Goal: Task Accomplishment & Management: Manage account settings

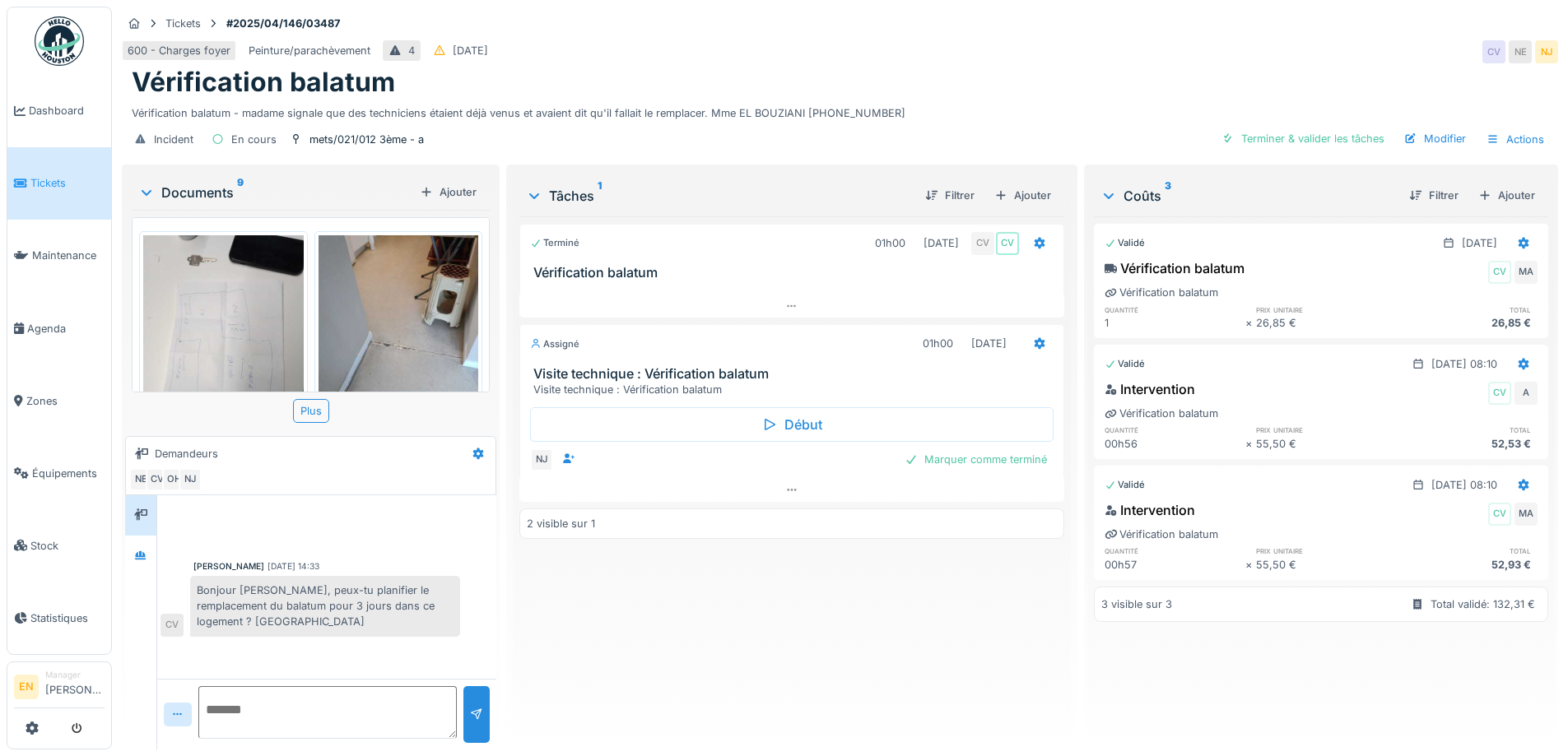
scroll to position [12, 0]
click at [979, 665] on div "Terminé 01h00 [DATE] CV CV Vérification balatum Assigné 01h00 [DATE] Visite tec…" at bounding box center [791, 477] width 544 height 521
click at [926, 659] on div "Terminé 01h00 [DATE] CV CV Vérification balatum Assigné 01h00 [DATE] Visite tec…" at bounding box center [791, 477] width 544 height 521
click at [888, 642] on div "Terminé 01h00 [DATE] CV CV Vérification balatum Assigné 01h00 [DATE] Visite tec…" at bounding box center [791, 477] width 544 height 521
click at [1046, 37] on div "600 - Charges foyer Peinture/parachèvement 4 [DATE] CV [GEOGRAPHIC_DATA]" at bounding box center [839, 52] width 1436 height 30
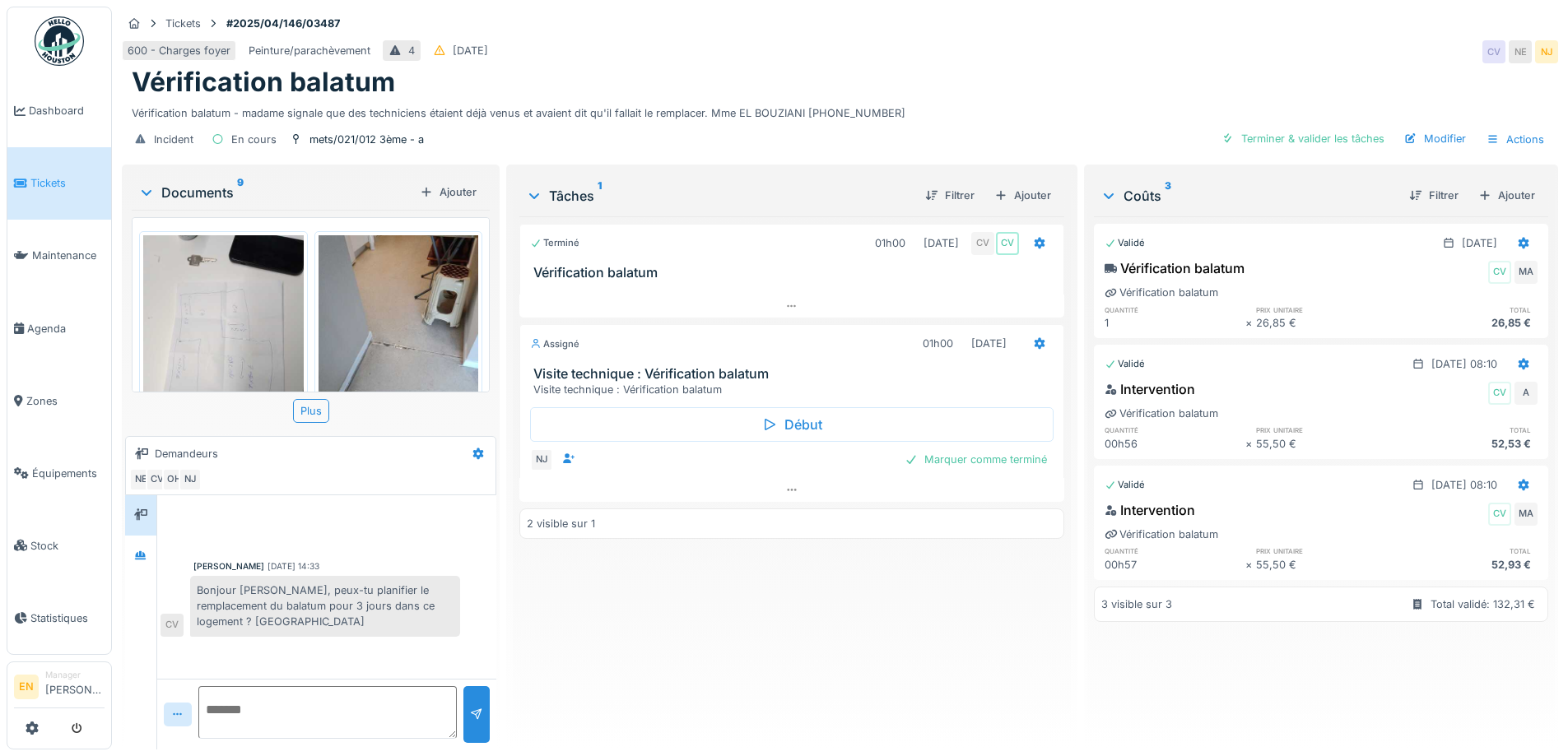
click at [1080, 79] on div "Vérification balatum" at bounding box center [840, 81] width 1417 height 31
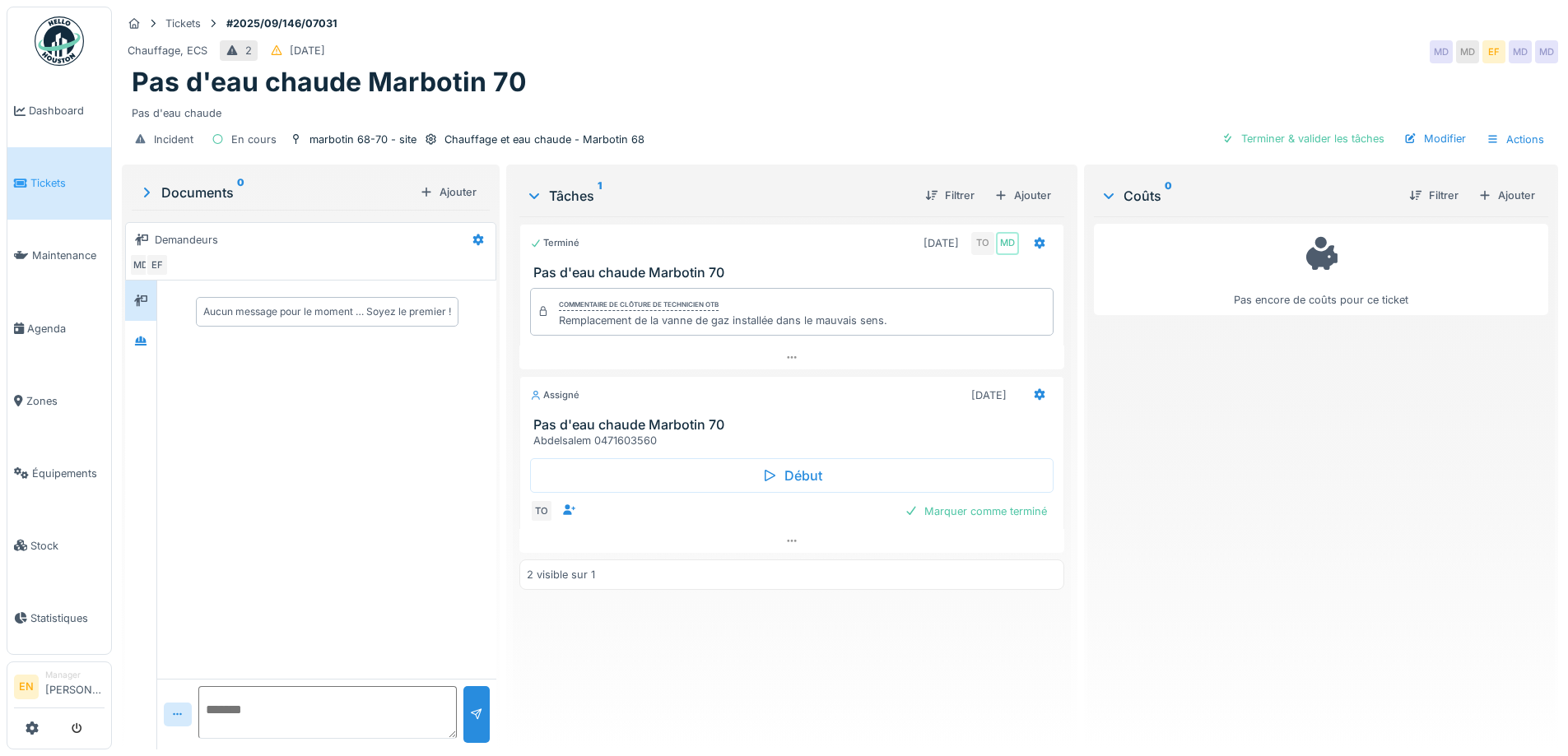
scroll to position [12, 0]
click at [1195, 418] on div "Pas encore de coûts pour ce ticket" at bounding box center [1321, 477] width 454 height 521
click at [803, 144] on div "Incident En cours marbotin 68-70 - site Chauffage et eau chaude - Marbotin 68 T…" at bounding box center [839, 139] width 1436 height 37
click at [800, 636] on div "Terminé 05/09/2025 TO MD Pas d'eau chaude Marbotin 70 Commentaire de clôture de…" at bounding box center [791, 477] width 544 height 521
click at [748, 625] on div "Terminé 05/09/2025 TO MD Pas d'eau chaude Marbotin 70 Commentaire de clôture de…" at bounding box center [791, 477] width 544 height 521
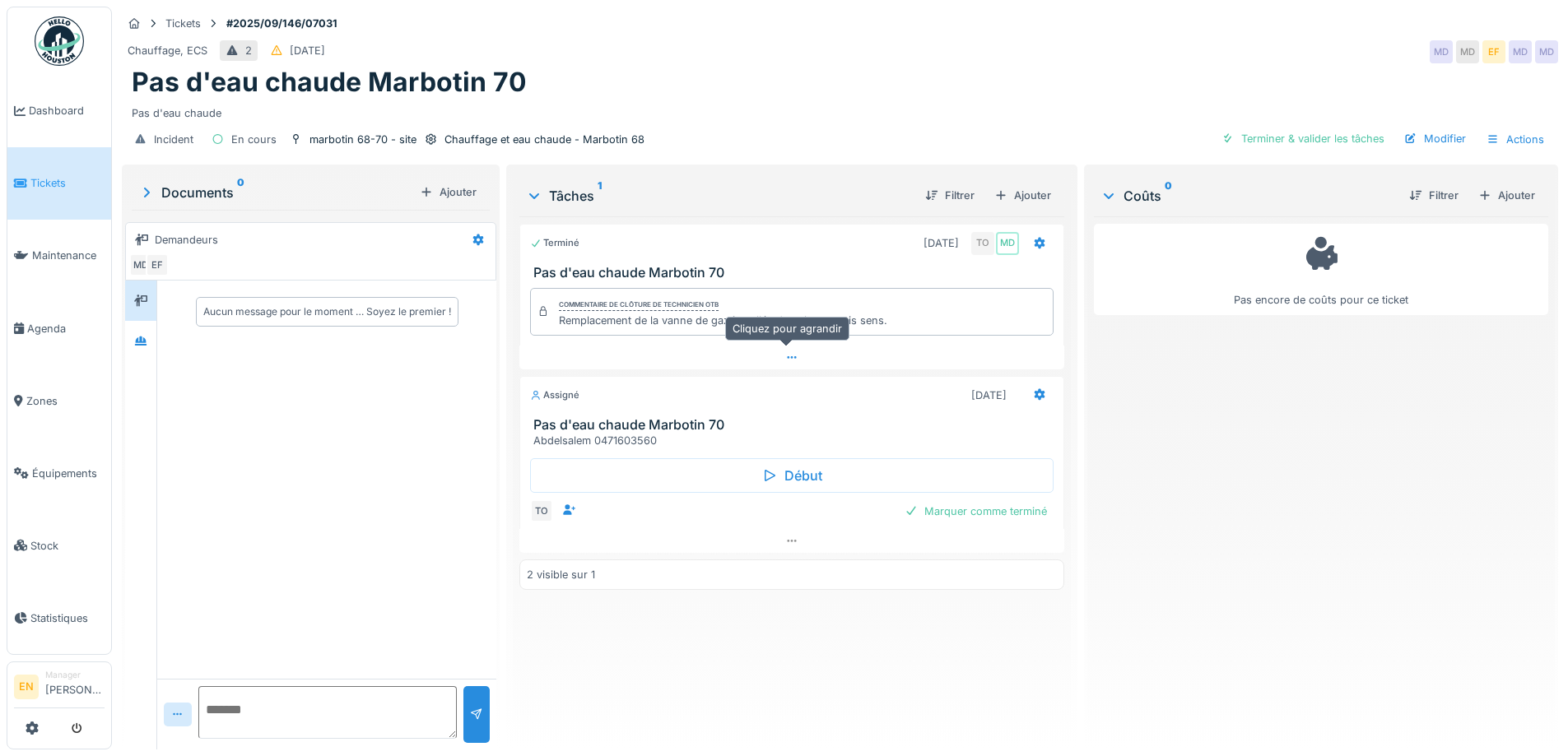
click at [783, 346] on div at bounding box center [791, 358] width 544 height 24
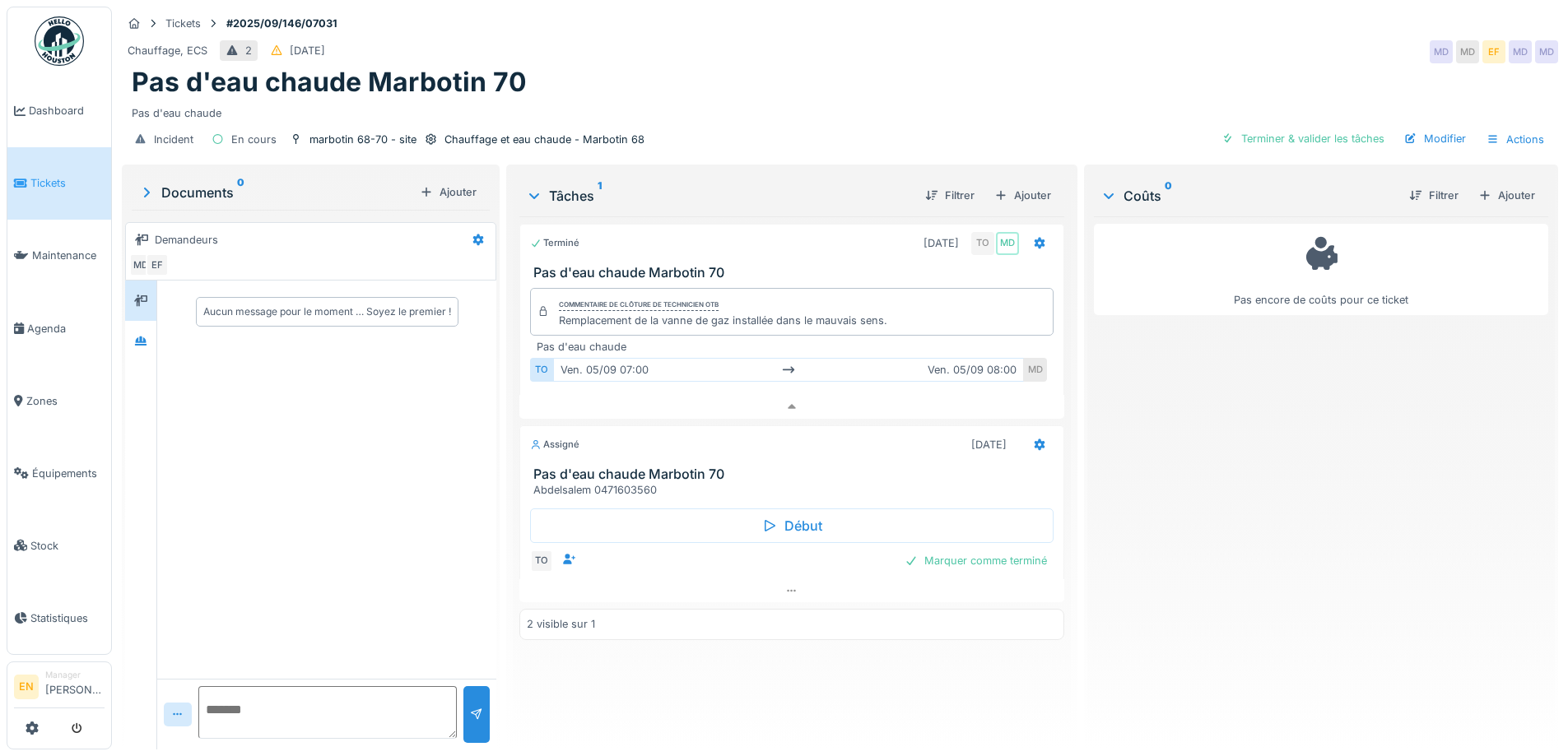
click at [56, 55] on img at bounding box center [59, 41] width 50 height 50
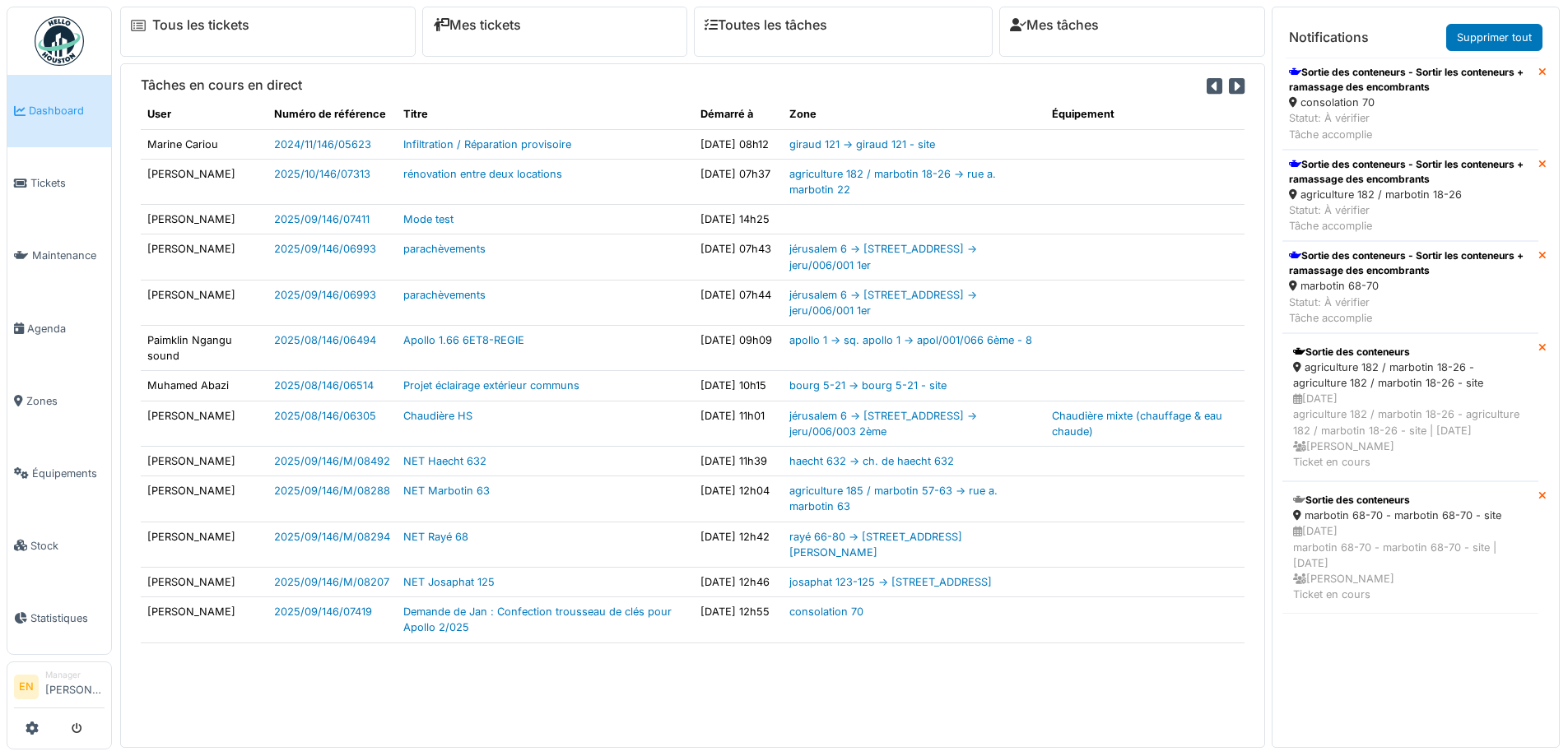
click at [1343, 95] on div "consolation 70" at bounding box center [1410, 102] width 243 height 16
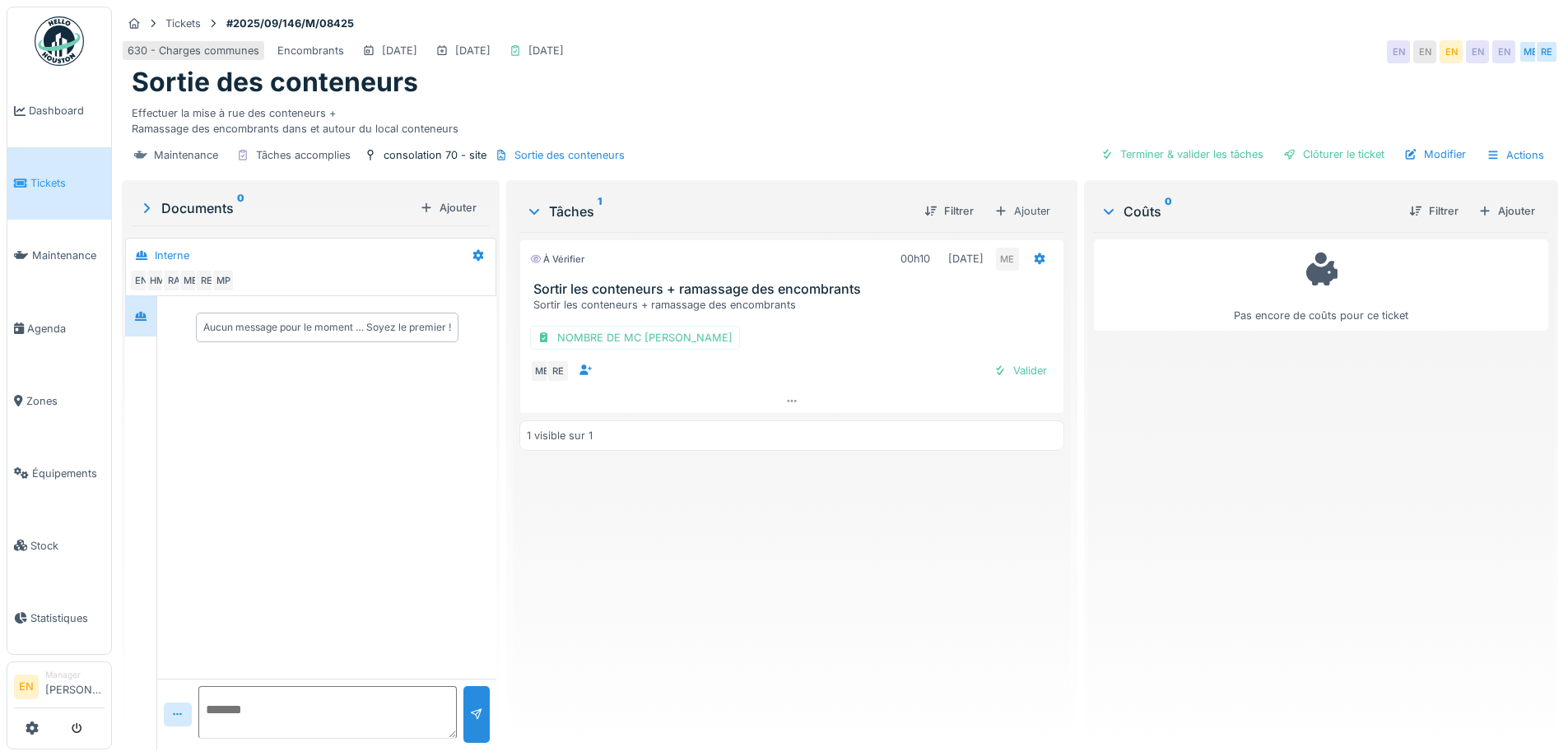
click at [290, 421] on div "Aucun message pour le moment … Soyez le premier !" at bounding box center [326, 488] width 339 height 383
click at [150, 327] on div at bounding box center [140, 317] width 24 height 21
click at [1428, 470] on div "Pas encore de coûts pour ce ticket" at bounding box center [1321, 484] width 454 height 505
click at [50, 51] on img at bounding box center [59, 41] width 50 height 50
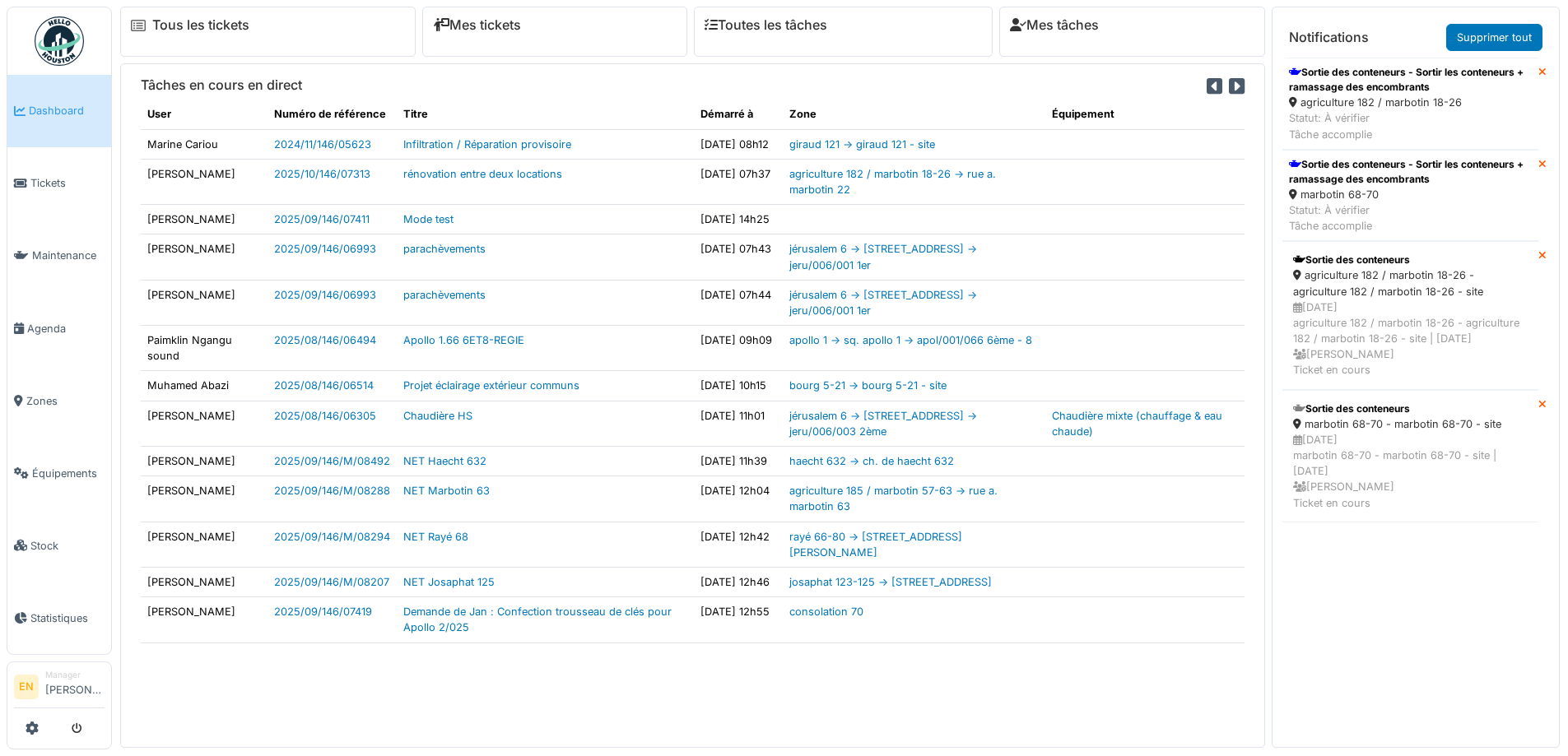
click at [1325, 102] on div "agriculture 182 / marbotin 18-26" at bounding box center [1410, 102] width 243 height 16
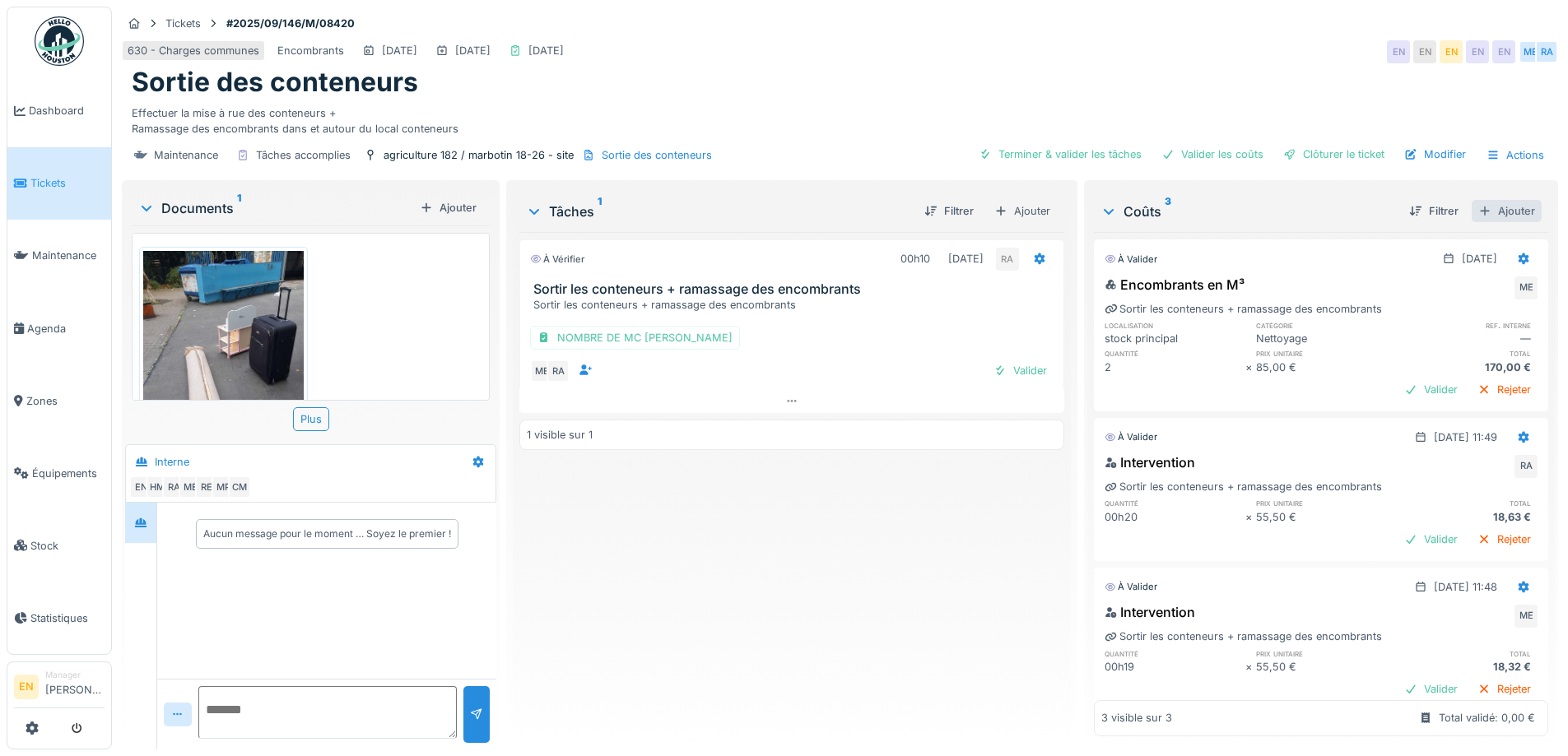
click at [1494, 207] on div "Ajouter" at bounding box center [1506, 211] width 70 height 22
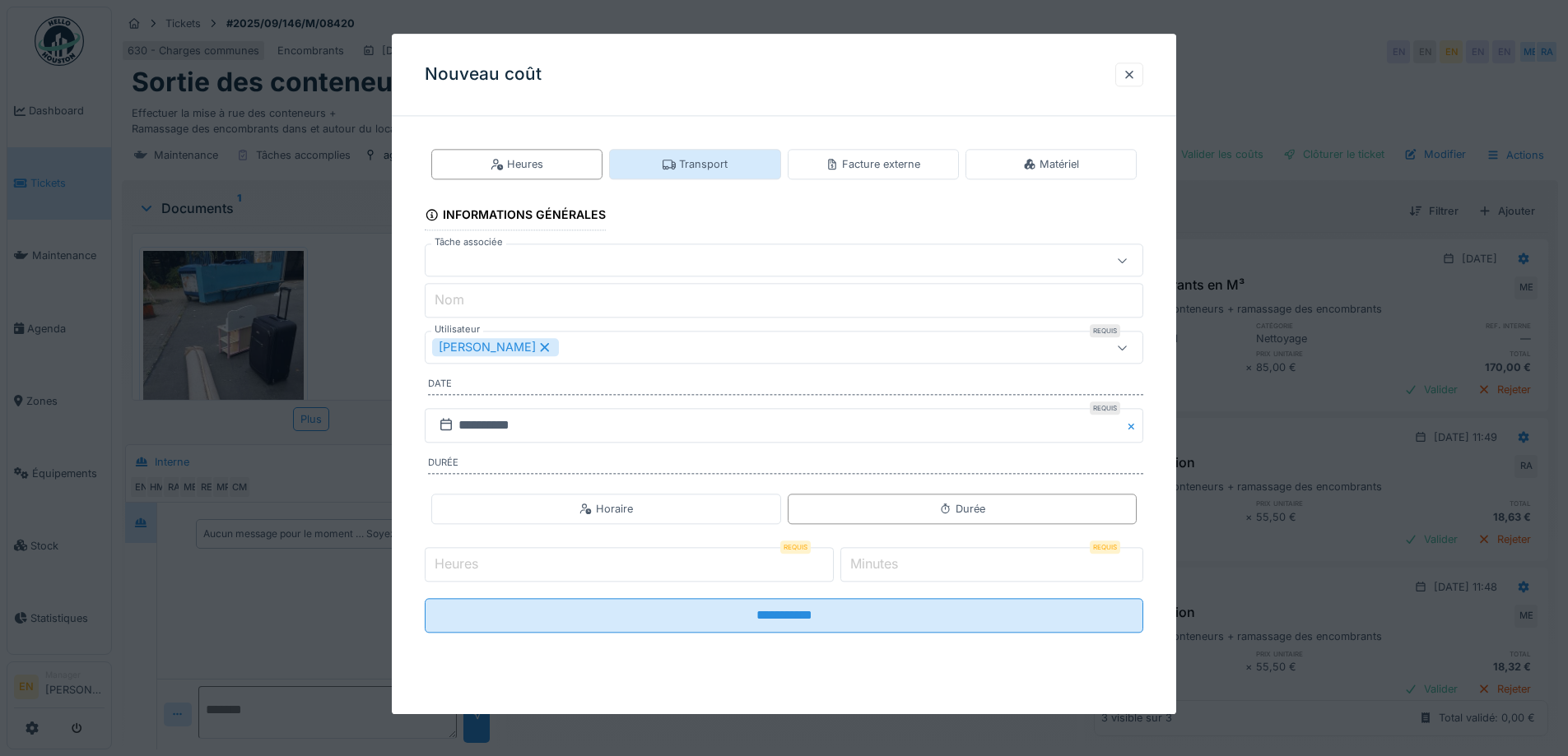
click at [725, 175] on div "Transport" at bounding box center [694, 164] width 171 height 31
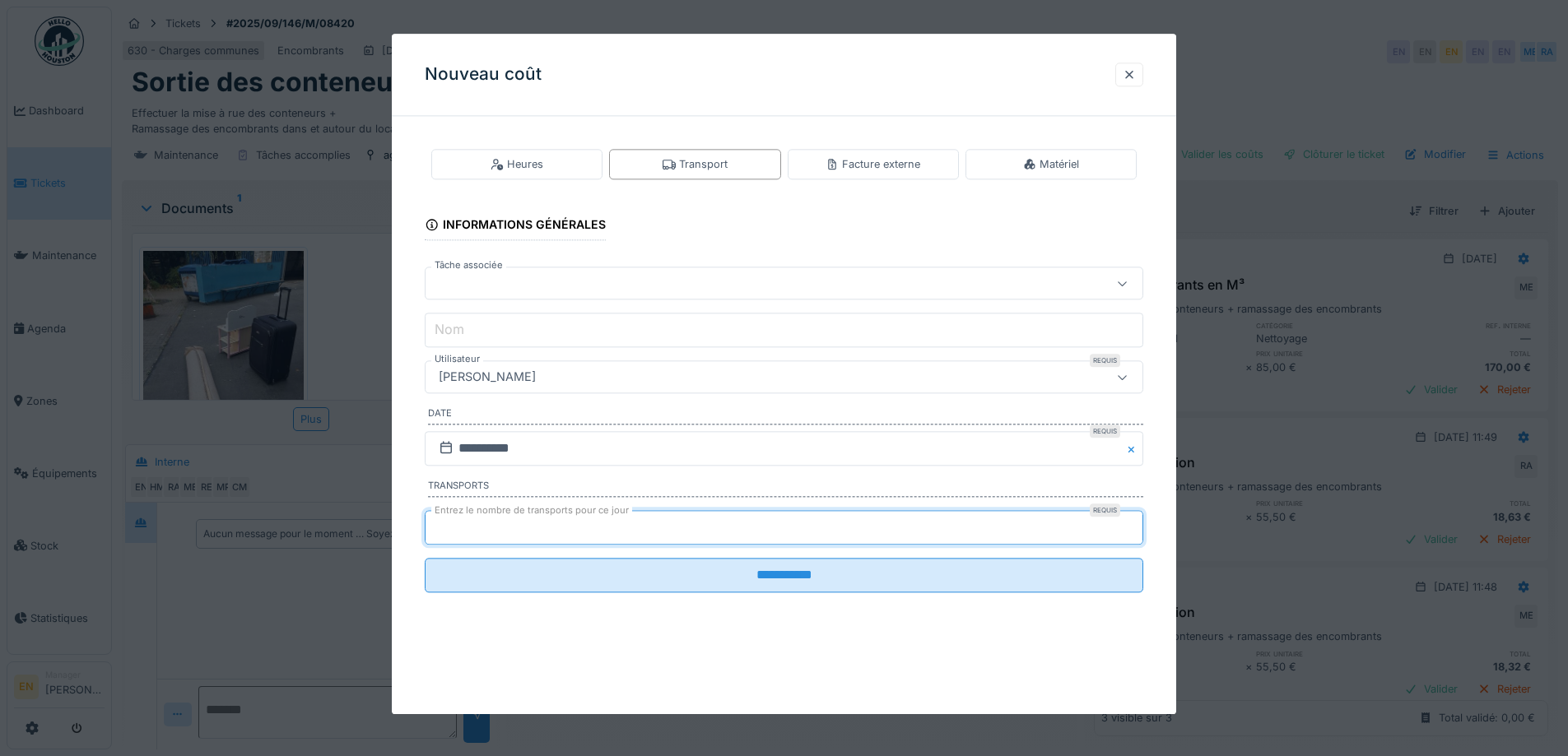
type input "*"
click at [1138, 524] on input "*" at bounding box center [783, 527] width 719 height 35
click at [827, 380] on div "[PERSON_NAME]" at bounding box center [741, 378] width 620 height 18
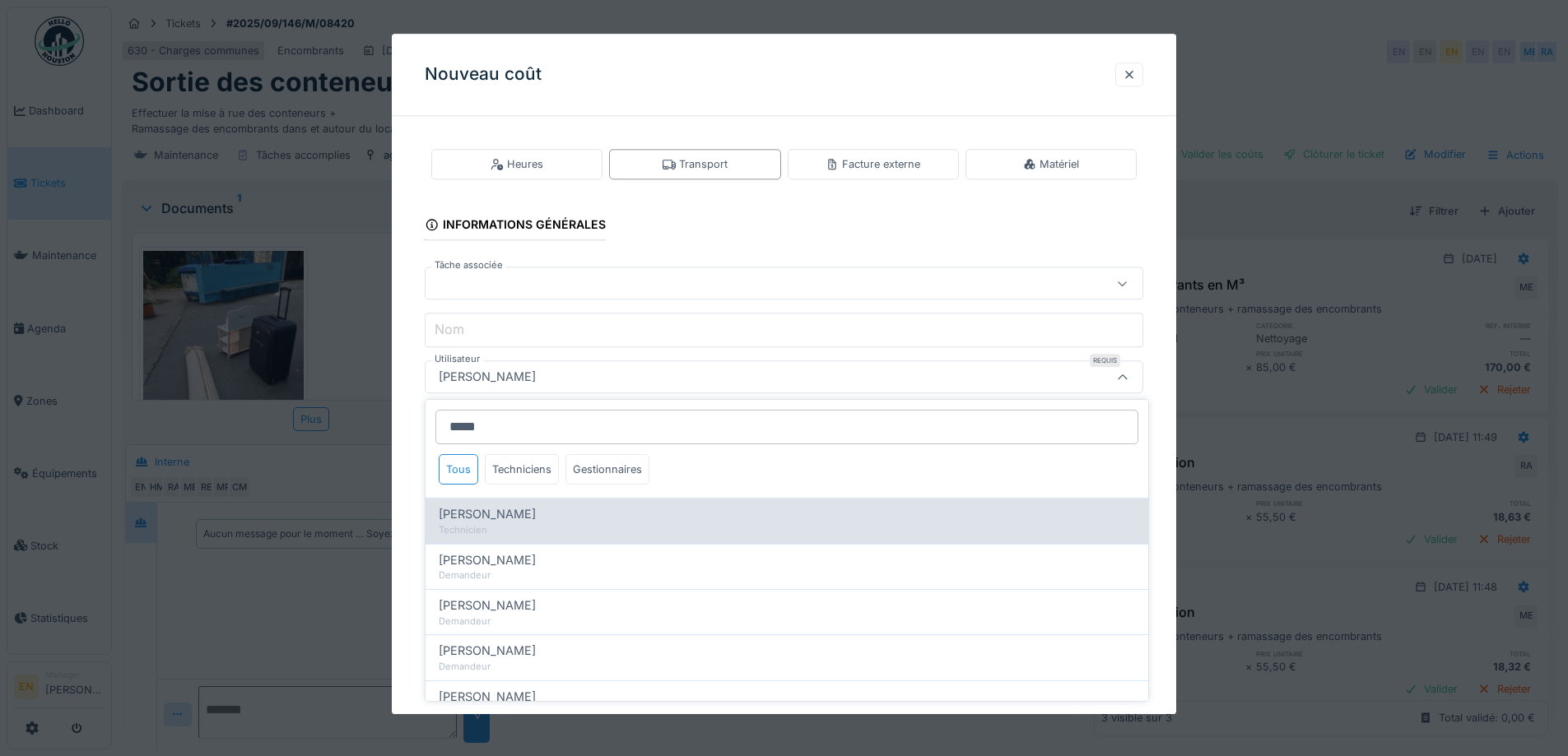
type input "*****"
click at [520, 524] on div "Technicien" at bounding box center [786, 530] width 696 height 14
type input "****"
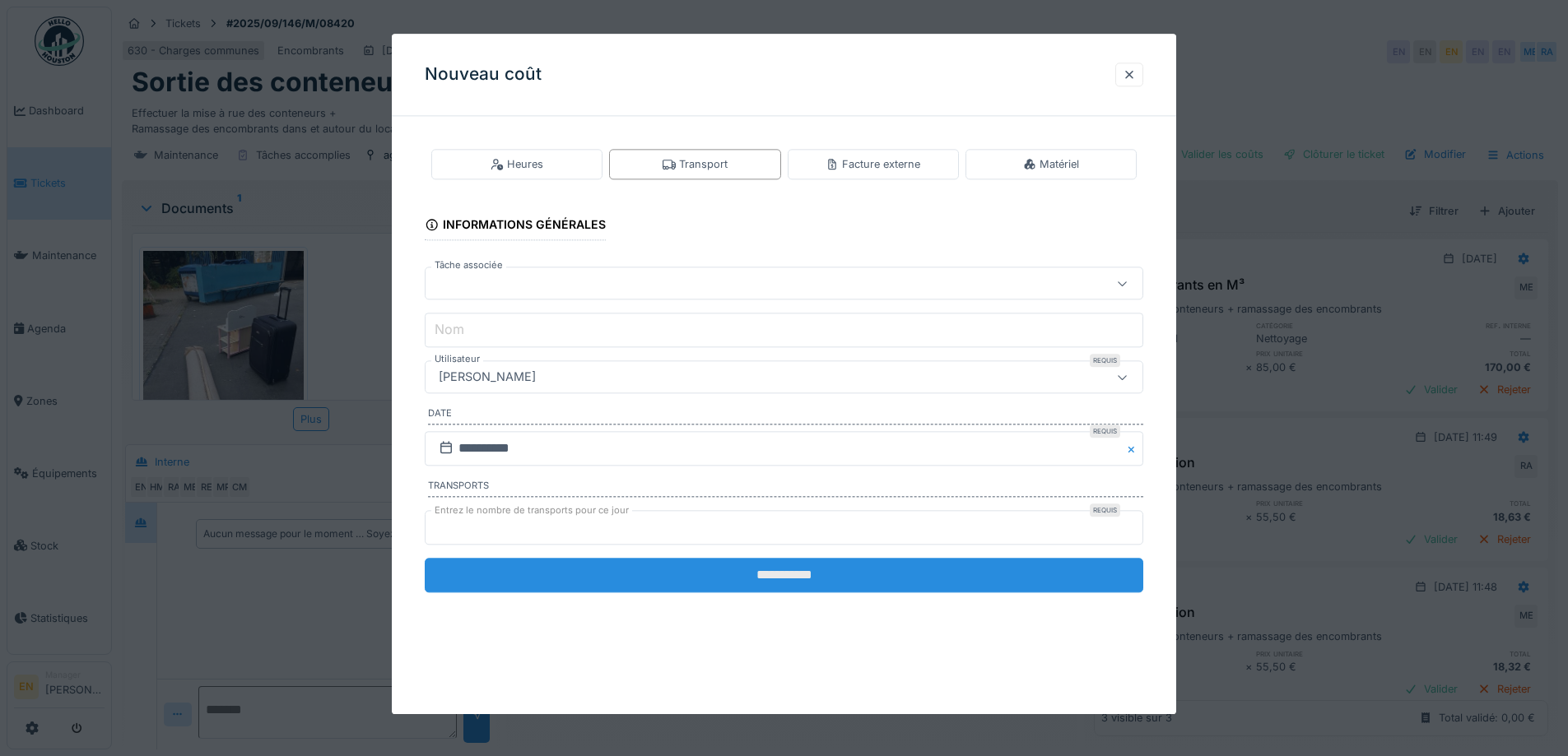
scroll to position [12, 0]
click at [834, 569] on input "**********" at bounding box center [783, 575] width 719 height 35
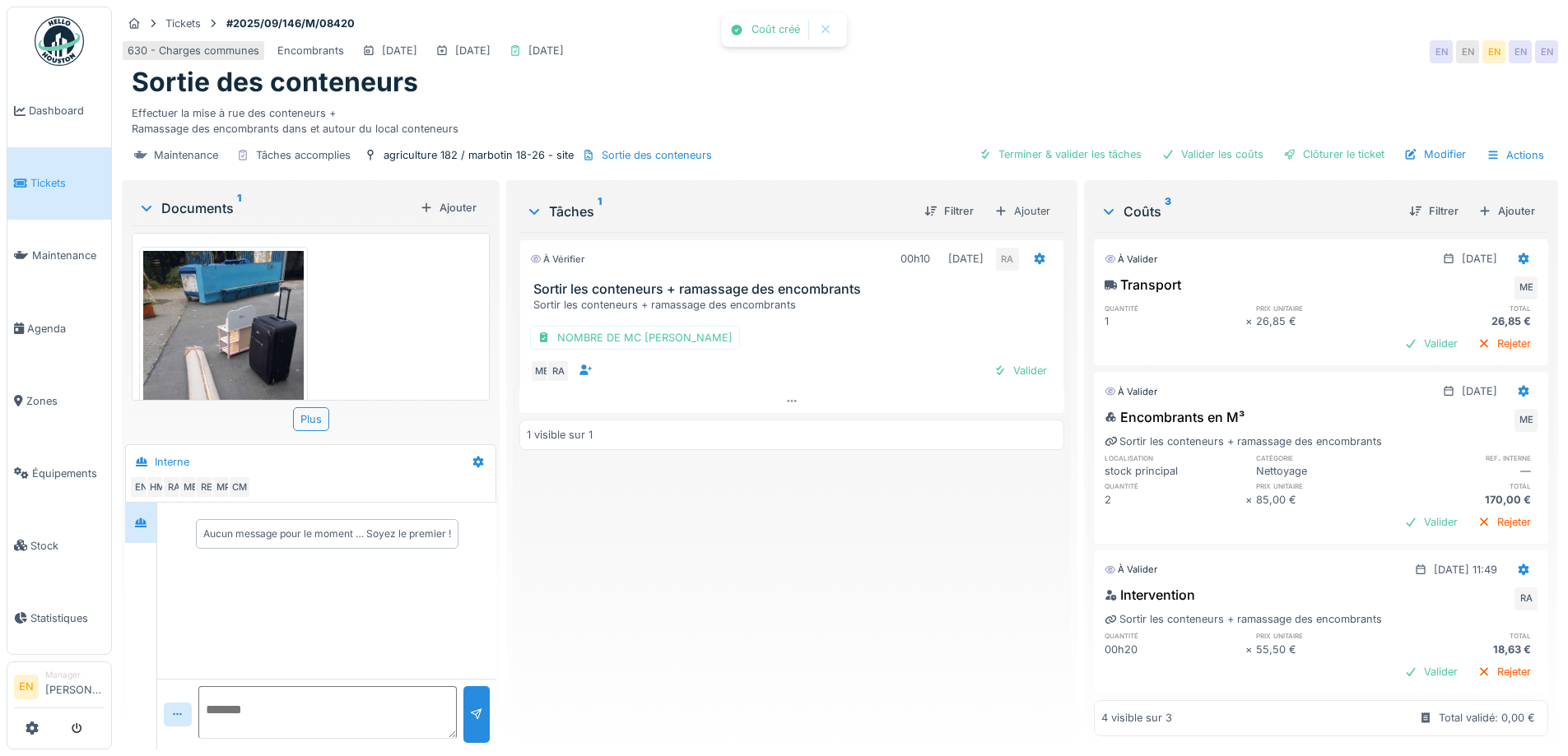
click at [768, 582] on div "À vérifier 00h10 23/09/2025 RA Sortir les conteneurs + ramassage des encombrant…" at bounding box center [791, 484] width 544 height 505
click at [1324, 153] on div "Clôturer le ticket" at bounding box center [1333, 154] width 114 height 22
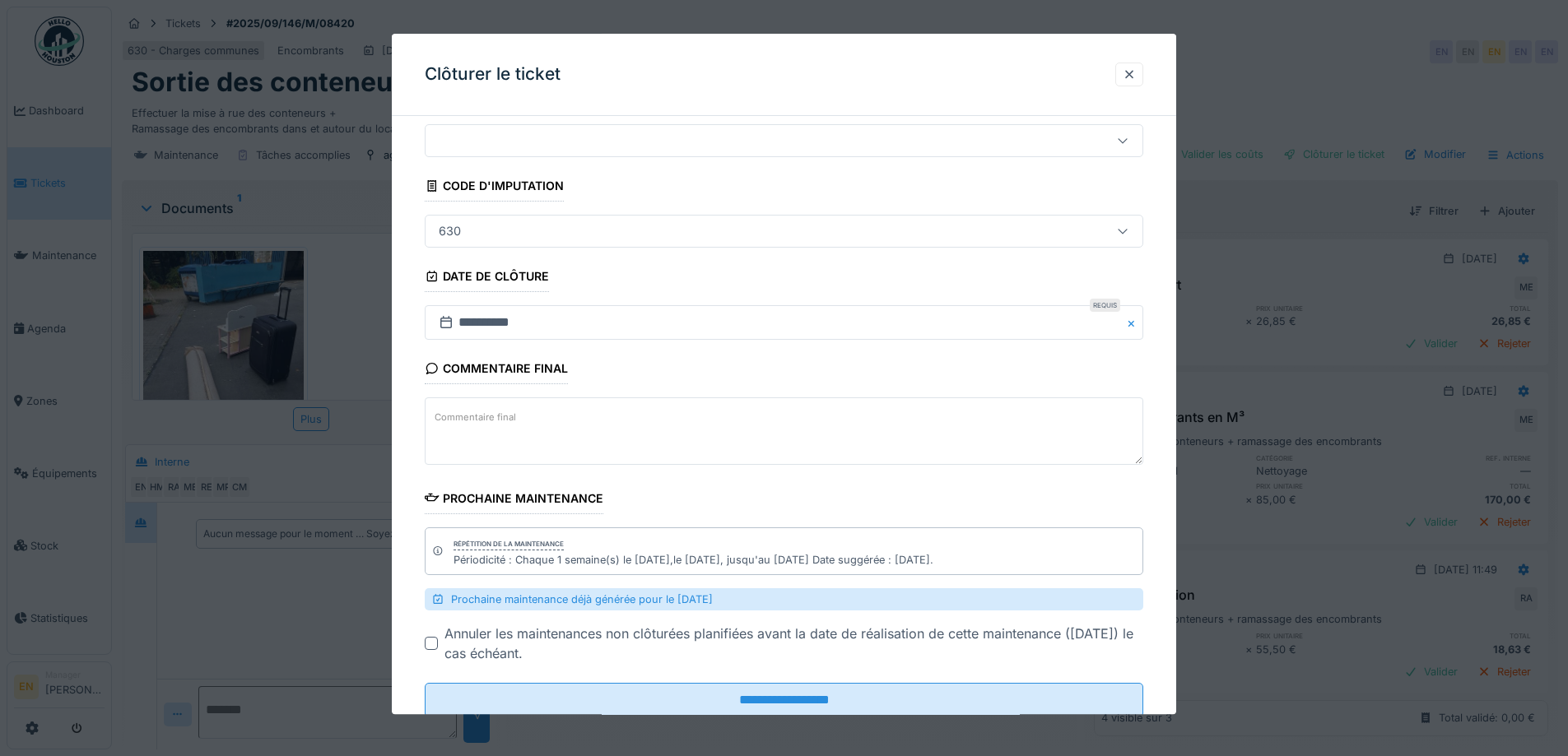
scroll to position [99, 0]
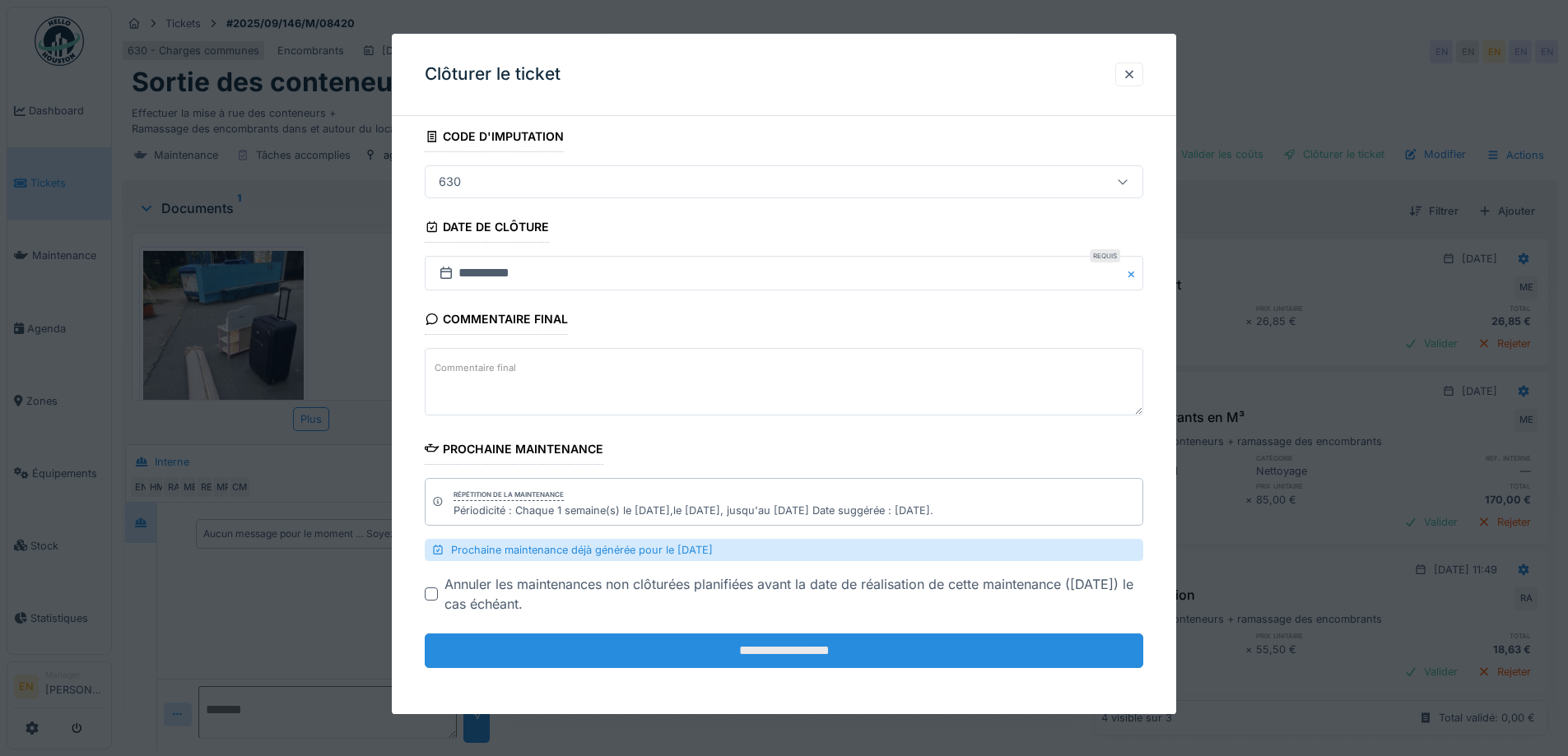
click at [782, 650] on input "**********" at bounding box center [783, 651] width 719 height 35
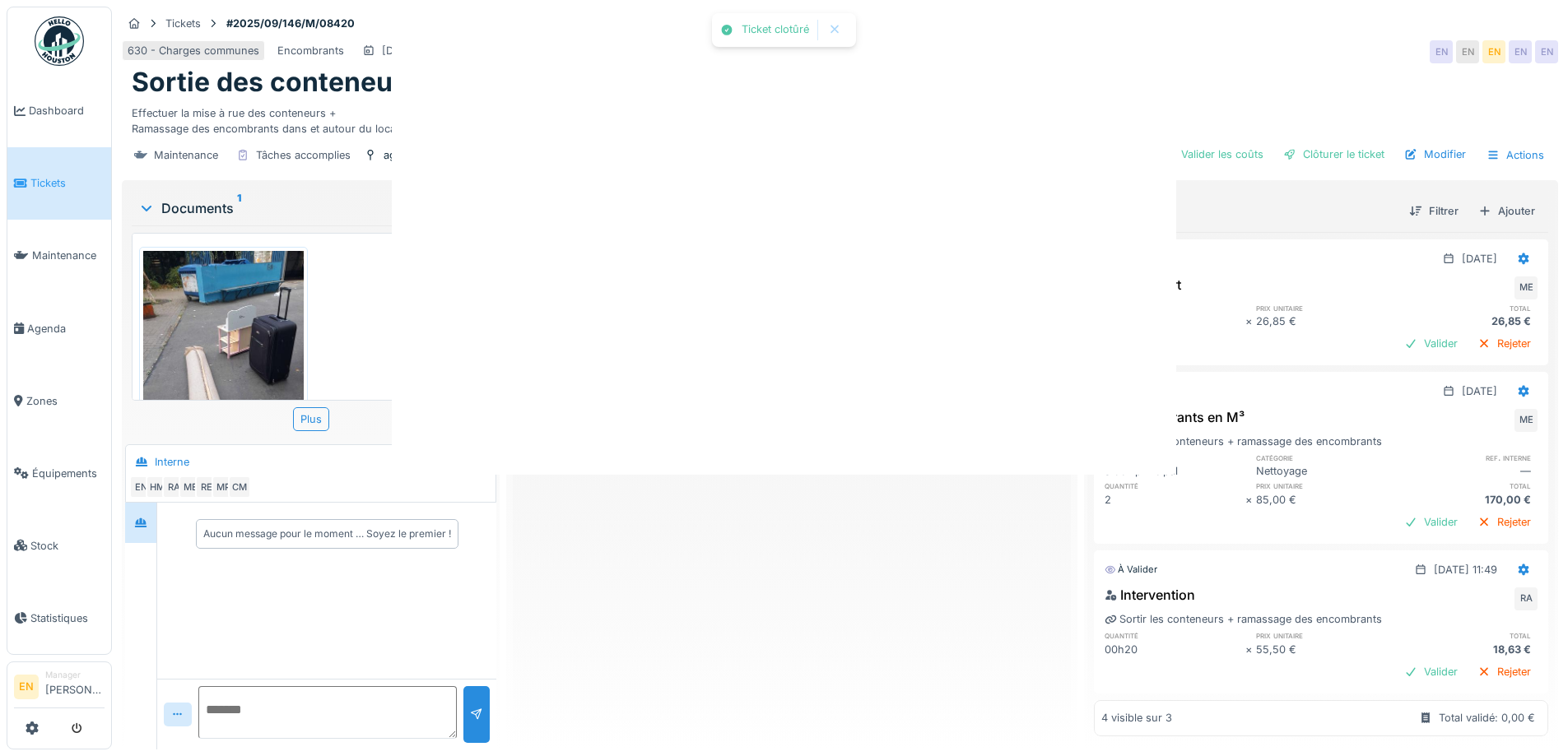
scroll to position [0, 0]
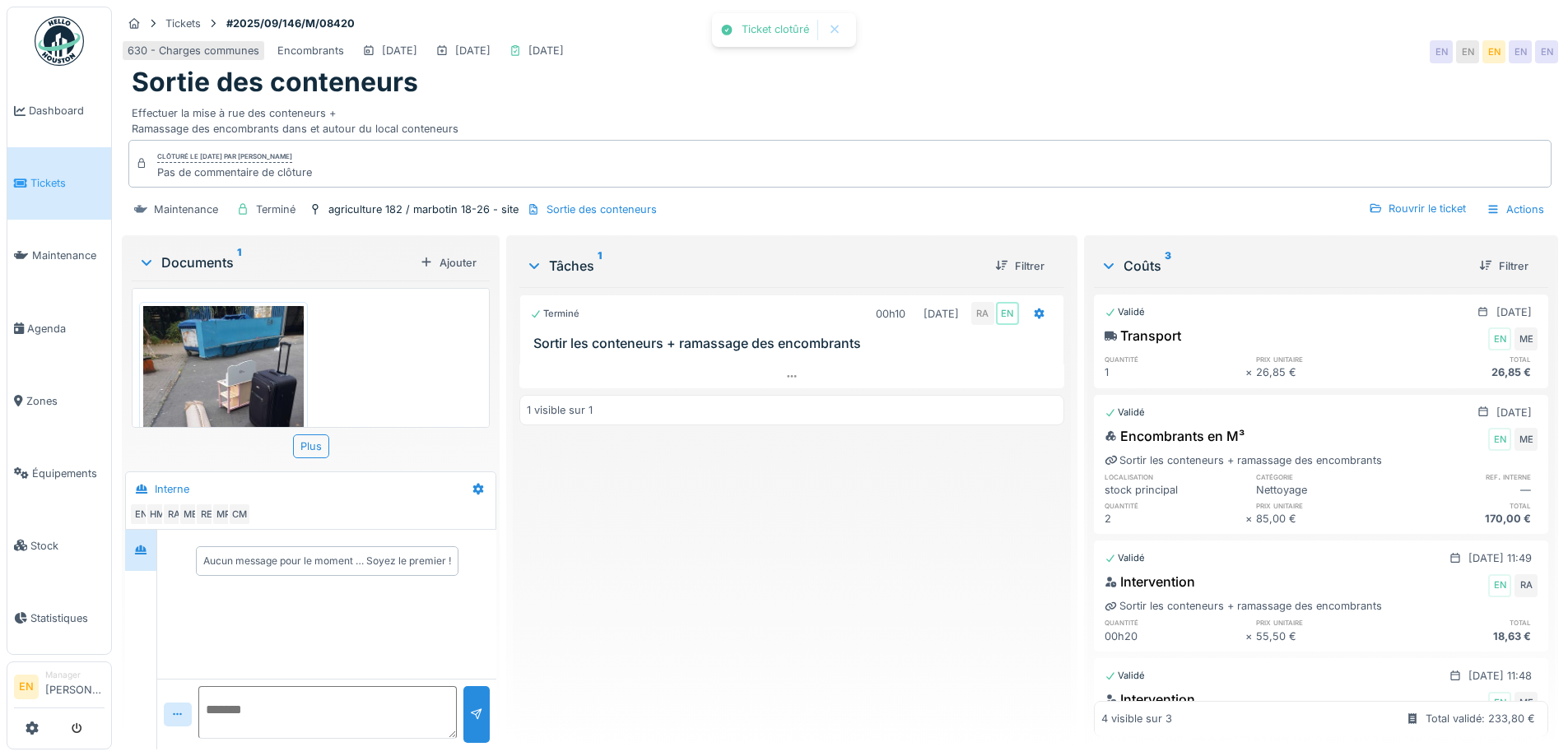
click at [239, 343] on img at bounding box center [223, 413] width 161 height 213
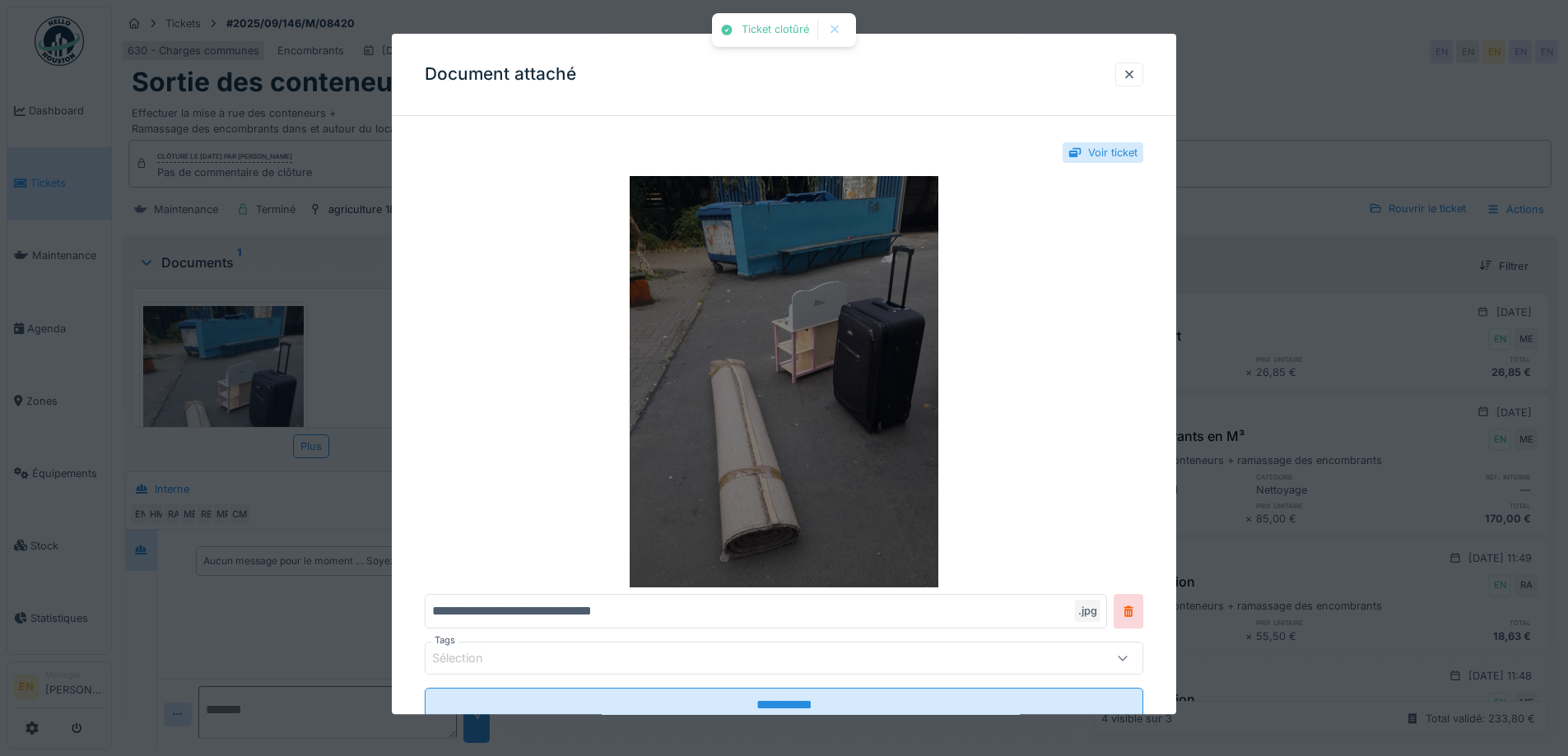
click at [876, 350] on img at bounding box center [783, 382] width 719 height 411
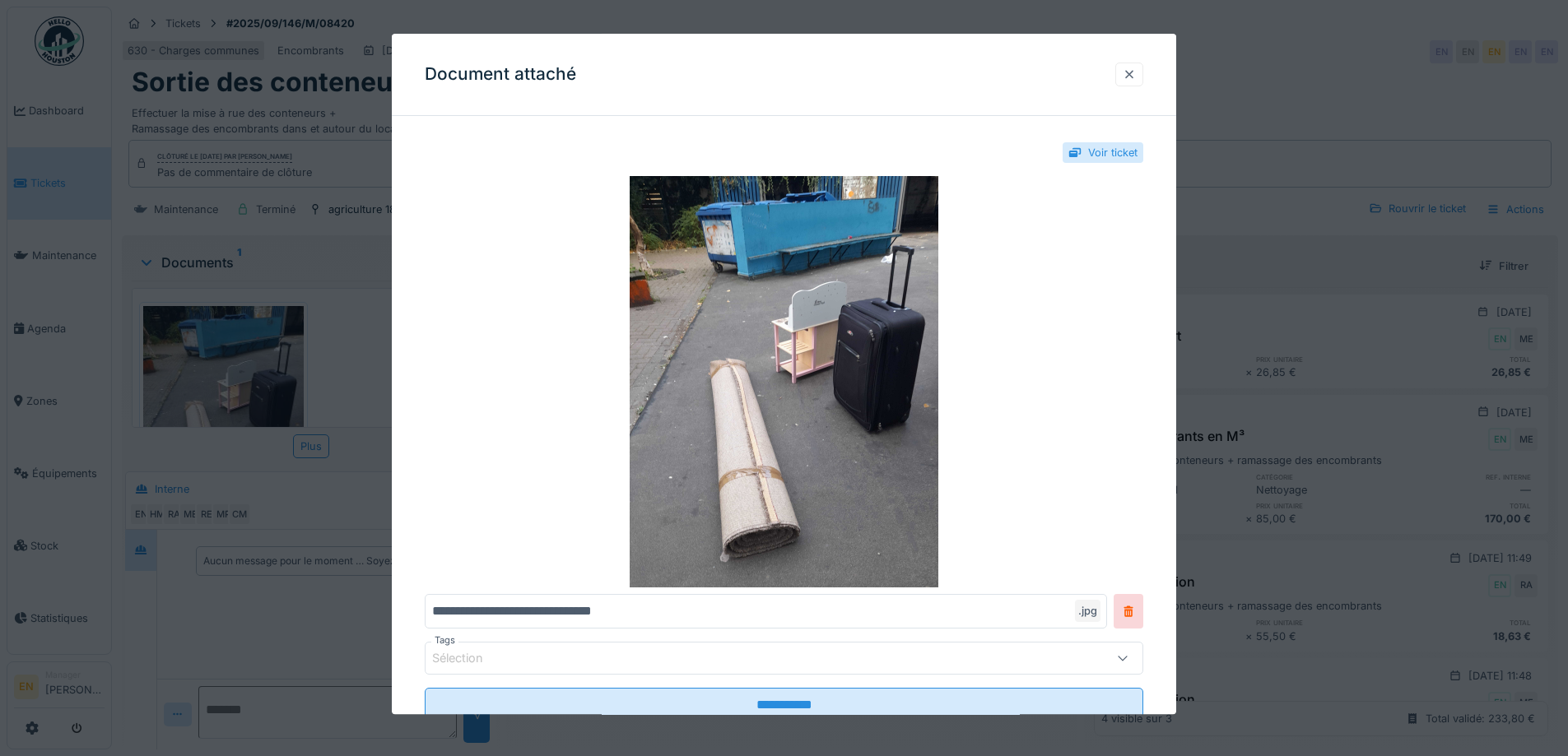
click at [1135, 71] on div at bounding box center [1129, 74] width 13 height 16
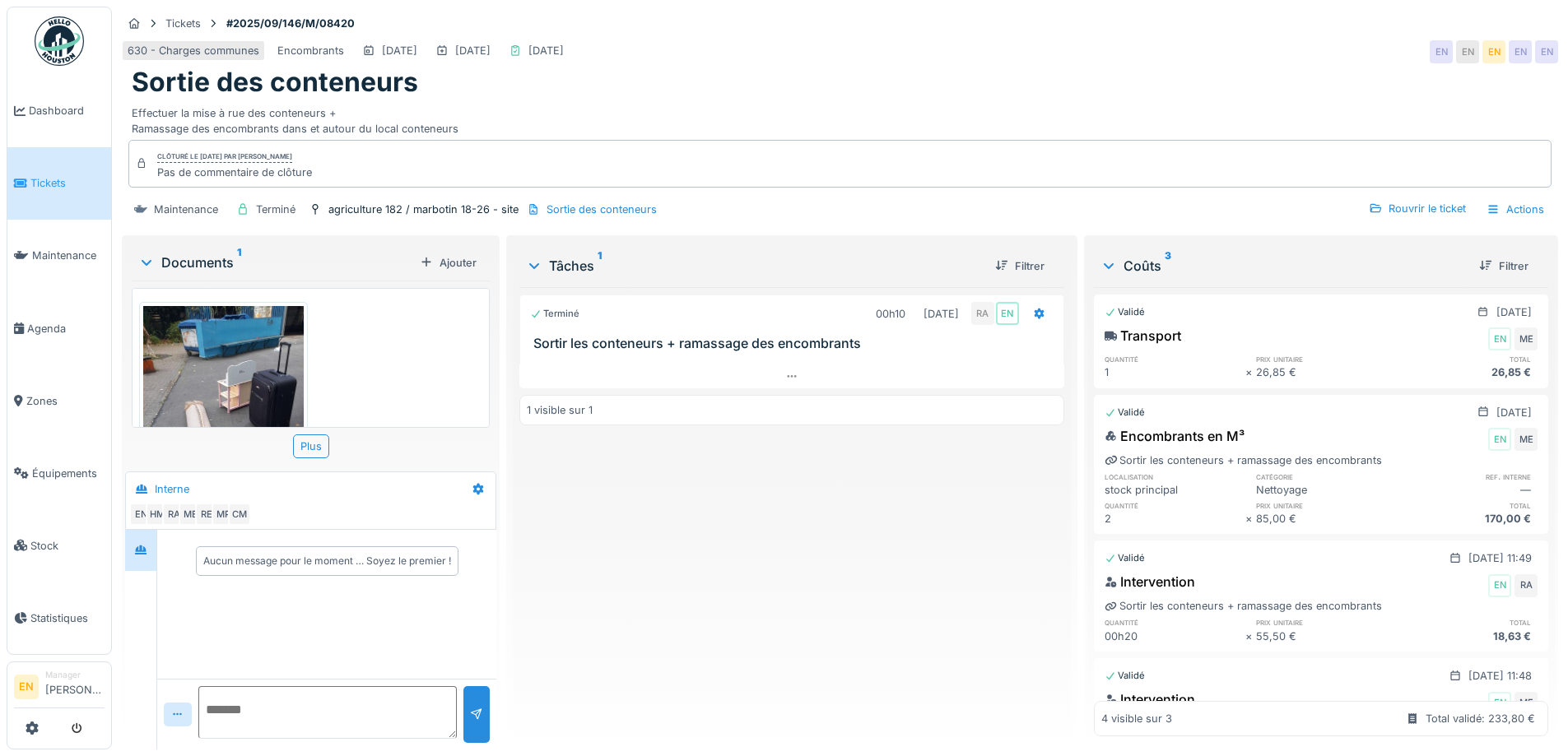
click at [65, 46] on img at bounding box center [59, 41] width 50 height 50
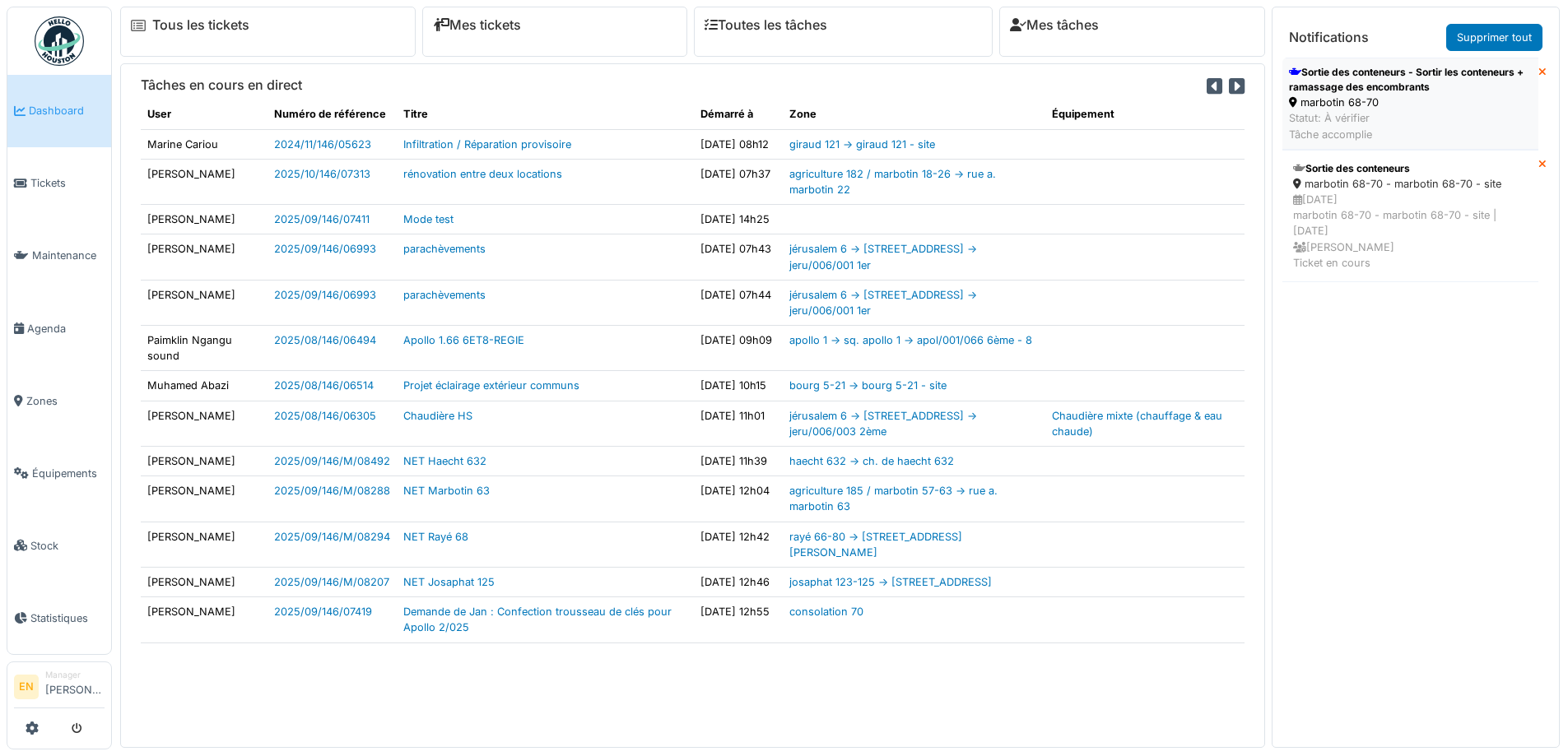
click at [1386, 89] on div "Sortie des conteneurs - Sortir les conteneurs + ramassage des encombrants" at bounding box center [1410, 80] width 243 height 30
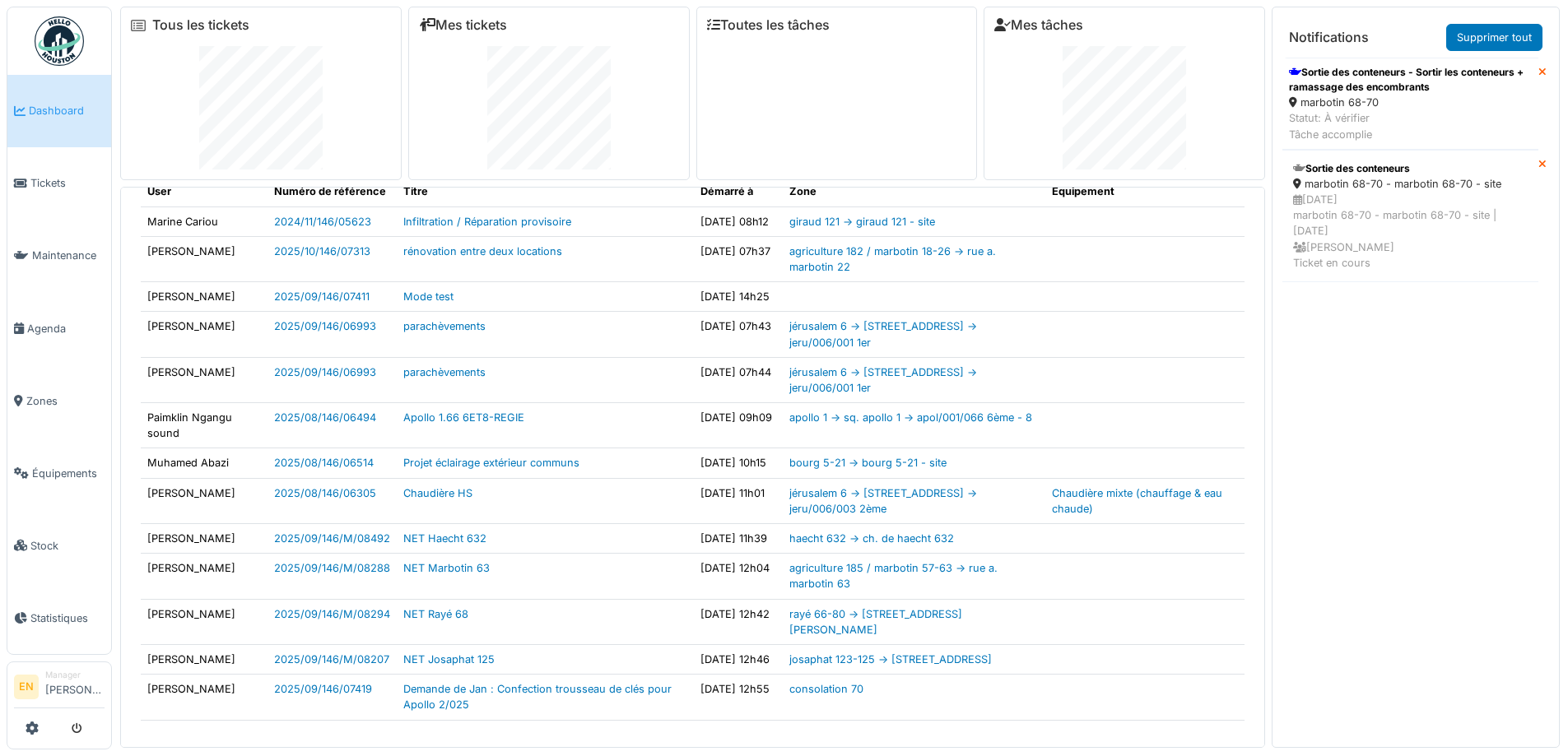
scroll to position [149, 0]
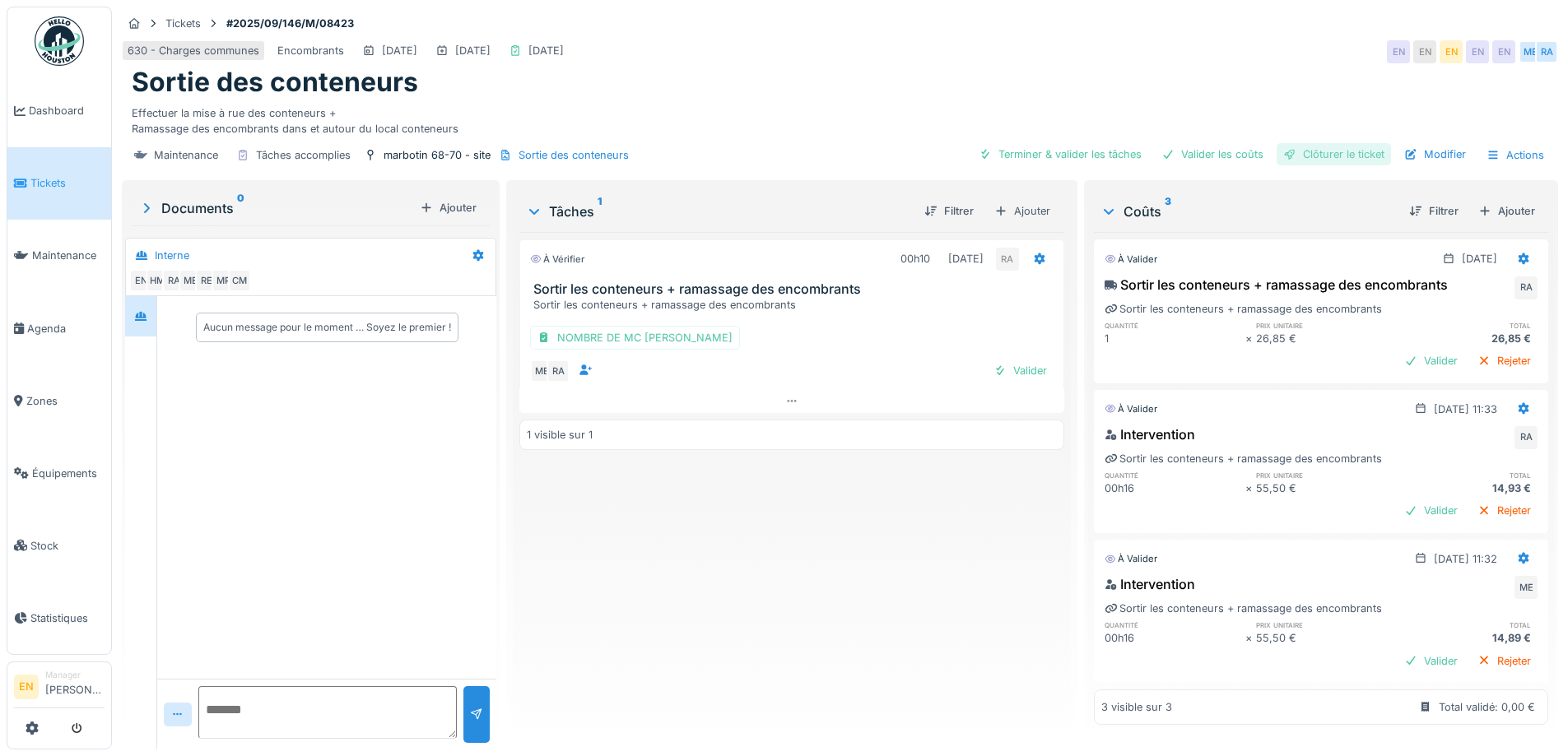
click at [1341, 147] on div "Clôturer le ticket" at bounding box center [1333, 154] width 114 height 22
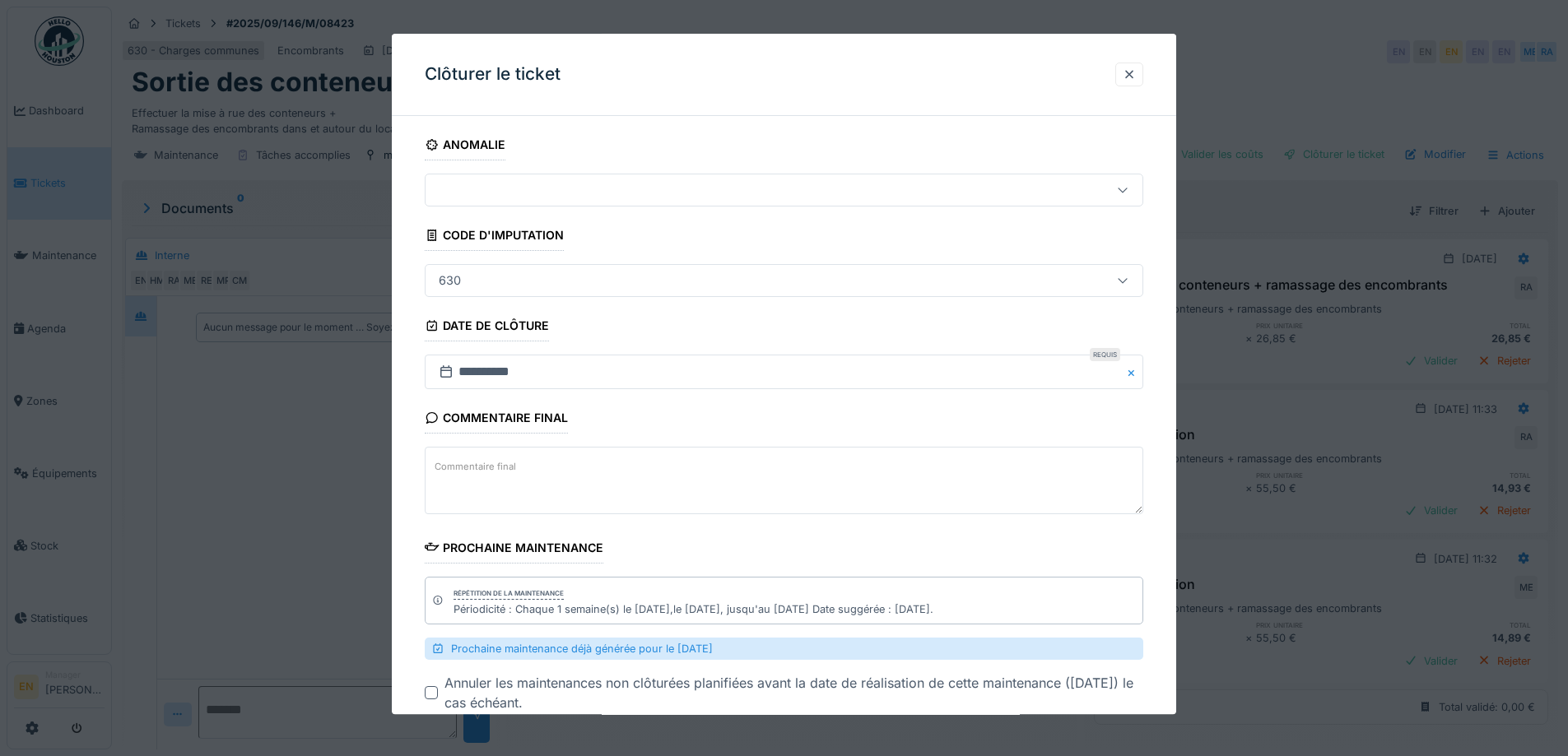
scroll to position [99, 0]
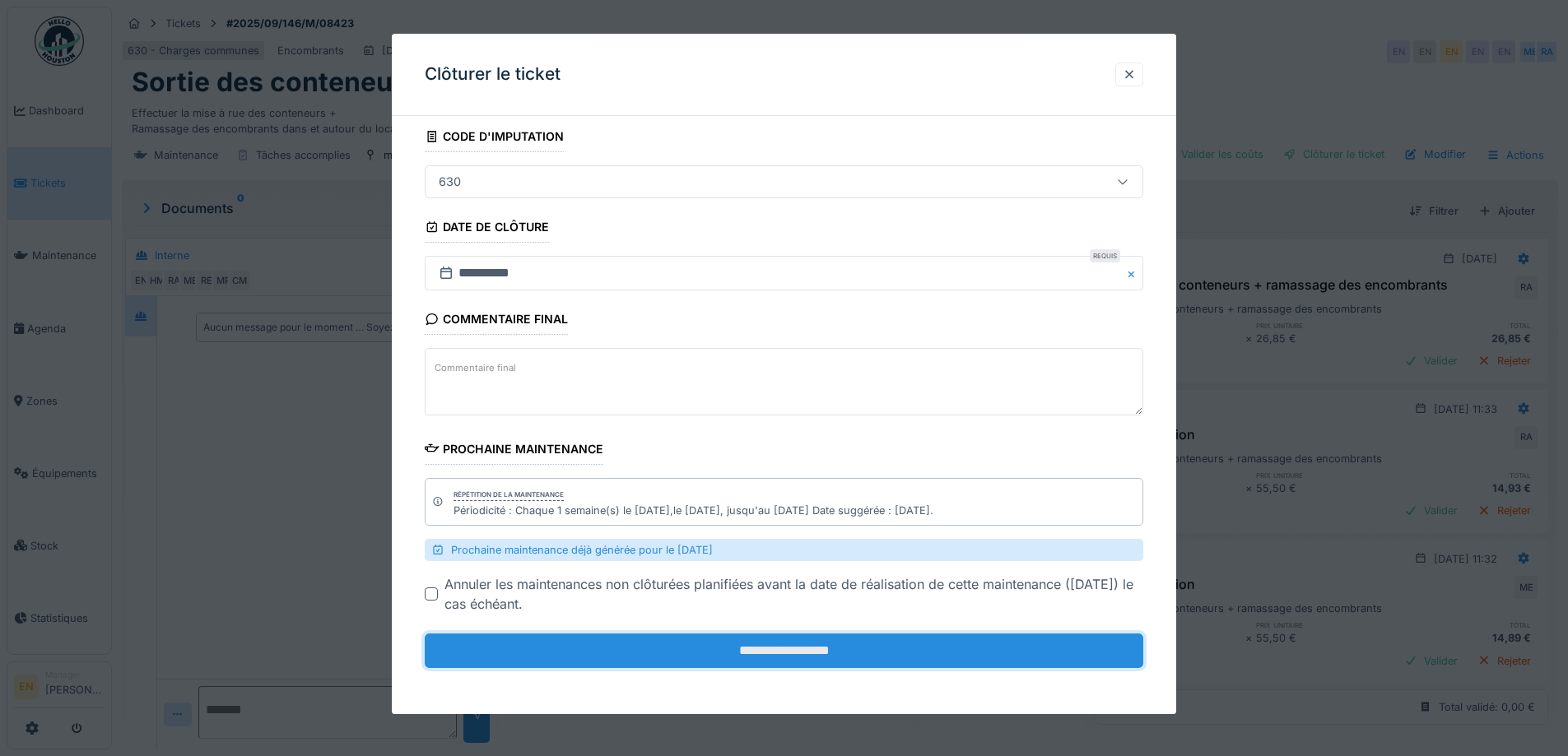
click at [777, 657] on input "**********" at bounding box center [783, 651] width 719 height 35
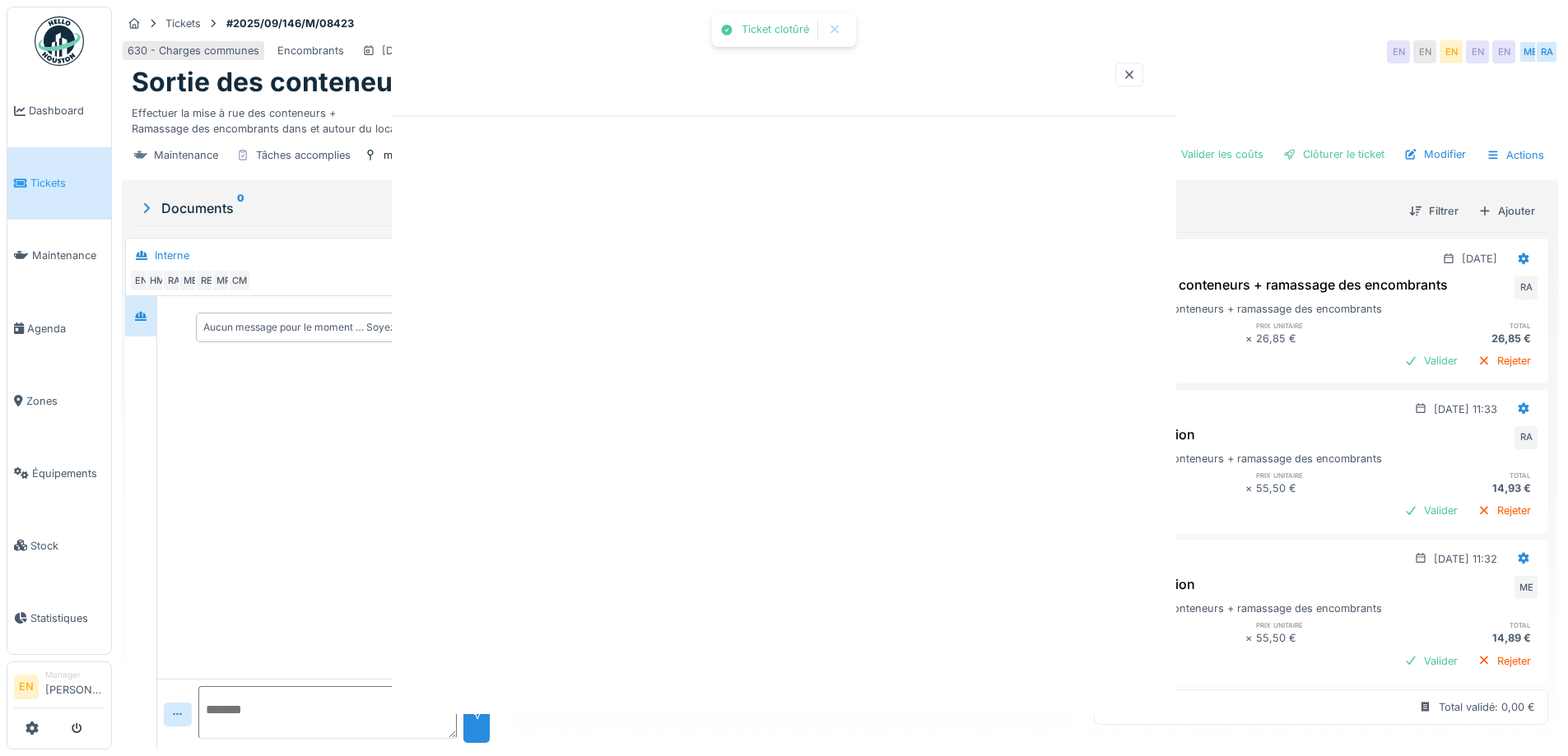
scroll to position [0, 0]
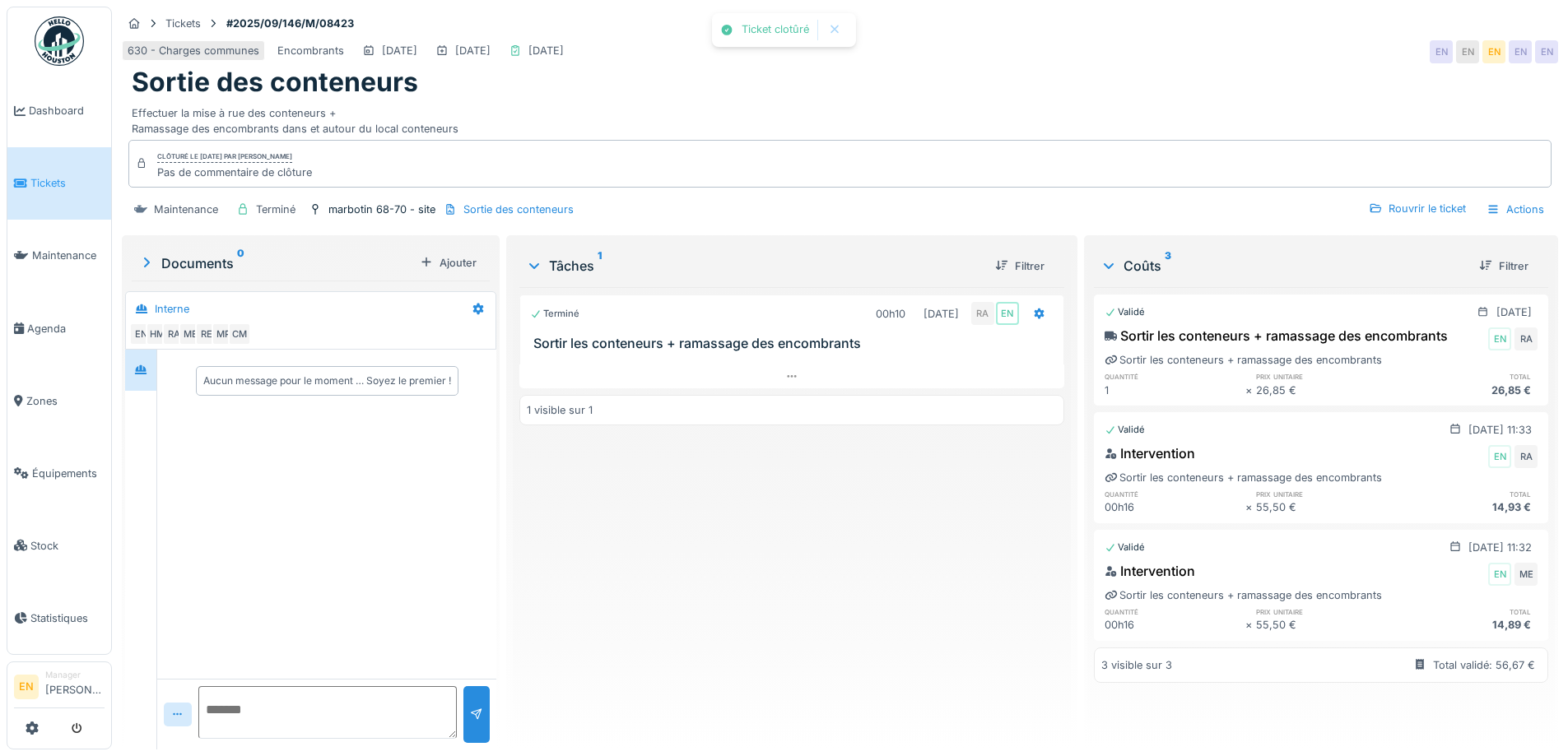
click at [673, 579] on div "Terminé 00h10 [DATE] RA EN Sortir les conteneurs + ramassage des encombrants 1 …" at bounding box center [791, 511] width 544 height 449
click at [55, 45] on img at bounding box center [59, 41] width 50 height 50
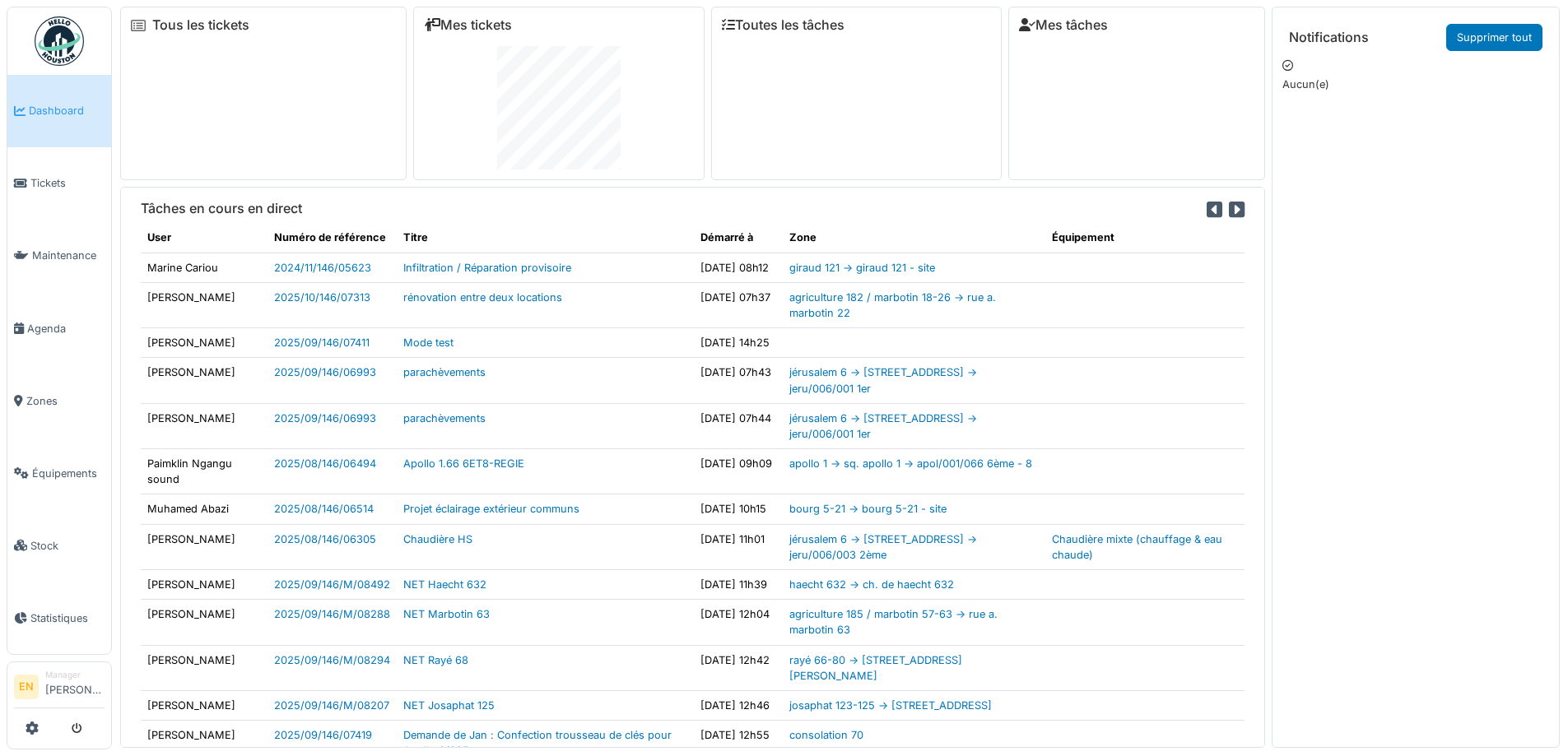
click at [58, 42] on img at bounding box center [59, 41] width 50 height 50
click at [65, 46] on img at bounding box center [59, 41] width 50 height 50
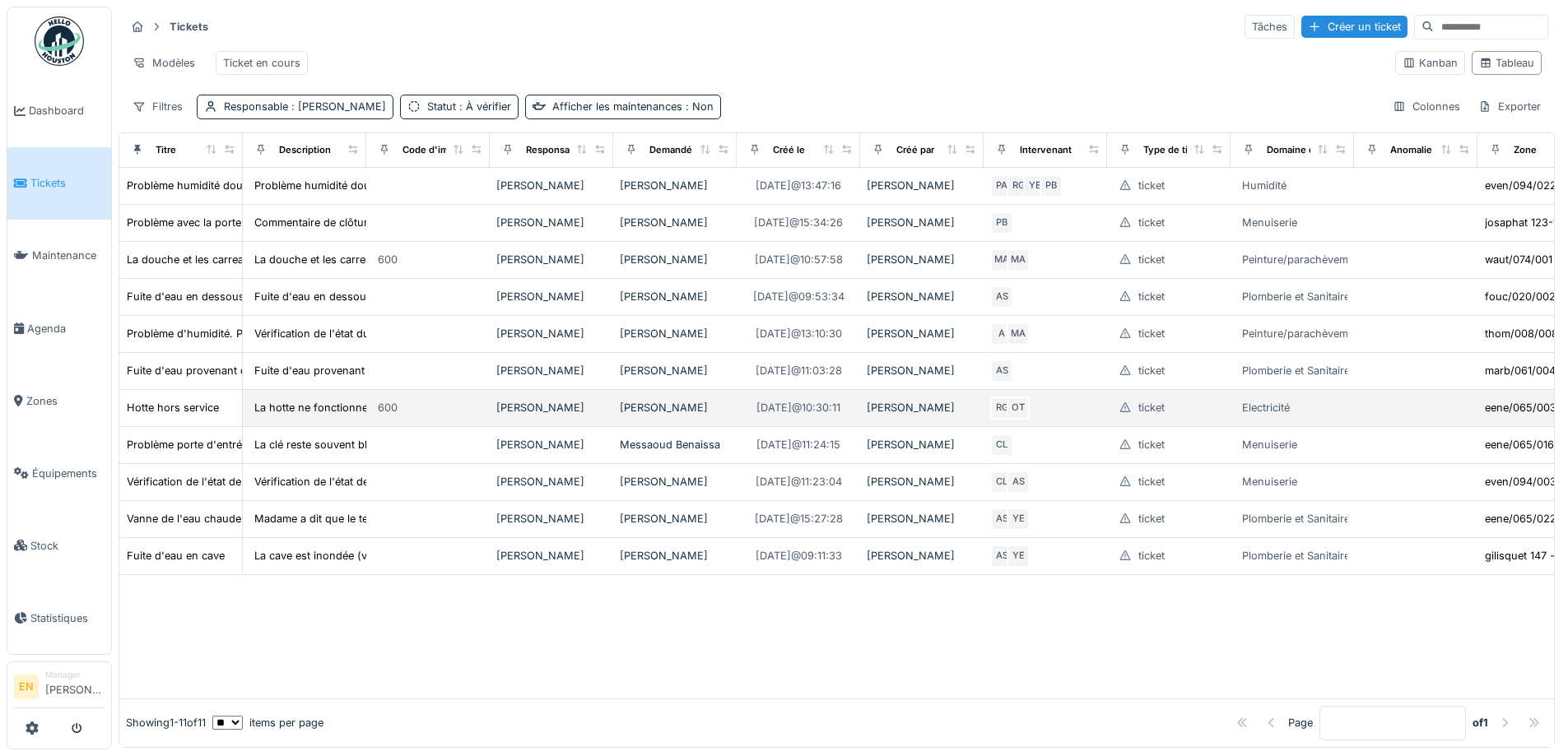
scroll to position [7, 0]
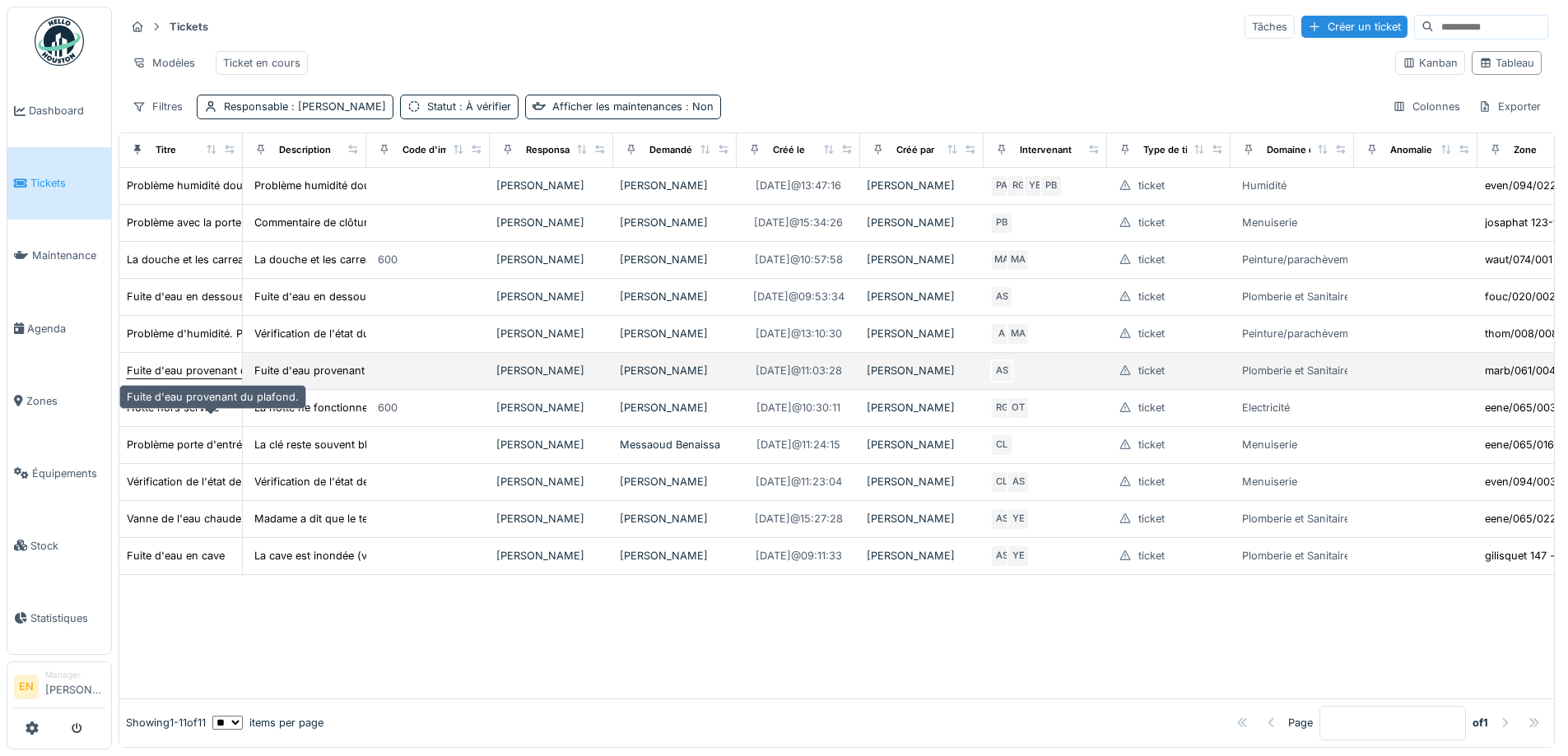
click at [177, 378] on div "Fuite d'eau provenant du plafond." at bounding box center [213, 370] width 172 height 16
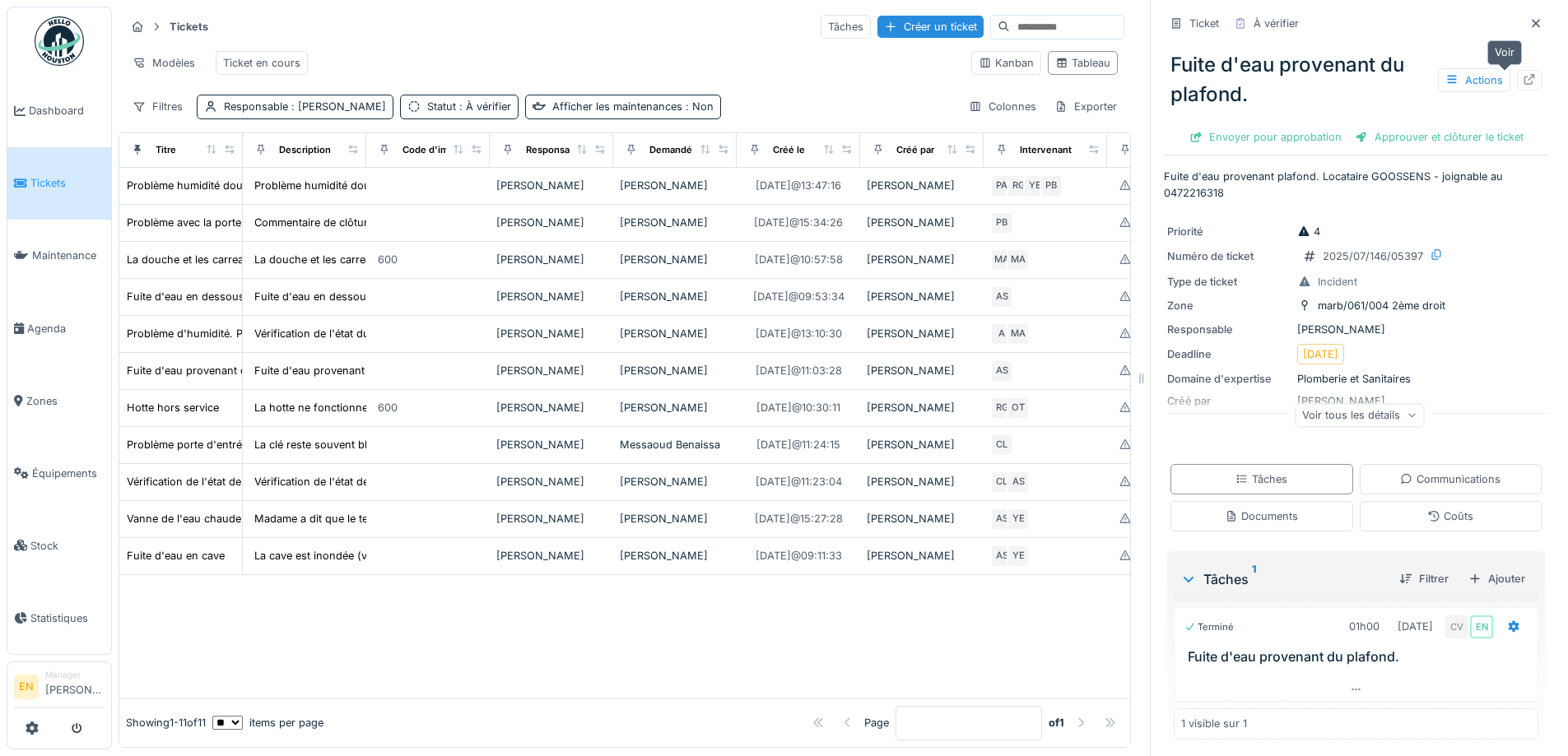
click at [1522, 80] on icon at bounding box center [1529, 78] width 13 height 10
click at [1532, 21] on icon at bounding box center [1535, 22] width 8 height 8
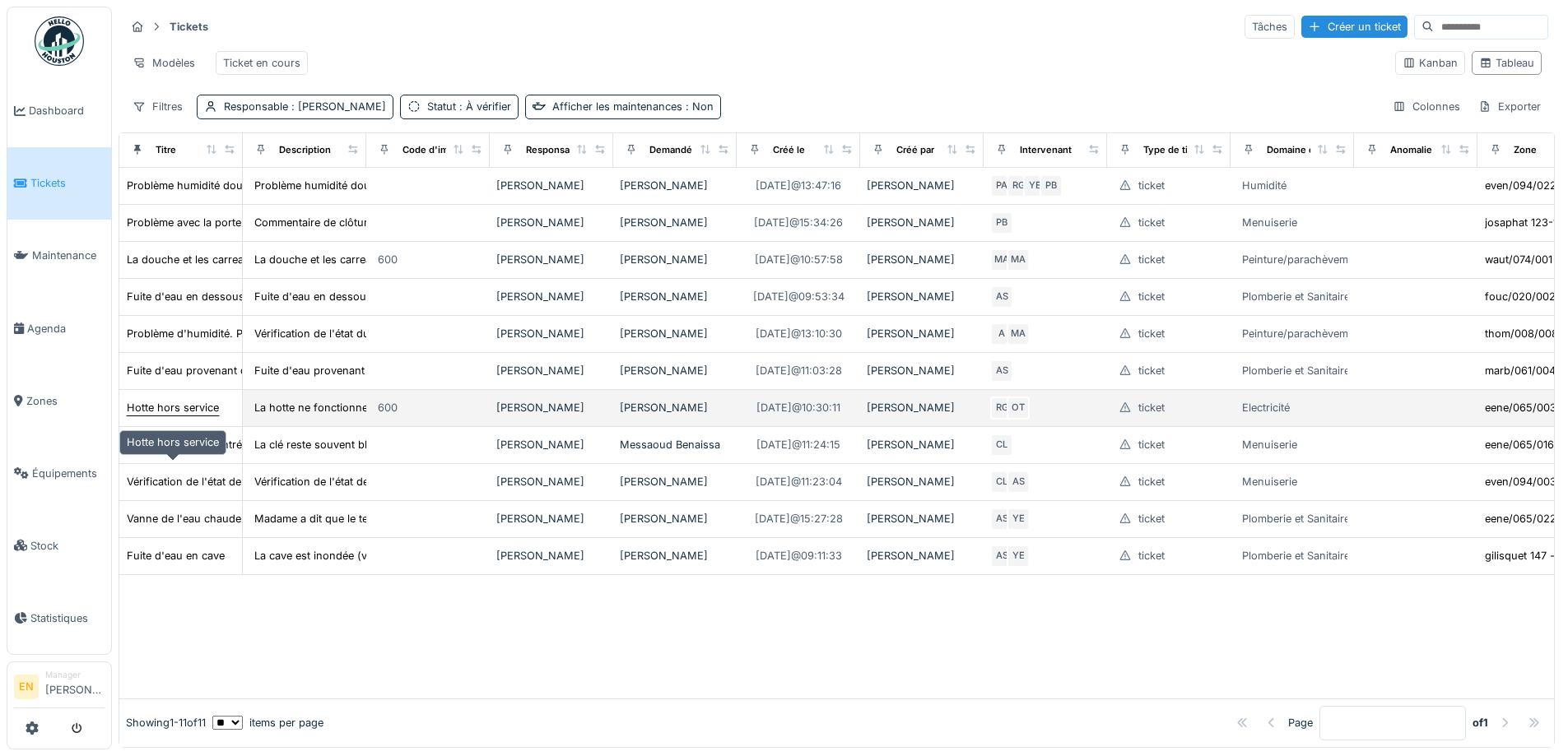
click at [169, 416] on div "Hotte hors service" at bounding box center [173, 407] width 93 height 16
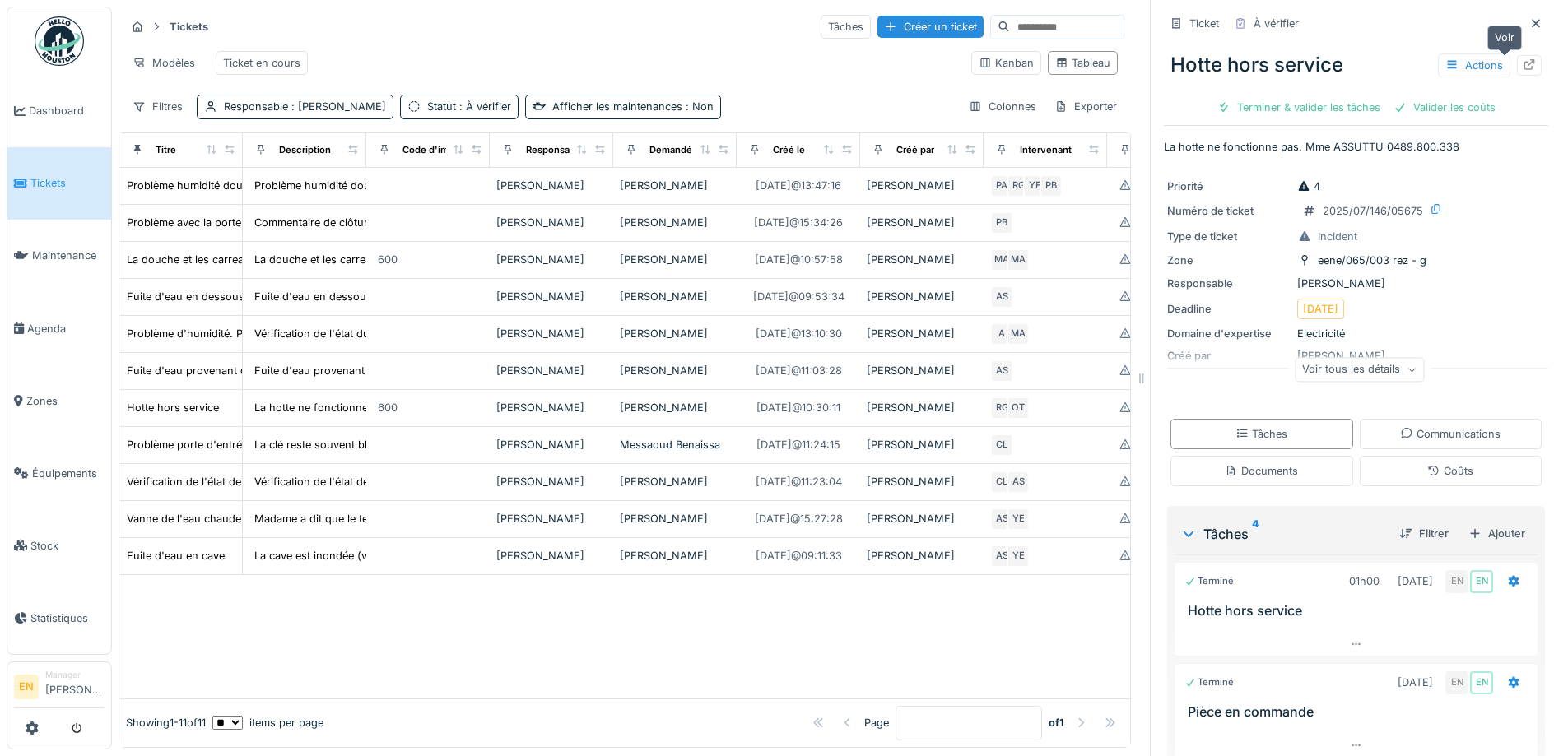
click at [1522, 69] on icon at bounding box center [1529, 64] width 13 height 10
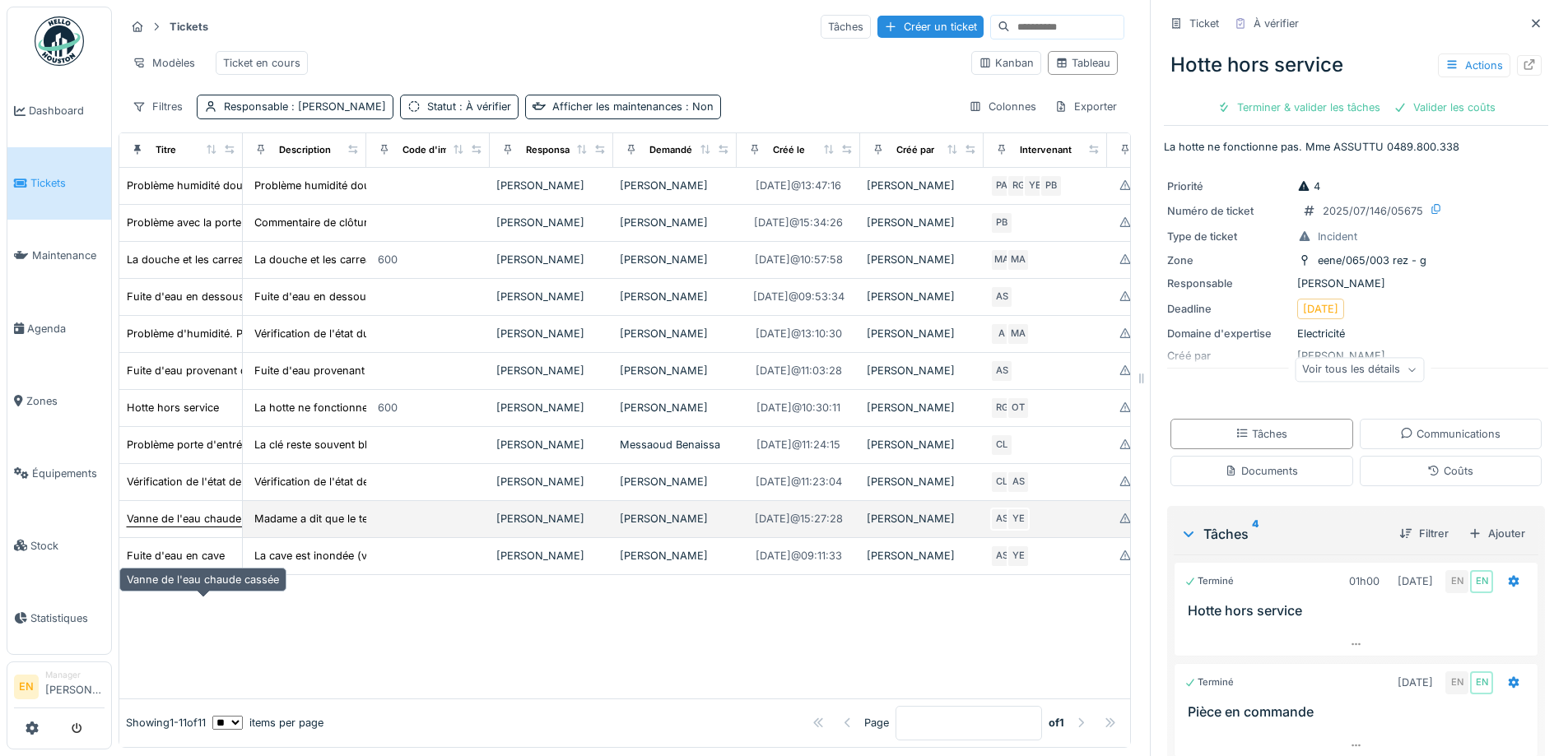
click at [176, 527] on div "Vanne de l'eau chaude cassée" at bounding box center [203, 519] width 152 height 16
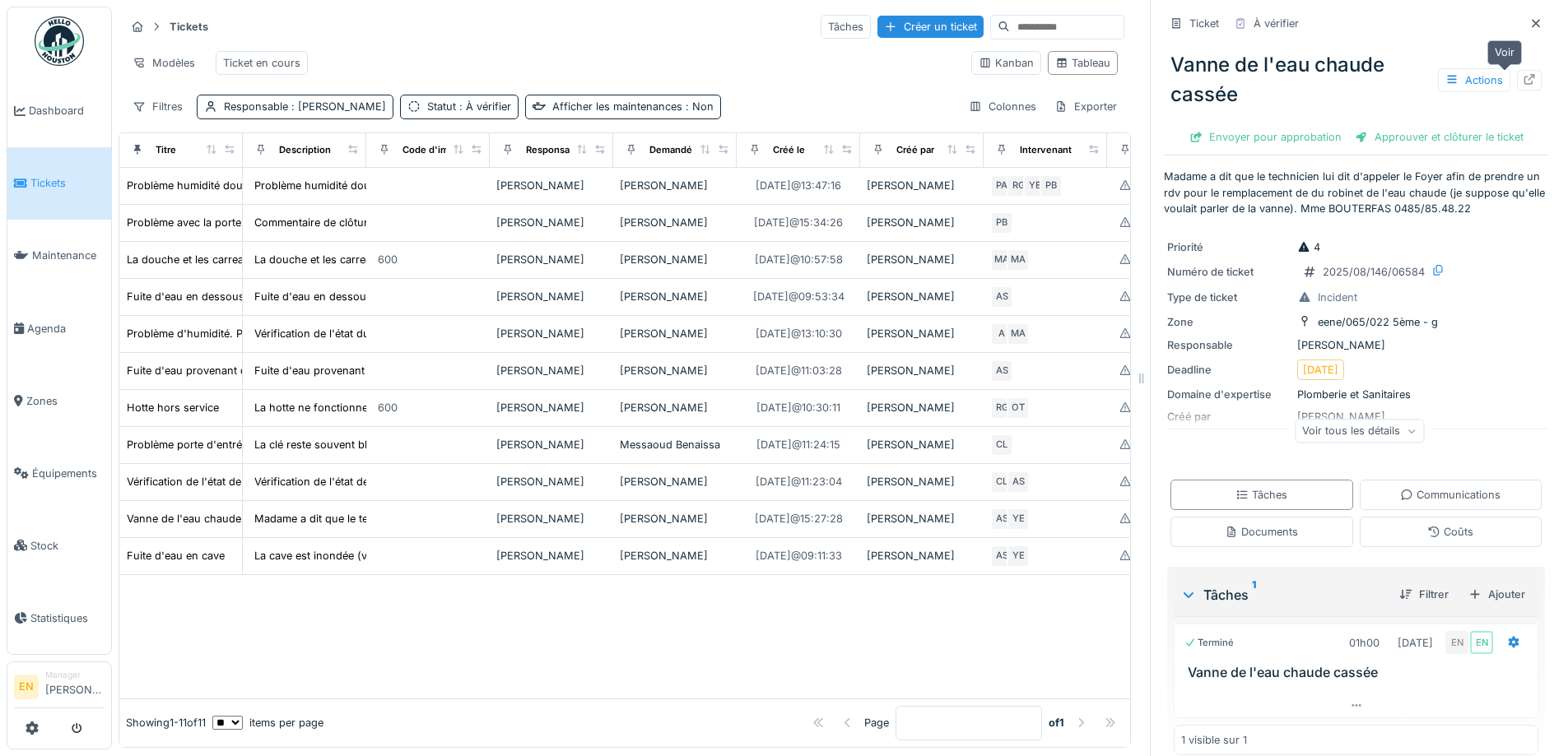
click at [1524, 78] on icon at bounding box center [1529, 78] width 10 height 10
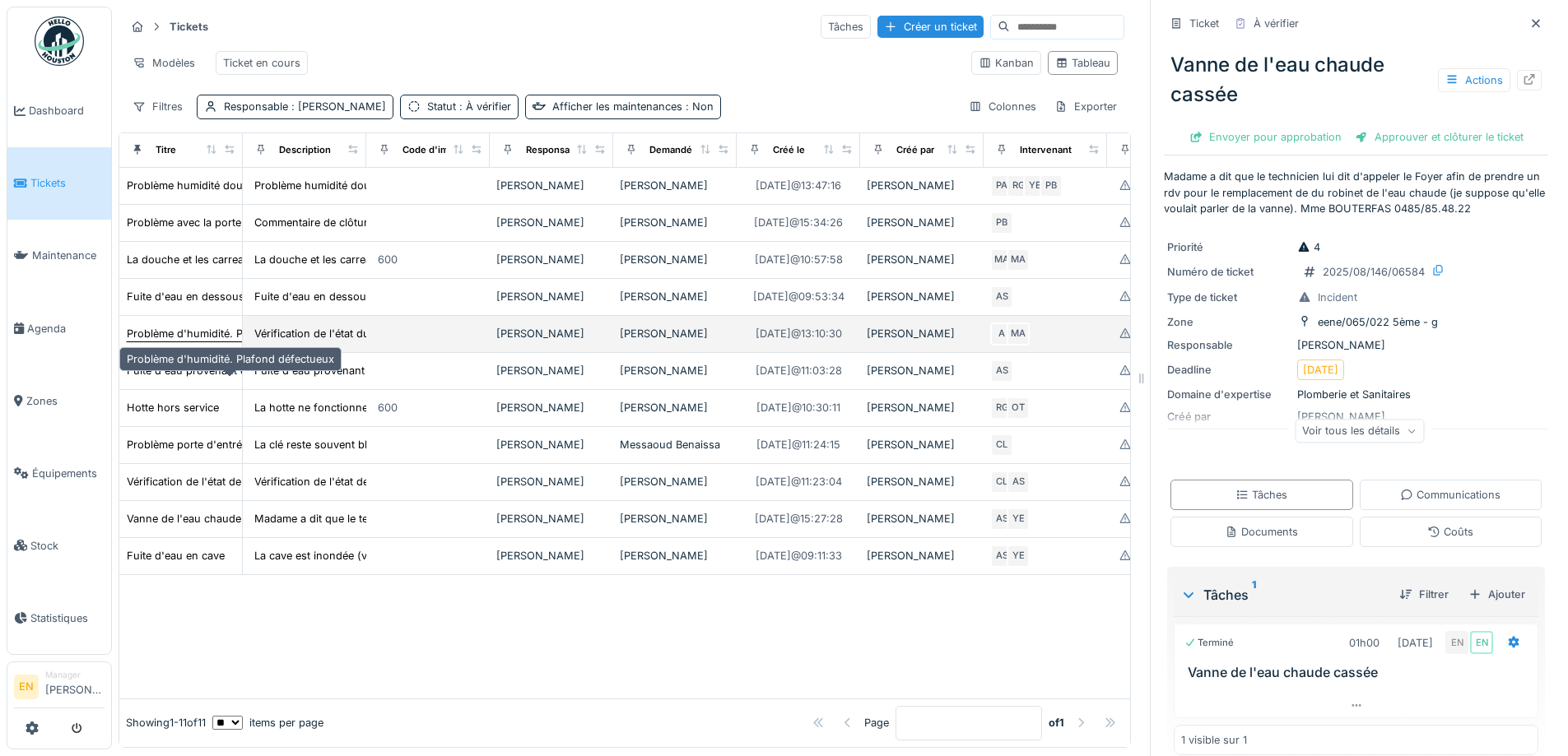
click at [176, 342] on div "Problème d'humidité. Plafond défectueux" at bounding box center [231, 334] width 207 height 16
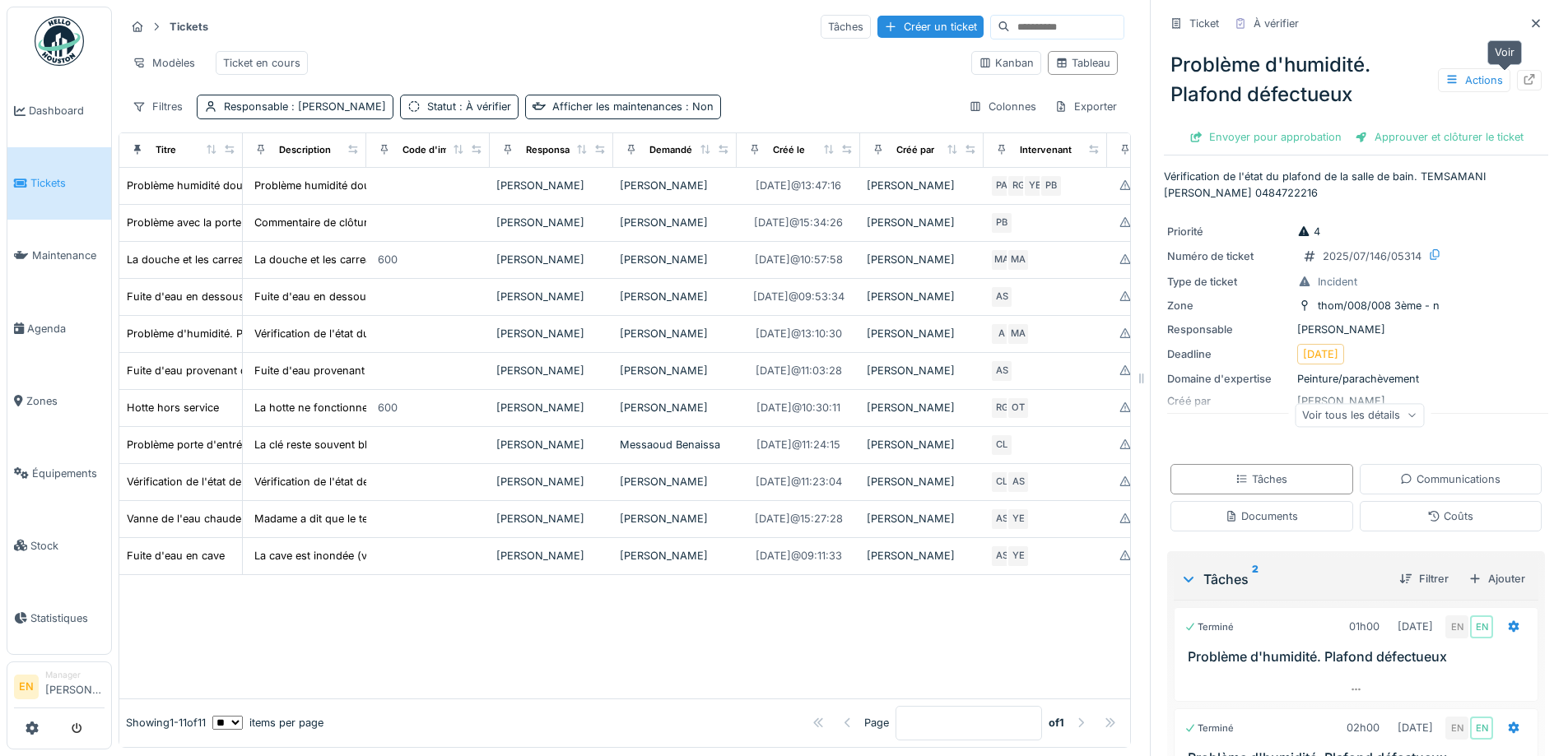
click at [1524, 85] on icon at bounding box center [1529, 78] width 10 height 10
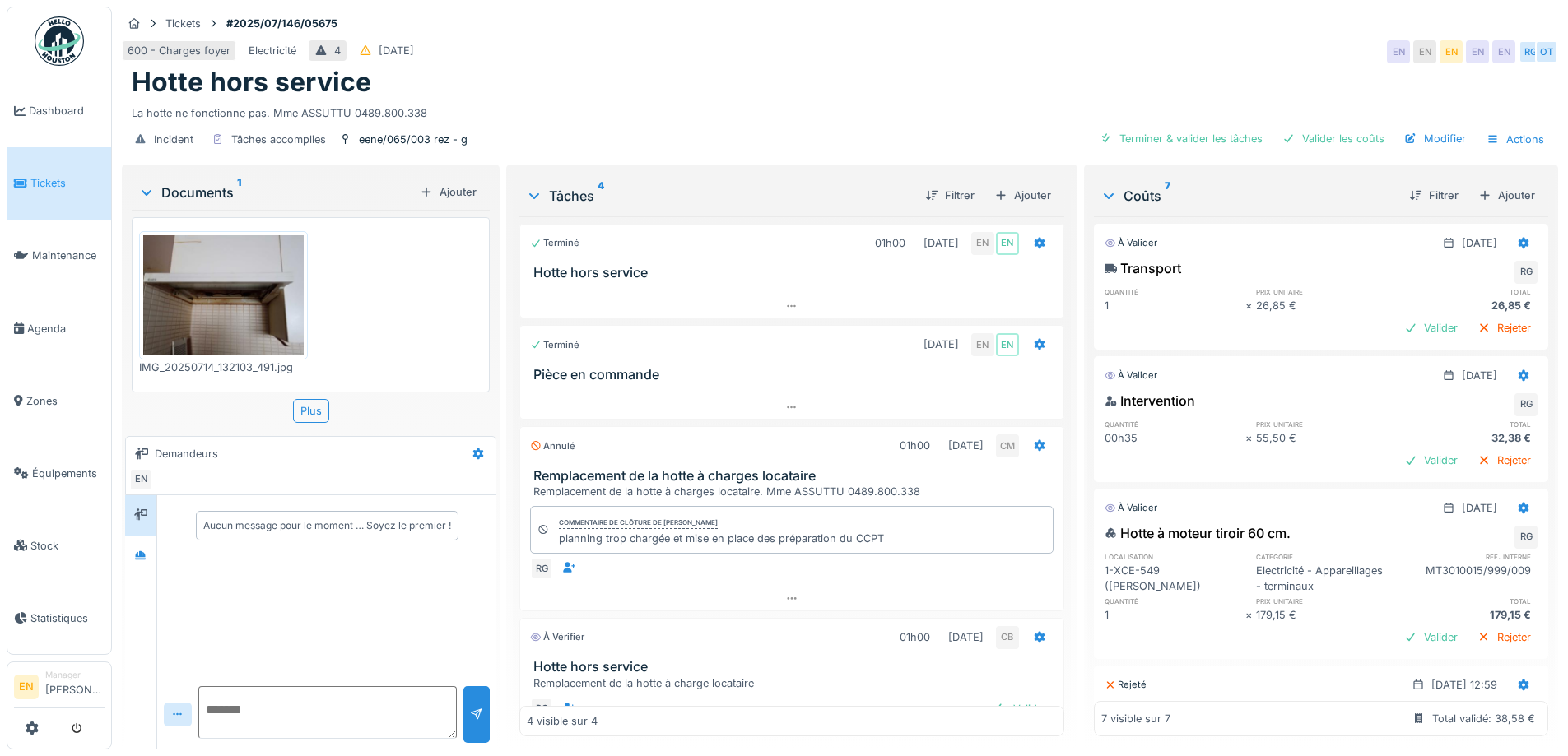
scroll to position [52, 0]
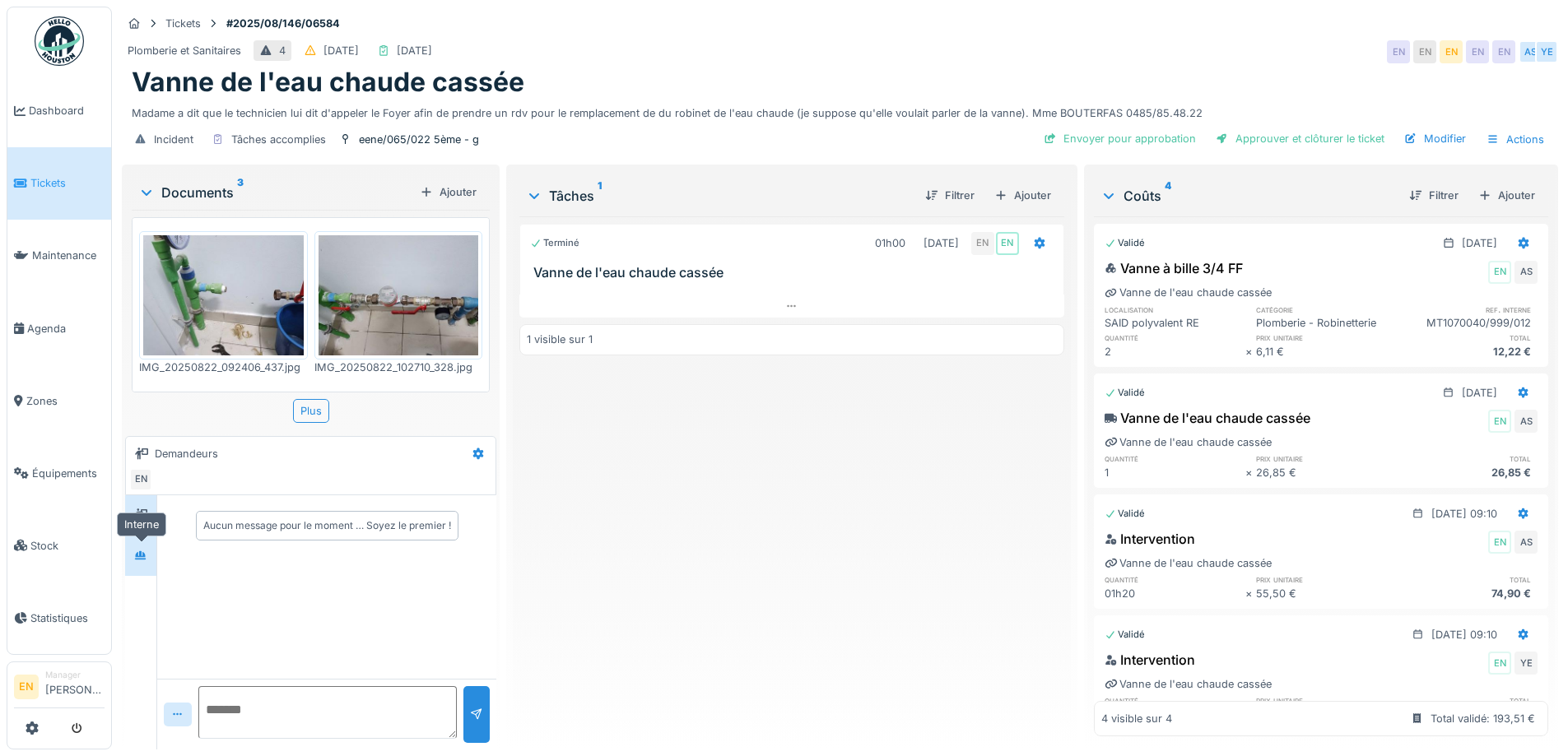
click at [141, 551] on icon at bounding box center [140, 555] width 11 height 9
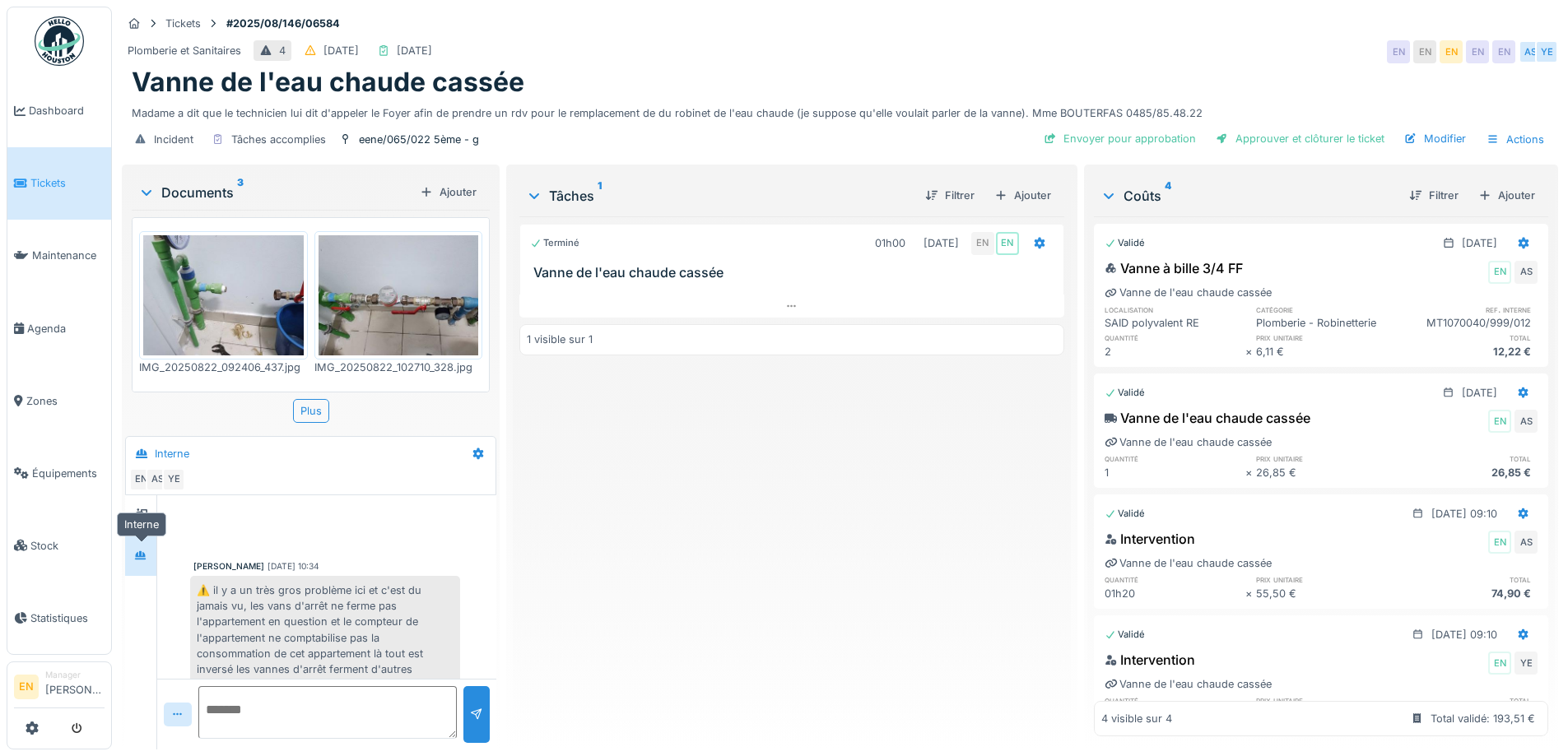
scroll to position [355, 0]
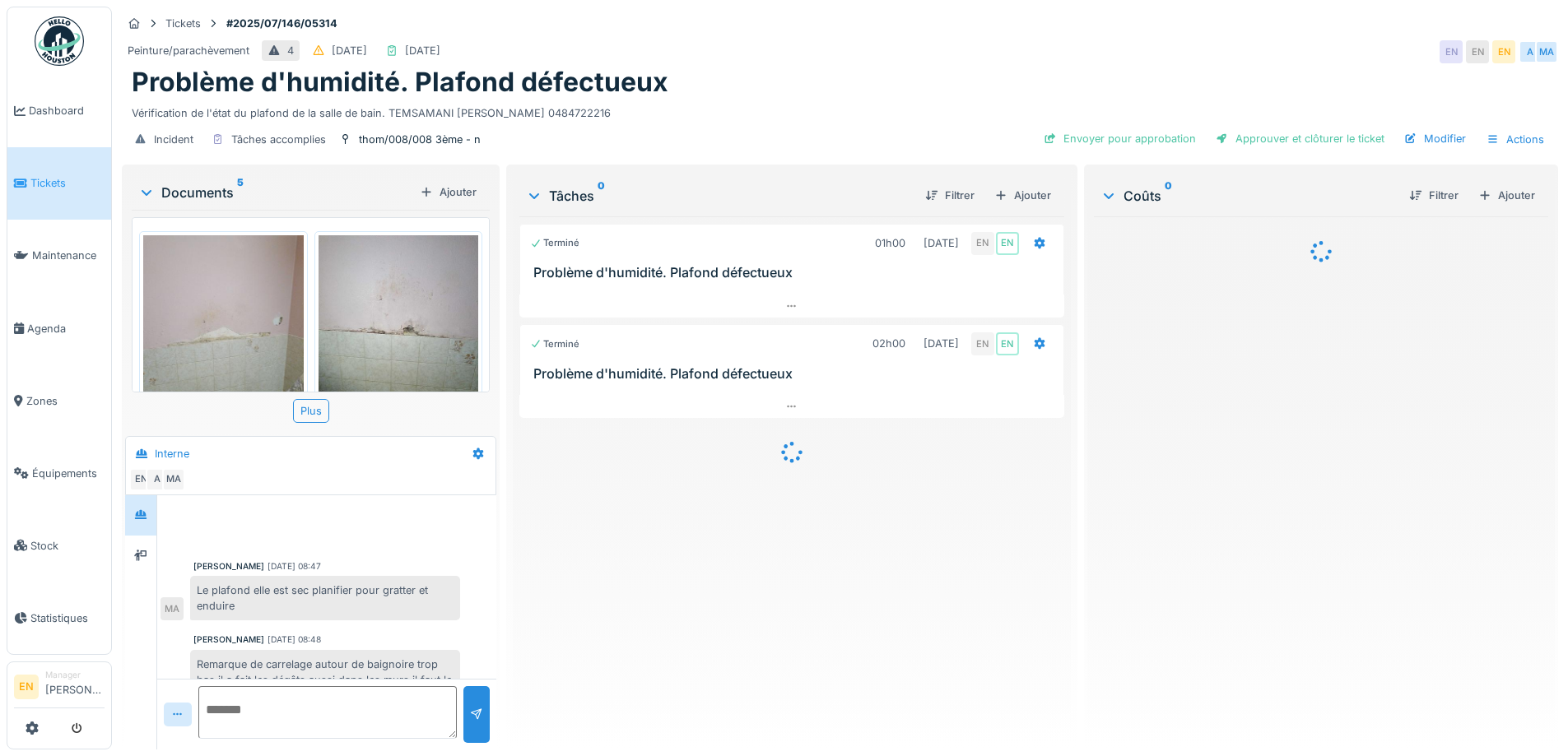
scroll to position [155, 0]
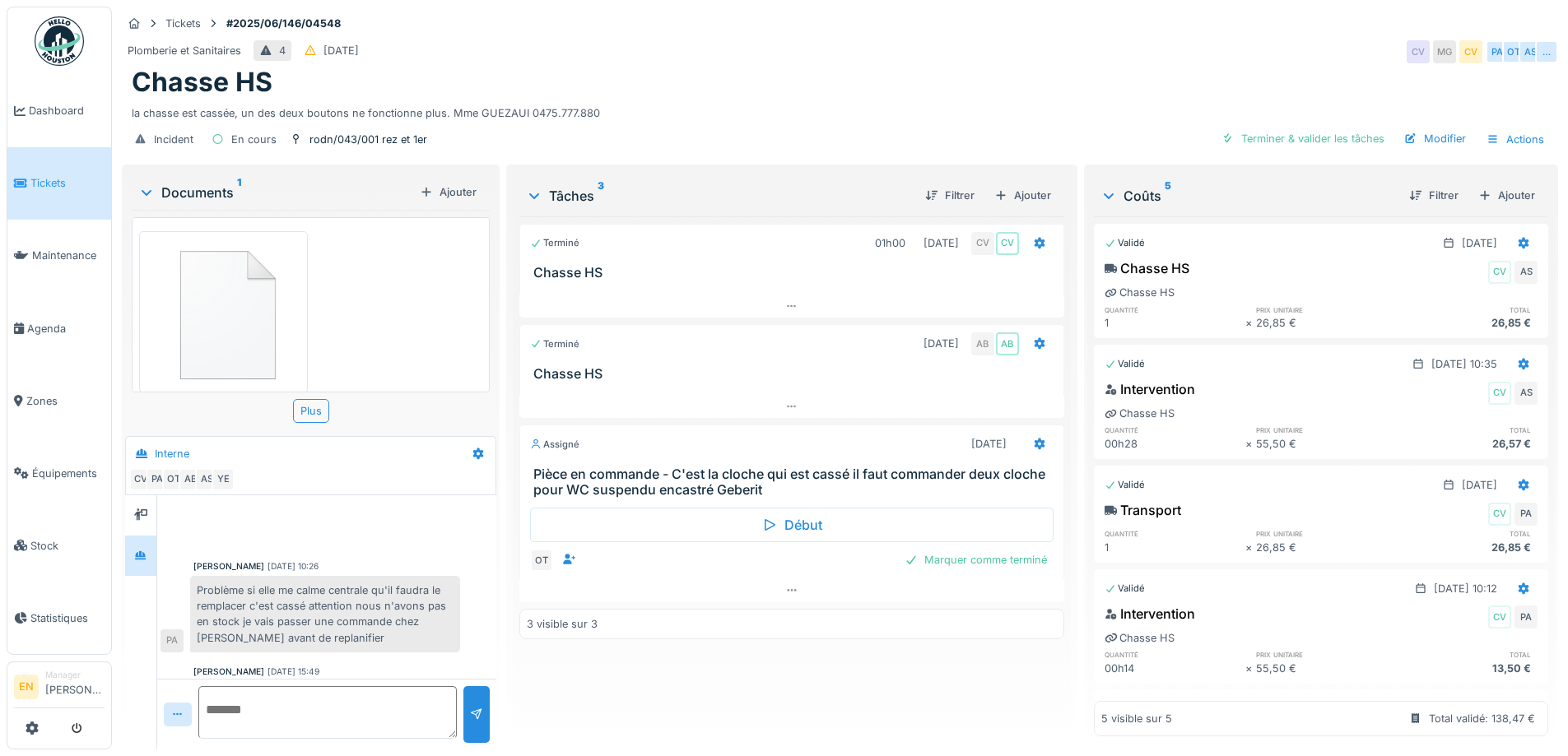
scroll to position [519, 0]
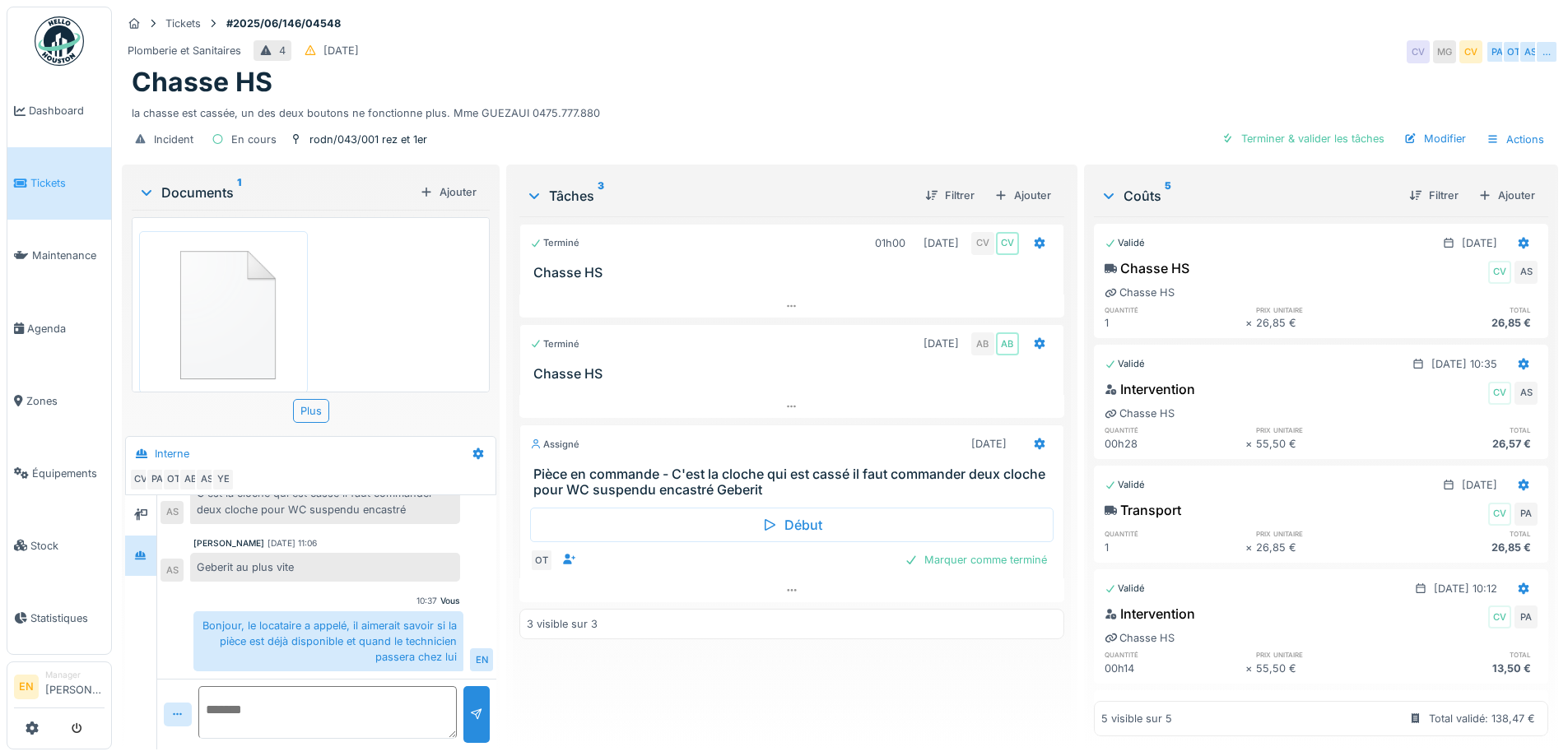
click at [393, 611] on div "Bonjour, le locataire a appelé, il aimerait savoir si la pièce est déjà disponi…" at bounding box center [328, 641] width 270 height 61
click at [759, 99] on div "la chasse est cassée, un des deux boutons ne fonctionne plus. Mme GUEZAUI 0475.…" at bounding box center [840, 110] width 1417 height 22
click at [768, 99] on div "la chasse est cassée, un des deux boutons ne fonctionne plus. Mme GUEZAUI 0475.…" at bounding box center [840, 110] width 1417 height 22
click at [940, 37] on div "Plomberie et Sanitaires 4 08/06/2025 CV MG CV PA OT AS …" at bounding box center [839, 52] width 1436 height 30
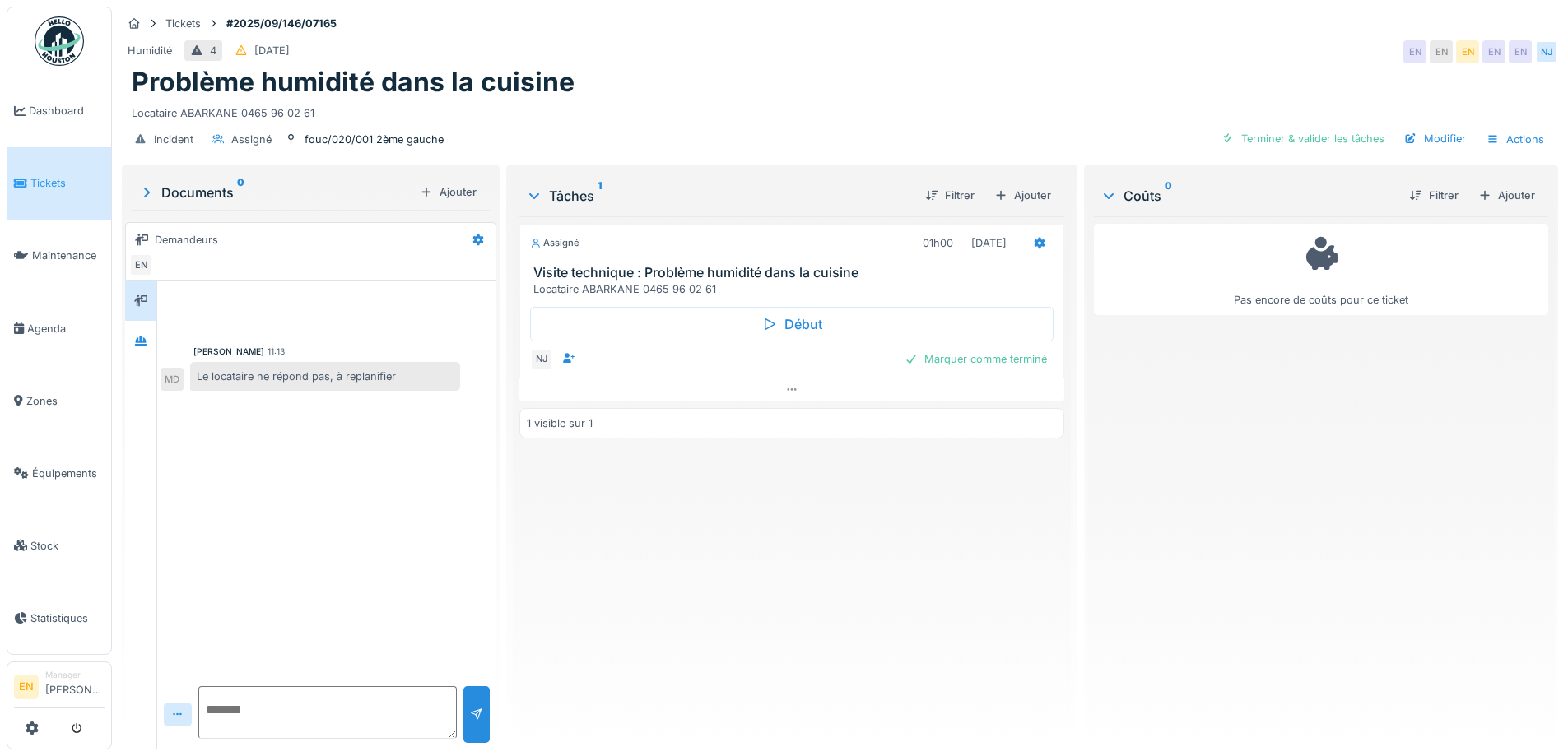
click at [642, 534] on div "Assigné 01h00 [DATE] Visite technique : Problème humidité dans la cuisine Locat…" at bounding box center [791, 477] width 544 height 521
click at [875, 82] on div "Problème humidité dans la cuisine" at bounding box center [840, 81] width 1417 height 31
click at [913, 646] on div "Assigné 01h00 [DATE] Visite technique : Problème humidité dans la cuisine Locat…" at bounding box center [791, 477] width 544 height 521
click at [818, 606] on div "Assigné 01h00 [DATE] Visite technique : Problème humidité dans la cuisine Locat…" at bounding box center [791, 477] width 544 height 521
click at [690, 101] on div "Locataire ABARKANE 0465 96 02 61" at bounding box center [840, 110] width 1417 height 22
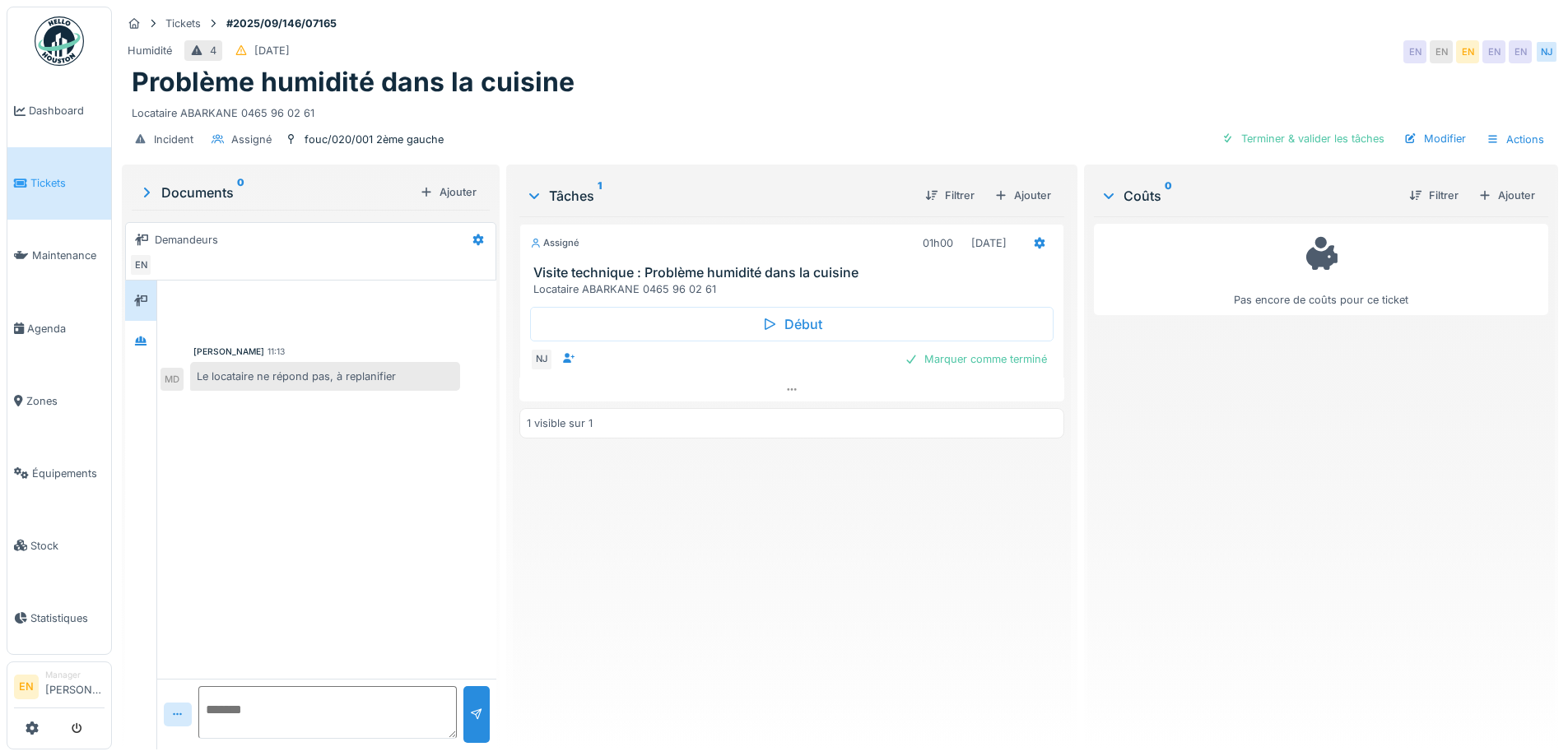
scroll to position [12, 0]
click at [729, 593] on div "Assigné 01h00 [DATE] Visite technique : Problème humidité dans la cuisine Locat…" at bounding box center [791, 477] width 544 height 521
click at [991, 50] on div "Humidité 4 [DATE] EN EN EN EN EN [GEOGRAPHIC_DATA]" at bounding box center [839, 52] width 1436 height 30
drag, startPoint x: 797, startPoint y: 618, endPoint x: 1079, endPoint y: 92, distance: 596.8
click at [799, 559] on div "Assigné 01h00 [DATE] Visite technique : Problème humidité dans la cuisine Locat…" at bounding box center [791, 477] width 544 height 521
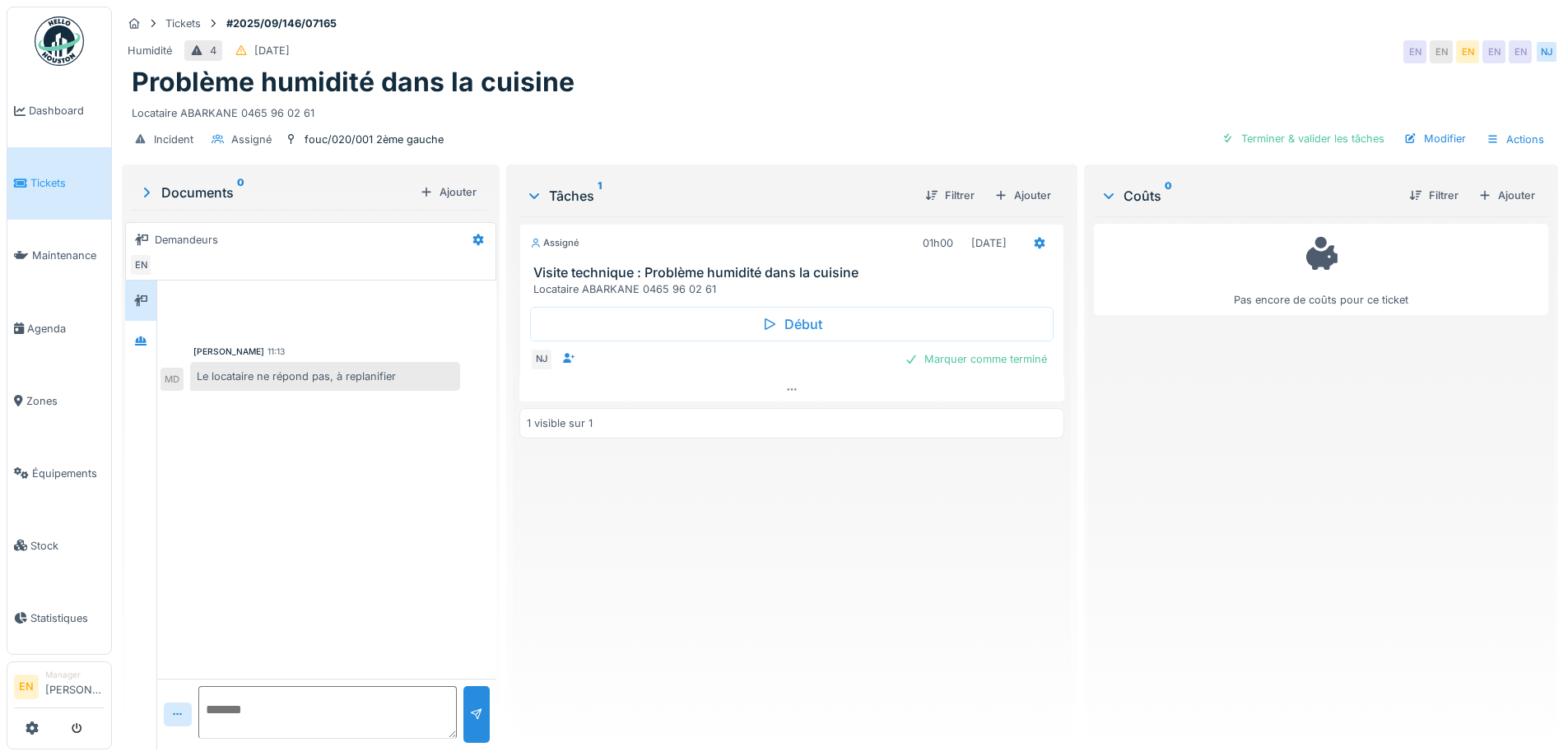
click at [632, 542] on div "Assigné 01h00 [DATE] Visite technique : Problème humidité dans la cuisine Locat…" at bounding box center [791, 477] width 544 height 521
click at [628, 619] on div "Assigné 01h00 [DATE] Visite technique : Problème humidité dans la cuisine Locat…" at bounding box center [791, 477] width 544 height 521
click at [348, 588] on div "Mouad [PERSON_NAME] 11:13 Le locataire ne répond pas, à replanifier MD" at bounding box center [326, 479] width 339 height 398
click at [591, 569] on div "Assigné 01h00 [DATE] Visite technique : Problème humidité dans la cuisine Locat…" at bounding box center [791, 477] width 544 height 521
click at [629, 591] on div "Assigné 01h00 [DATE] Visite technique : Problème humidité dans la cuisine Locat…" at bounding box center [791, 477] width 544 height 521
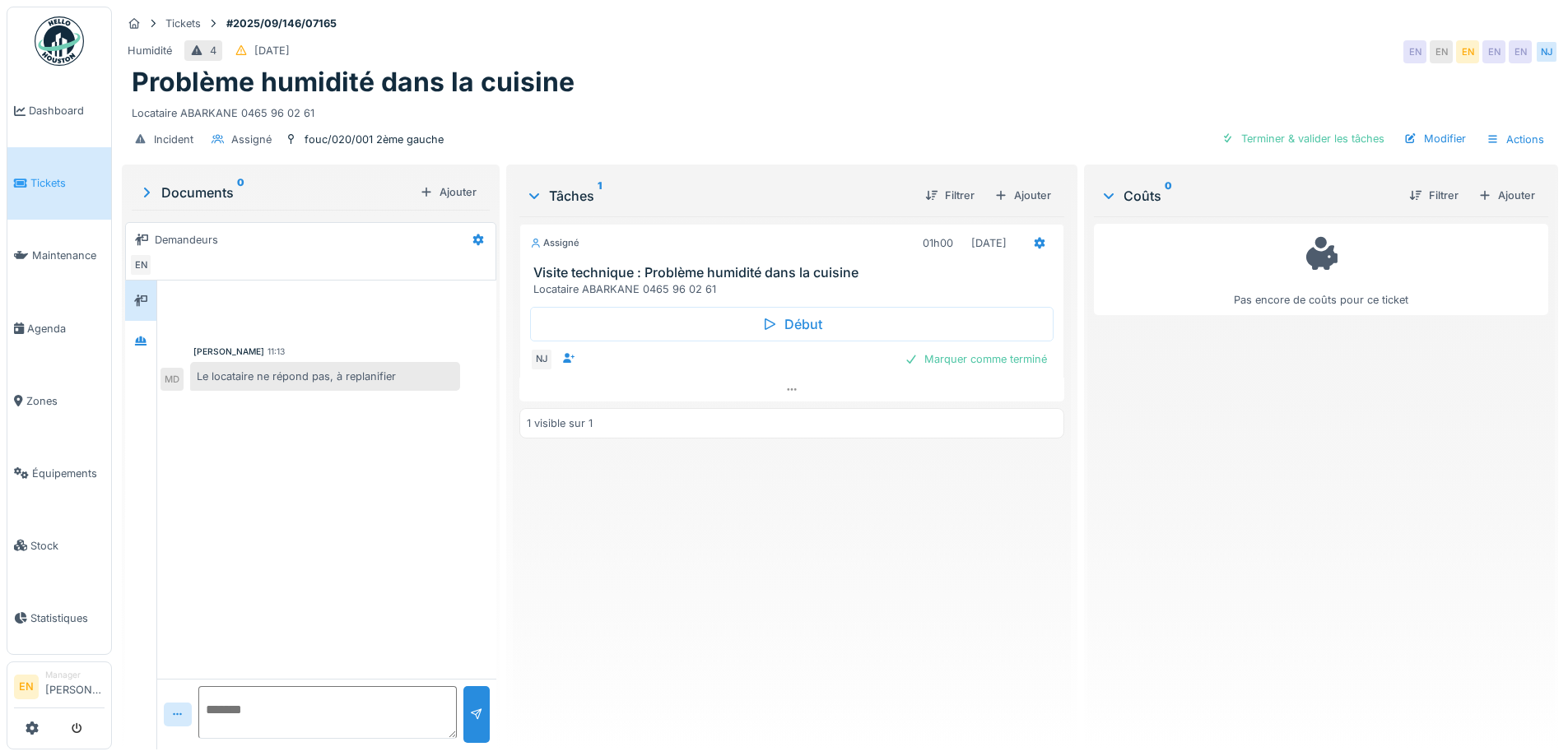
click at [728, 505] on div "Assigné 01h00 [DATE] Visite technique : Problème humidité dans la cuisine Locat…" at bounding box center [791, 477] width 544 height 521
click at [710, 525] on div "Assigné 01h00 23/09/2025 Visite technique : Problème humidité dans la cuisine L…" at bounding box center [791, 477] width 544 height 521
click at [795, 573] on div "Assigné 01h00 23/09/2025 Visite technique : Problème humidité dans la cuisine L…" at bounding box center [791, 477] width 544 height 521
click at [784, 559] on div "Assigné 01h00 23/09/2025 Visite technique : Problème humidité dans la cuisine L…" at bounding box center [791, 477] width 544 height 521
click at [674, 570] on div "Assigné 01h00 23/09/2025 Visite technique : Problème humidité dans la cuisine L…" at bounding box center [791, 477] width 544 height 521
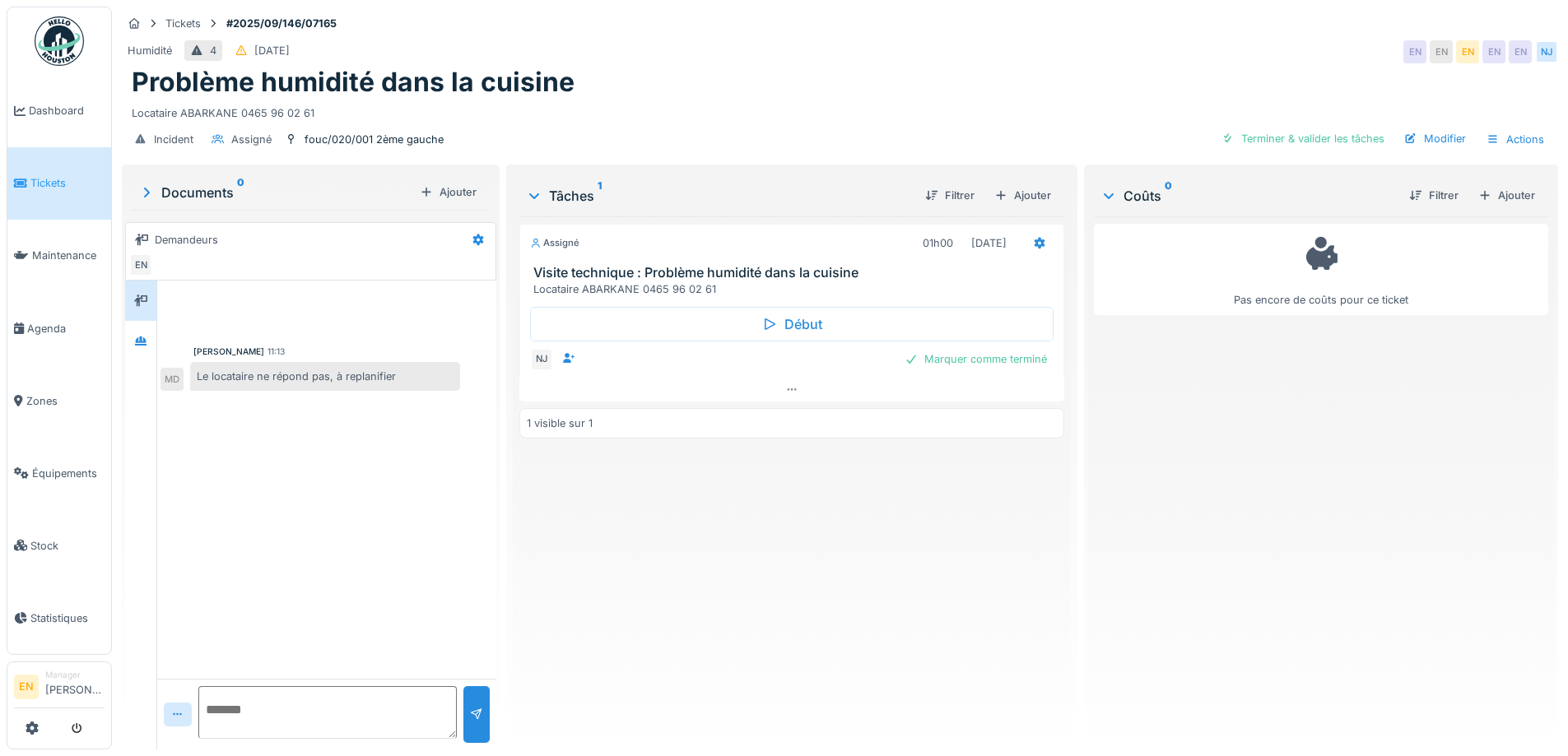
click at [761, 148] on div "Tickets #2025/09/146/07165 Humidité 4 16/09/2025 EN EN EN EN EN NJ Problème hum…" at bounding box center [840, 84] width 1443 height 155
click at [961, 48] on div "Humidité 4 16/09/2025 EN EN EN EN EN NJ" at bounding box center [839, 52] width 1436 height 30
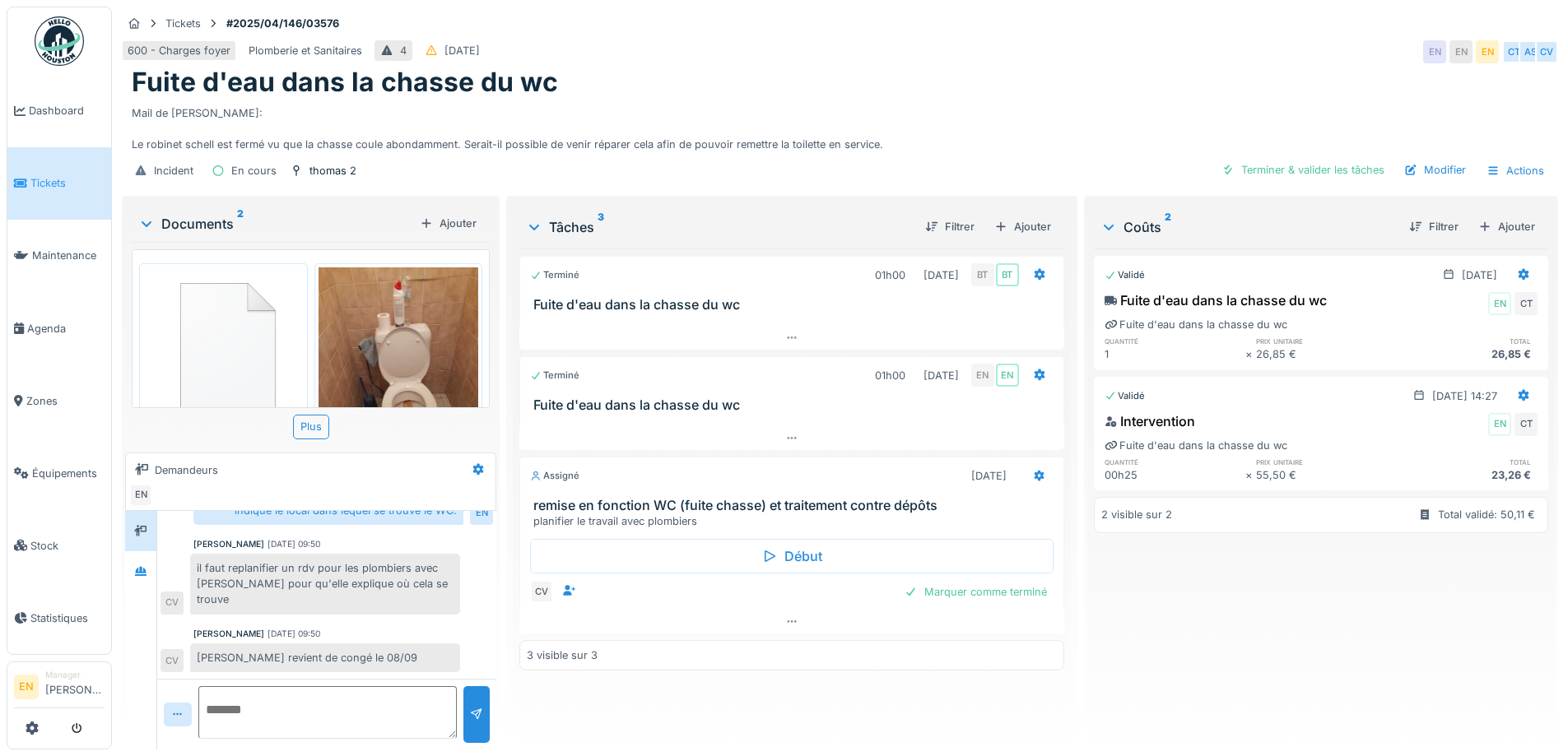
scroll to position [12, 0]
click at [785, 627] on icon at bounding box center [791, 621] width 13 height 10
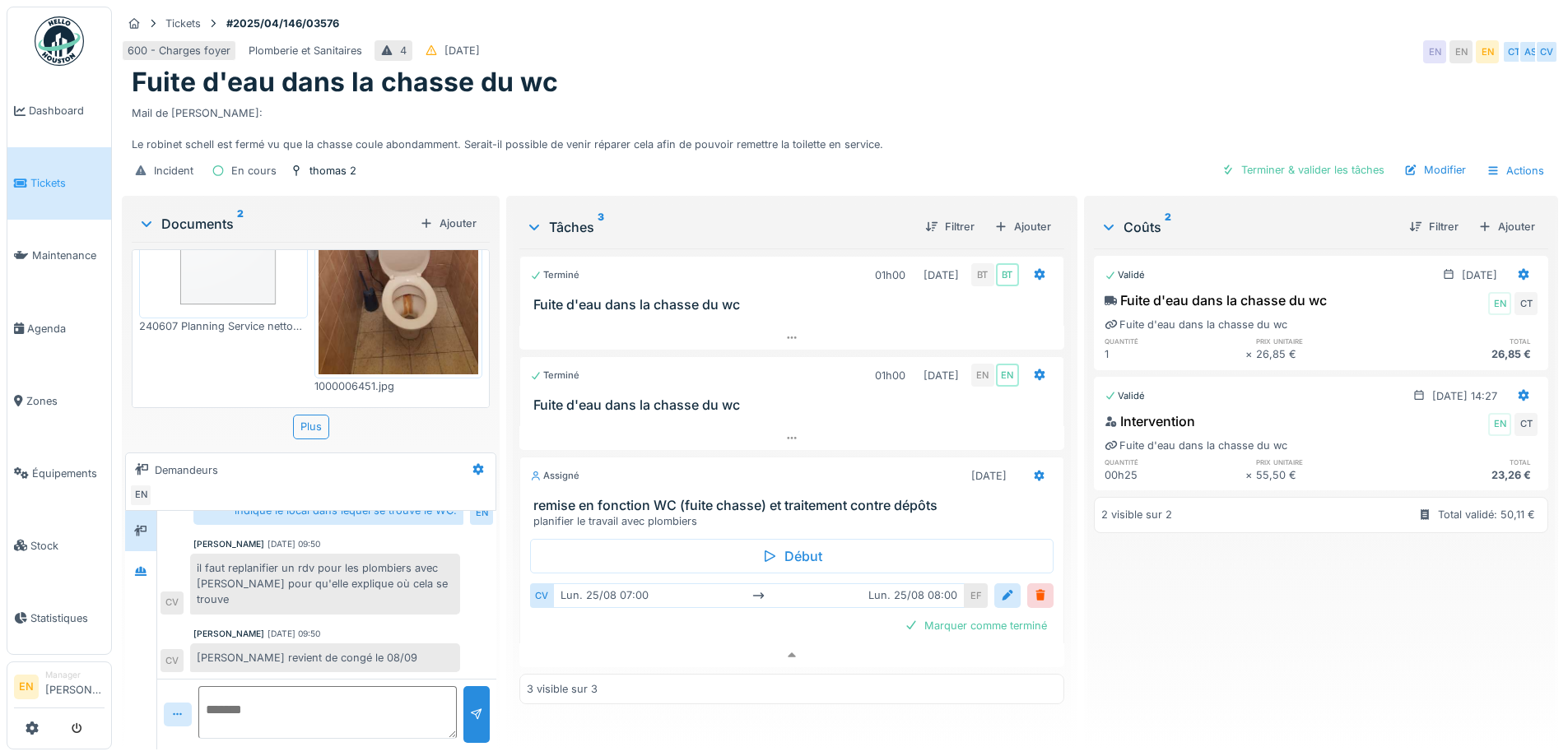
click at [978, 99] on div "Mail de [PERSON_NAME]: Le robinet schell est fermé vu que la chasse coule abond…" at bounding box center [840, 126] width 1417 height 54
click at [921, 99] on div "Mail de [PERSON_NAME]: Le robinet schell est fermé vu que la chasse coule abond…" at bounding box center [840, 126] width 1417 height 54
drag, startPoint x: 1071, startPoint y: 106, endPoint x: 1097, endPoint y: 8, distance: 101.4
click at [1072, 99] on div "Mail de [PERSON_NAME]: Le robinet schell est fermé vu que la chasse coule abond…" at bounding box center [840, 126] width 1417 height 54
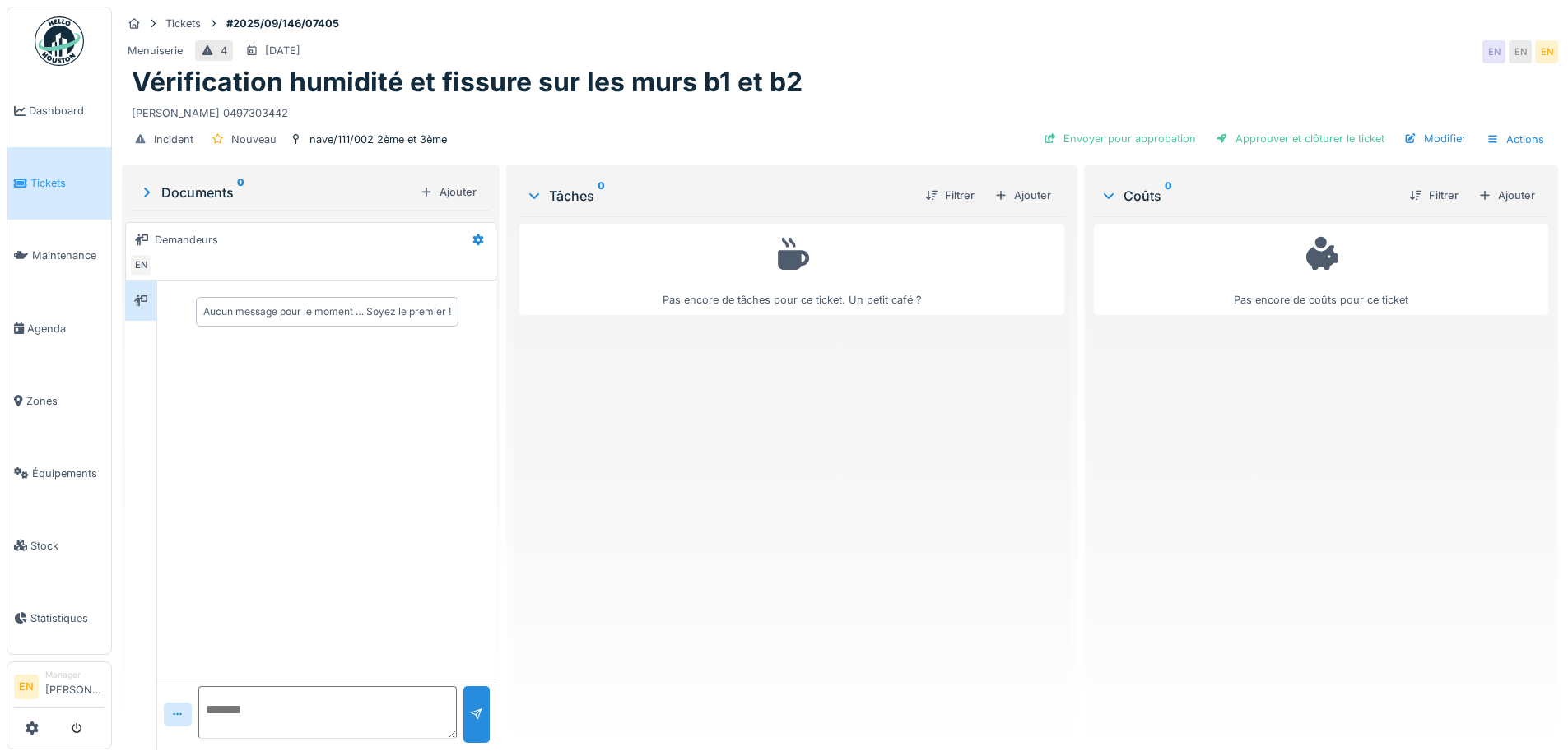
click at [737, 521] on div "Pas encore de tâches pour ce ticket. Un petit café ?" at bounding box center [791, 477] width 544 height 521
click at [918, 59] on div "Menuiserie 4 [DATE] EN EN EN" at bounding box center [839, 52] width 1436 height 30
click at [917, 60] on div "Menuiserie 4 [DATE] EN EN EN" at bounding box center [839, 52] width 1436 height 30
click at [721, 601] on div "Pas encore de tâches pour ce ticket. Un petit café ?" at bounding box center [791, 477] width 544 height 521
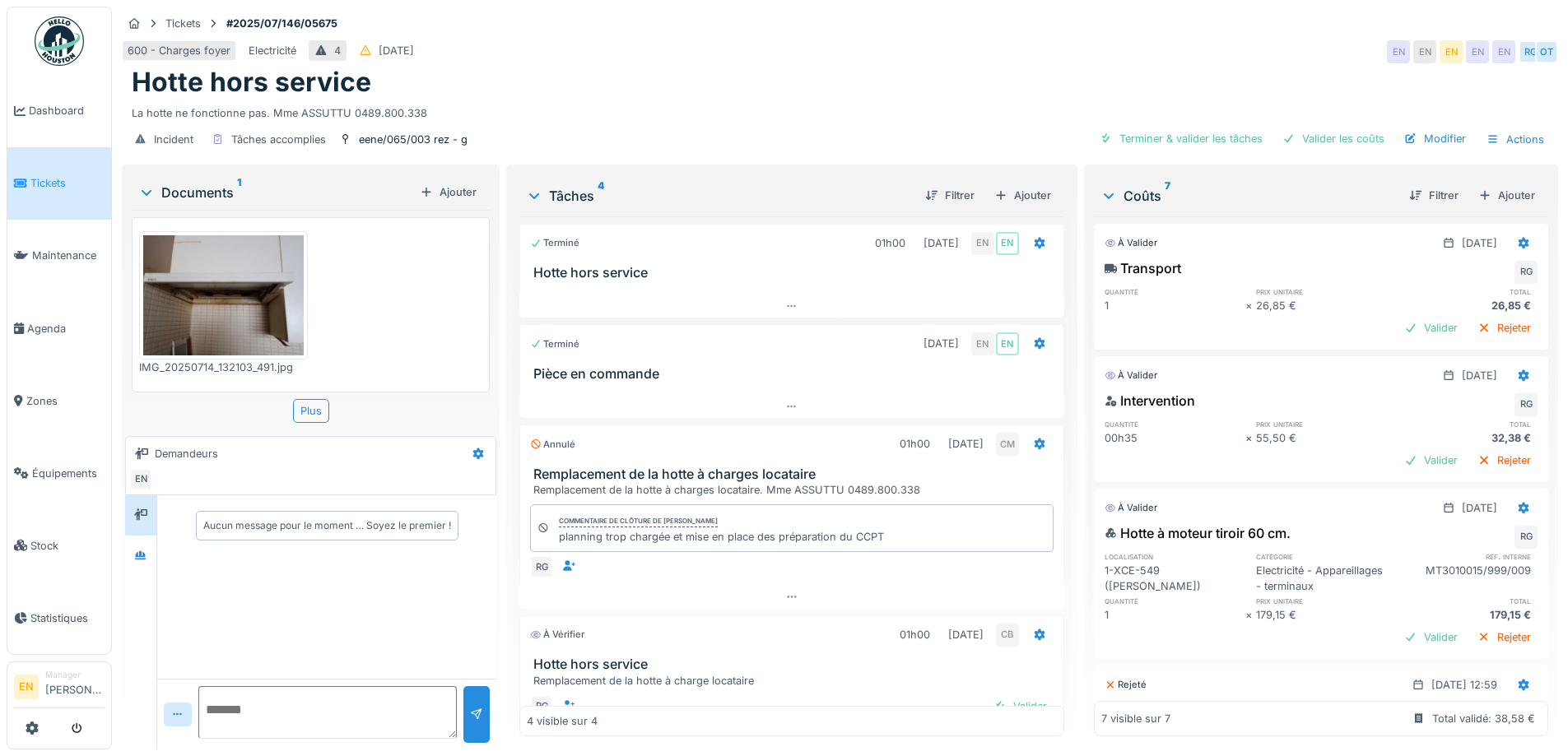
click at [726, 82] on div "Hotte hors service" at bounding box center [840, 81] width 1417 height 31
drag, startPoint x: 821, startPoint y: 47, endPoint x: 810, endPoint y: 71, distance: 26.4
click at [821, 50] on div "600 - Charges foyer Electricité 4 [DATE] EN EN EN EN EN RG OT" at bounding box center [839, 52] width 1436 height 30
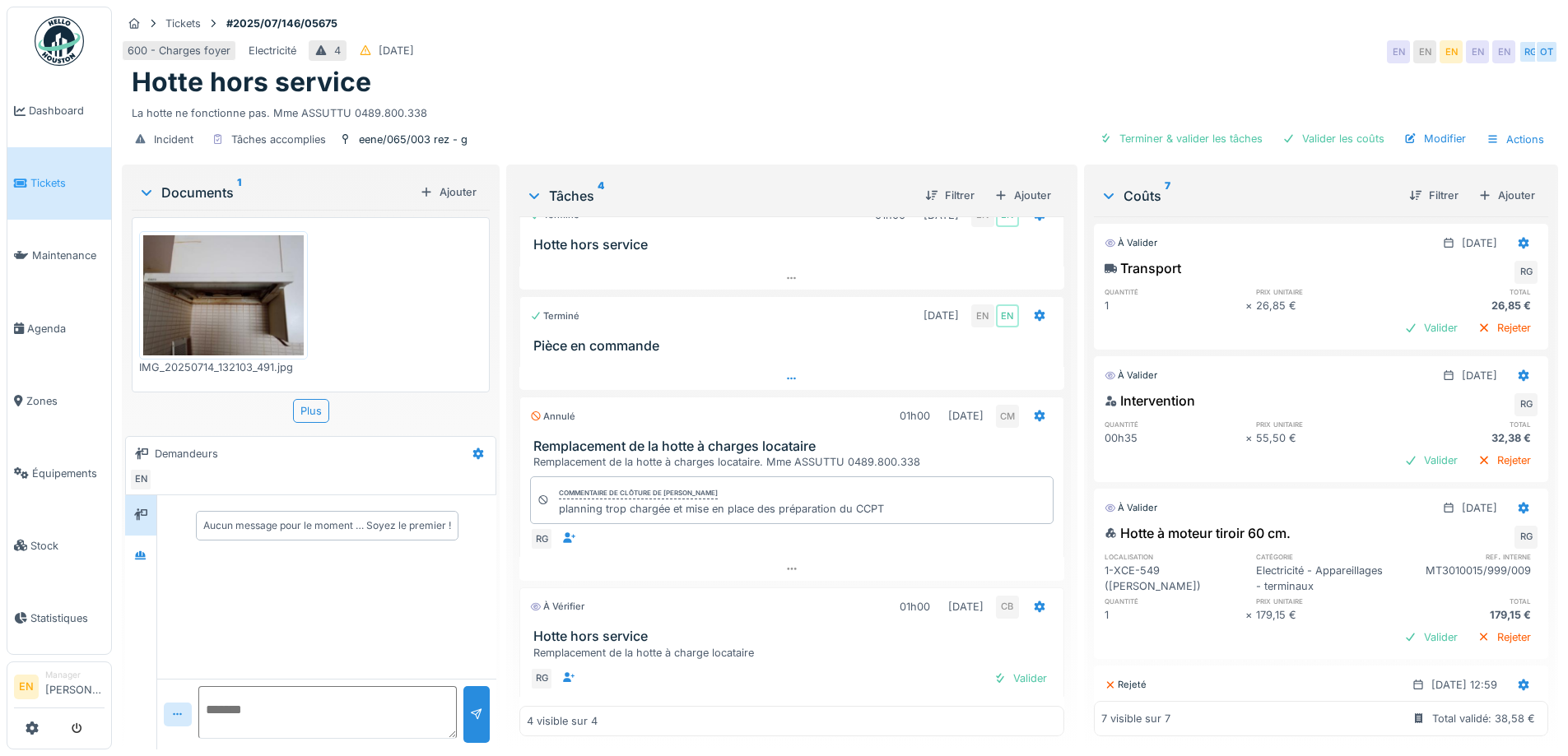
scroll to position [52, 0]
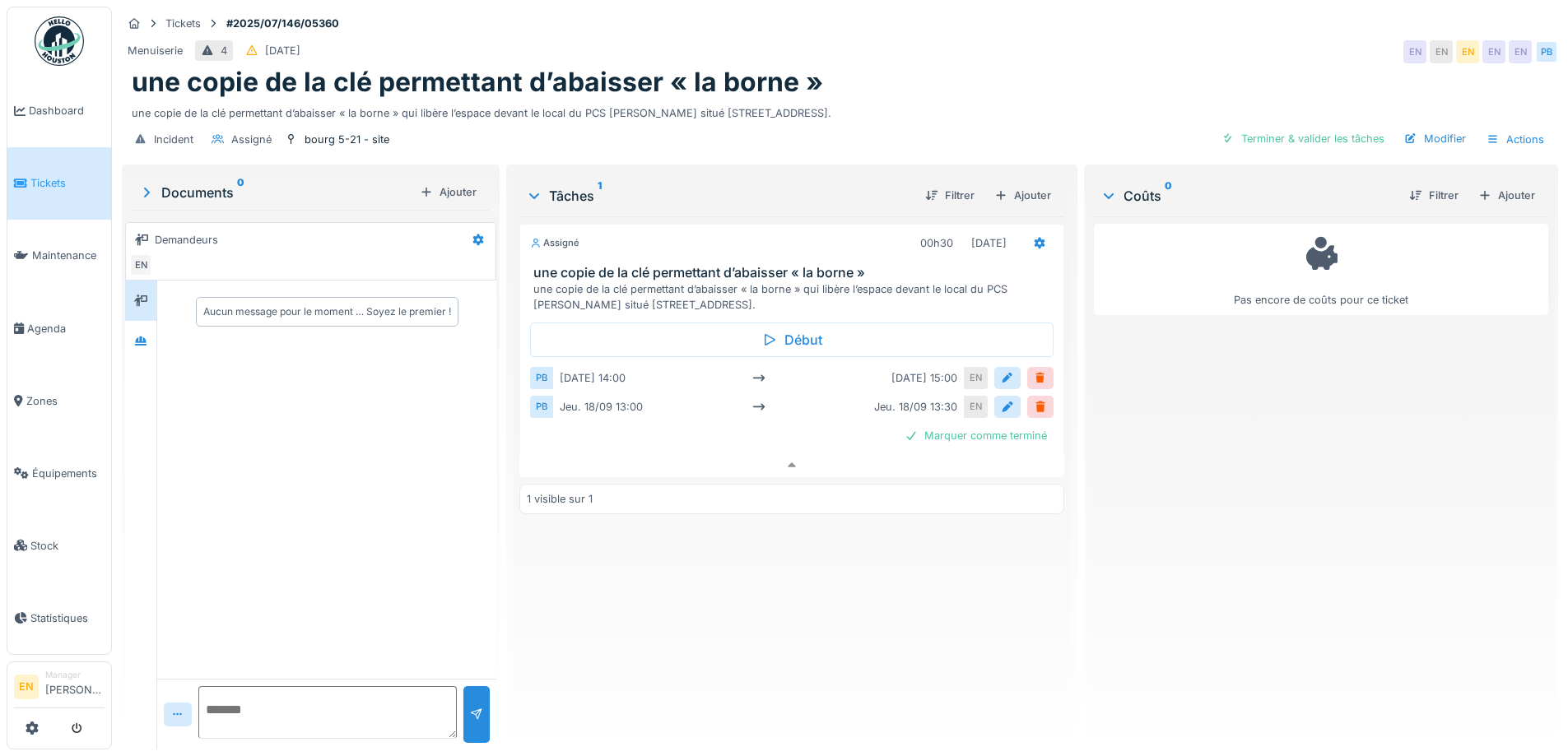
scroll to position [12, 0]
click at [835, 15] on div "Tickets #2025/07/146/05360" at bounding box center [839, 23] width 1436 height 21
click at [1149, 563] on div "Pas encore de coûts pour ce ticket" at bounding box center [1321, 477] width 454 height 521
click at [917, 632] on div "Assigné 00h30 [DATE] une copie de la clé permettant d’abaisser « la borne » une…" at bounding box center [791, 477] width 544 height 521
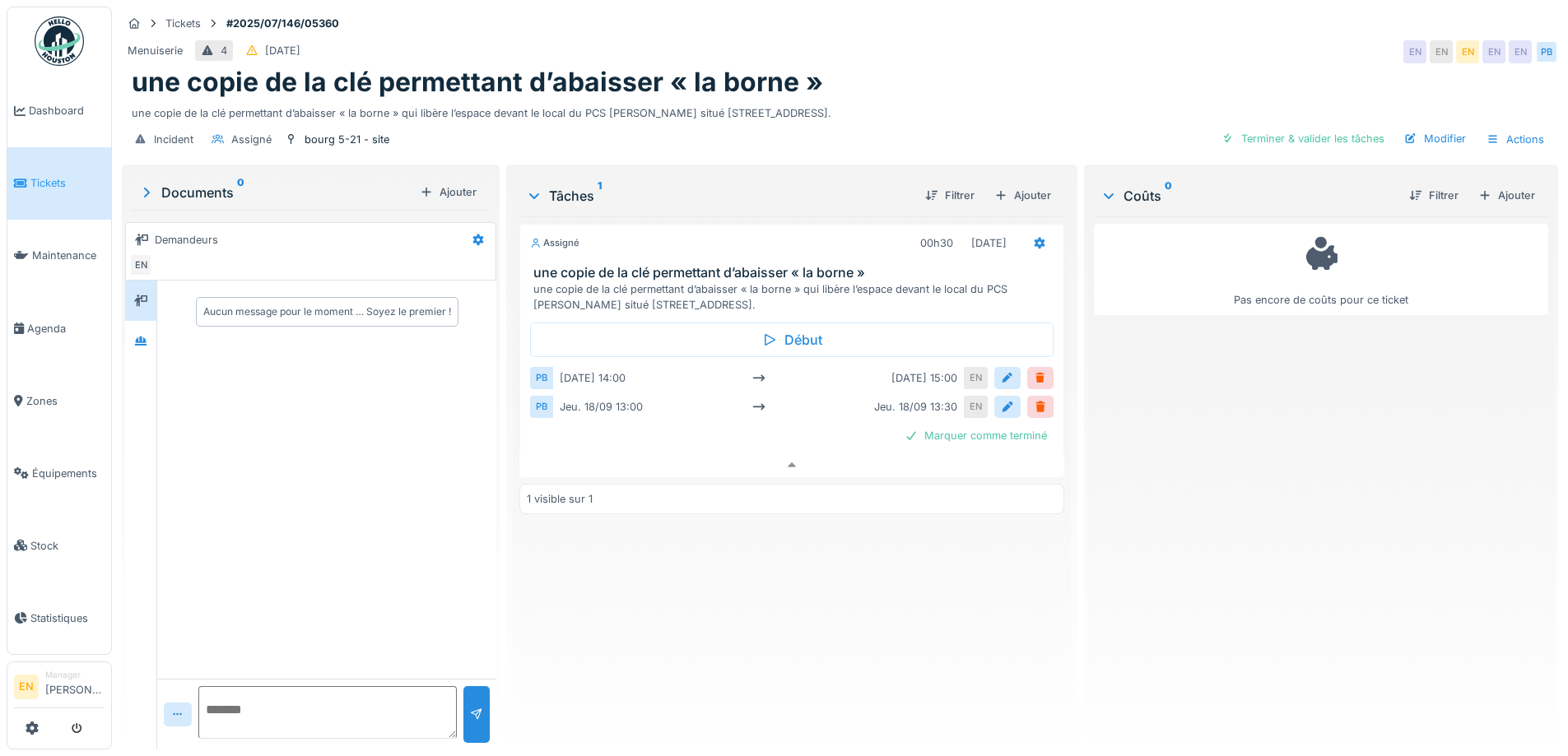
drag, startPoint x: 825, startPoint y: 610, endPoint x: 711, endPoint y: 615, distance: 114.1
click at [811, 615] on div "Assigné 00h30 [DATE] une copie de la clé permettant d’abaisser « la borne » une…" at bounding box center [791, 477] width 544 height 521
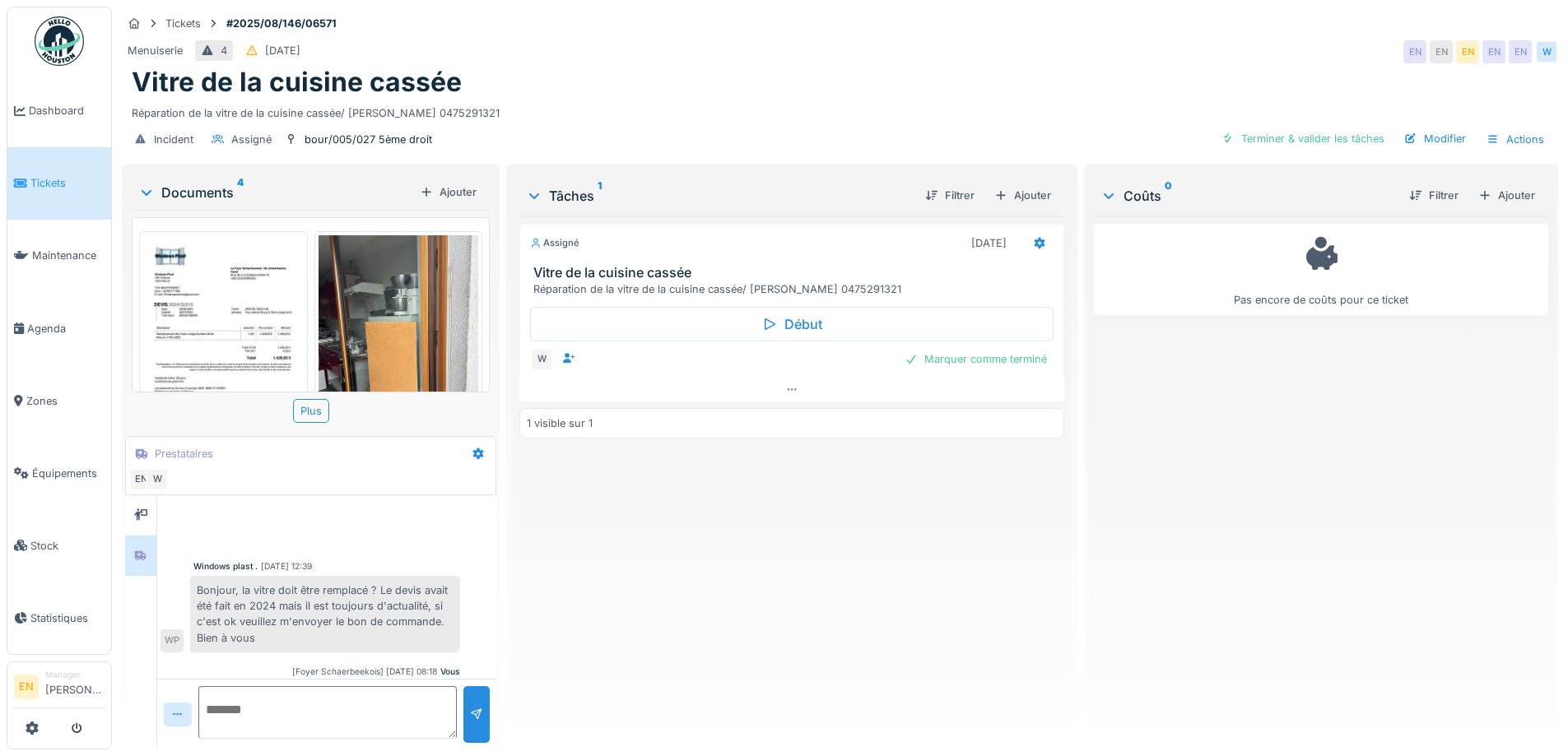
scroll to position [424, 0]
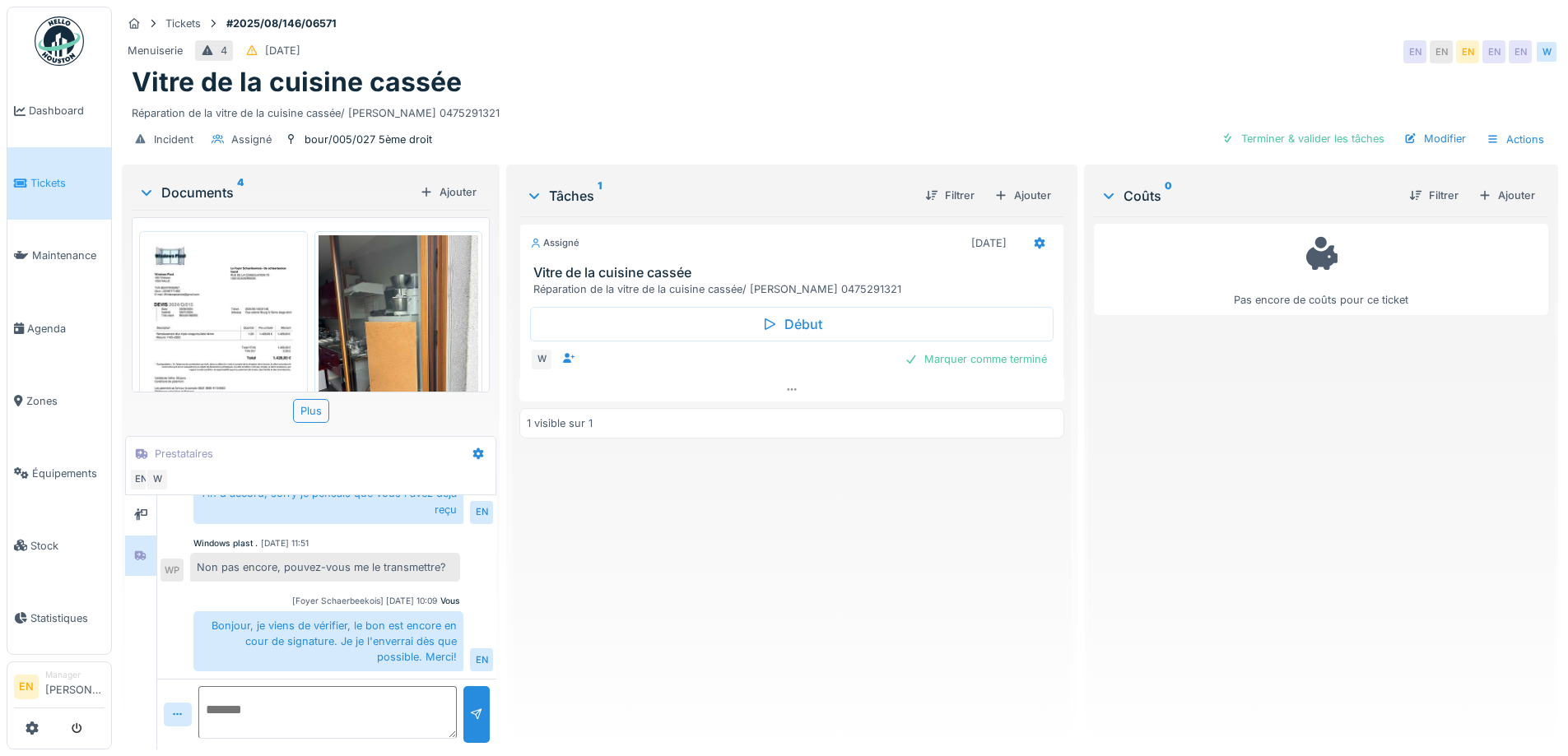
click at [708, 92] on div "Vitre de la cuisine cassée" at bounding box center [840, 81] width 1417 height 31
click at [788, 135] on div "Incident Assigné bour/005/027 5ème droit Terminer & valider les tâches Modifier…" at bounding box center [839, 139] width 1436 height 37
click at [712, 46] on div "Menuiserie 4 26/08/2025 EN EN EN EN EN W" at bounding box center [839, 52] width 1436 height 30
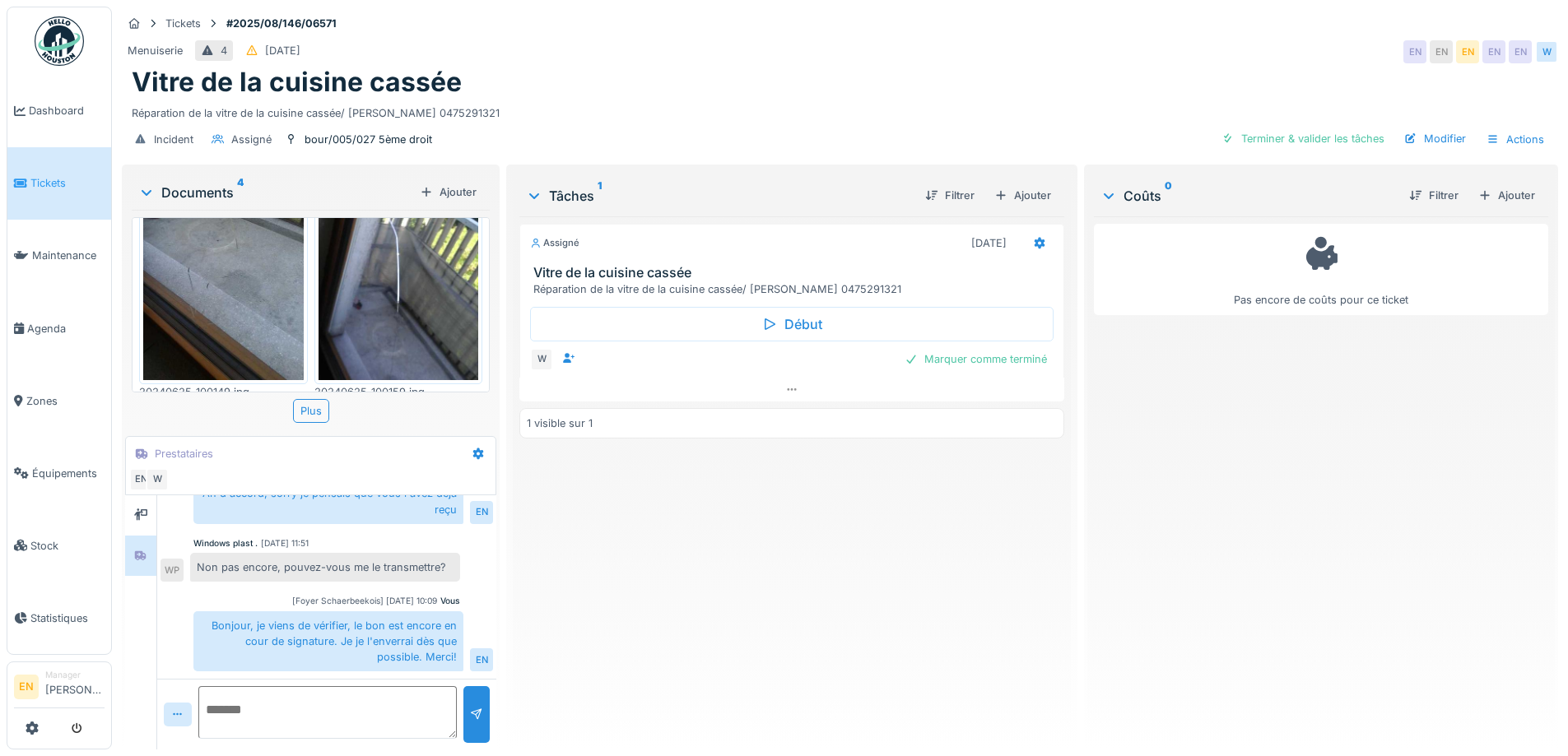
click at [579, 591] on div "Assigné 21/08/2025 Vitre de la cuisine cassée Réparation de la vitre de la cuis…" at bounding box center [791, 477] width 544 height 521
click at [794, 66] on div "Vitre de la cuisine cassée" at bounding box center [840, 81] width 1417 height 31
click at [802, 50] on div "Menuiserie 4 26/08/2025 EN EN EN EN EN W" at bounding box center [839, 52] width 1436 height 30
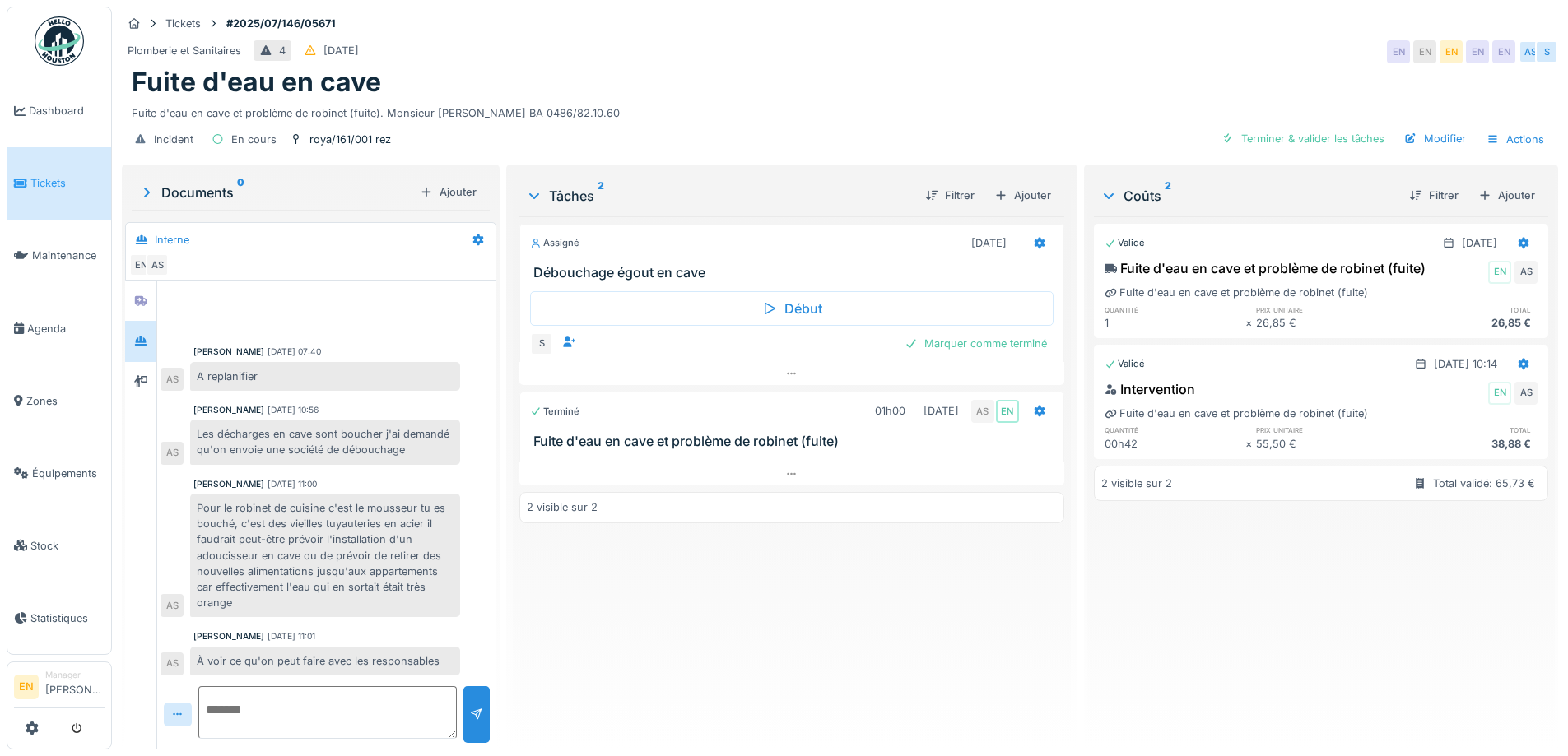
scroll to position [4, 0]
click at [850, 85] on div "Fuite d'eau en cave" at bounding box center [840, 81] width 1417 height 31
click at [638, 654] on div "Assigné [DATE] Débouchage égout en cave Début S Marquer comme terminé Terminé 0…" at bounding box center [791, 477] width 544 height 521
click at [799, 46] on div "Plomberie et Sanitaires 4 [DATE] EN EN EN EN EN AS S" at bounding box center [839, 52] width 1436 height 30
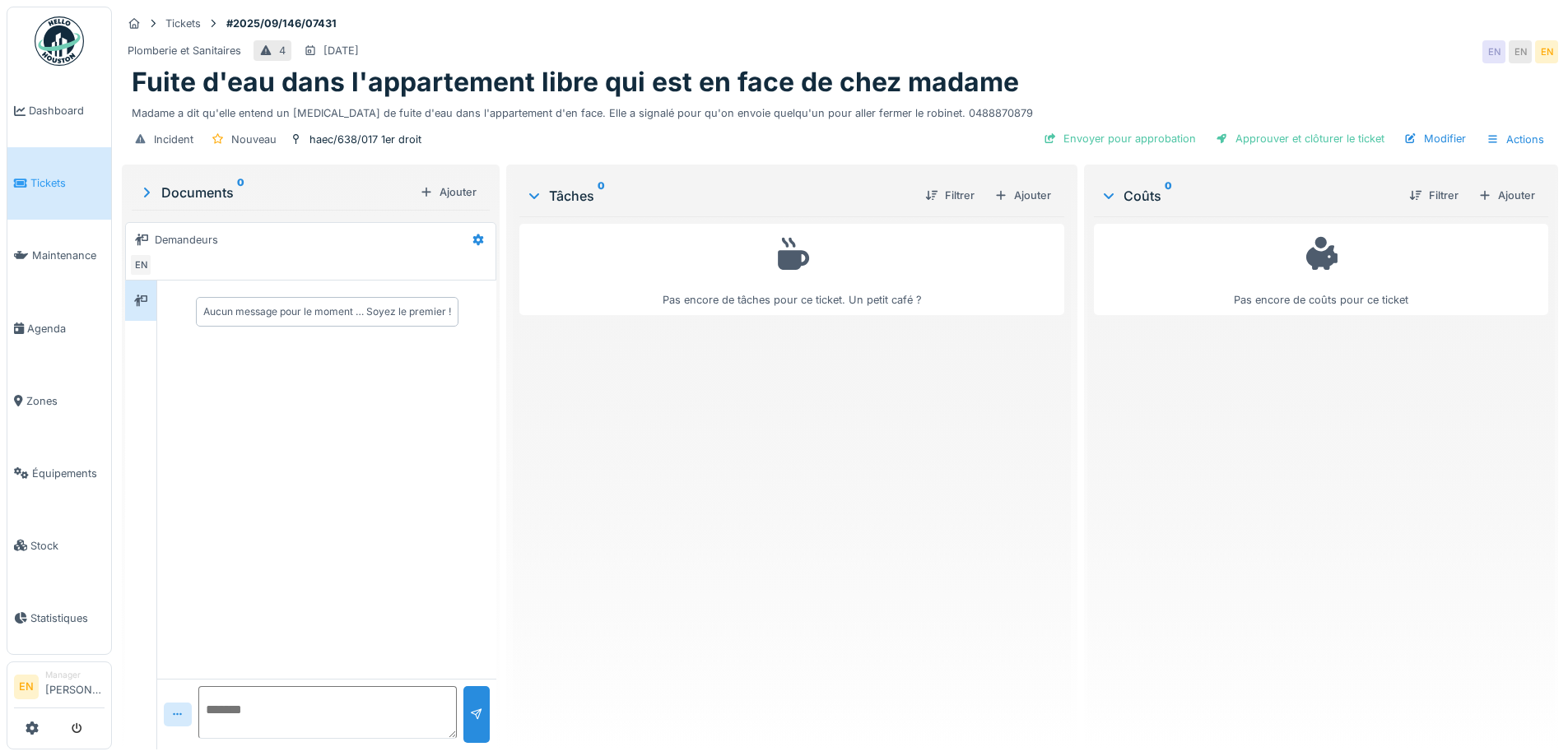
click at [915, 427] on div "Pas encore de tâches pour ce ticket. Un petit café ?" at bounding box center [791, 477] width 544 height 521
click at [1427, 145] on div "Modifier" at bounding box center [1435, 139] width 75 height 22
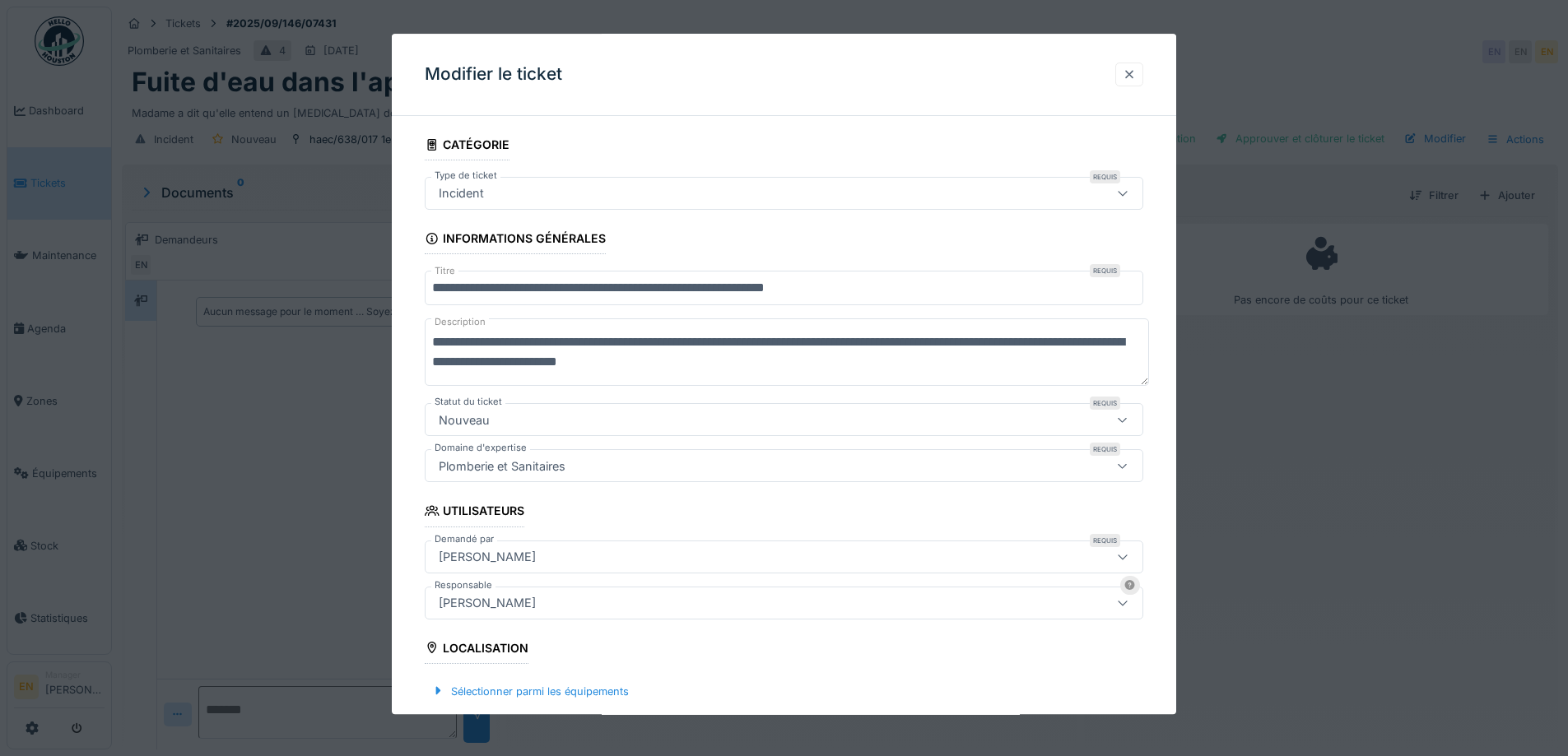
click at [1135, 75] on div at bounding box center [1129, 74] width 13 height 16
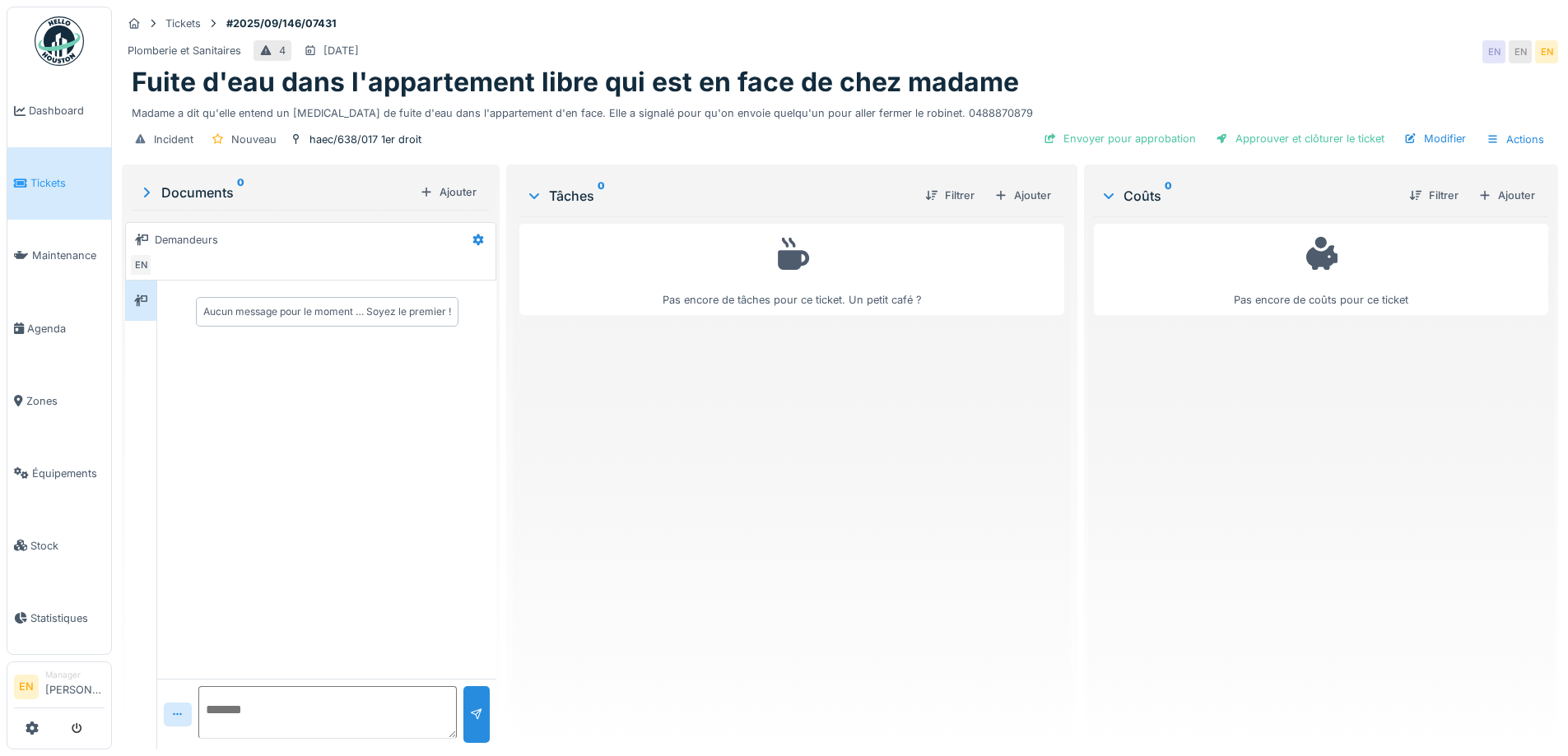
click at [886, 474] on div "Pas encore de tâches pour ce ticket. Un petit café ?" at bounding box center [791, 477] width 544 height 521
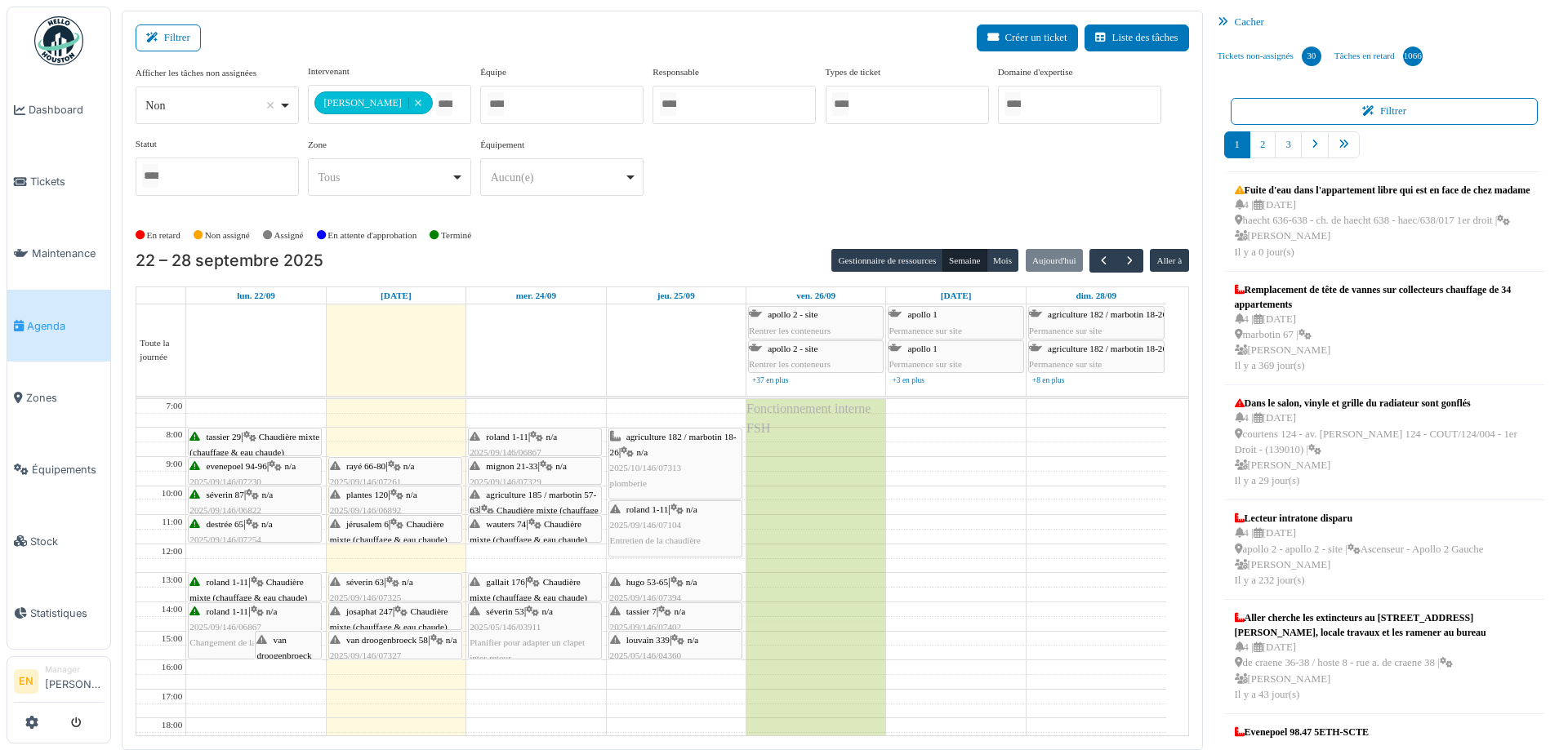
click at [633, 208] on div "Équipement ******** Aucun(e) Remove item Aucun(e) > Mélangeur > Mélangeur sous-…" at bounding box center [562, 173] width 163 height 71
click at [46, 52] on img at bounding box center [58, 41] width 49 height 49
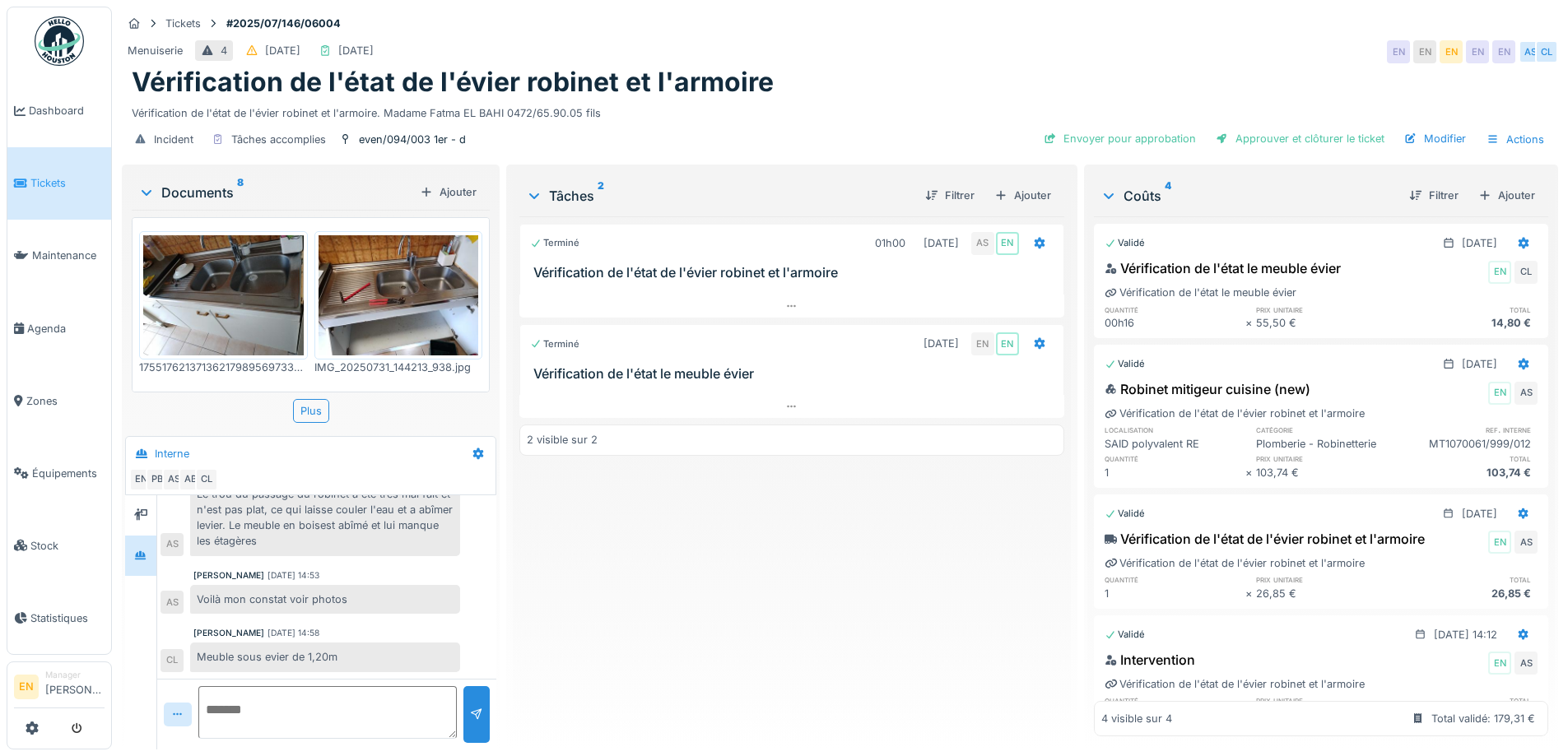
scroll to position [12, 0]
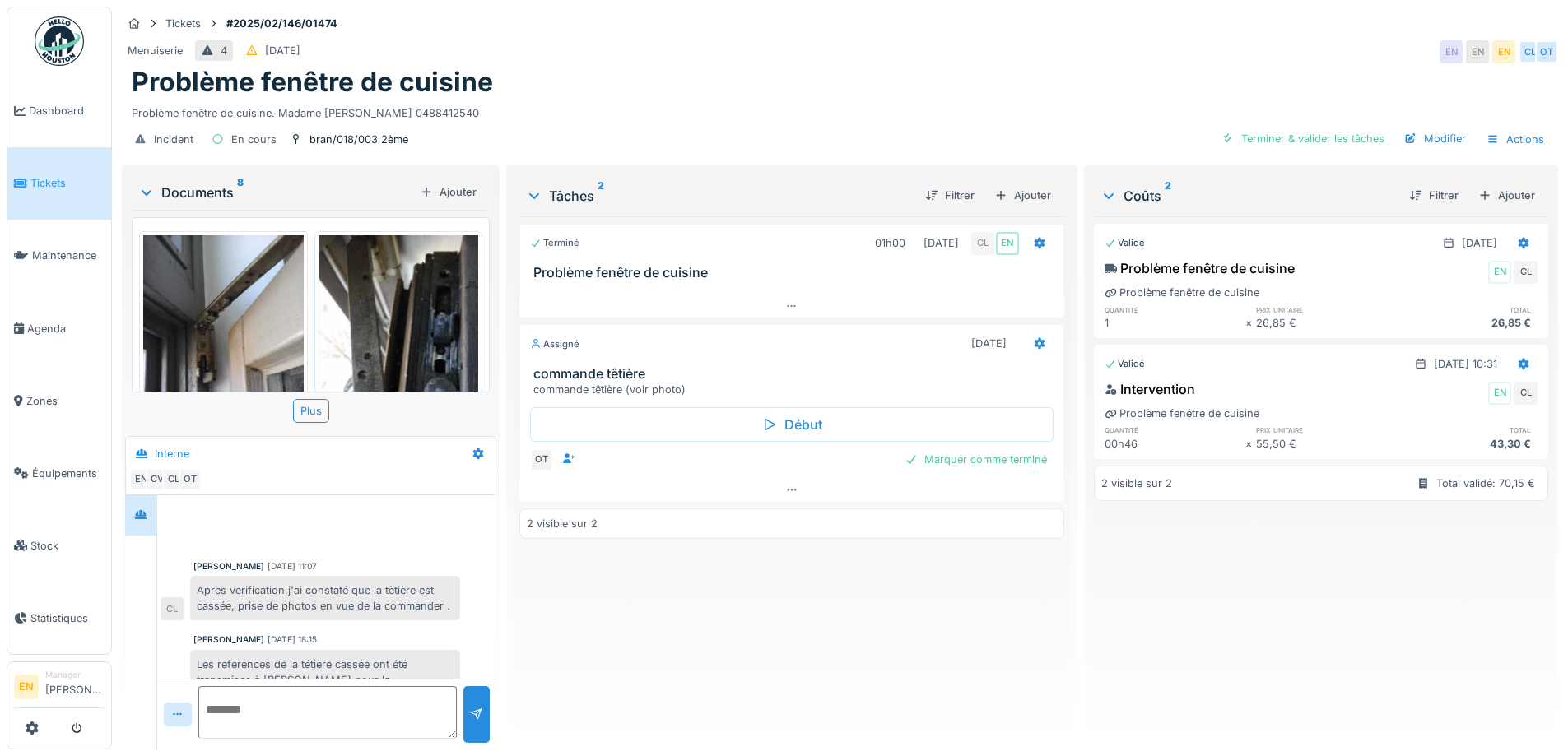
scroll to position [96, 0]
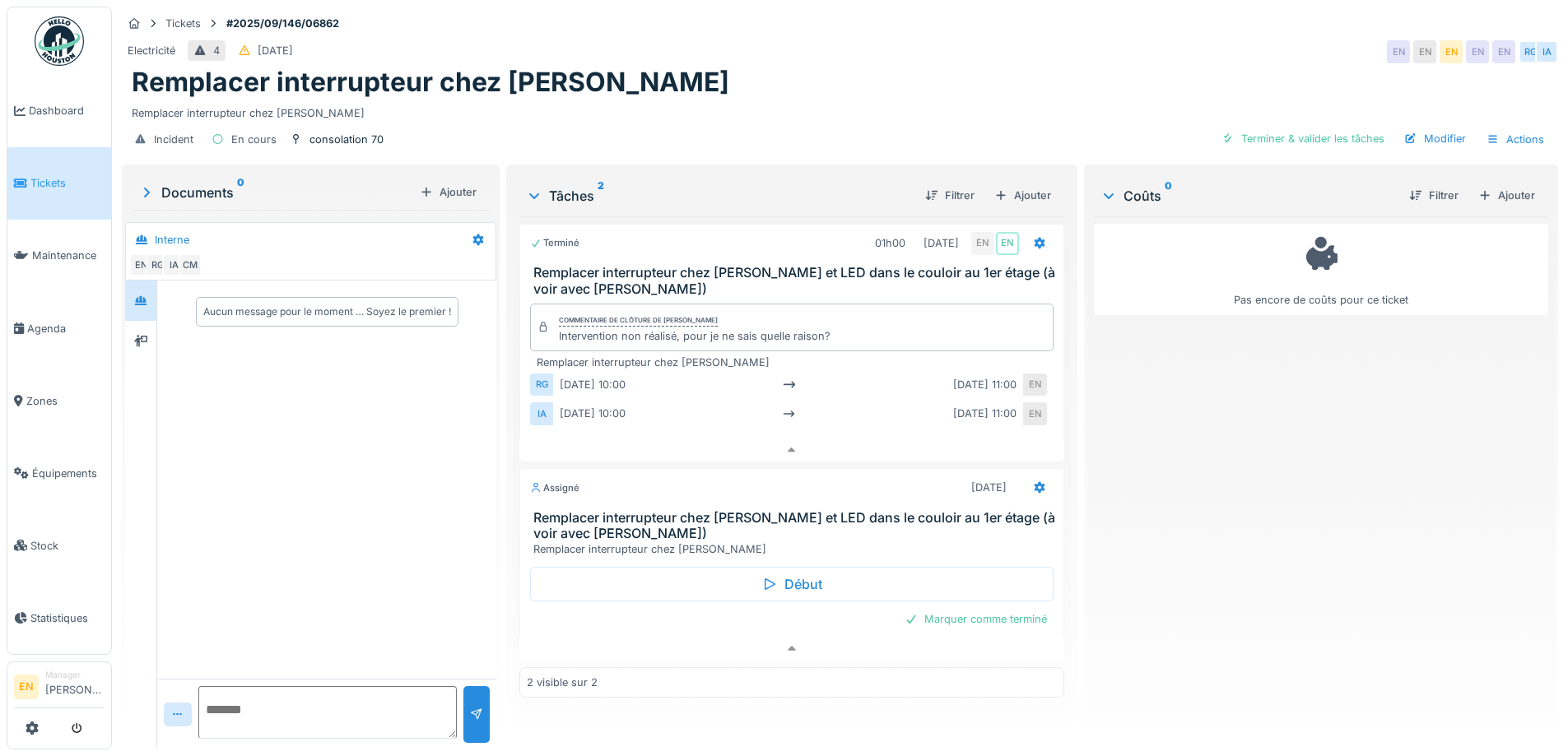
scroll to position [12, 0]
click at [387, 424] on div "Aucun message pour le moment … Soyez le premier !" at bounding box center [326, 479] width 339 height 398
click at [563, 481] on div "Assigné" at bounding box center [554, 488] width 50 height 14
click at [788, 647] on icon at bounding box center [791, 649] width 8 height 5
click at [1033, 483] on icon at bounding box center [1038, 488] width 10 height 11
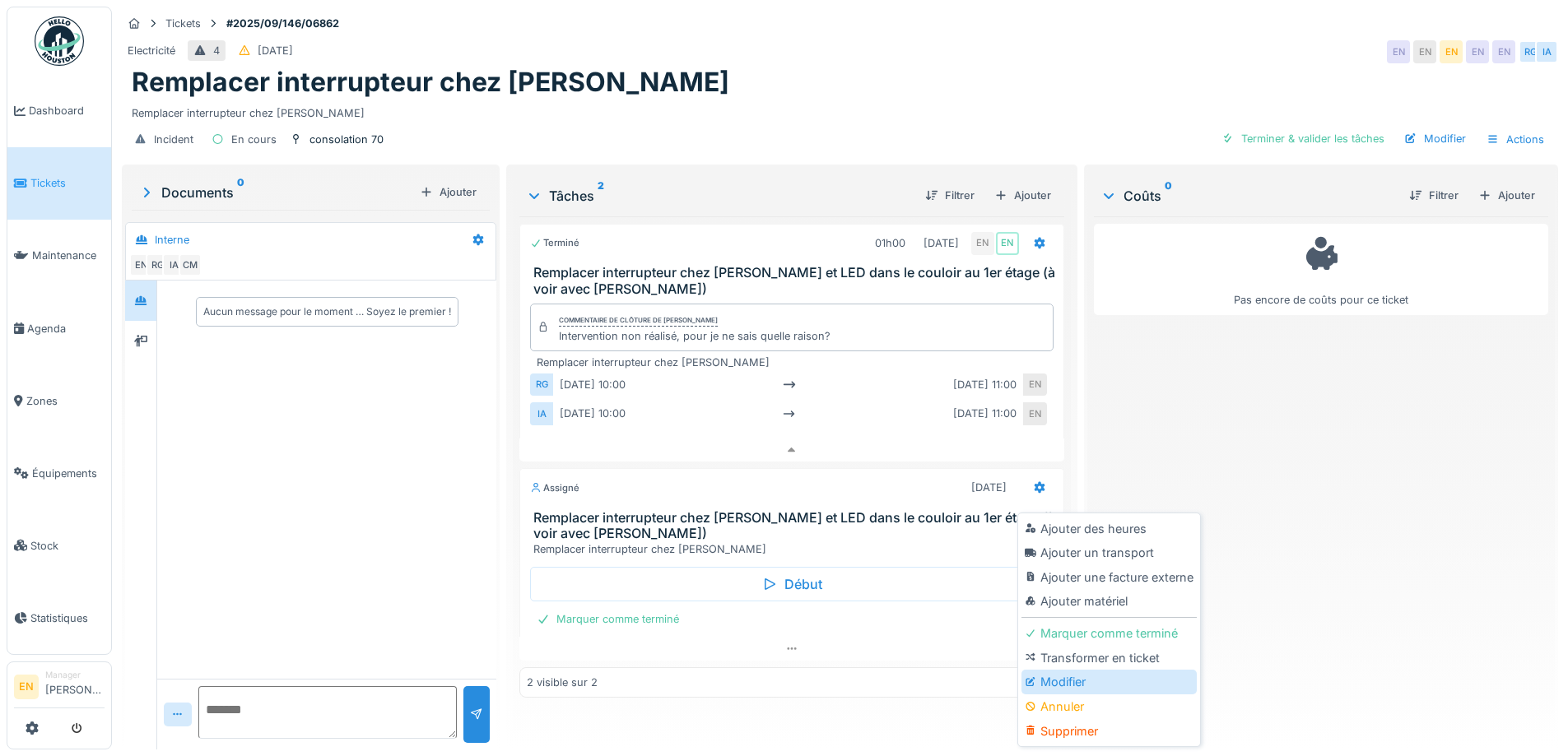
click at [1099, 670] on div "Modifier" at bounding box center [1109, 682] width 176 height 24
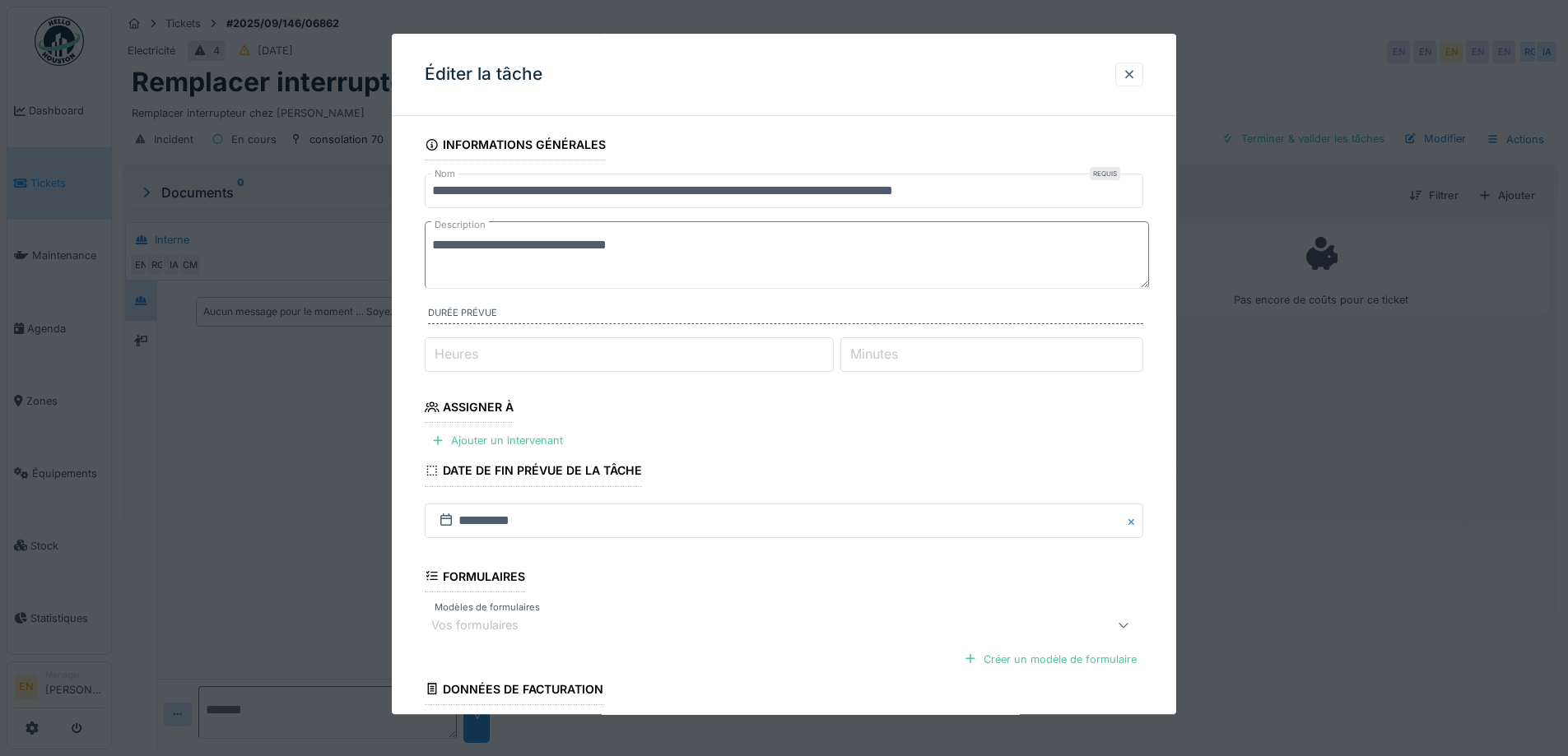
scroll to position [0, 0]
click at [1135, 76] on div at bounding box center [1129, 74] width 13 height 16
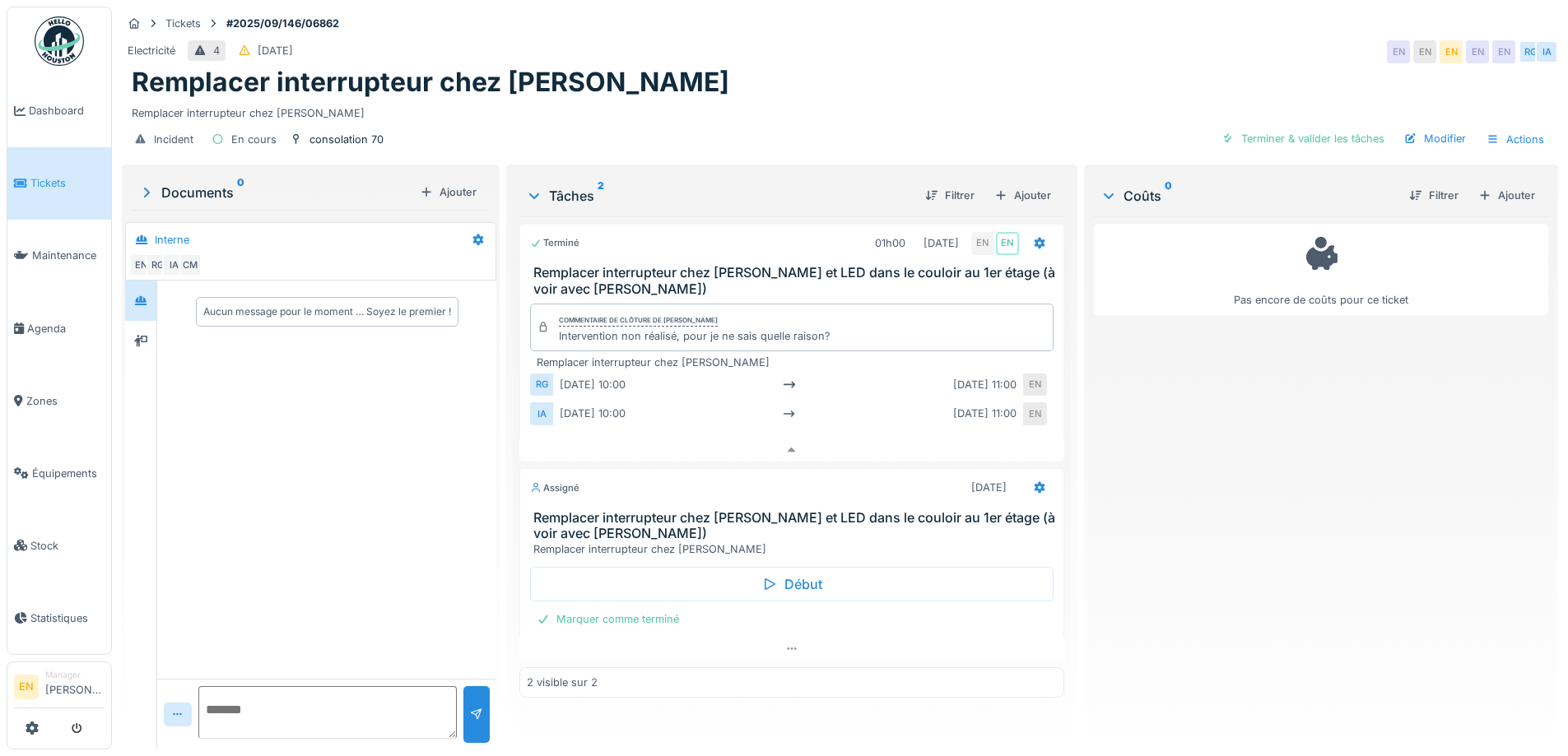
click at [478, 501] on div "Aucun message pour le moment … Soyez le premier !" at bounding box center [326, 479] width 339 height 398
click at [1040, 241] on div at bounding box center [1039, 243] width 28 height 24
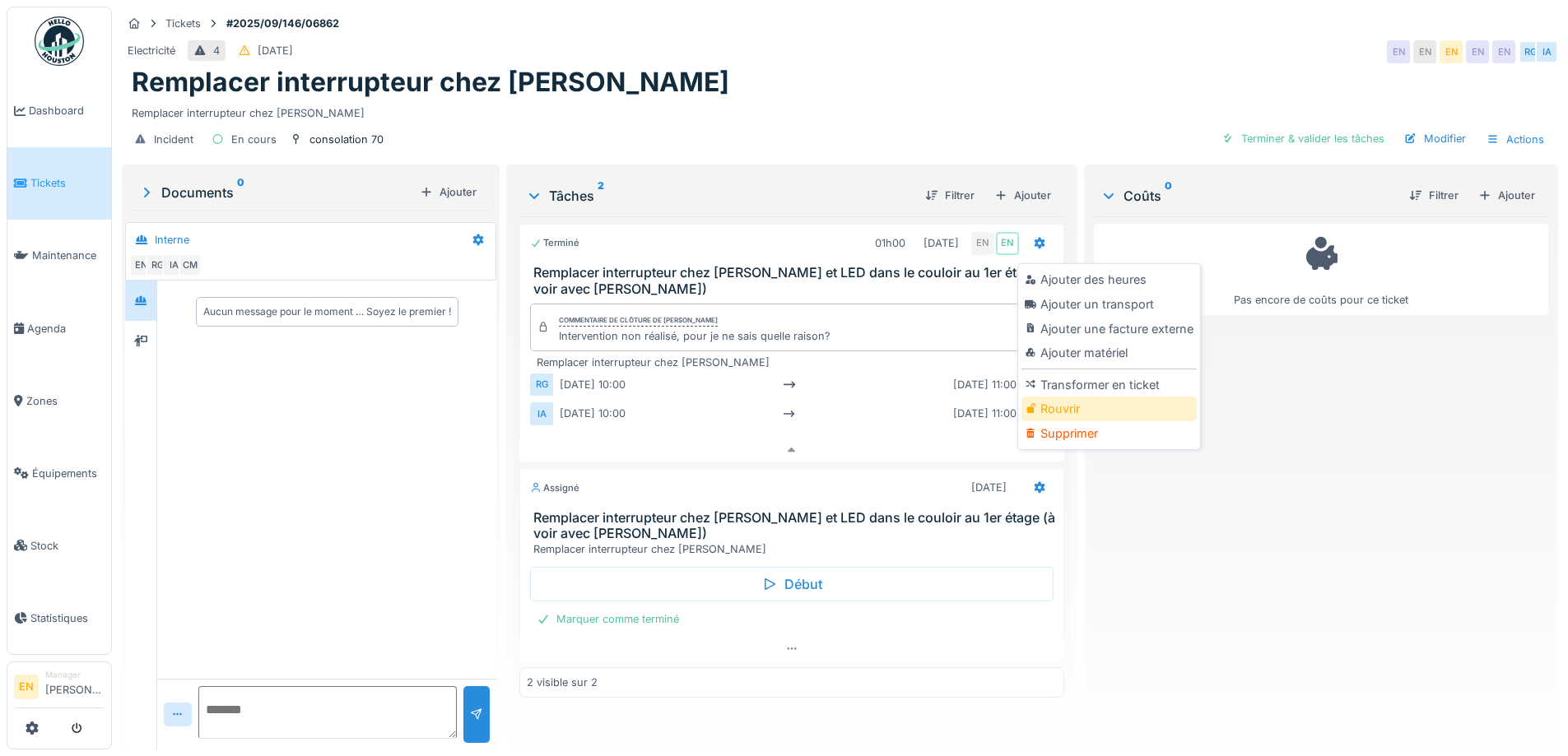
click at [1049, 409] on div "Rouvrir" at bounding box center [1109, 409] width 176 height 24
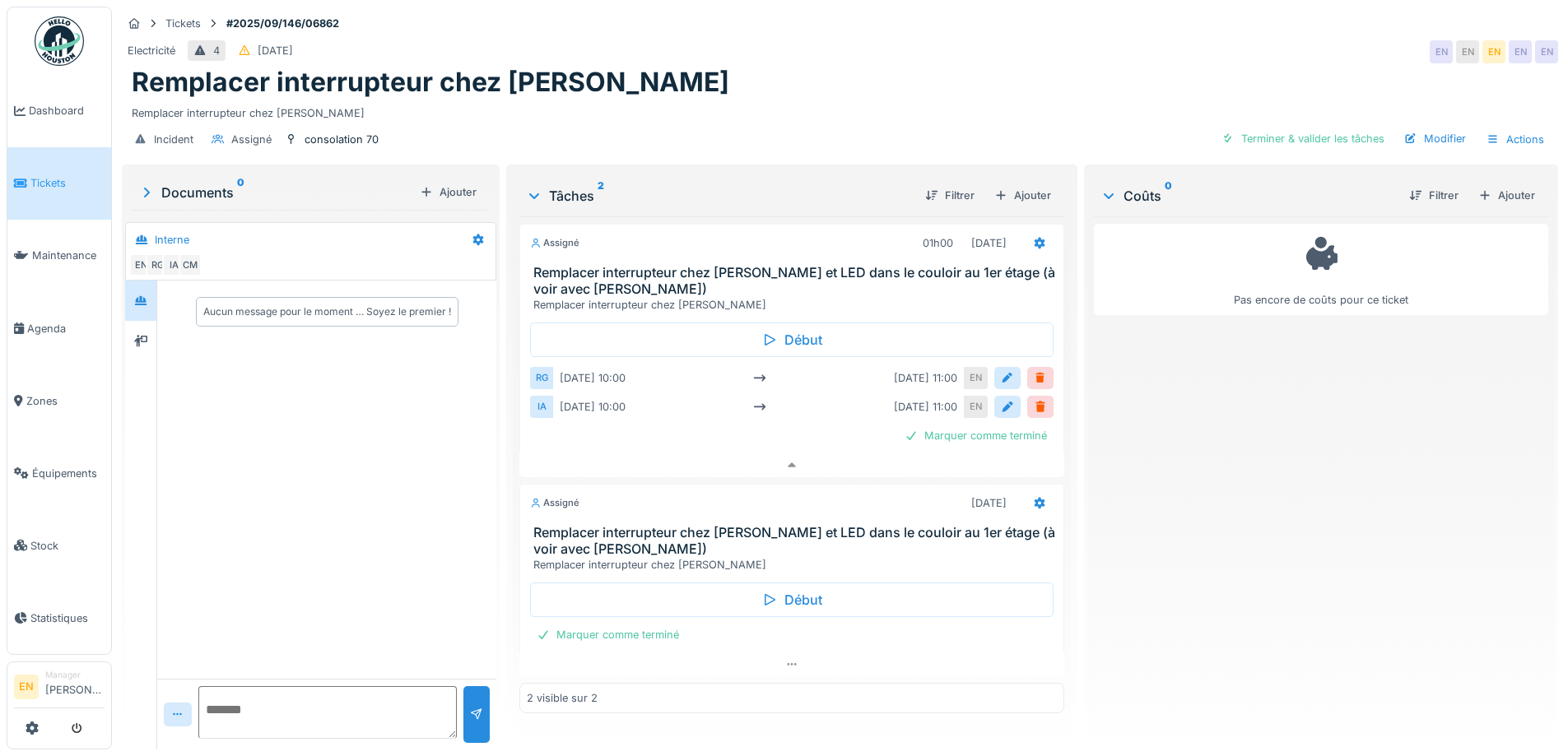
click at [904, 60] on div "Electricité 4 [DATE] EN EN EN EN EN" at bounding box center [839, 52] width 1436 height 30
click at [786, 99] on div "Remplacer interrupteur chez [PERSON_NAME]" at bounding box center [840, 110] width 1417 height 22
click at [338, 425] on div "Aucun message pour le moment … Soyez le premier !" at bounding box center [326, 479] width 339 height 398
click at [140, 295] on icon at bounding box center [141, 300] width 13 height 10
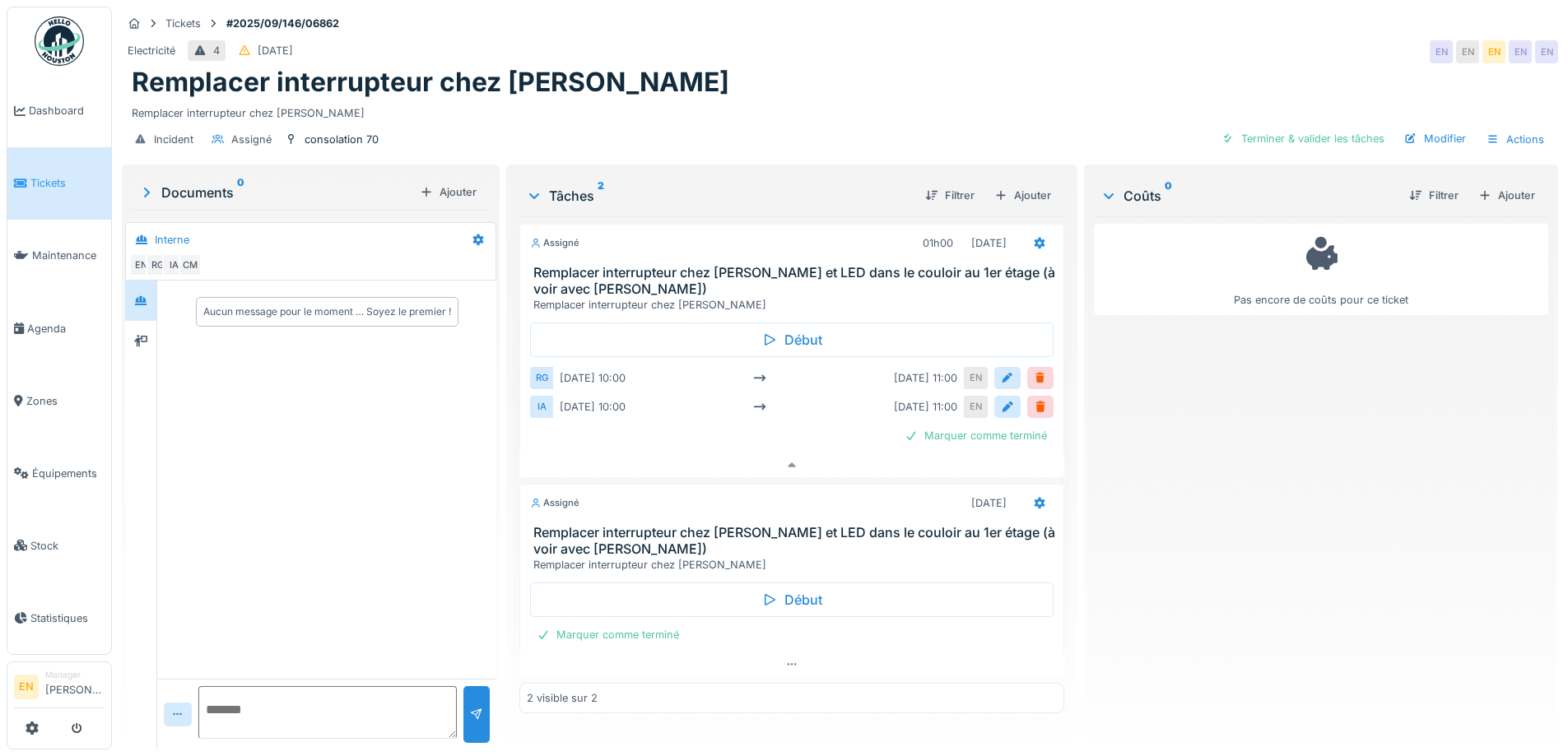
click at [814, 51] on div "Electricité 4 [DATE] EN EN EN EN EN" at bounding box center [839, 52] width 1436 height 30
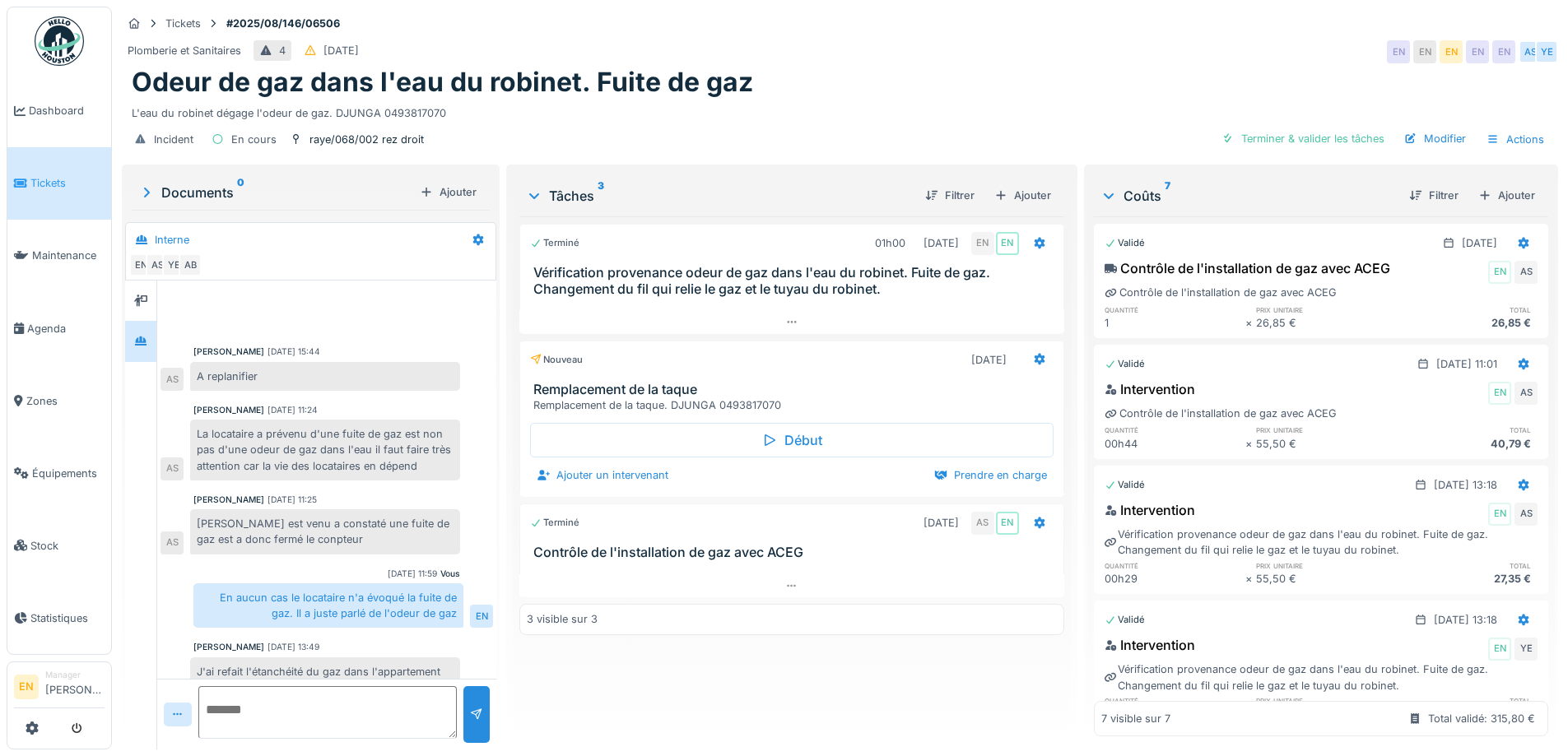
scroll to position [378, 0]
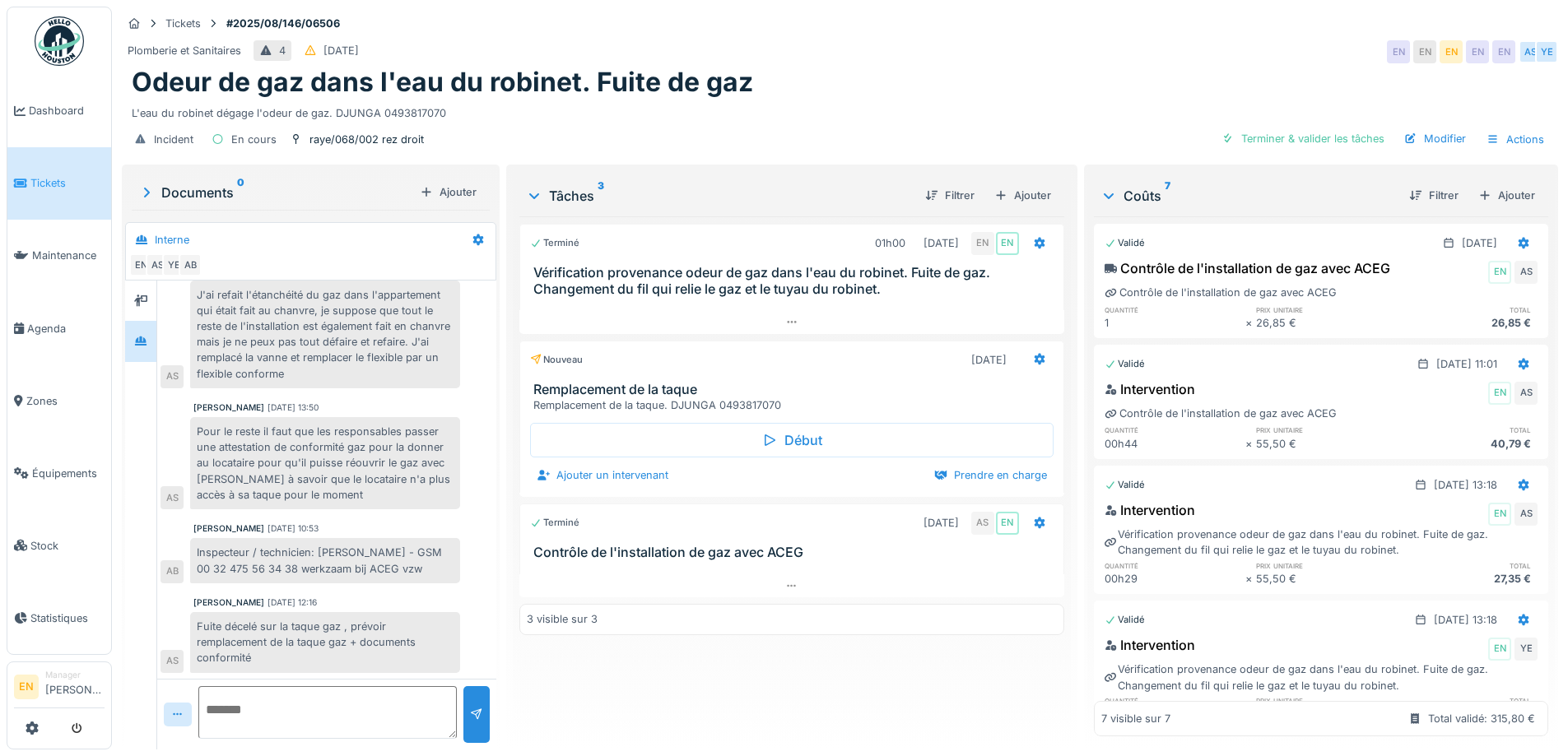
click at [844, 123] on div "Incident En cours raye/068/002 rez droit Terminer & valider les tâches Modifier…" at bounding box center [839, 139] width 1436 height 37
click at [813, 95] on div "Odeur de gaz dans l'eau du robinet. Fuite de gaz" at bounding box center [840, 81] width 1417 height 31
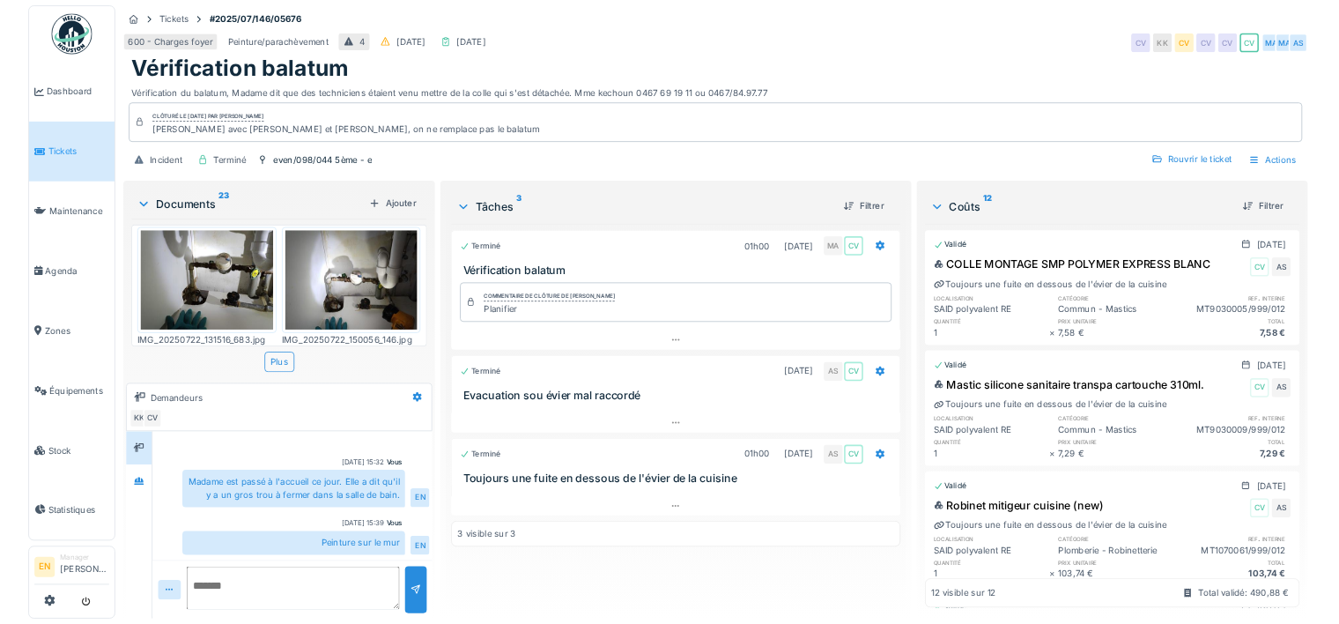
scroll to position [1694, 0]
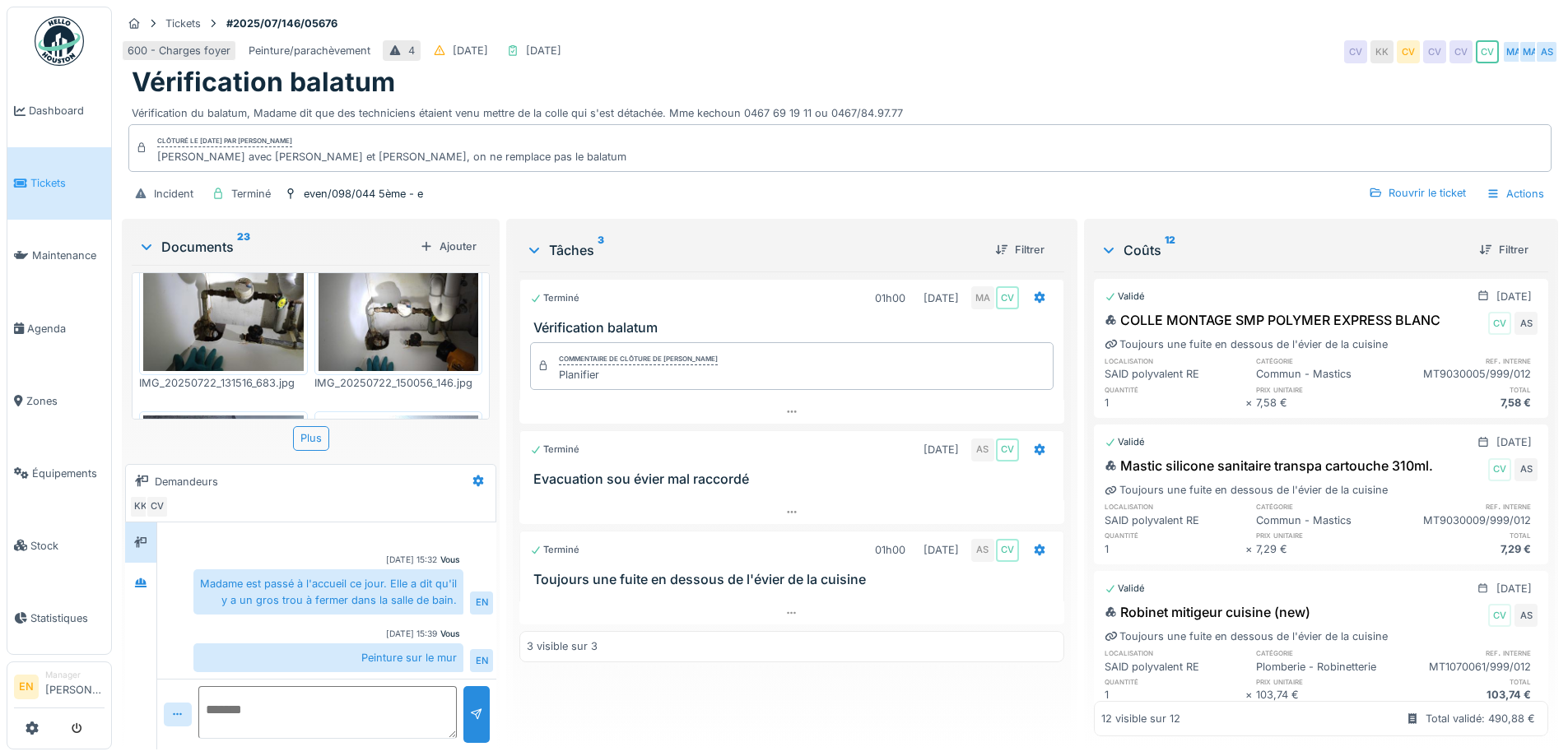
click at [817, 58] on div "600 - Charges foyer Peinture/parachèvement 4 19/07/2025 07/08/2025 CV KK CV CV …" at bounding box center [839, 52] width 1436 height 30
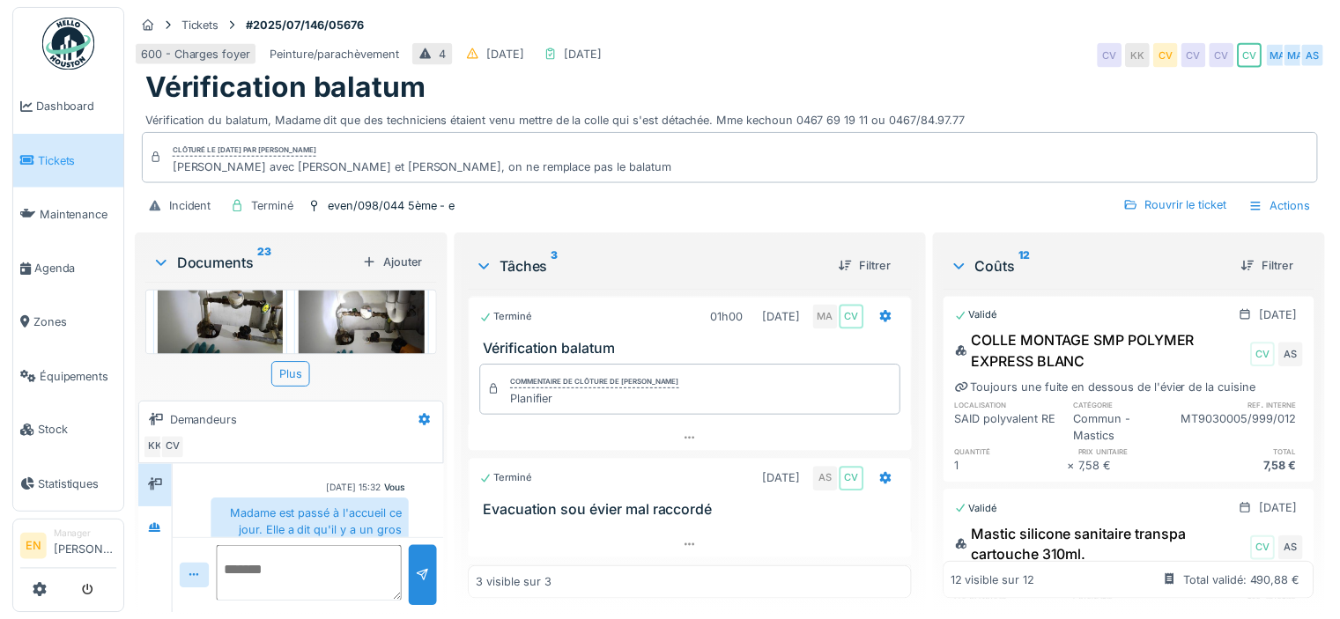
scroll to position [1333, 0]
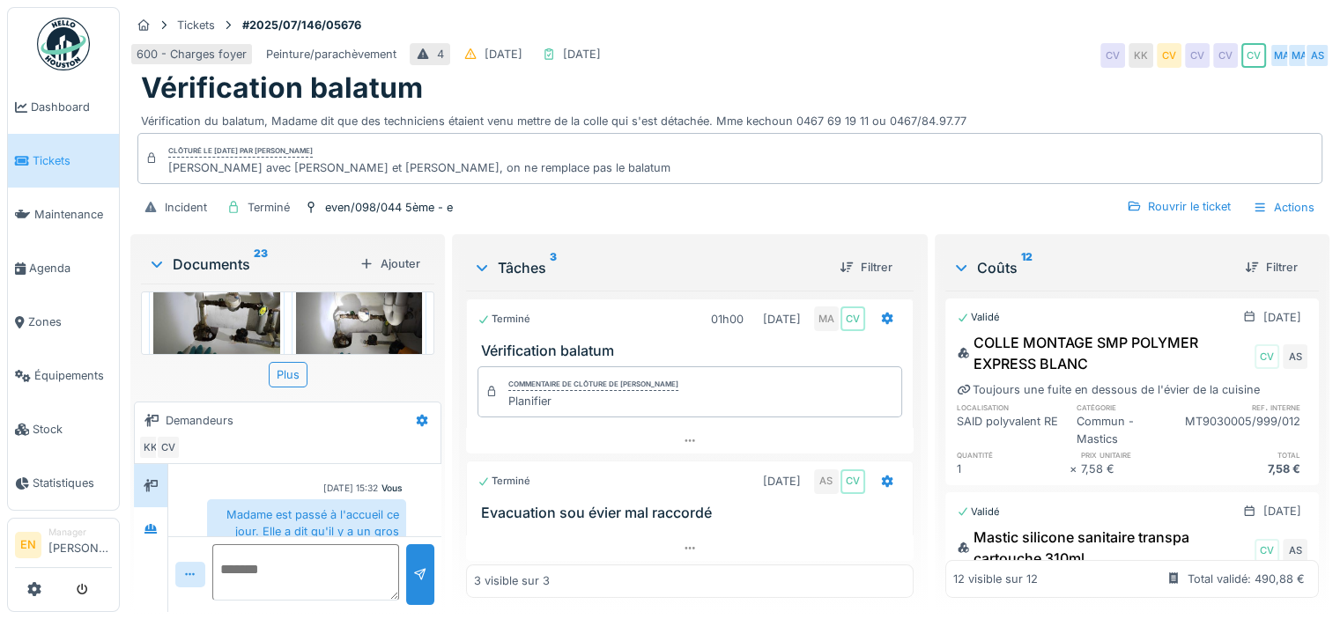
click at [767, 42] on div "600 - Charges foyer Peinture/parachèvement 4 19/07/2025 07/08/2025 CV KK CV CV …" at bounding box center [729, 56] width 1199 height 32
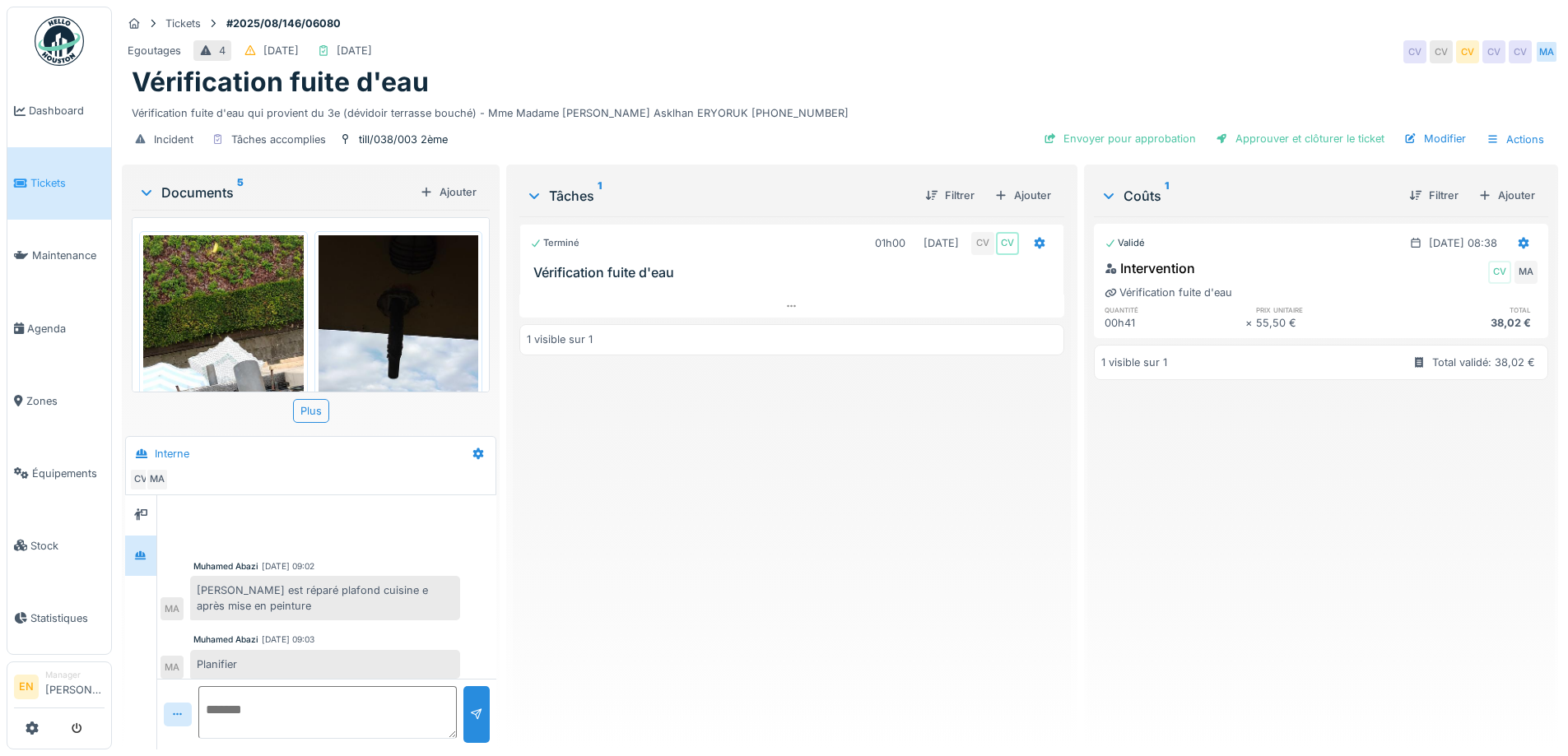
scroll to position [155, 0]
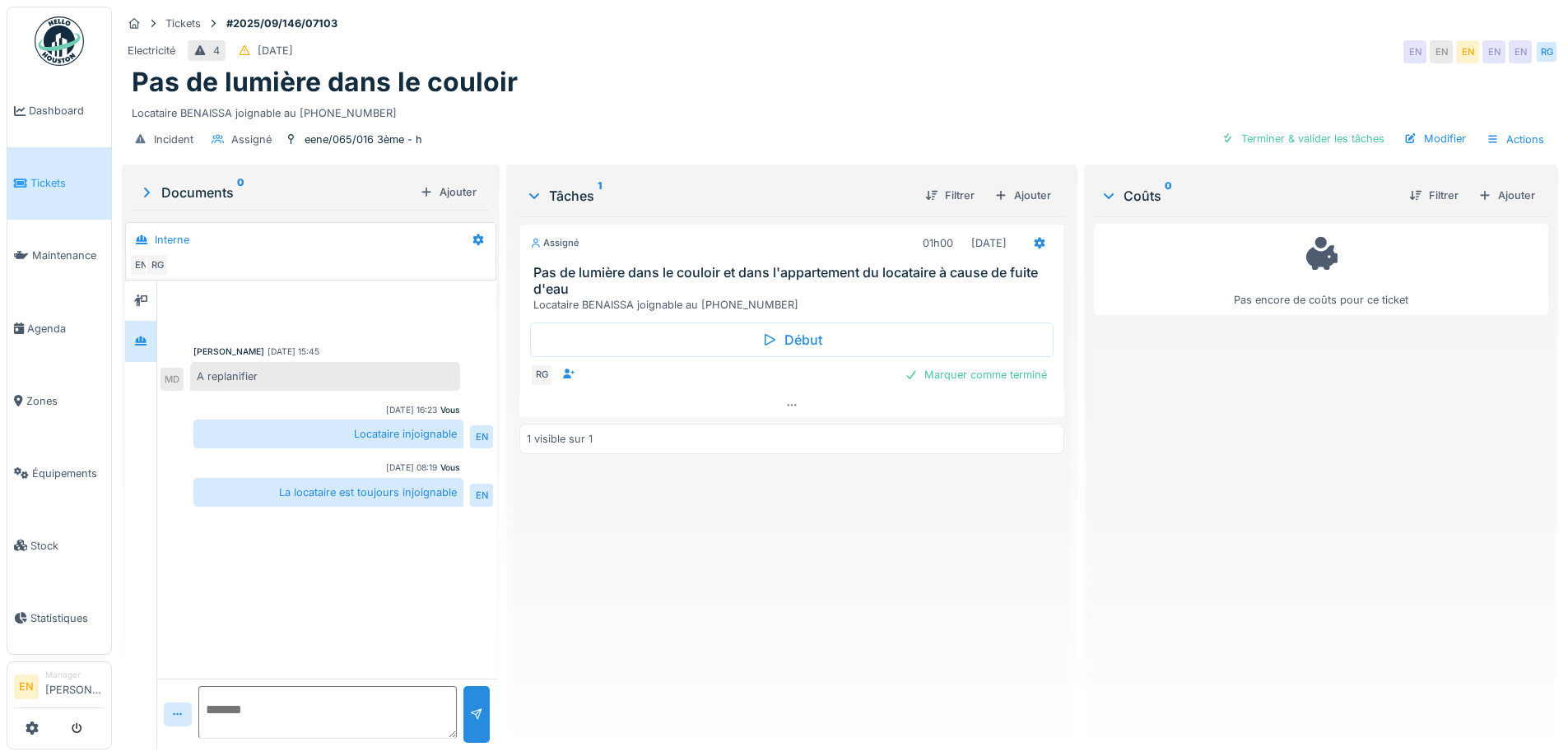
click at [669, 660] on div "Assigné 01h00 [DATE] Pas de lumière dans le couloir et dans l'appartement du lo…" at bounding box center [791, 477] width 544 height 521
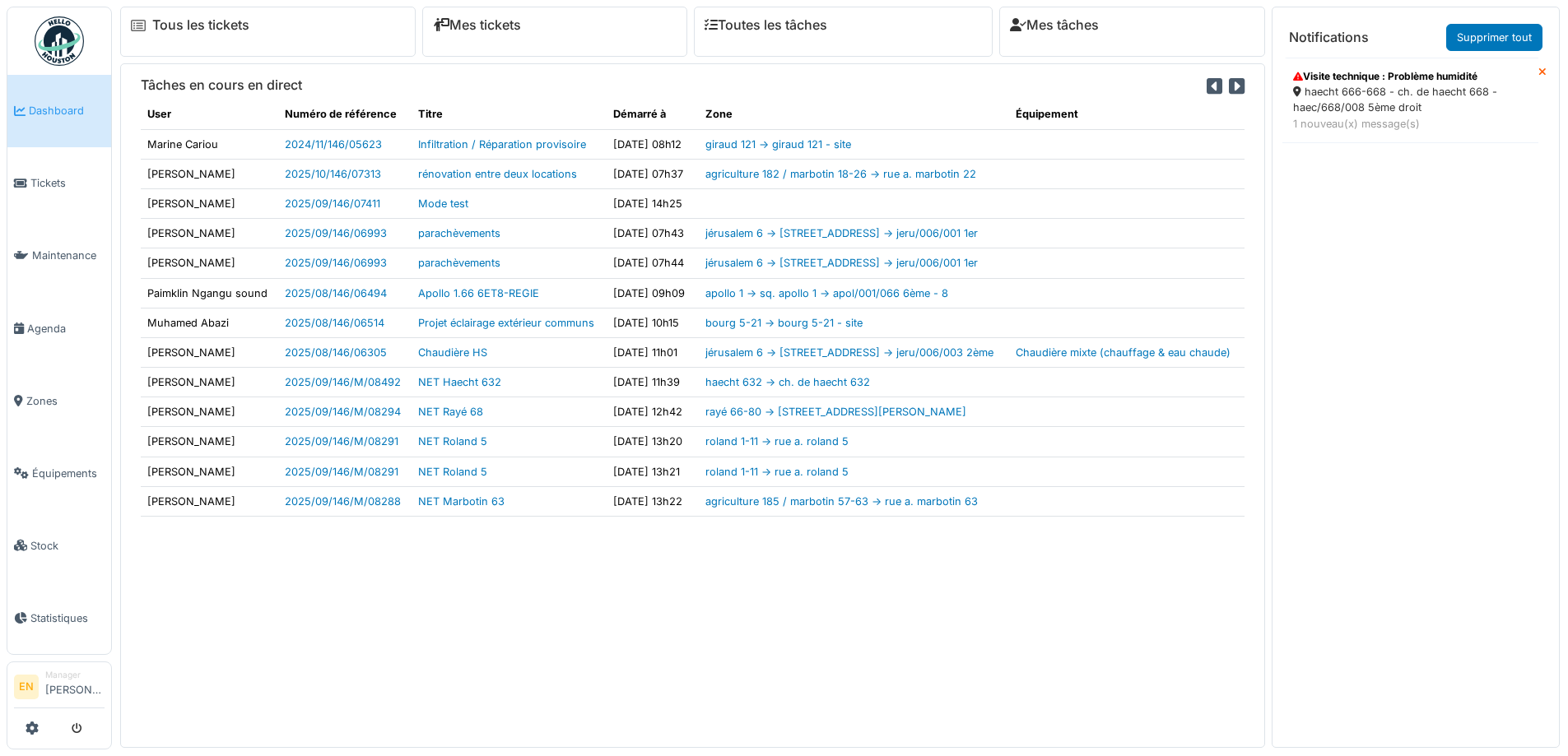
click at [1354, 104] on div "haecht 666-668 - ch. de haecht 668 - haec/668/008 5ème droit" at bounding box center [1410, 99] width 235 height 31
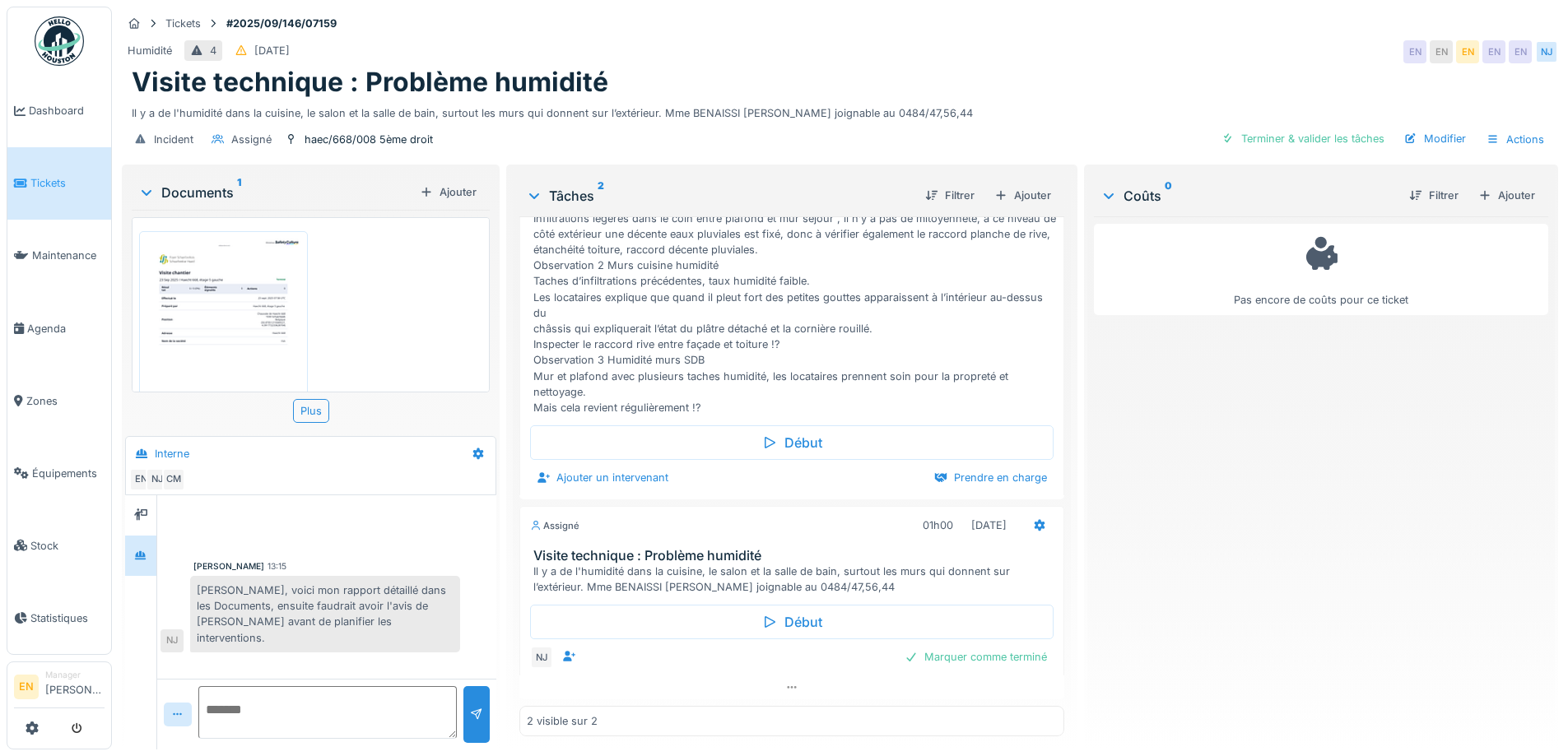
scroll to position [12, 0]
click at [346, 705] on textarea at bounding box center [327, 713] width 259 height 52
type textarea "**********"
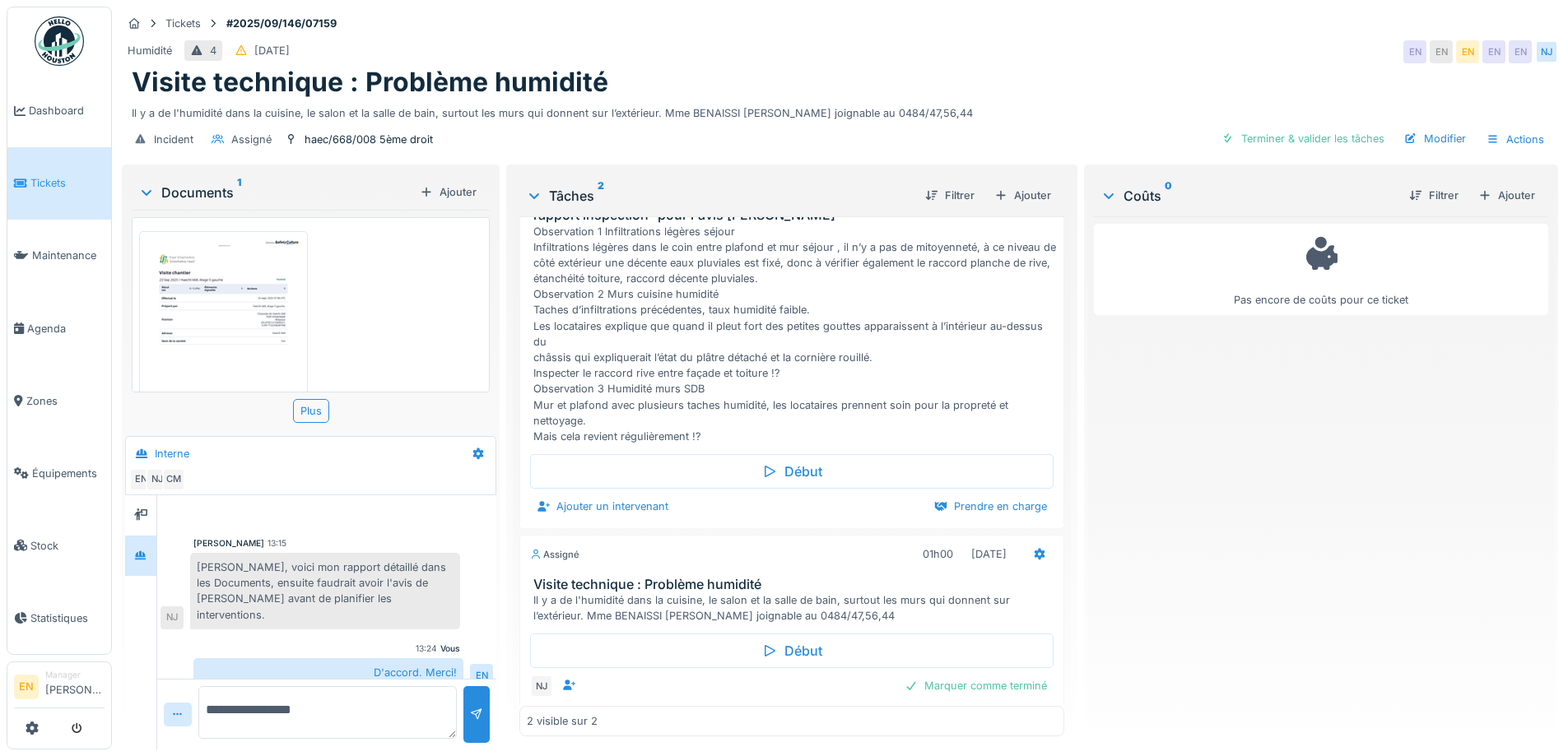
scroll to position [135, 0]
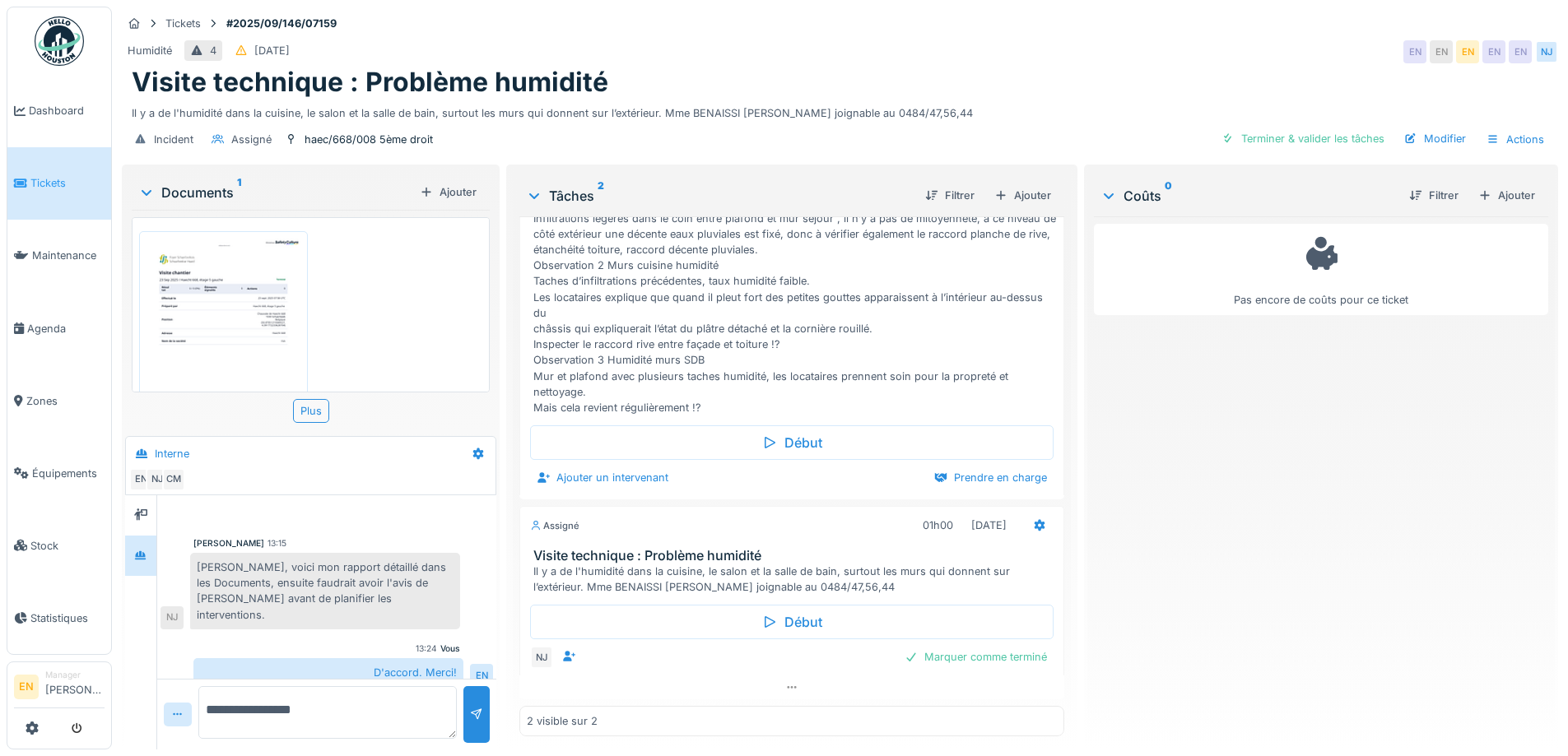
click at [798, 56] on div "Humidité 4 16/09/2025 EN EN EN EN EN NJ" at bounding box center [839, 52] width 1436 height 30
click at [962, 66] on div "Visite technique : Problème humidité" at bounding box center [840, 81] width 1417 height 31
drag, startPoint x: 1190, startPoint y: 504, endPoint x: 1046, endPoint y: 342, distance: 216.7
click at [1189, 505] on div "Pas encore de coûts pour ce ticket" at bounding box center [1321, 477] width 454 height 521
click at [962, 77] on div "Visite technique : Problème humidité" at bounding box center [840, 81] width 1417 height 31
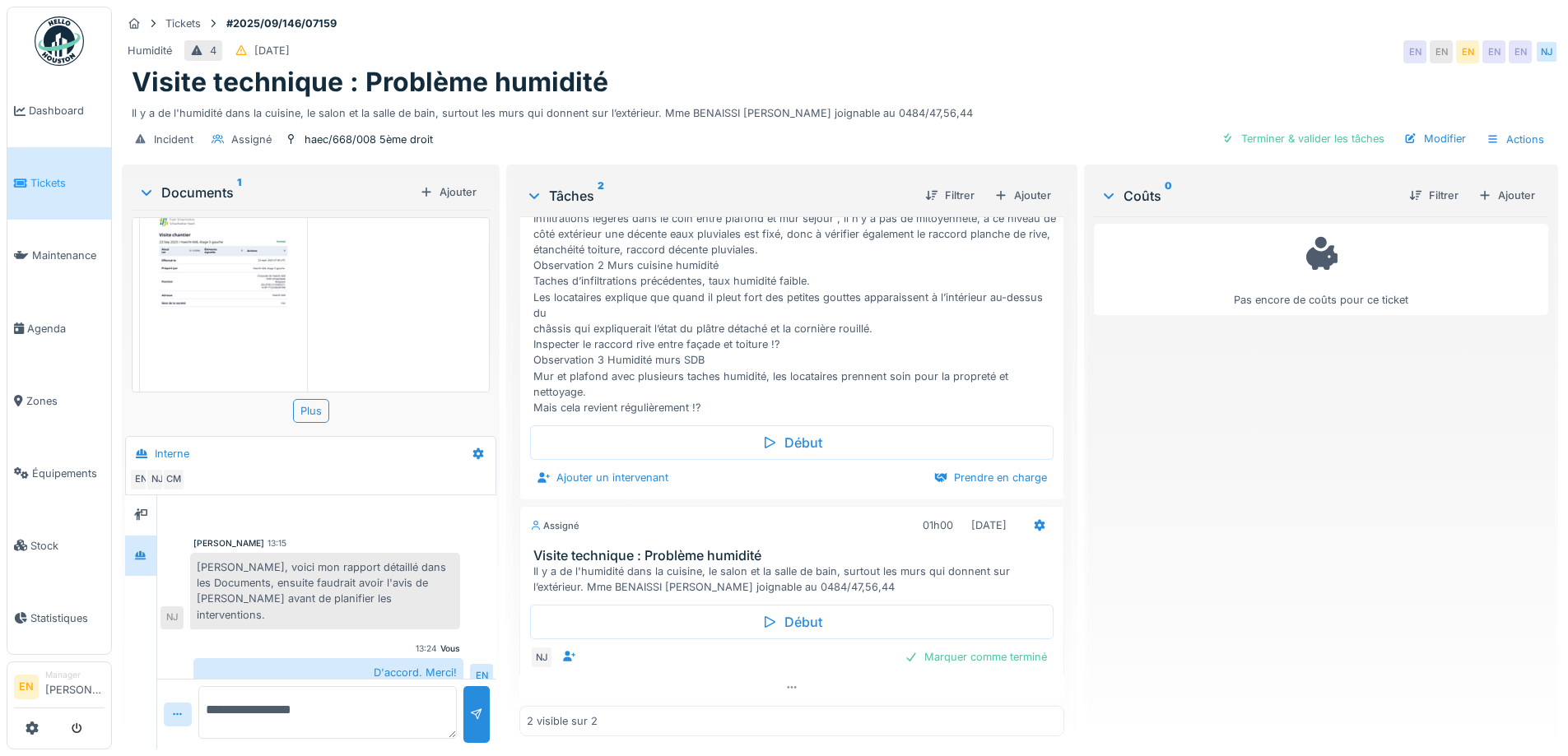
scroll to position [0, 0]
click at [1070, 81] on div "Visite technique : Problème humidité" at bounding box center [840, 81] width 1417 height 31
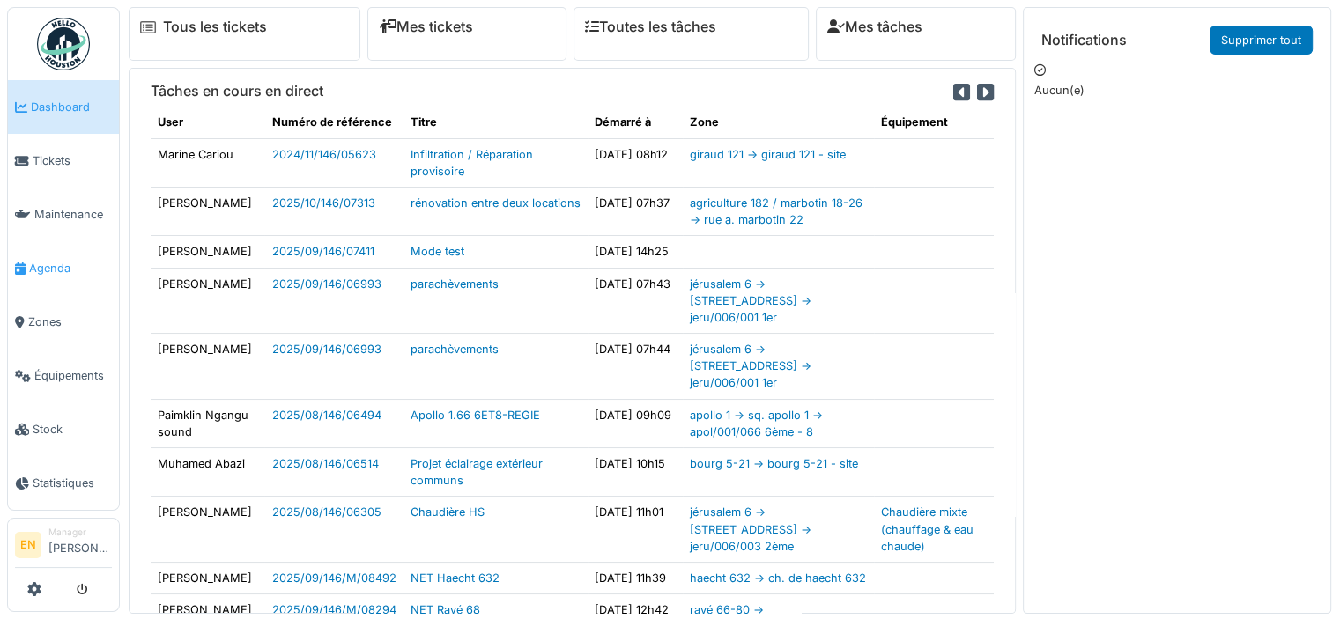
click at [39, 269] on span "Agenda" at bounding box center [70, 268] width 83 height 17
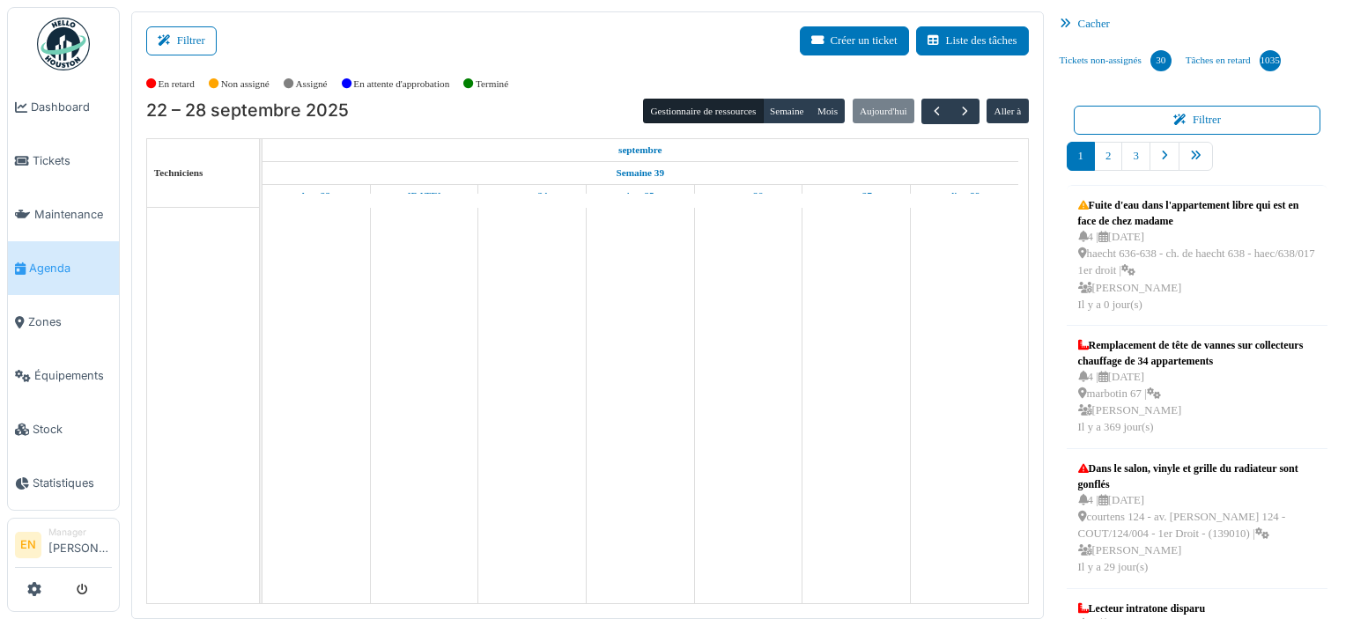
click at [187, 44] on button "Filtrer" at bounding box center [181, 40] width 70 height 29
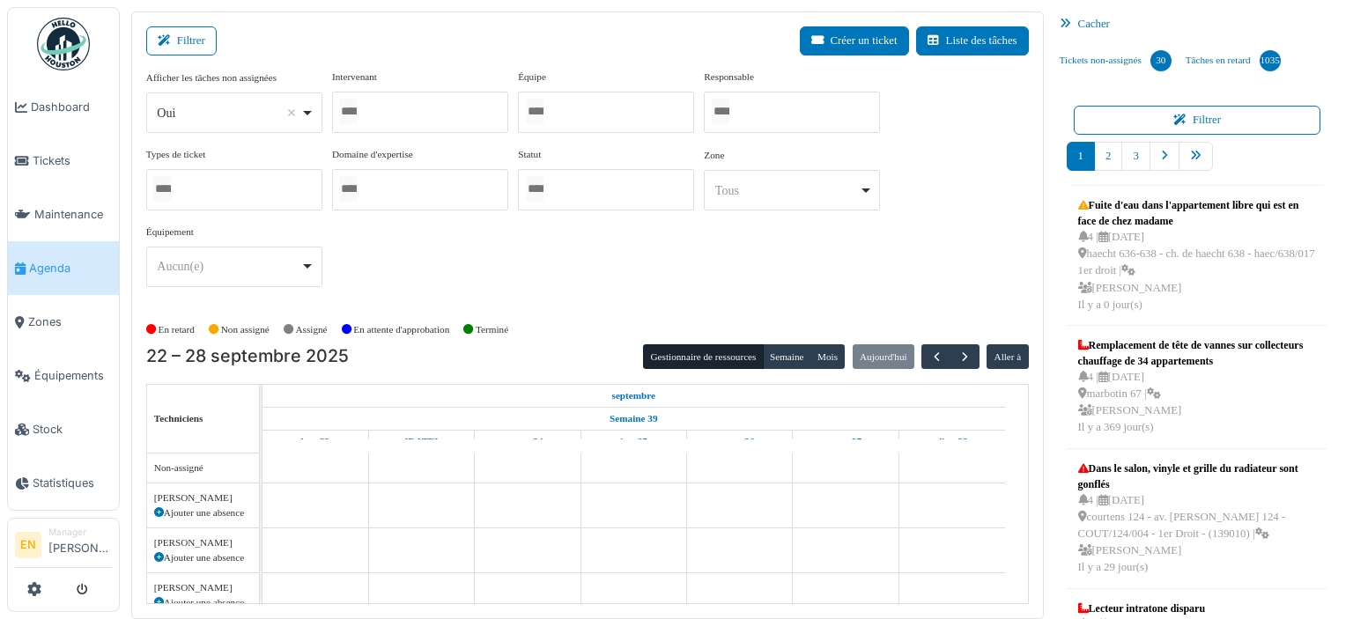
click at [597, 114] on div at bounding box center [606, 112] width 176 height 41
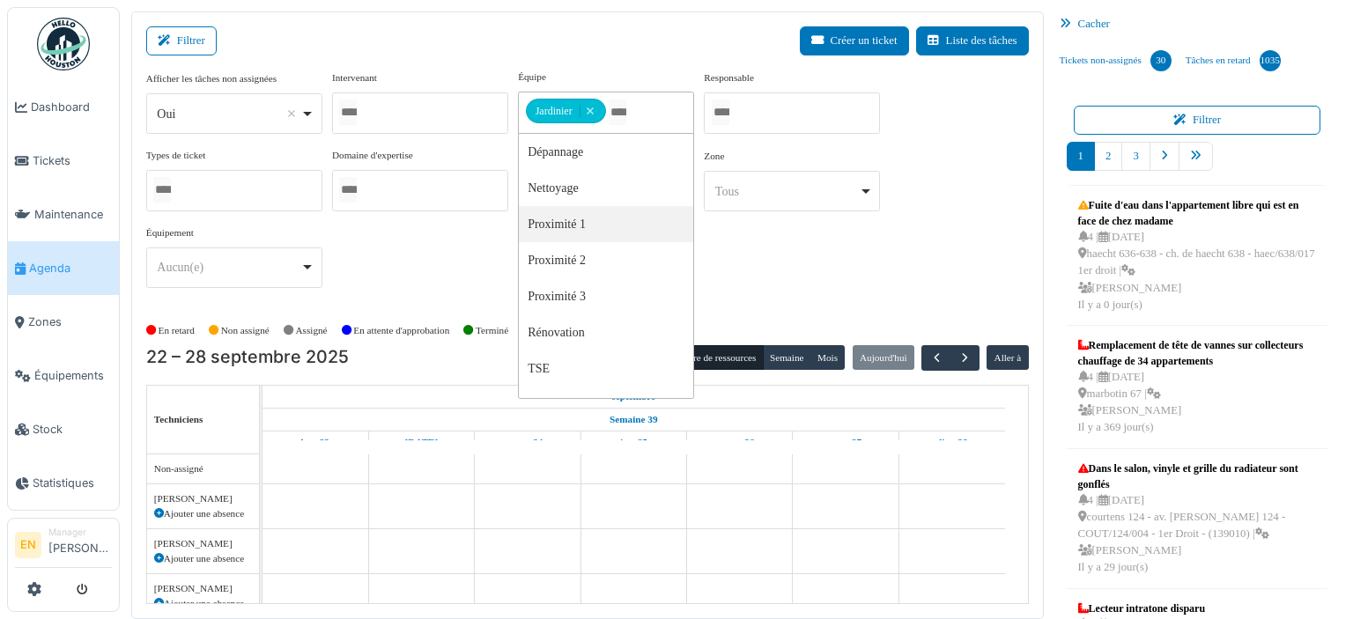
click at [937, 277] on div "Afficher les tâches non assignées *** Oui Remove item Oui Non Intervenant Abdel…" at bounding box center [587, 186] width 883 height 233
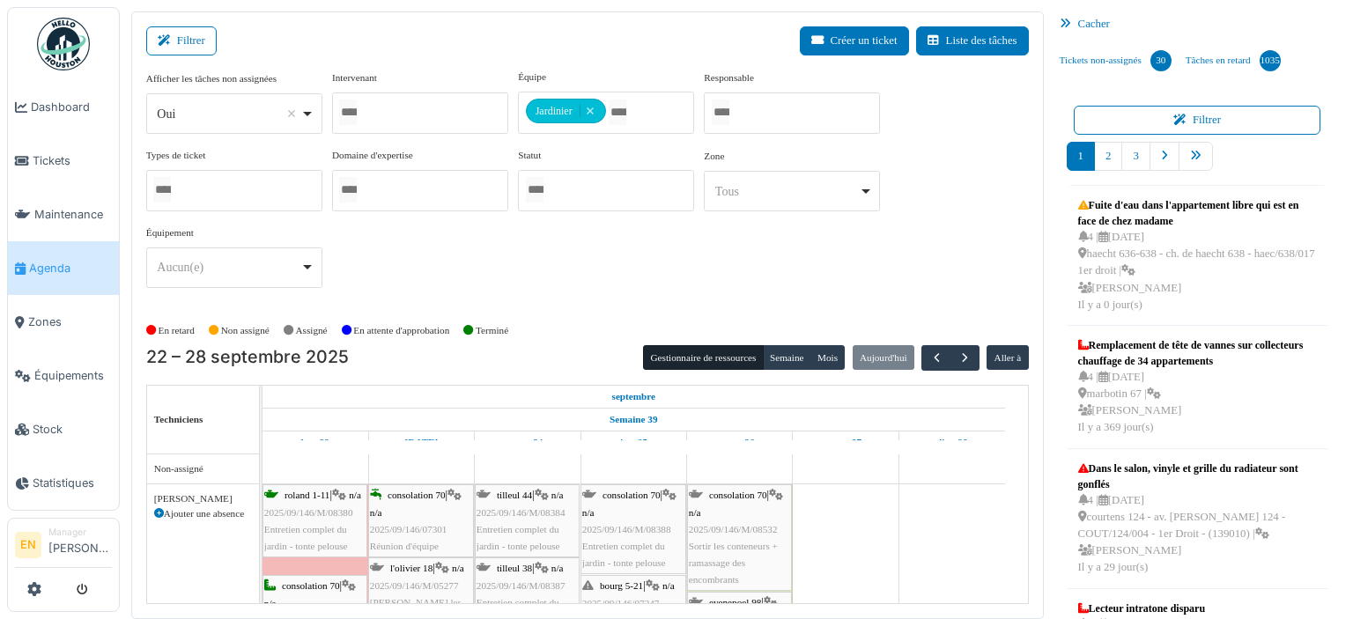
click at [717, 267] on div "Afficher les tâches non assignées *** Oui Remove item Oui Non Intervenant Abdel…" at bounding box center [587, 186] width 883 height 233
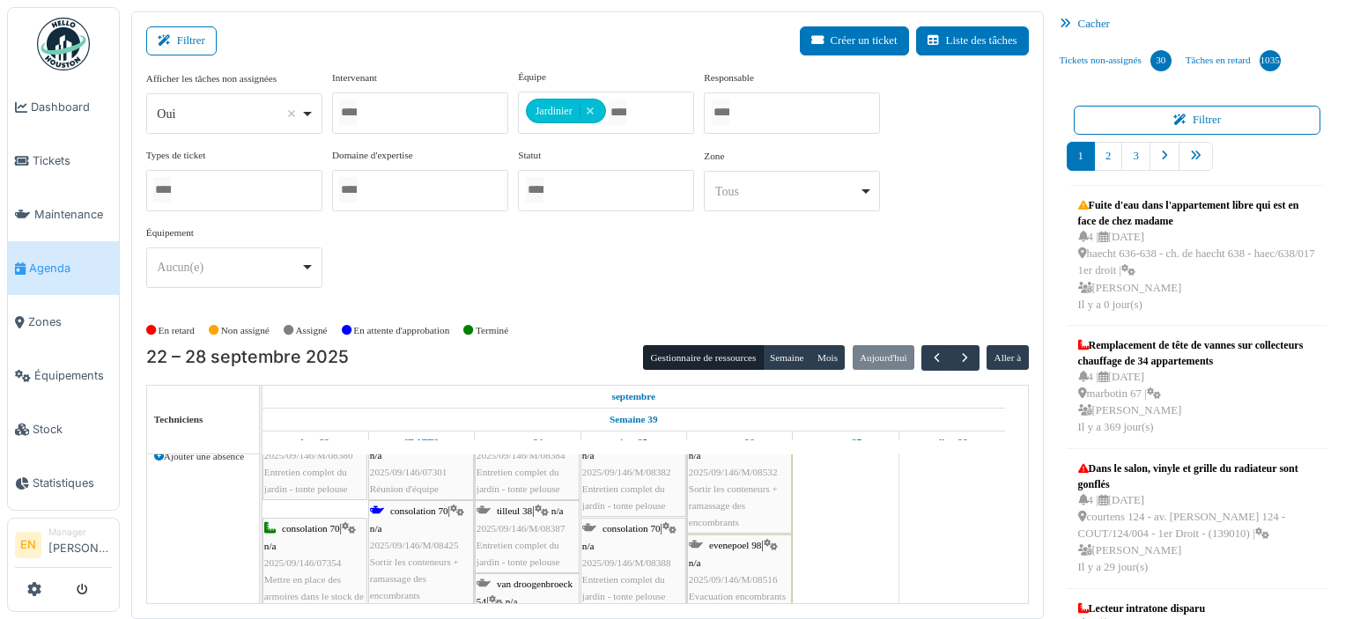
click at [426, 548] on div "consolation 70 | n/a 2025/09/146/M/08425 Sortir les conteneurs + ramassage des …" at bounding box center [421, 553] width 102 height 101
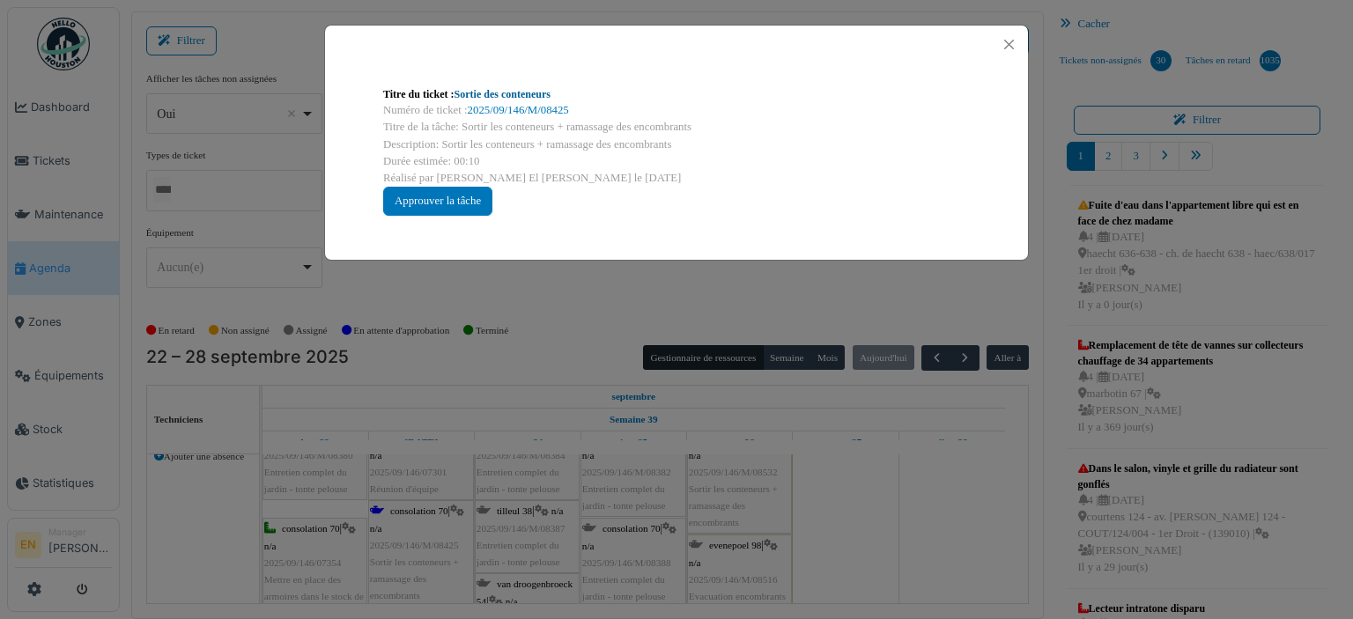
click at [494, 99] on link "Sortie des conteneurs" at bounding box center [502, 94] width 96 height 12
click at [1009, 49] on button "Close" at bounding box center [1009, 45] width 24 height 24
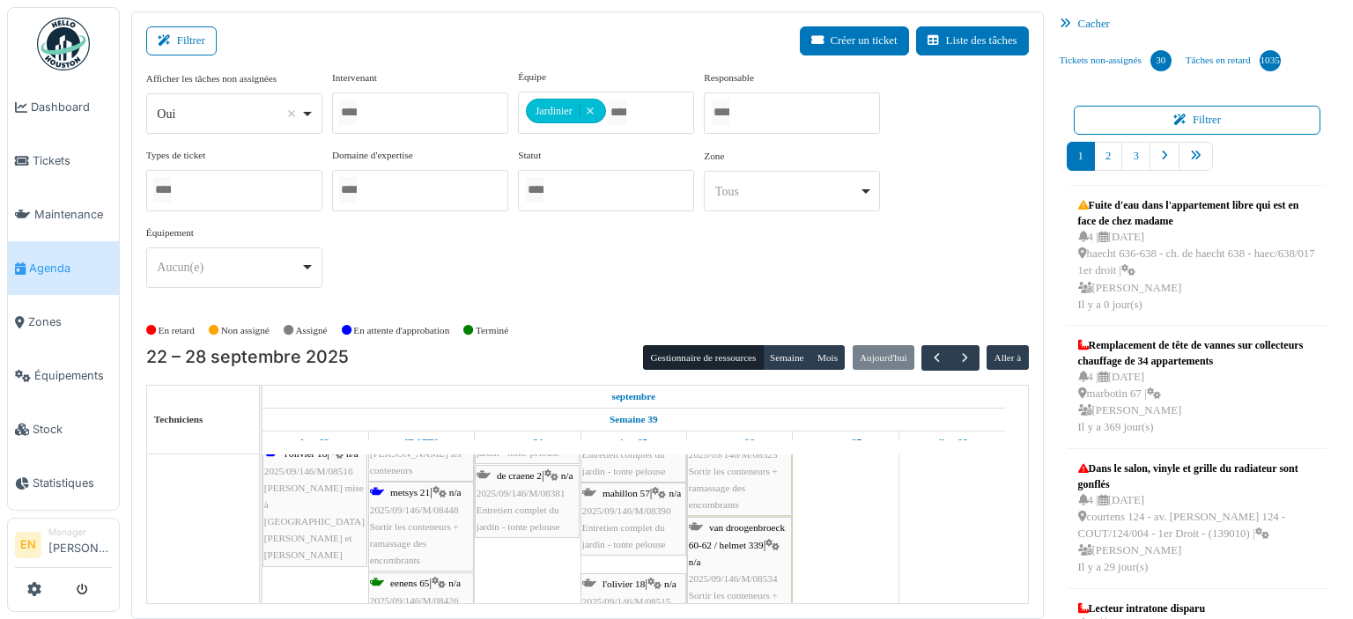
click at [426, 505] on span "2025/09/146/M/08448" at bounding box center [414, 510] width 89 height 11
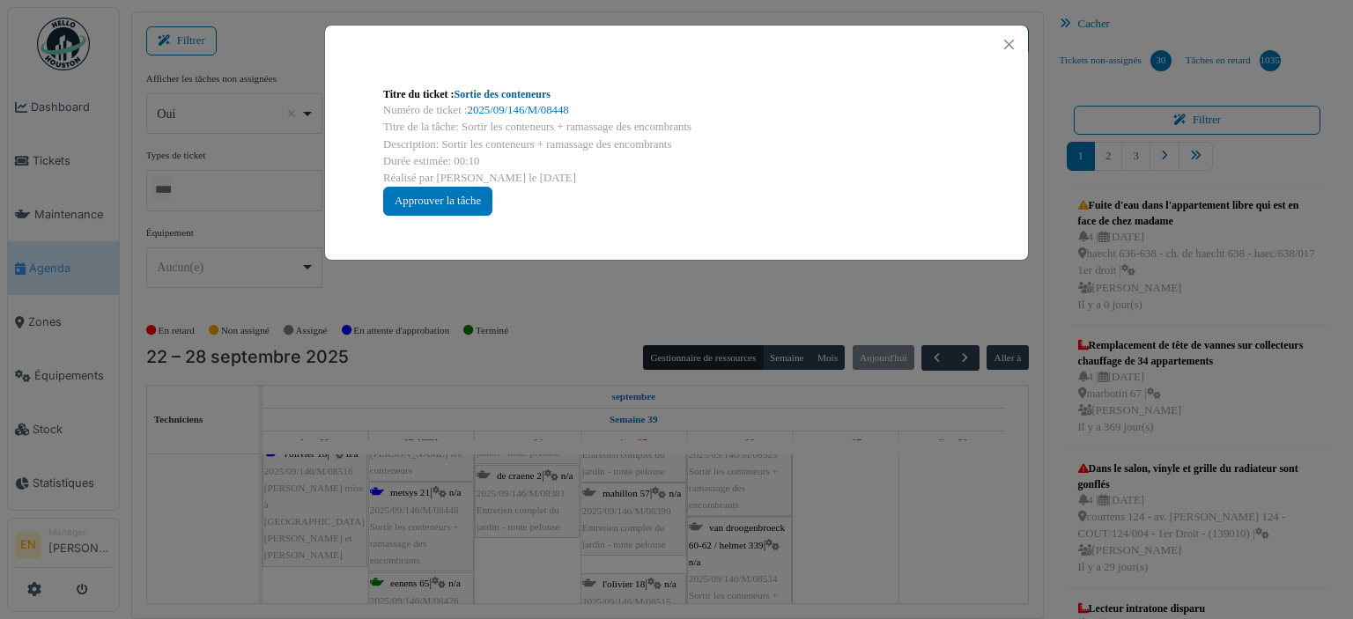
click at [479, 91] on link "Sortie des conteneurs" at bounding box center [502, 94] width 96 height 12
click at [1014, 45] on button "Close" at bounding box center [1009, 45] width 24 height 24
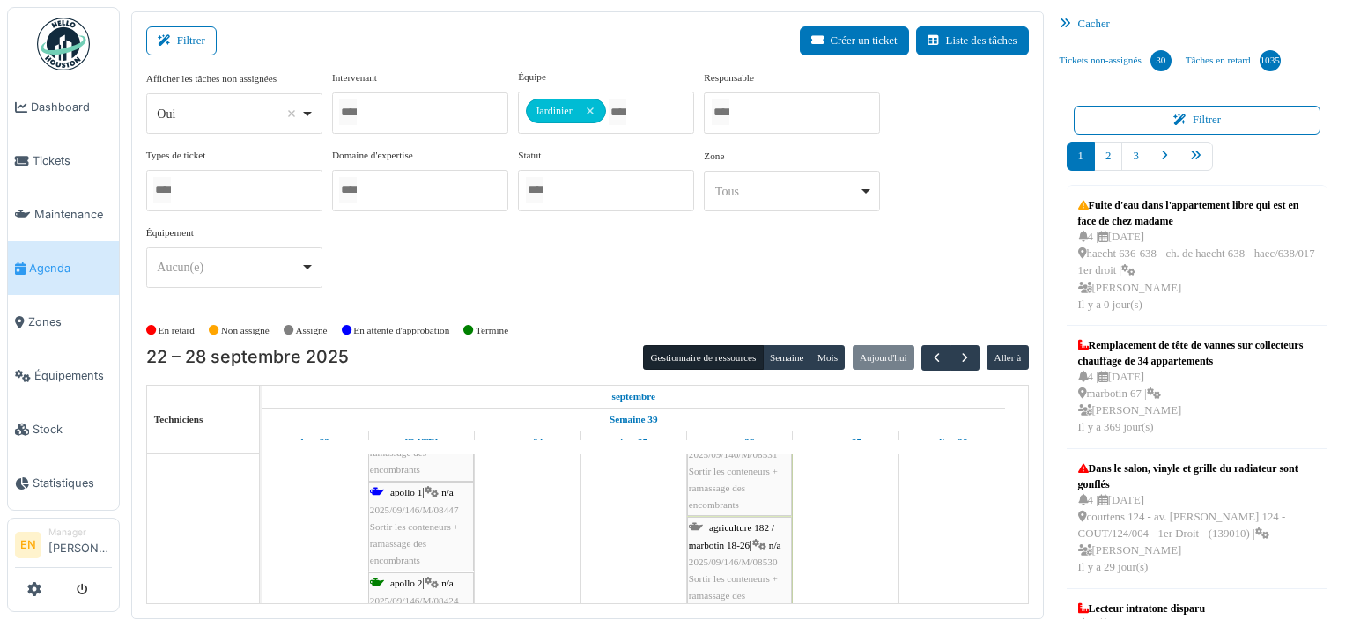
scroll to position [4294, 0]
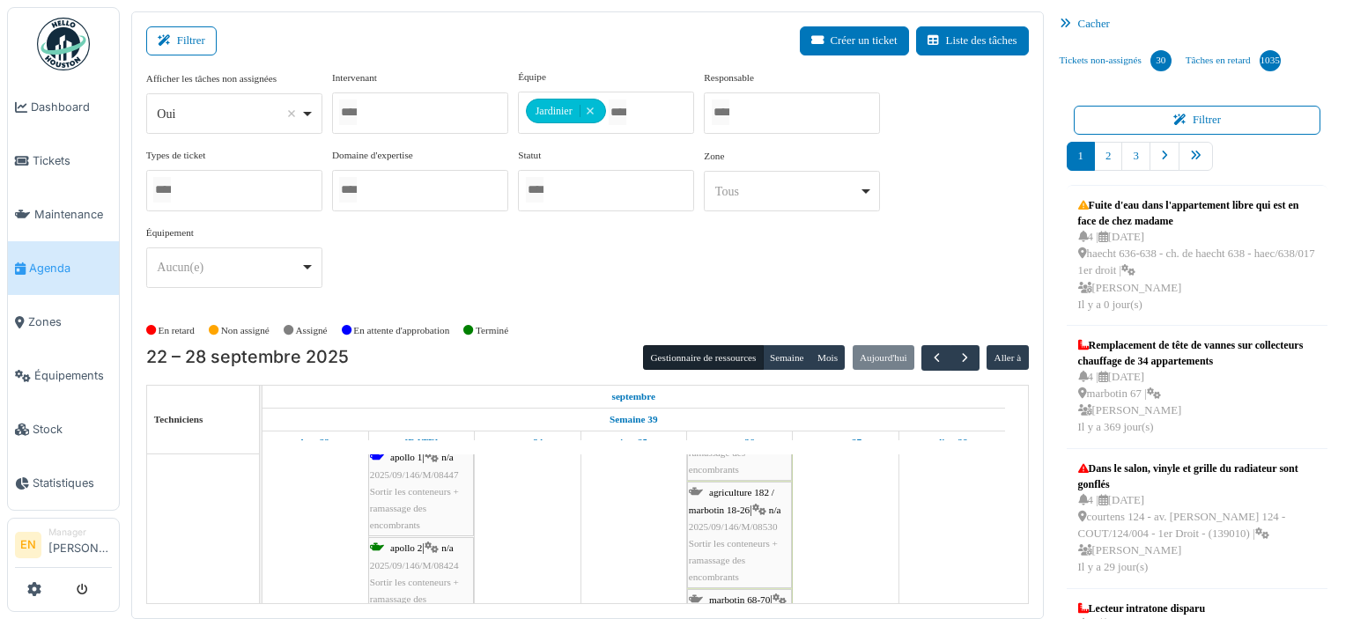
click at [392, 478] on div "apollo 1 | n/a 2025/09/146/M/08447 Sortir les conteneurs + ramassage des encomb…" at bounding box center [421, 491] width 102 height 85
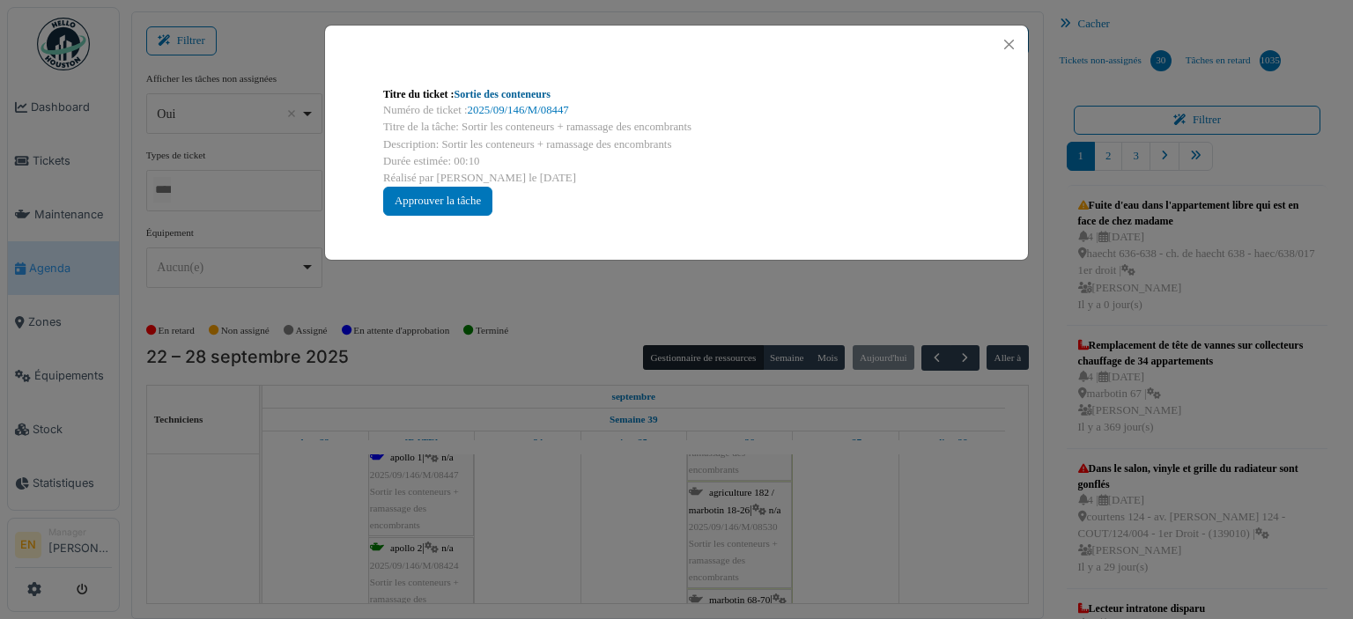
click at [534, 97] on link "Sortie des conteneurs" at bounding box center [502, 94] width 96 height 12
click at [1011, 52] on button "Close" at bounding box center [1009, 45] width 24 height 24
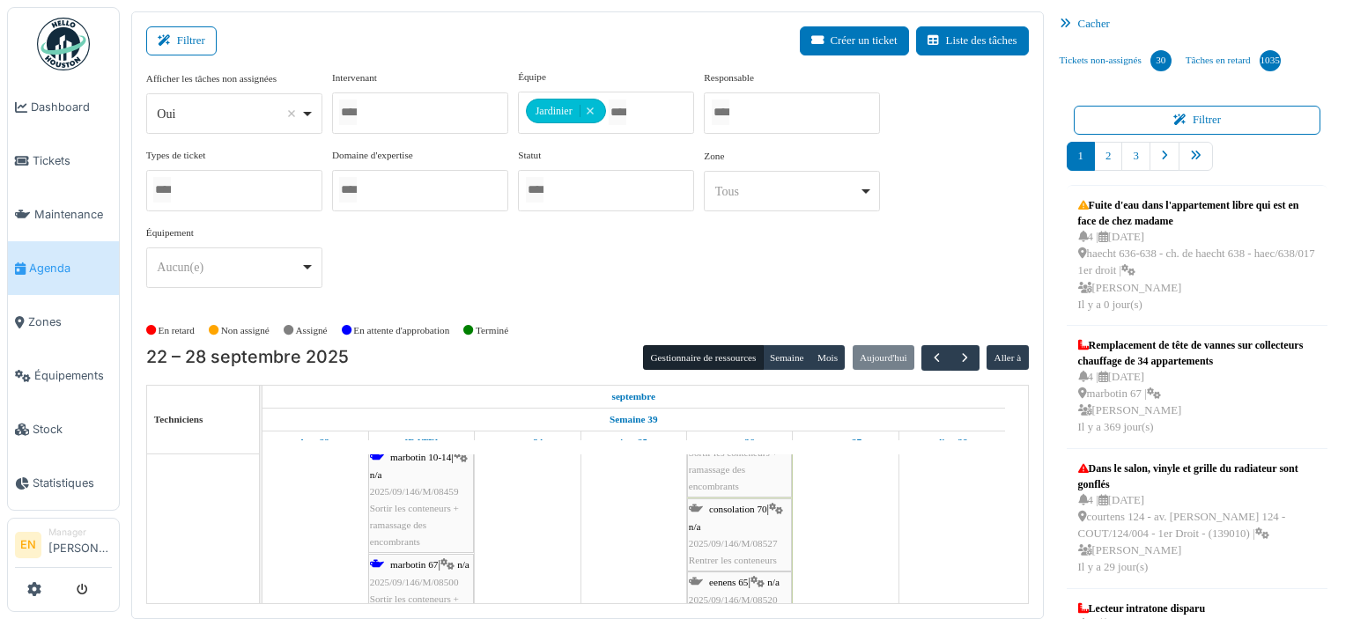
scroll to position [4599, 0]
click at [419, 487] on span "Sortir les conteneurs + ramassage des encombrants" at bounding box center [414, 509] width 89 height 44
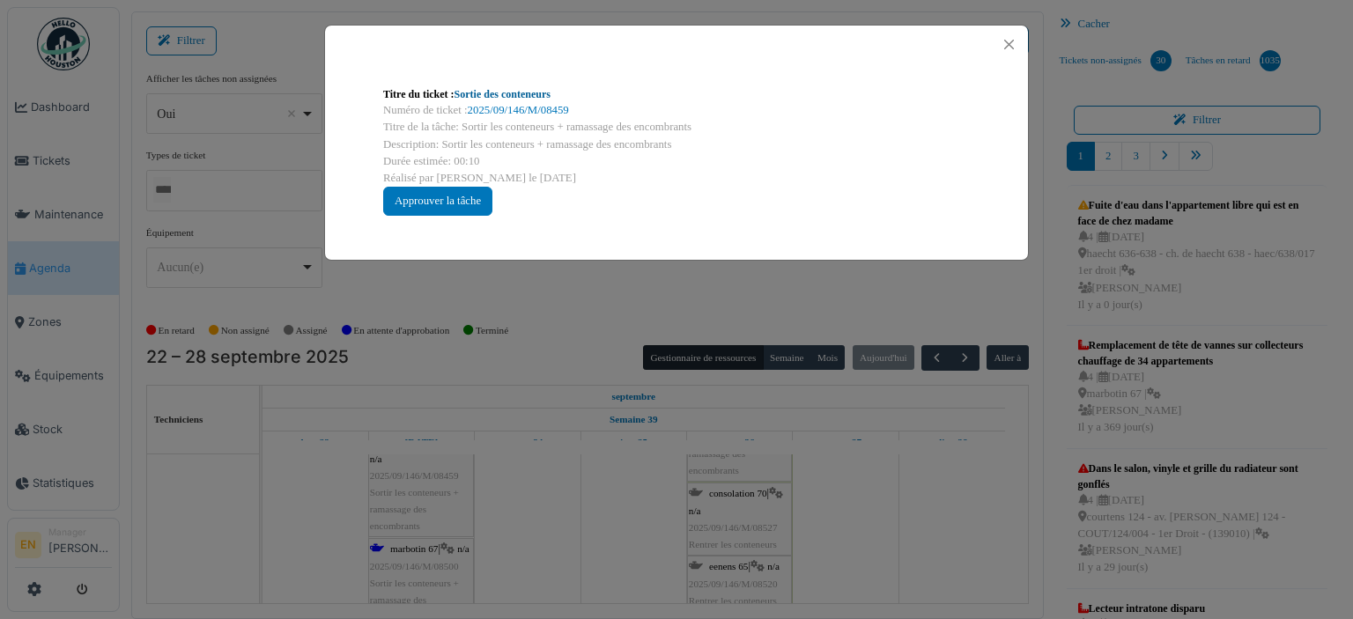
click at [490, 98] on link "Sortie des conteneurs" at bounding box center [502, 94] width 96 height 12
click at [1006, 46] on button "Close" at bounding box center [1009, 45] width 24 height 24
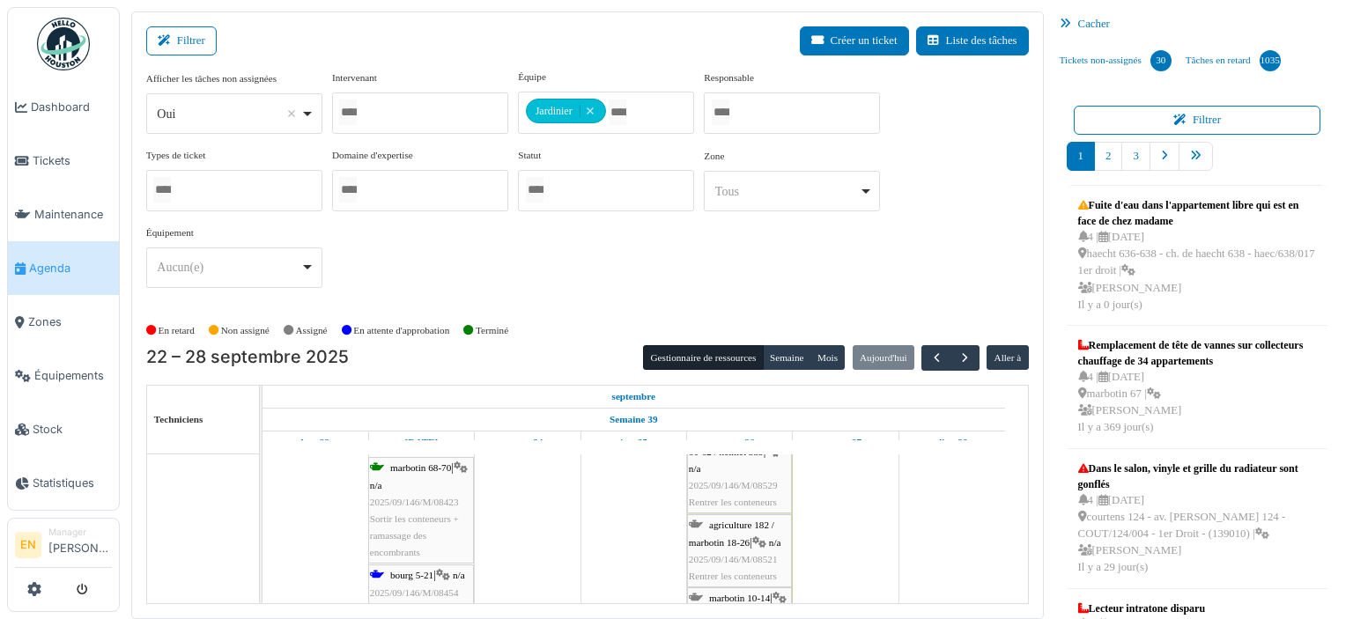
scroll to position [4814, 0]
click at [416, 475] on div "bourg 5-21 | n/a 2025/09/146/M/08454 Sortir les conteneurs + ramassage des enco…" at bounding box center [421, 504] width 102 height 85
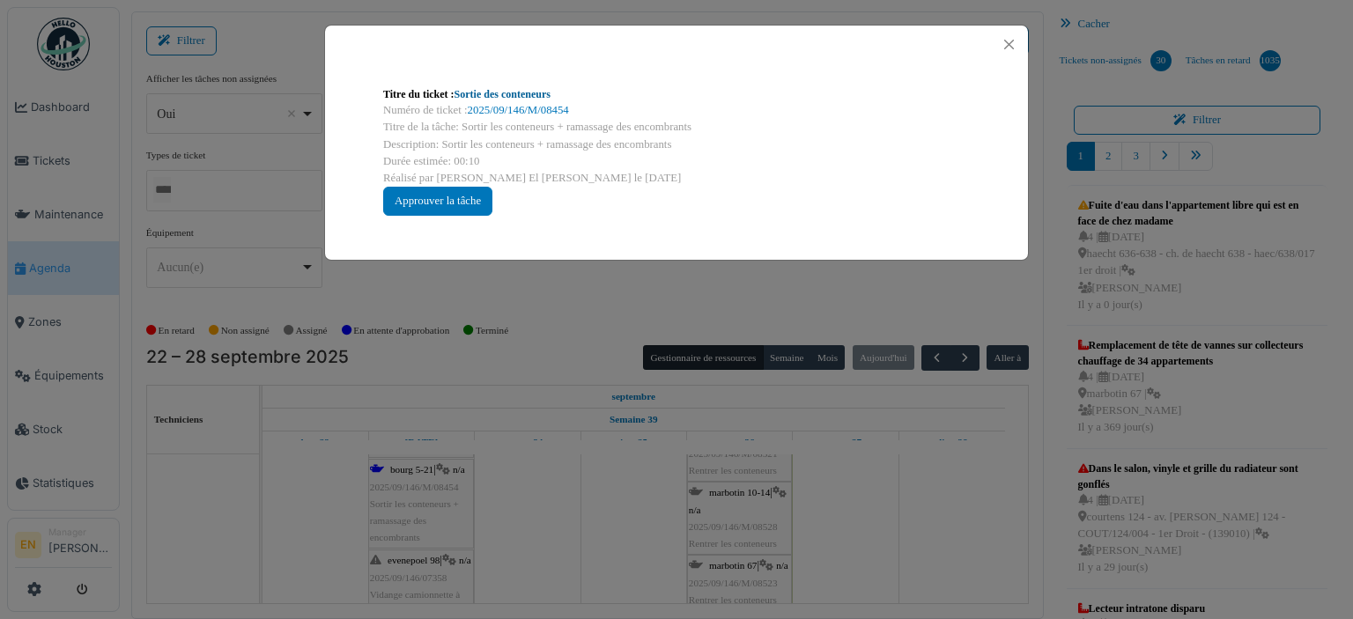
click at [507, 94] on link "Sortie des conteneurs" at bounding box center [502, 94] width 96 height 12
click at [1005, 48] on button "Close" at bounding box center [1009, 45] width 24 height 24
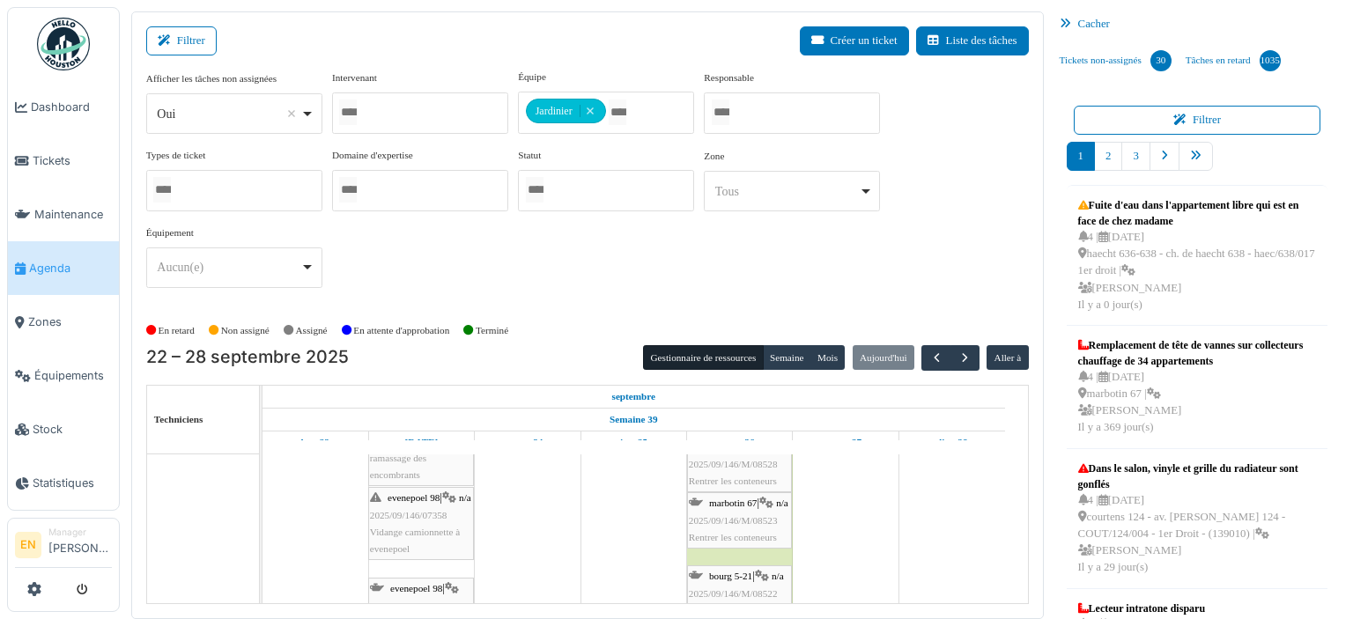
scroll to position [4965, 0]
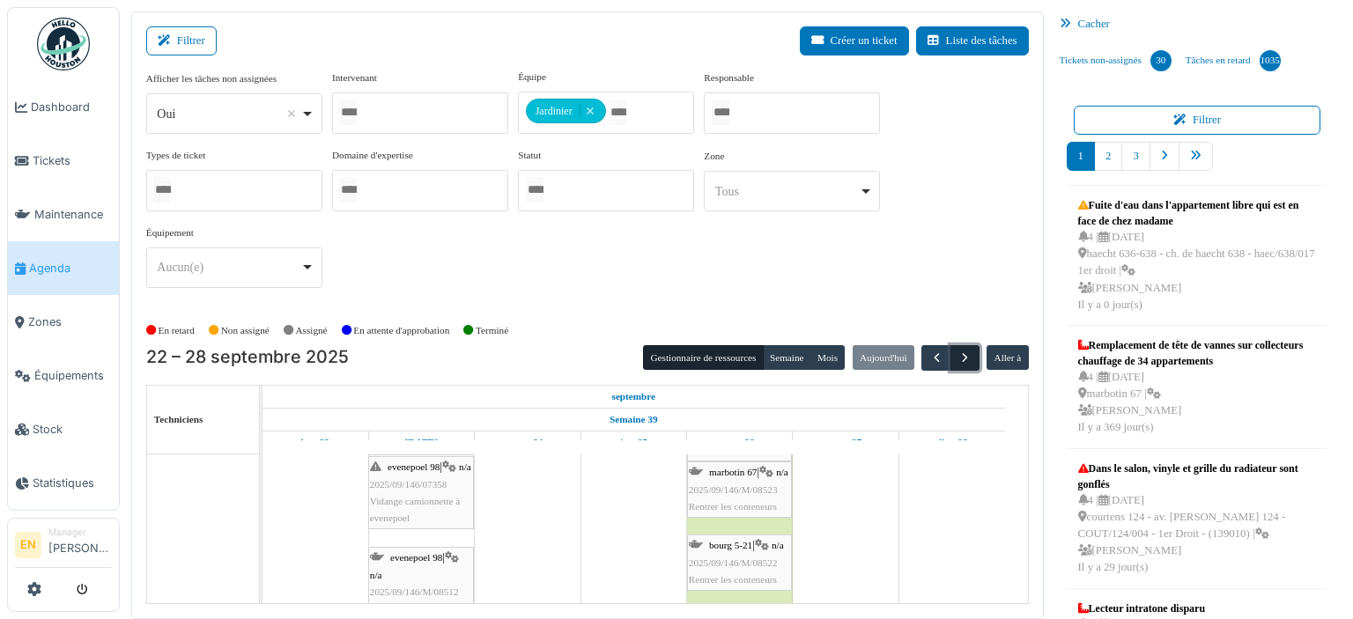
click at [957, 362] on span "button" at bounding box center [964, 358] width 15 height 15
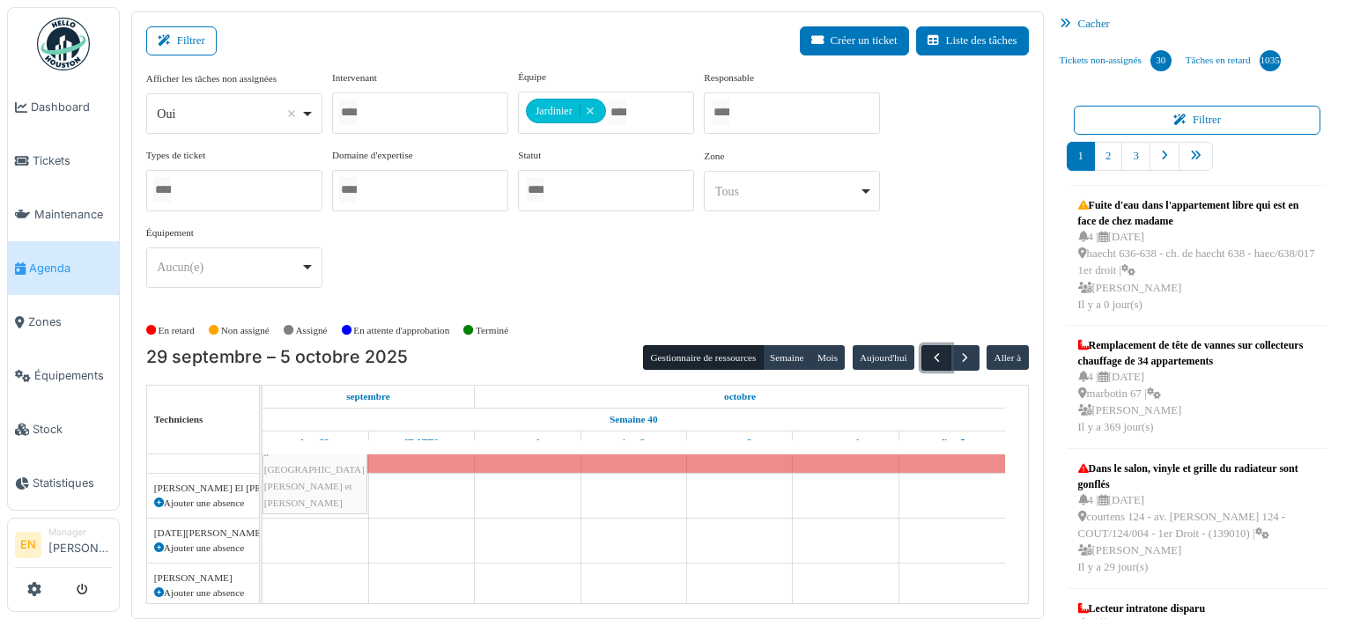
click at [929, 360] on span "button" at bounding box center [936, 358] width 15 height 15
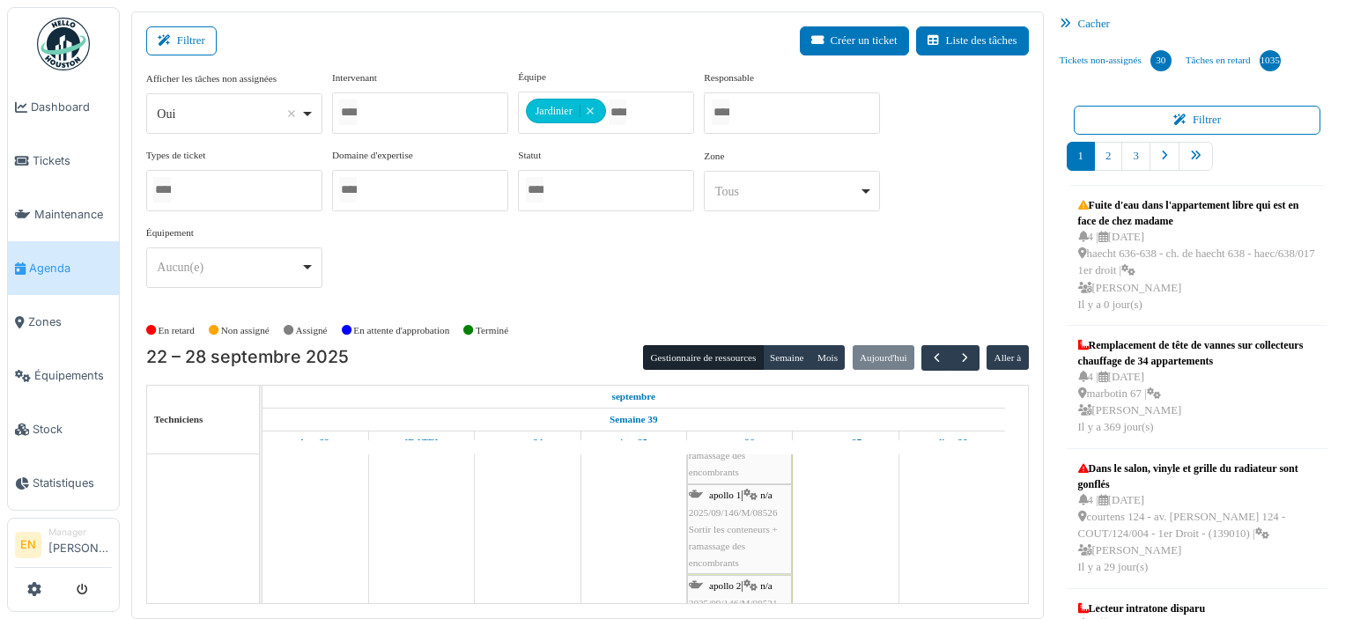
click at [988, 612] on div "Filtrer Créer un ticket Liste des tâches Afficher les tâches non assignées *** …" at bounding box center [587, 315] width 912 height 608
drag, startPoint x: 988, startPoint y: 612, endPoint x: 1012, endPoint y: 595, distance: 29.6
click at [1012, 595] on div "Filtrer Créer un ticket Liste des tâches Afficher les tâches non assignées *** …" at bounding box center [587, 315] width 912 height 608
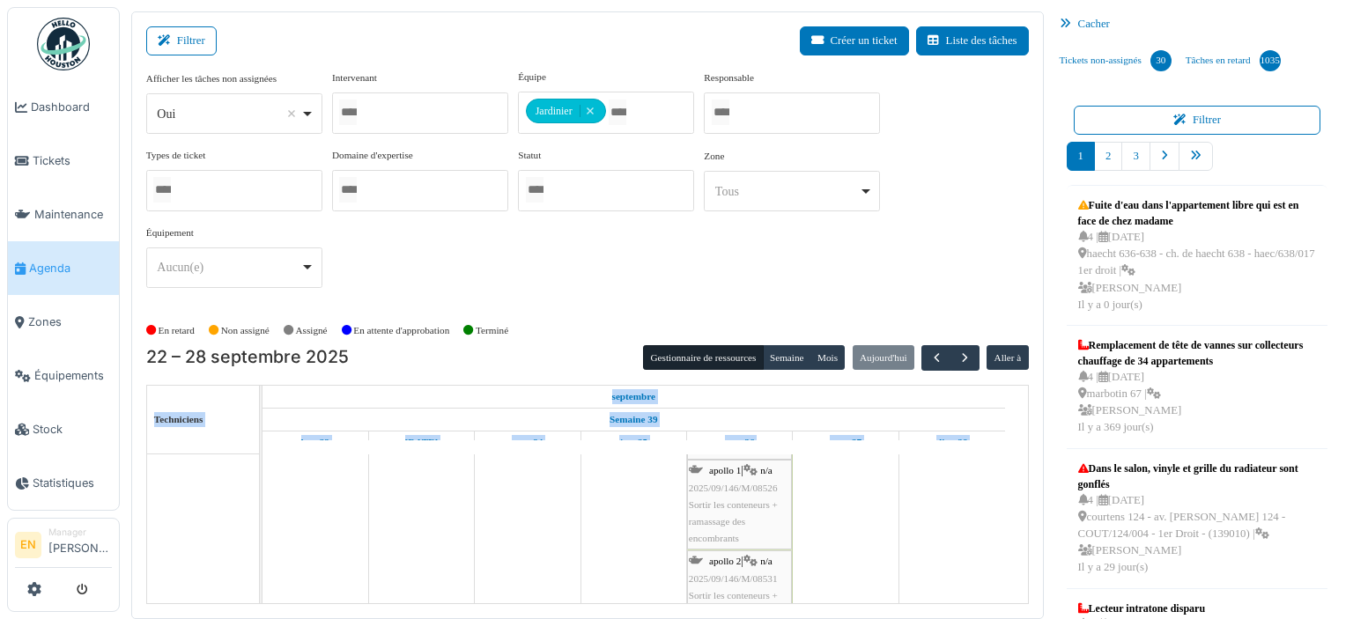
scroll to position [6054, 0]
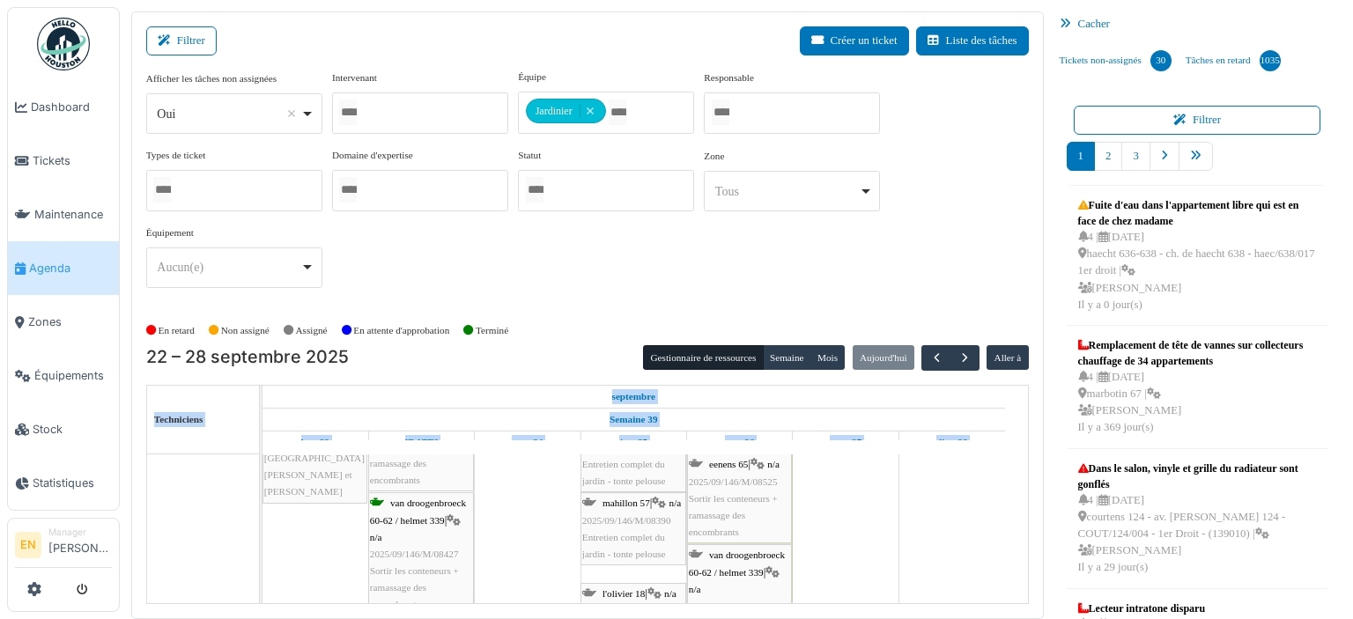
scroll to position [7457, 0]
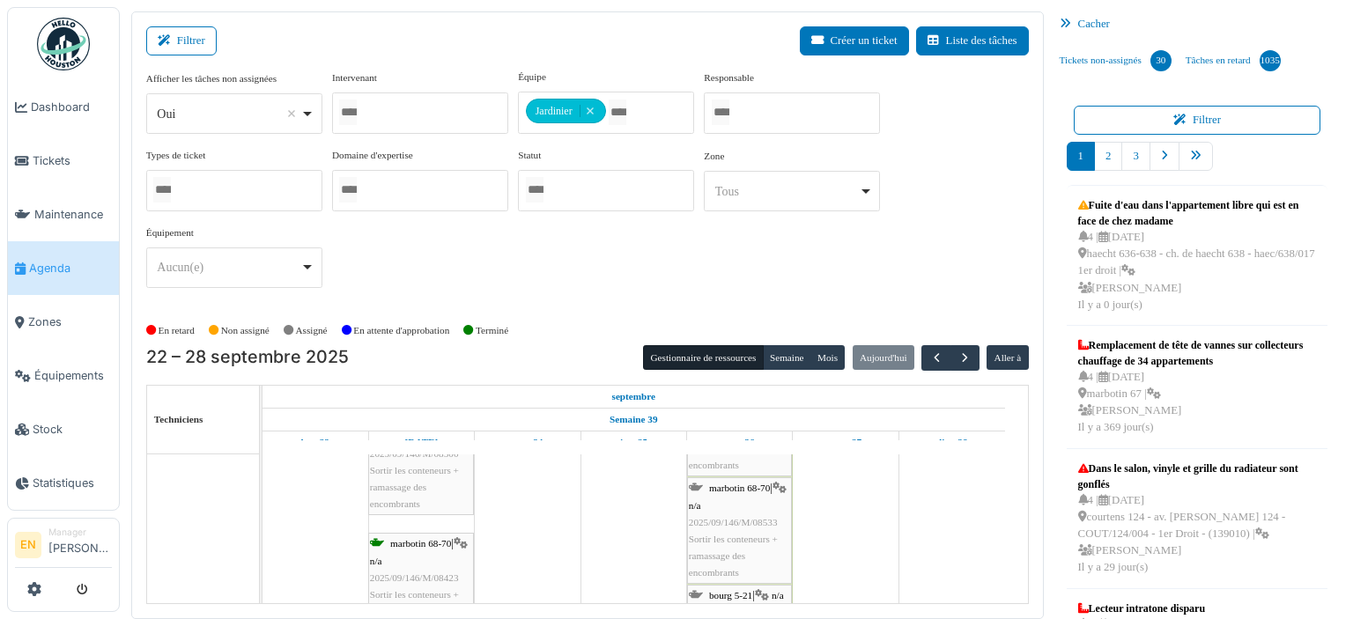
click at [388, 488] on span "Sortir les conteneurs + ramassage des encombrants" at bounding box center [414, 487] width 89 height 44
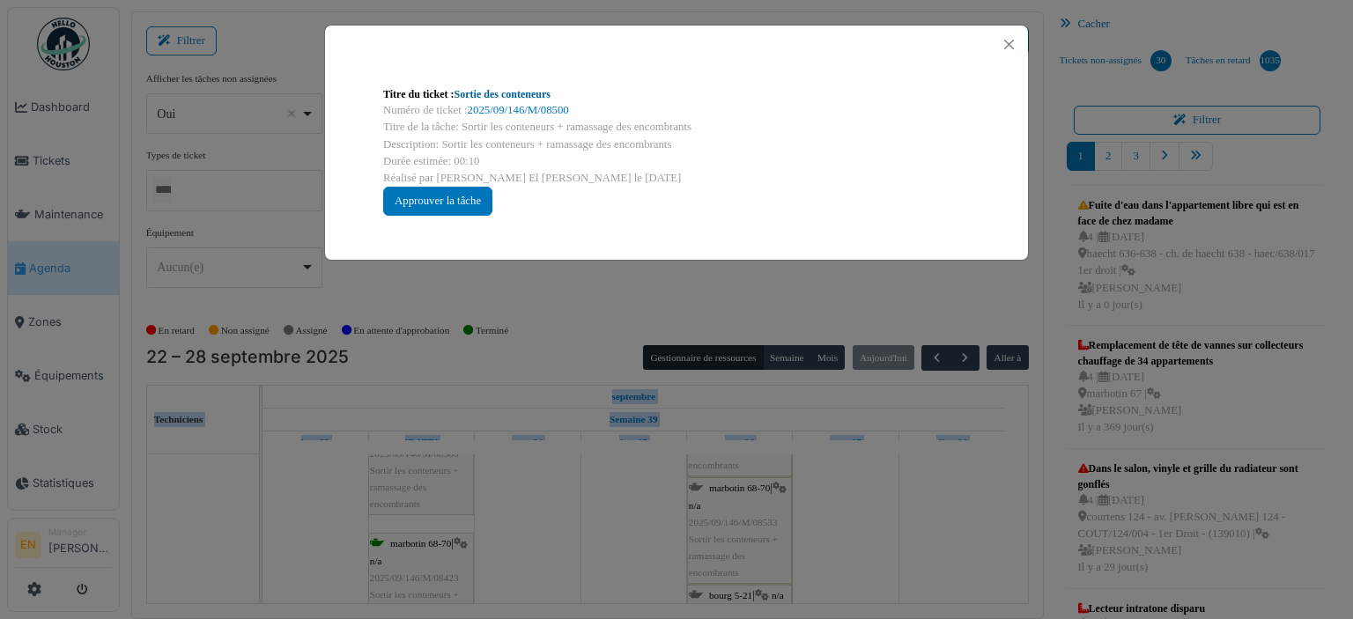
click at [516, 95] on link "Sortie des conteneurs" at bounding box center [502, 94] width 96 height 12
click at [1014, 48] on button "Close" at bounding box center [1009, 45] width 24 height 24
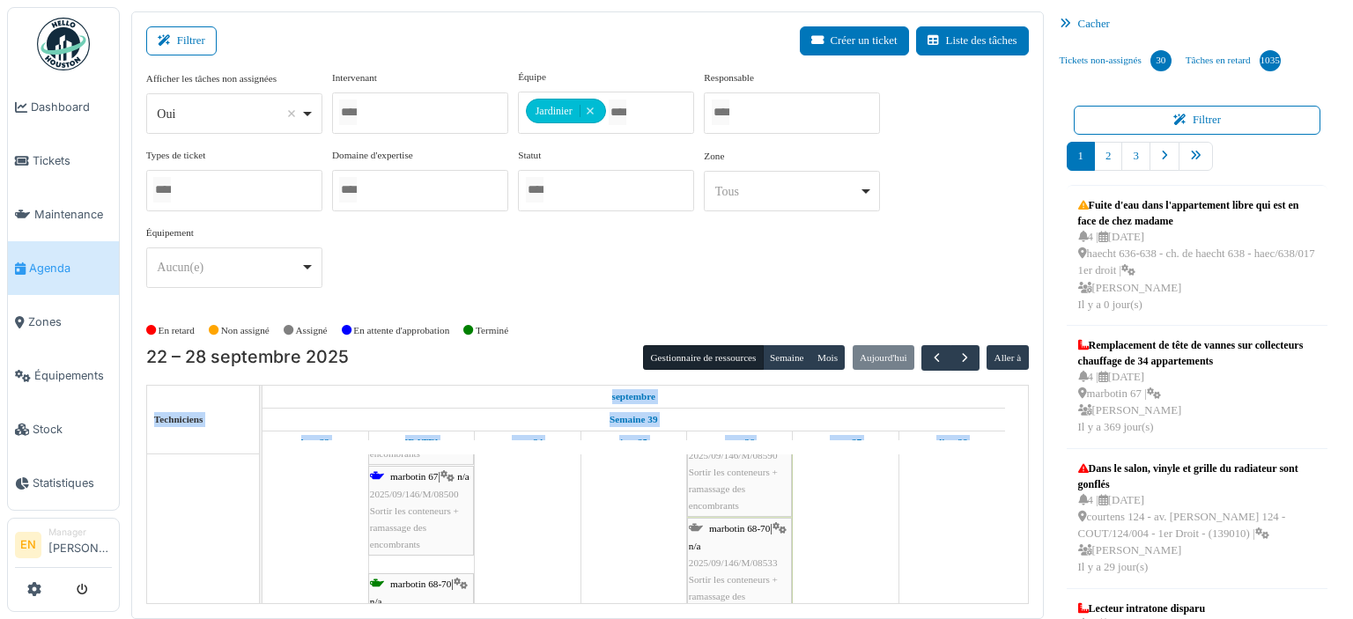
scroll to position [7892, 0]
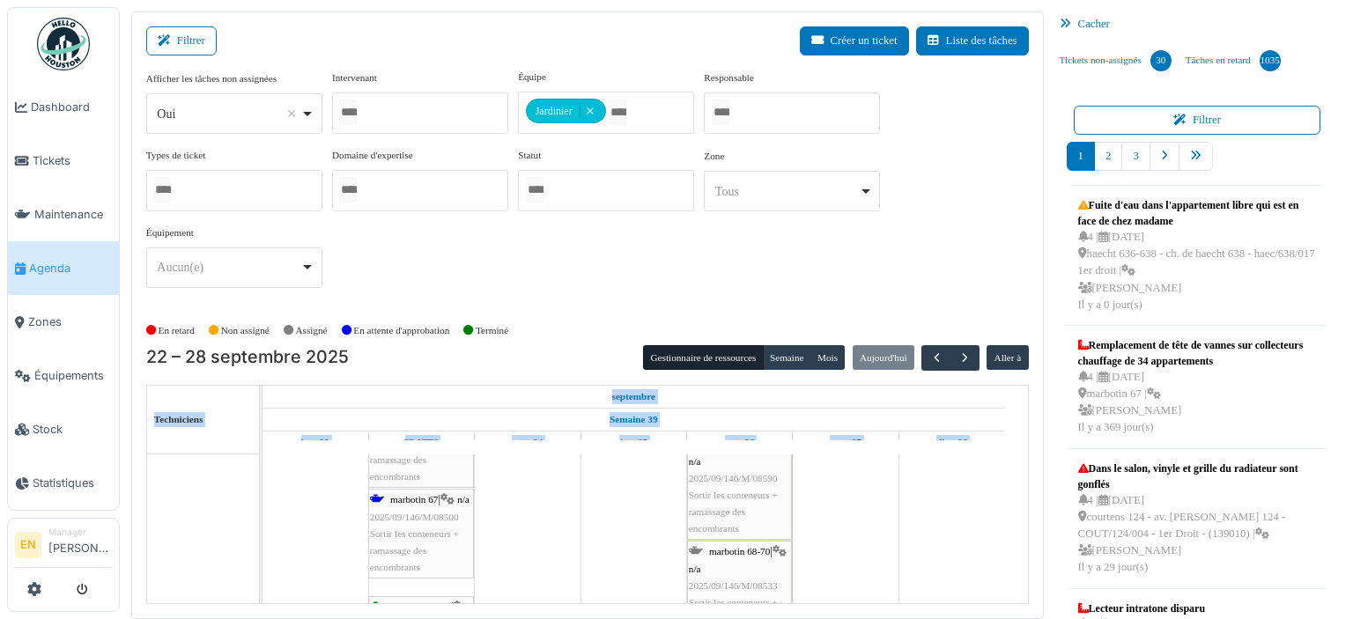
scroll to position [7997, 0]
click at [776, 386] on div "septembre" at bounding box center [633, 397] width 742 height 22
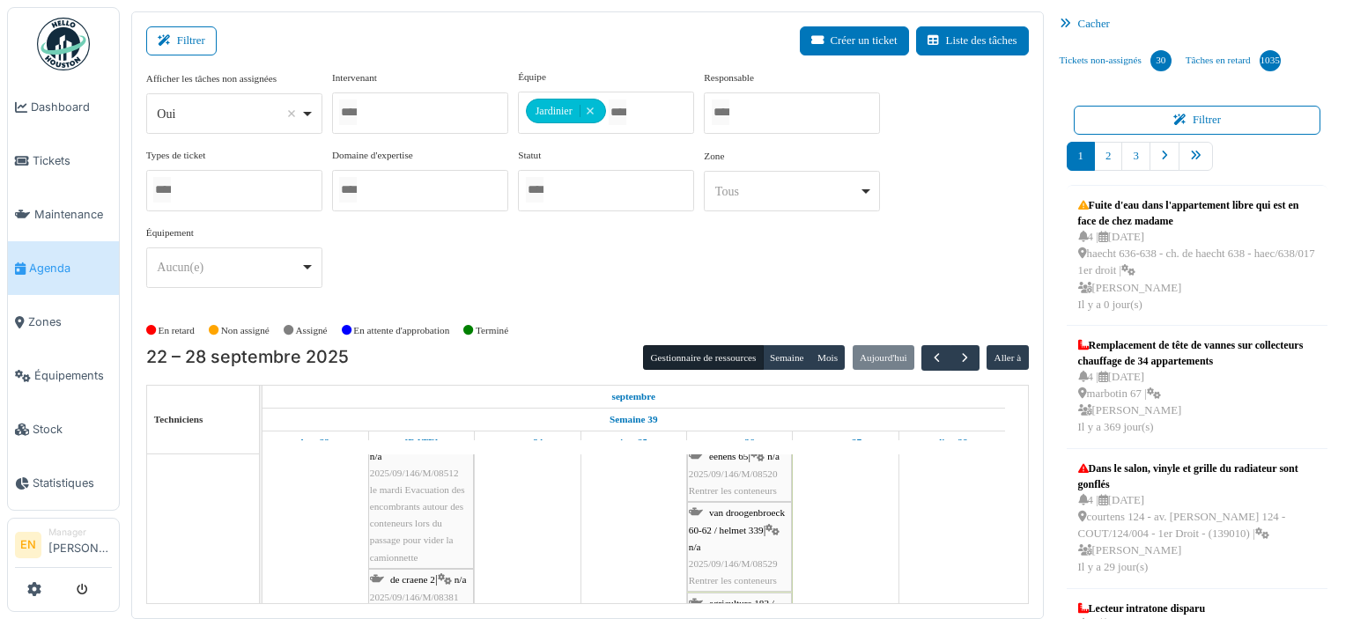
scroll to position [8312, 0]
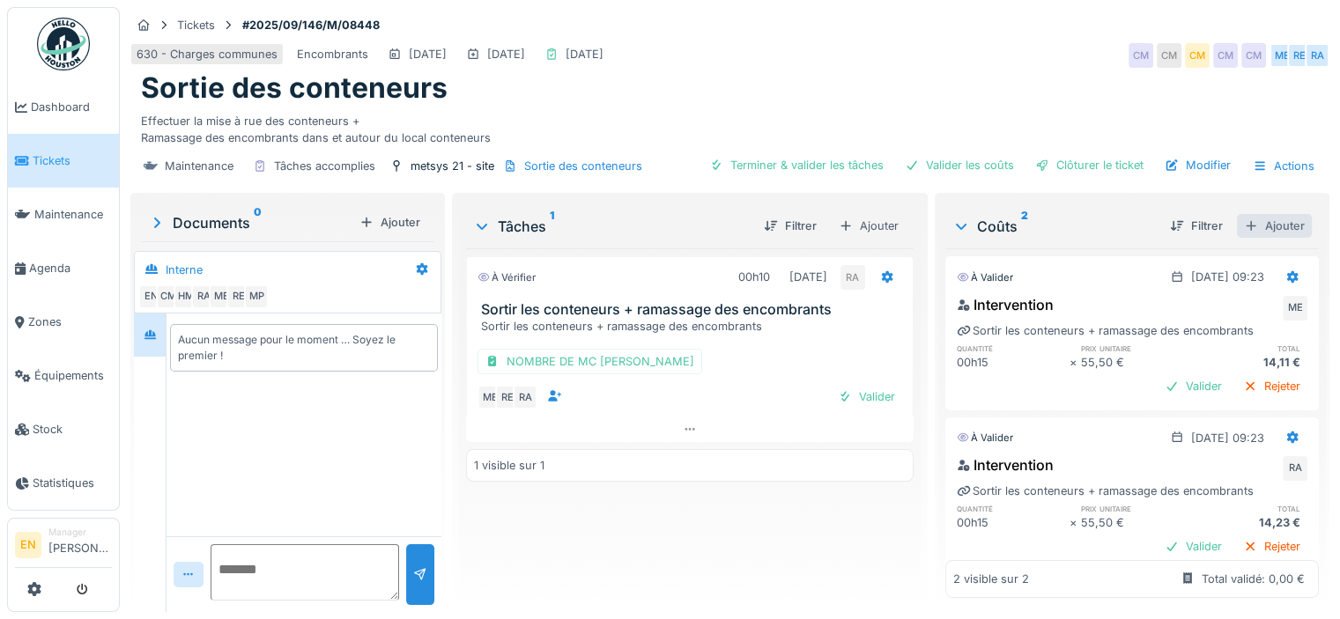
click at [1270, 225] on div "Ajouter" at bounding box center [1274, 226] width 75 height 24
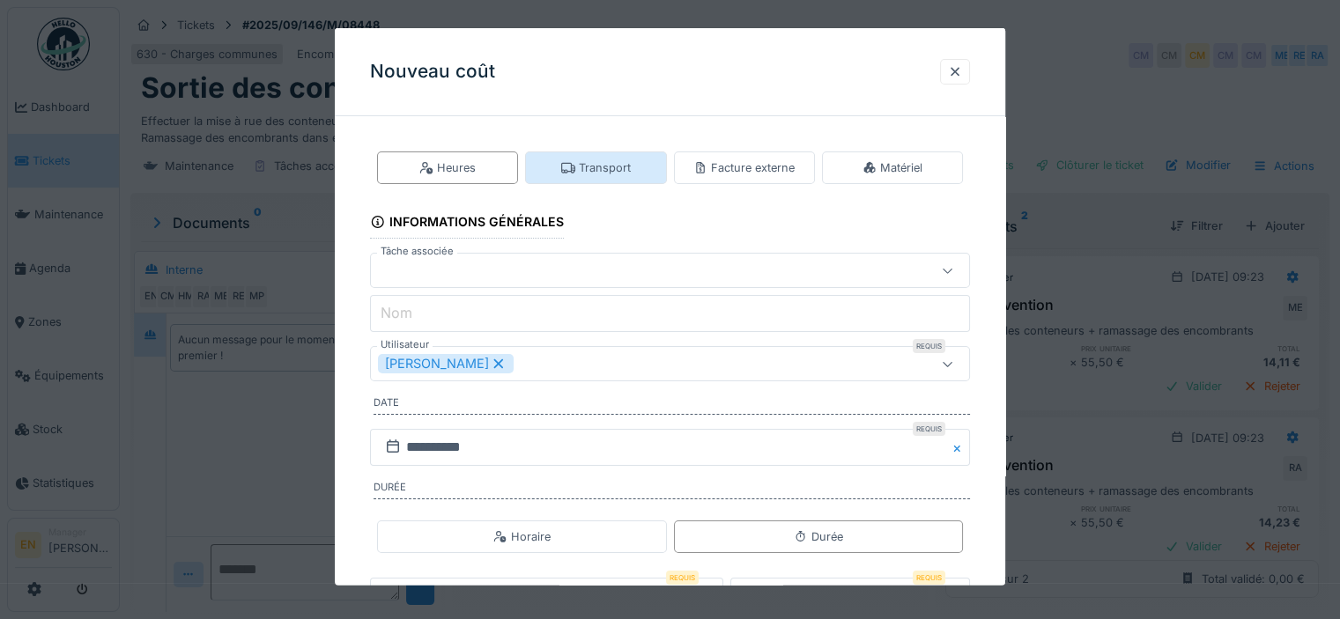
click at [611, 167] on div "Transport" at bounding box center [596, 167] width 70 height 17
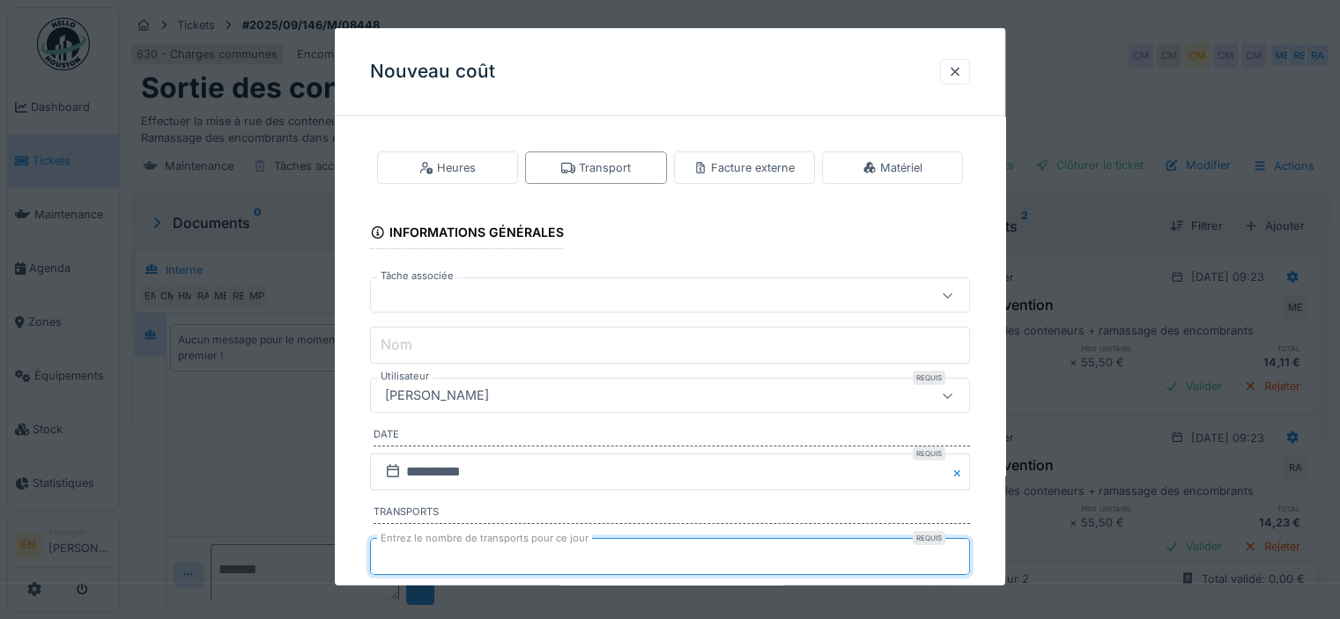
type input "*"
click at [962, 550] on input "*" at bounding box center [670, 556] width 600 height 37
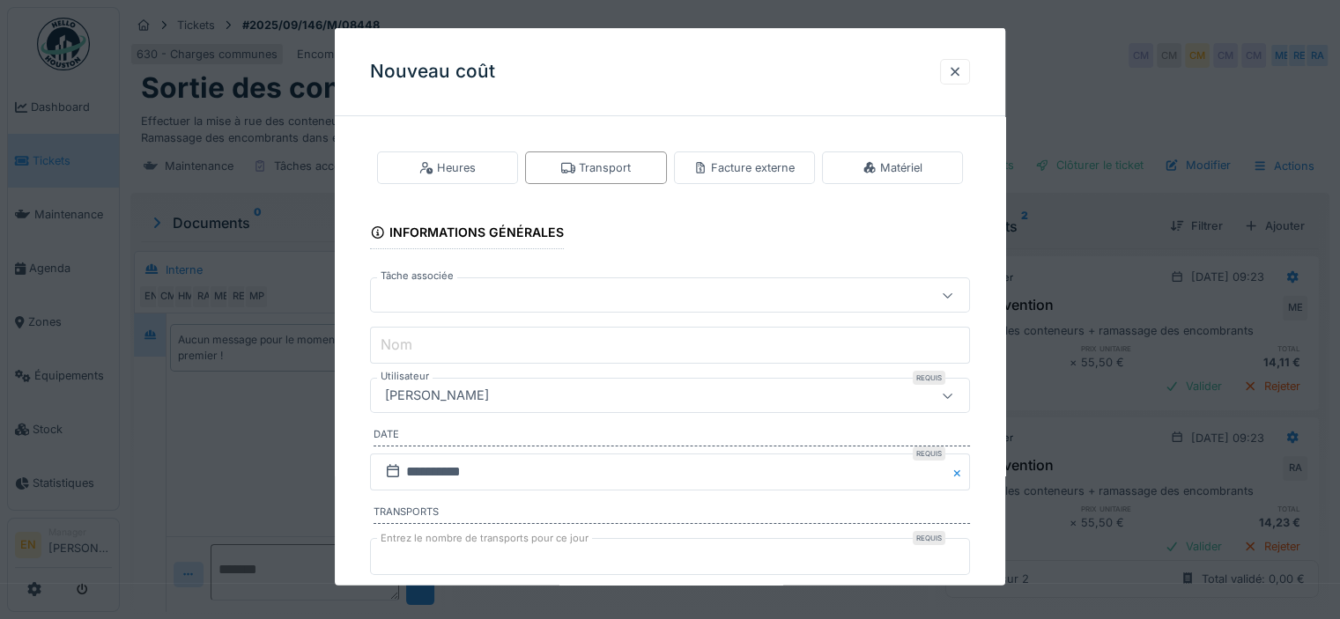
click at [587, 390] on div "[PERSON_NAME]" at bounding box center [633, 395] width 511 height 19
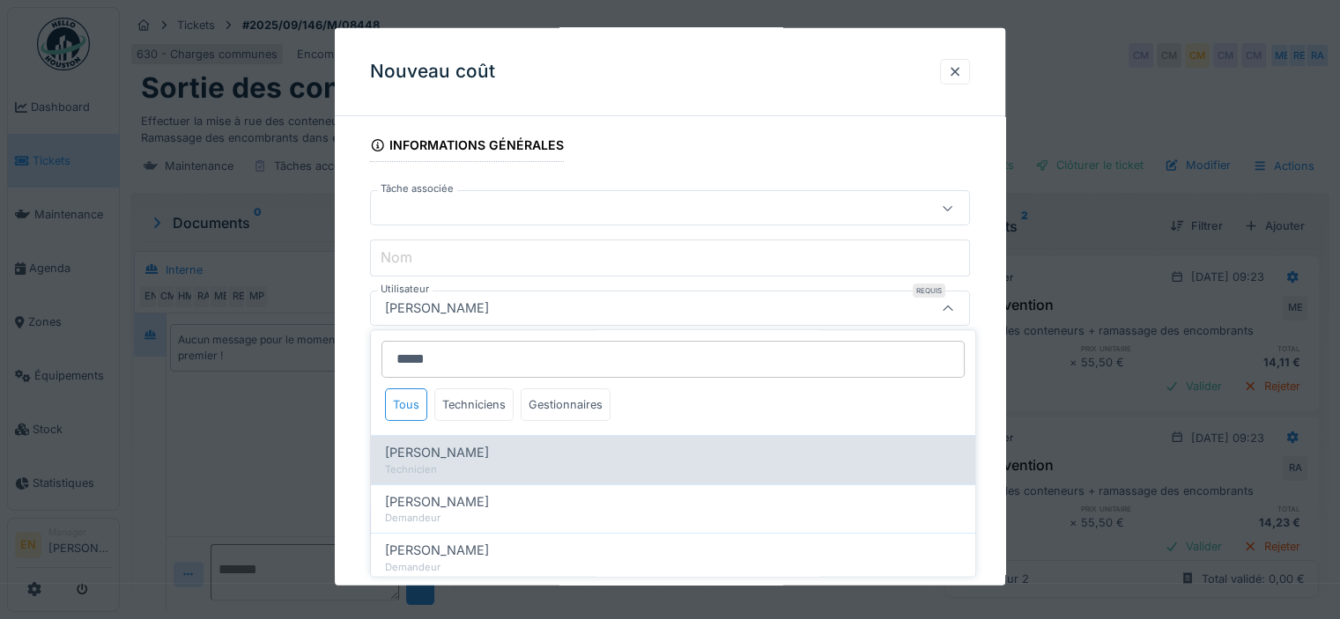
type input "*****"
click at [473, 450] on span "[PERSON_NAME]" at bounding box center [437, 453] width 104 height 19
type input "****"
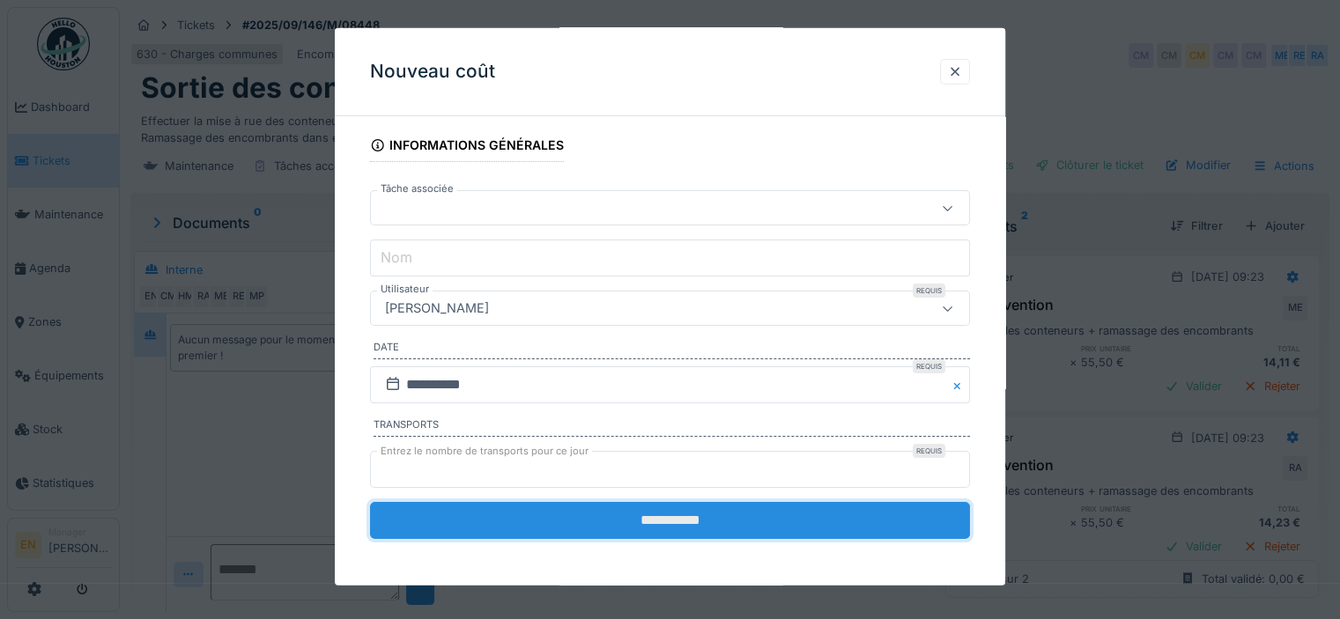
click at [624, 518] on input "**********" at bounding box center [670, 520] width 600 height 37
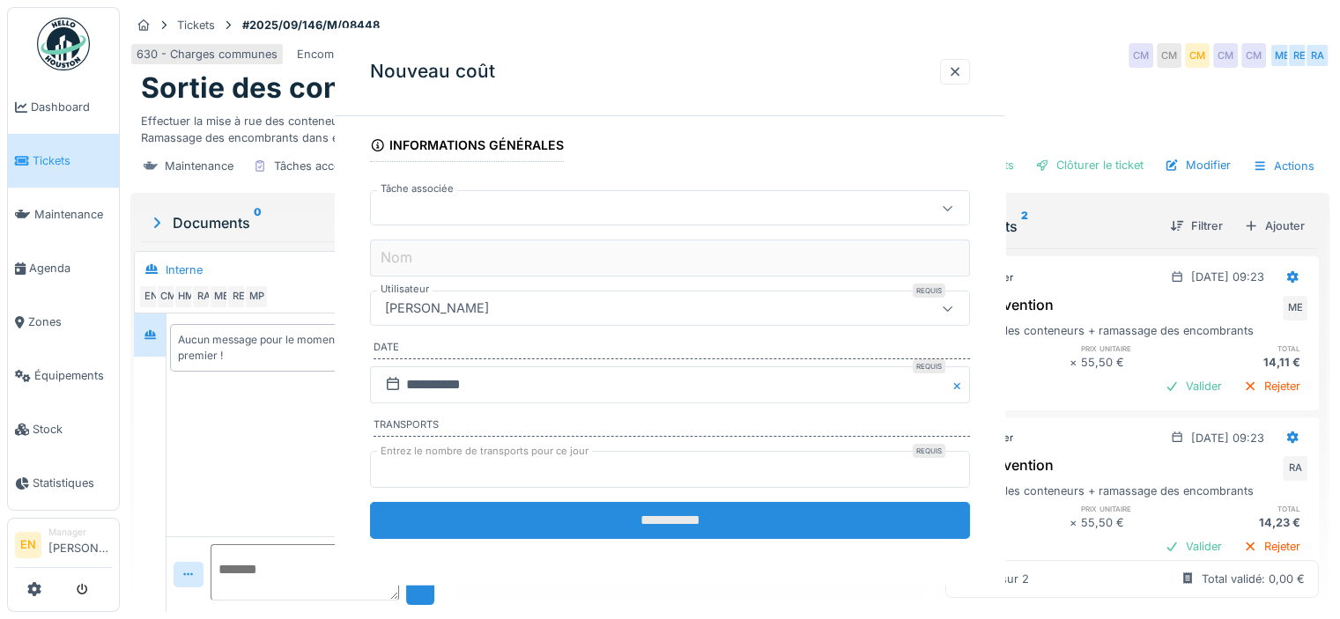
scroll to position [0, 0]
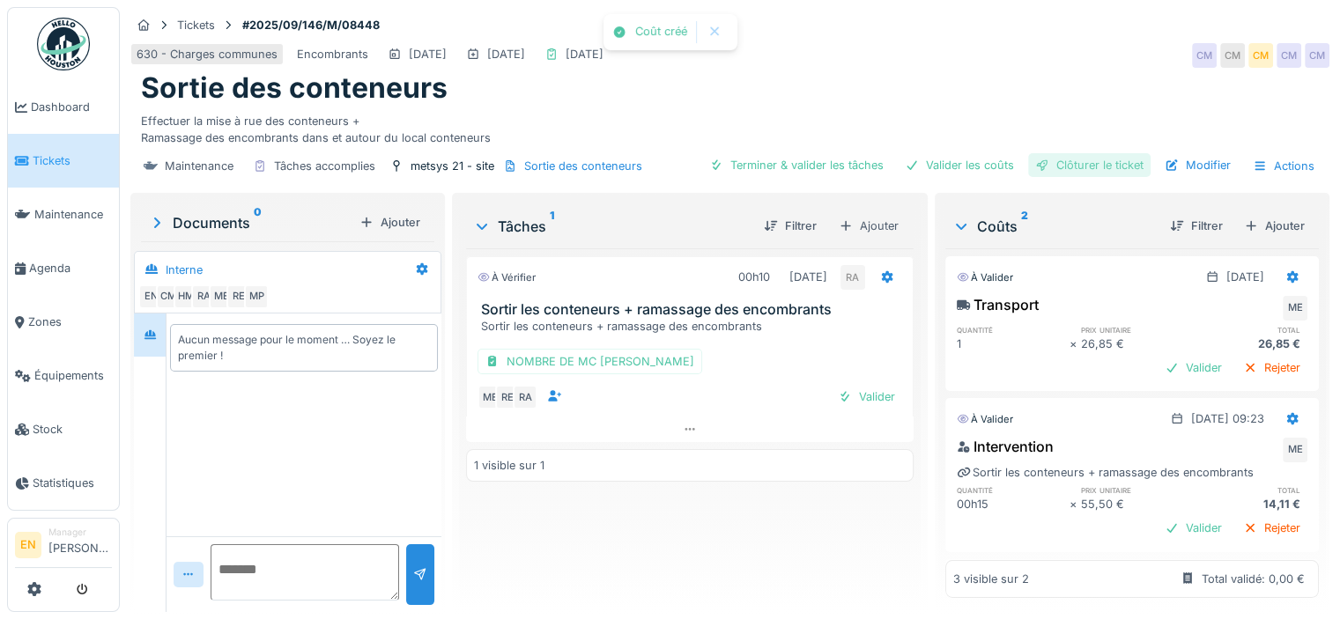
click at [1096, 170] on div "Clôturer le ticket" at bounding box center [1089, 165] width 122 height 24
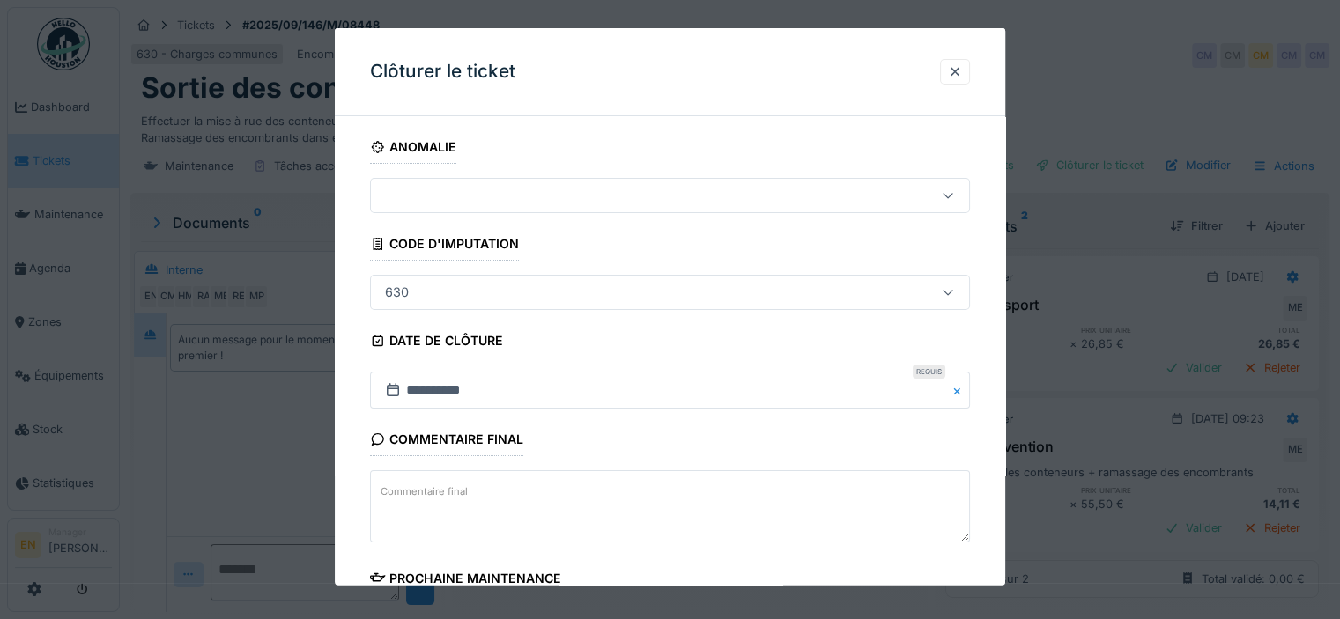
click at [988, 497] on div "**********" at bounding box center [670, 502] width 670 height 745
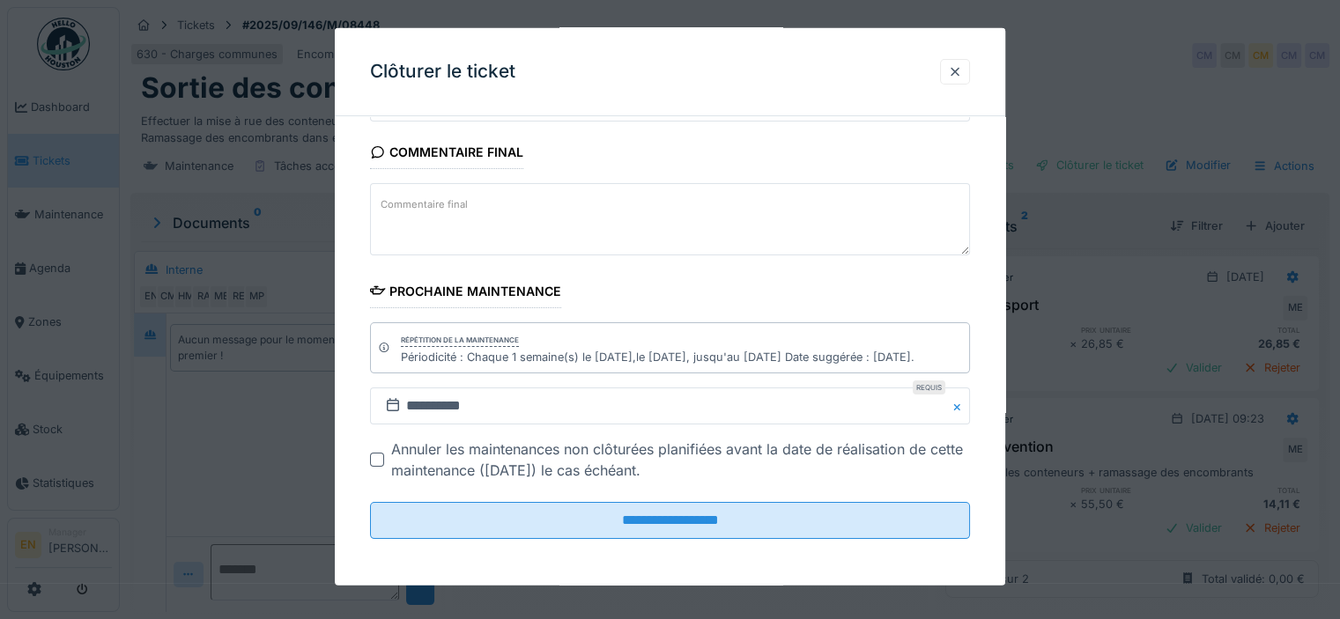
scroll to position [13, 0]
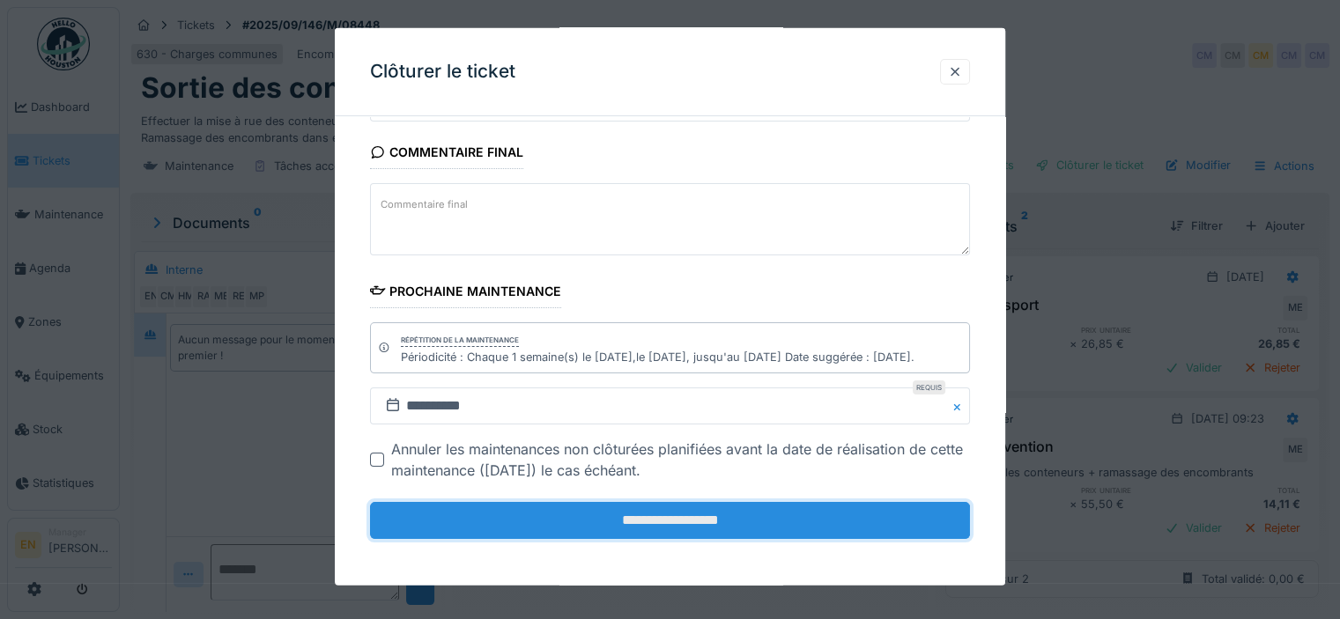
click at [669, 517] on input "**********" at bounding box center [670, 520] width 600 height 37
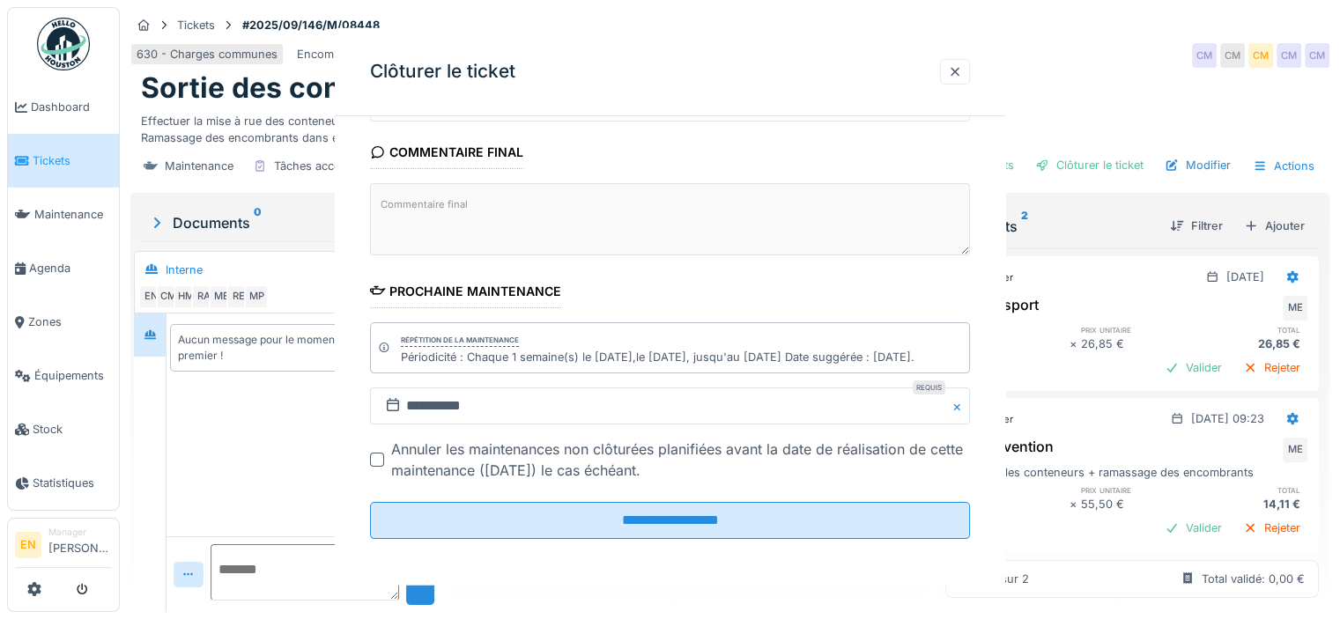
scroll to position [0, 0]
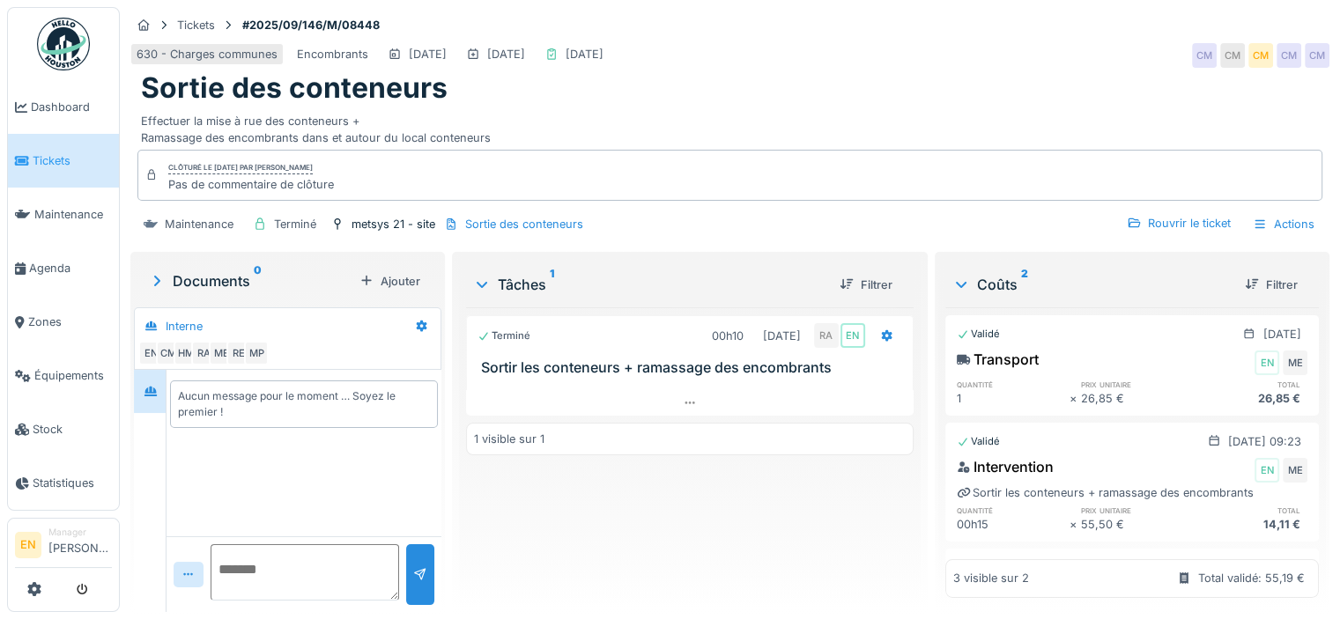
click at [75, 52] on img at bounding box center [63, 44] width 53 height 53
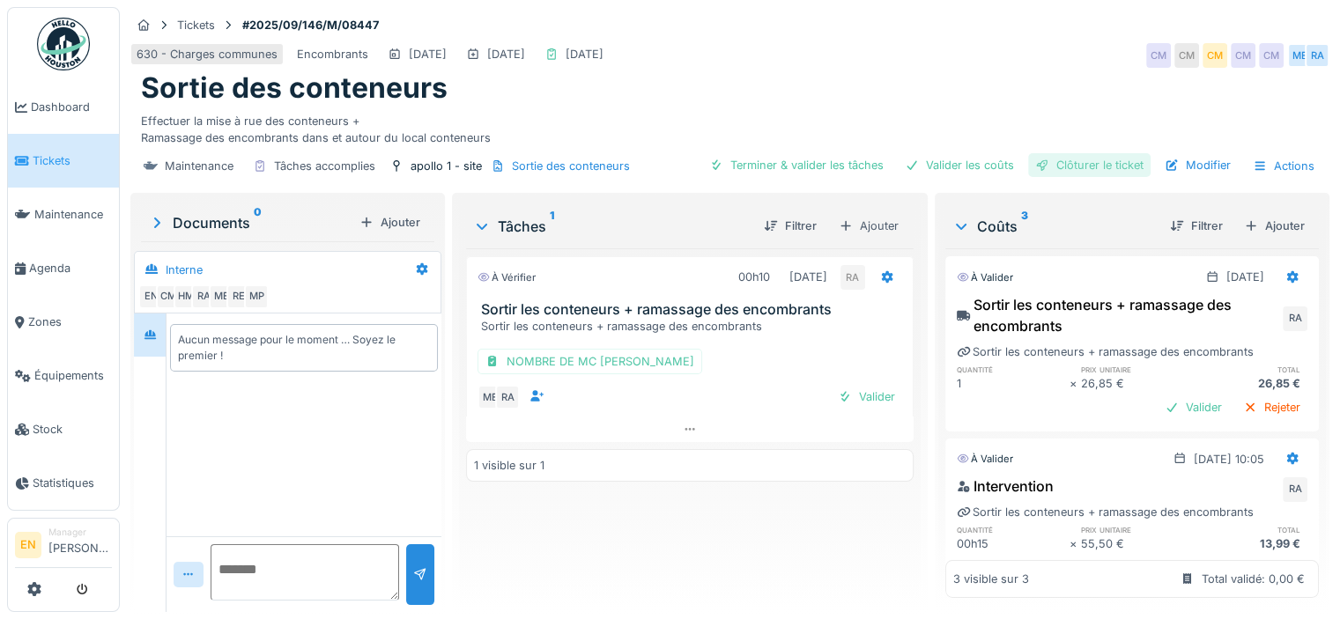
click at [1077, 158] on div "Clôturer le ticket" at bounding box center [1089, 165] width 122 height 24
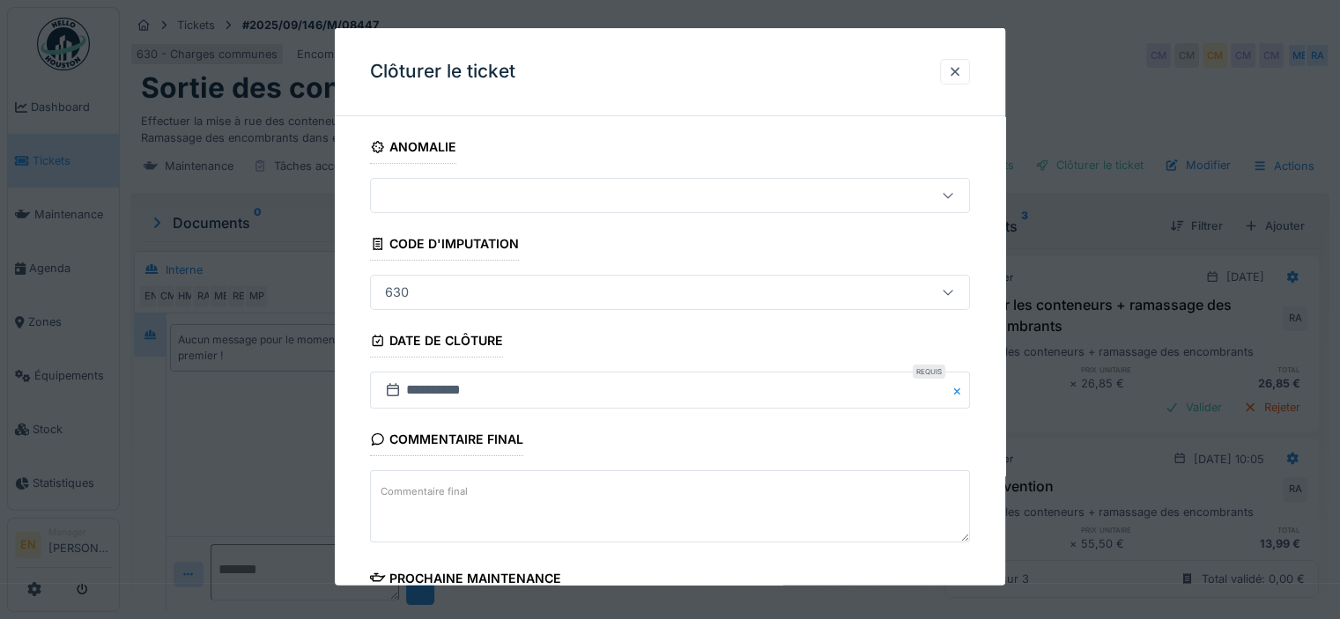
click at [995, 424] on div "**********" at bounding box center [670, 496] width 670 height 732
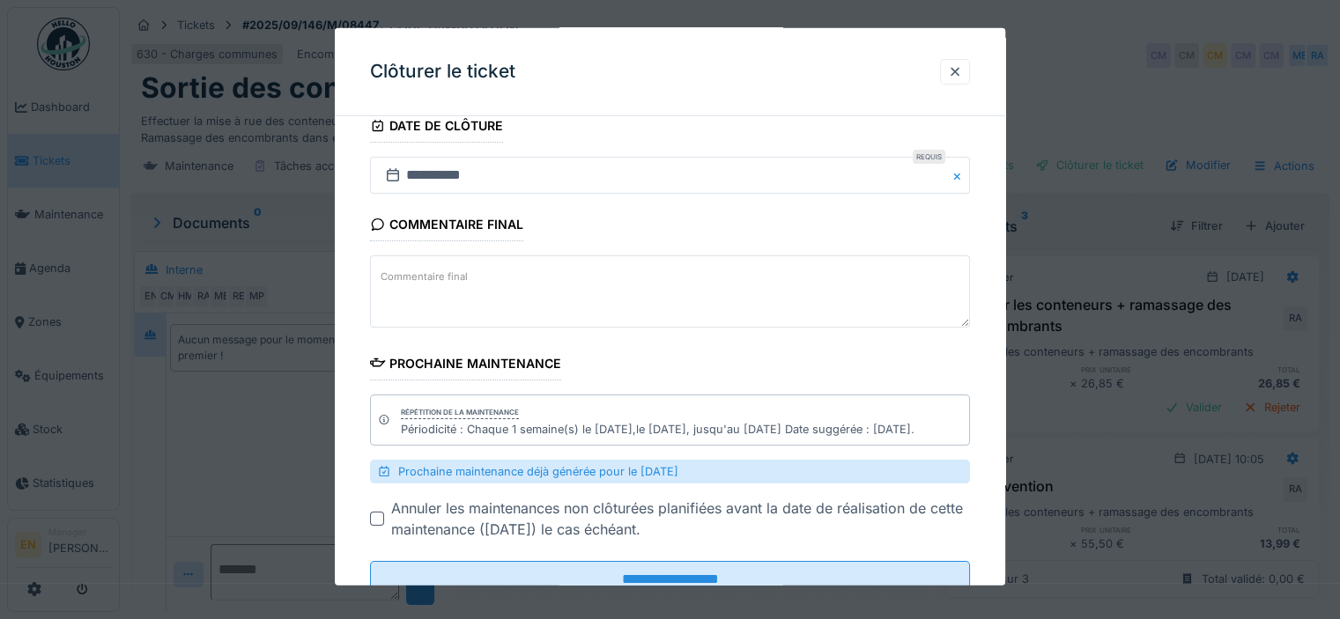
scroll to position [275, 0]
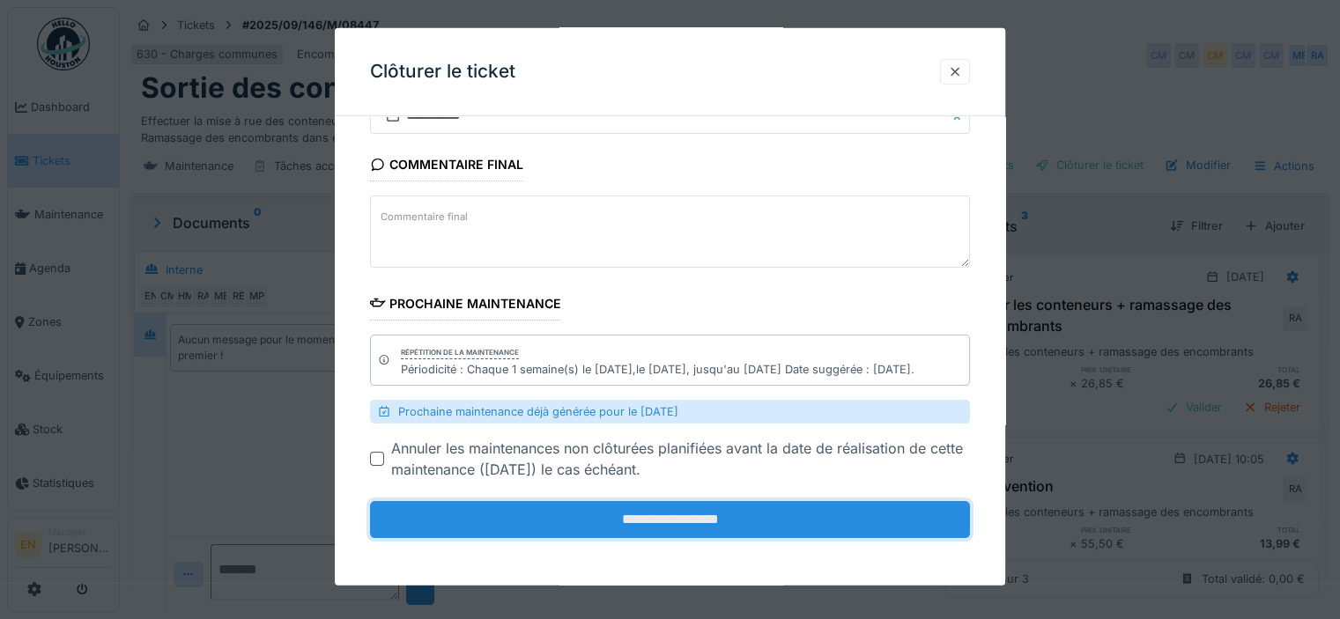
click at [676, 527] on input "**********" at bounding box center [670, 519] width 600 height 37
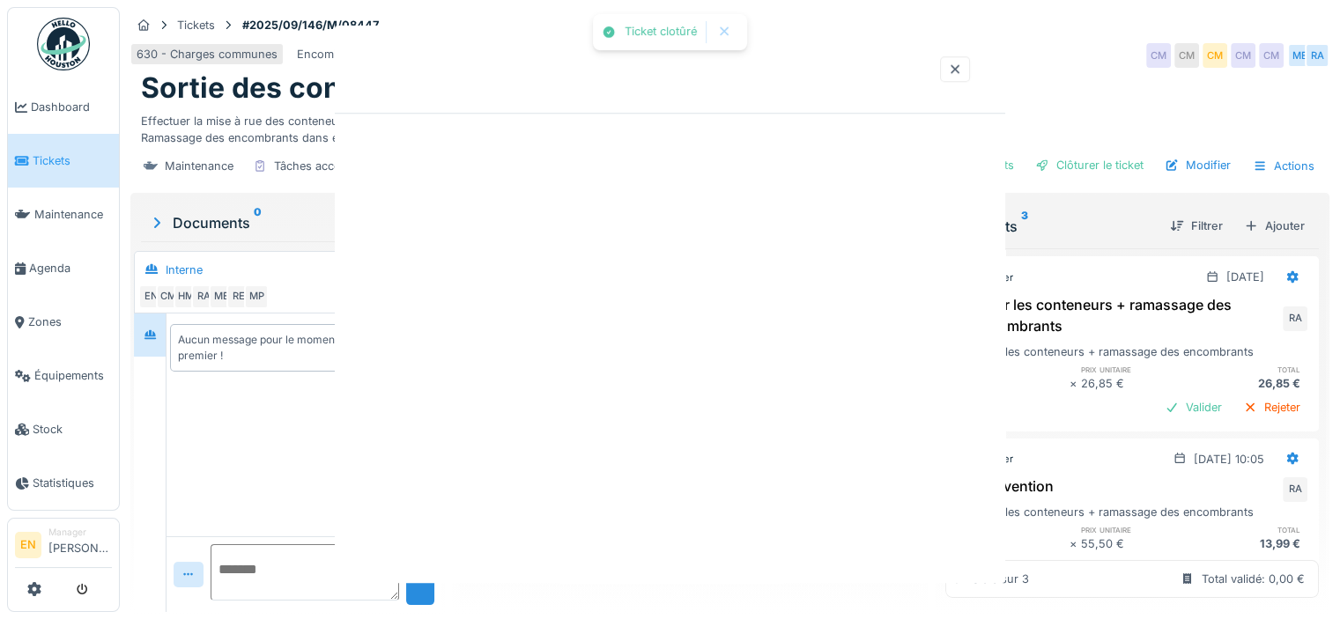
scroll to position [0, 0]
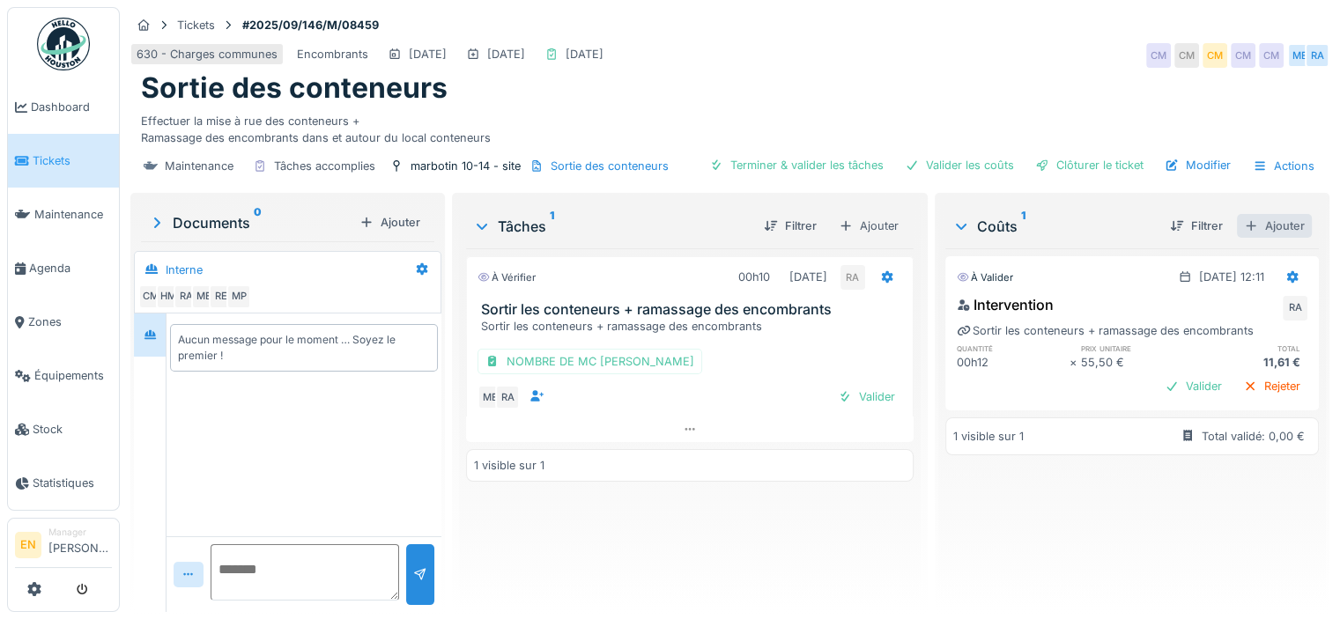
click at [1244, 223] on div "Ajouter" at bounding box center [1274, 226] width 75 height 24
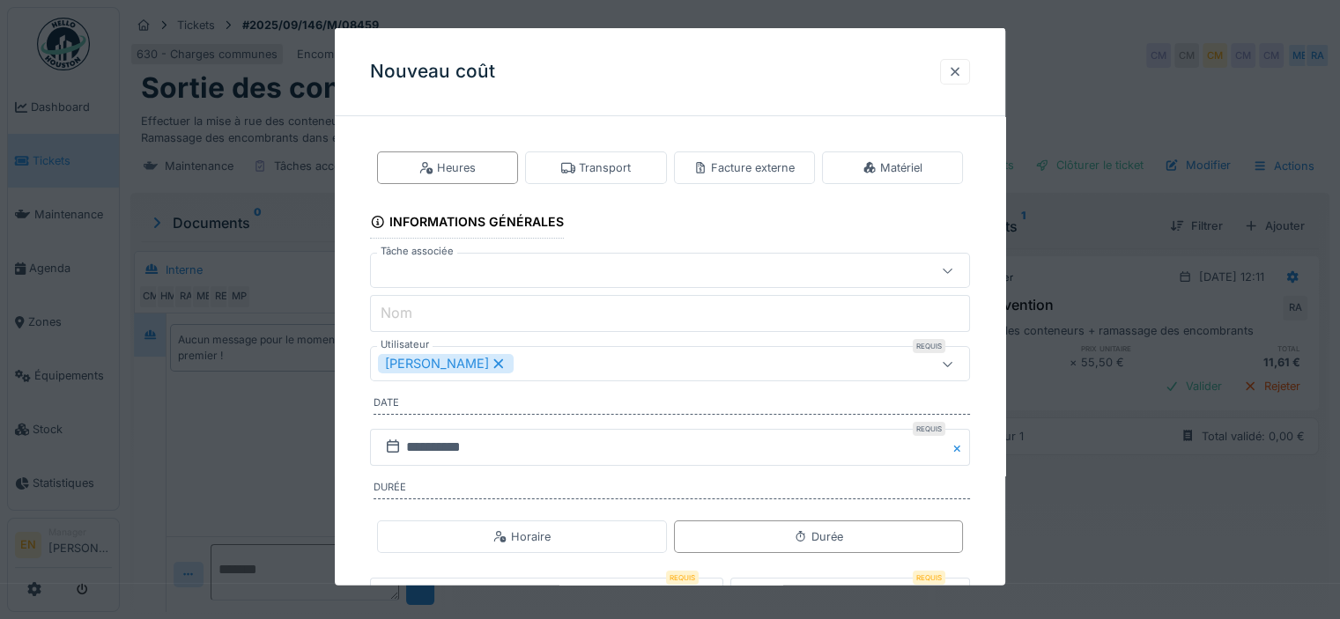
click at [962, 77] on div at bounding box center [955, 71] width 14 height 17
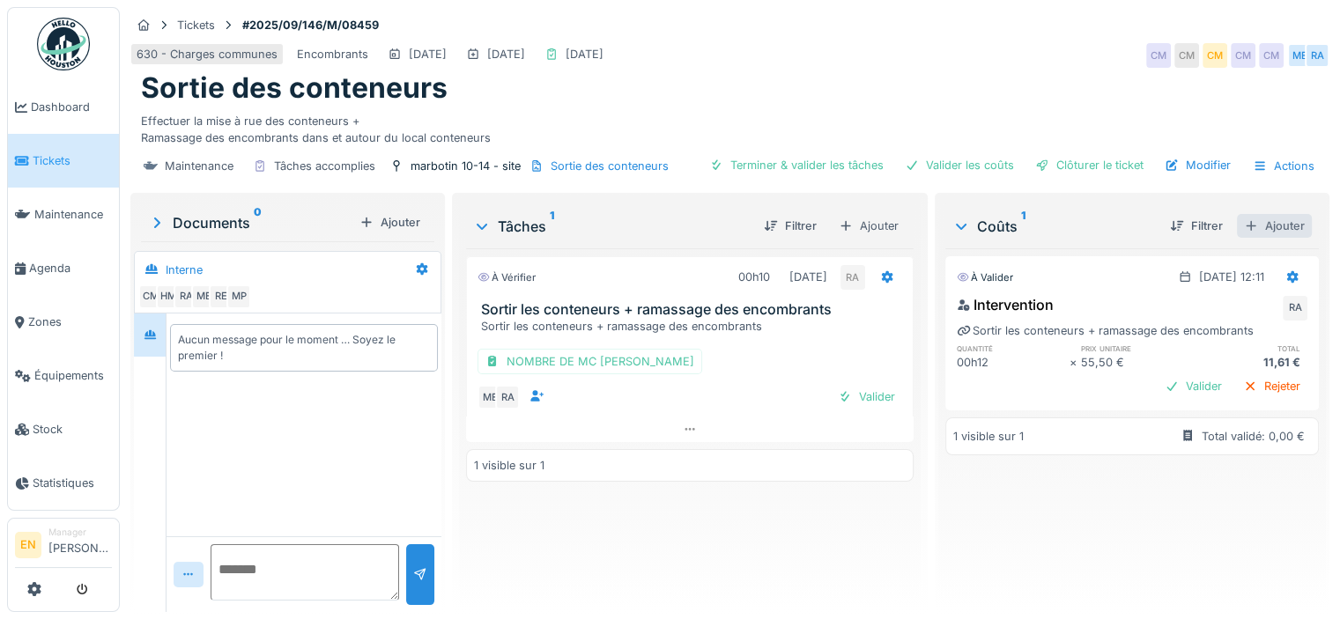
click at [1254, 229] on div "Ajouter" at bounding box center [1274, 226] width 75 height 24
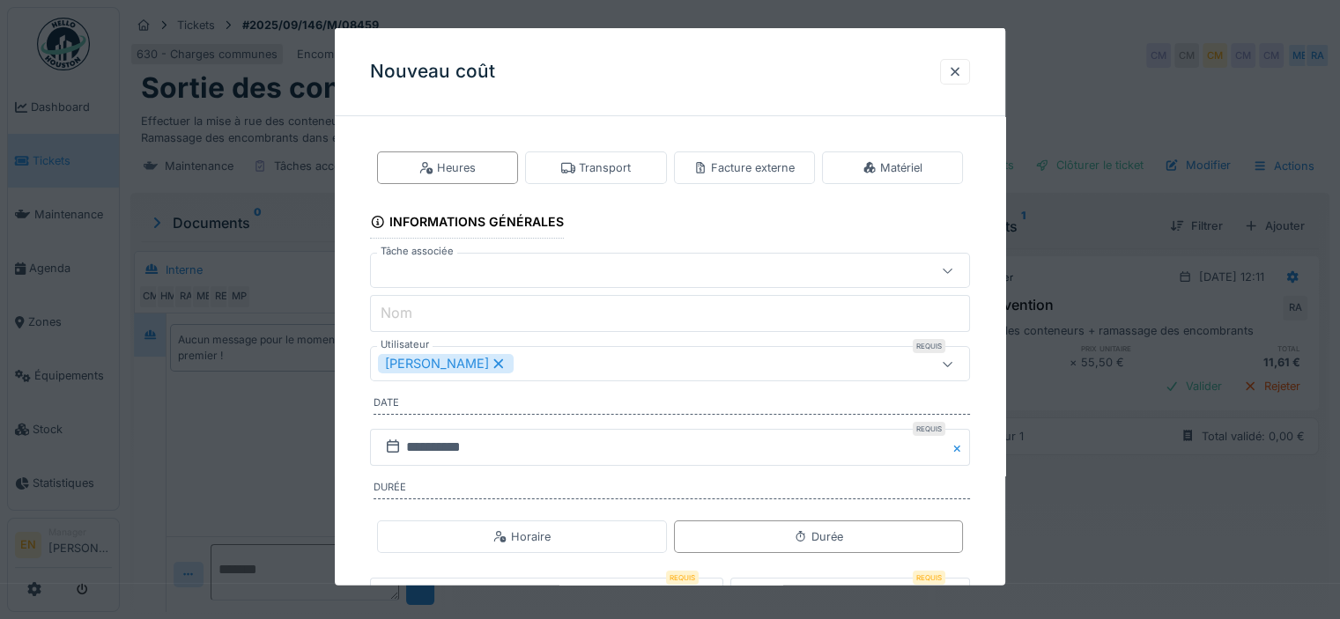
click at [618, 203] on fieldset "**********" at bounding box center [670, 406] width 600 height 553
click at [962, 78] on div at bounding box center [955, 71] width 14 height 17
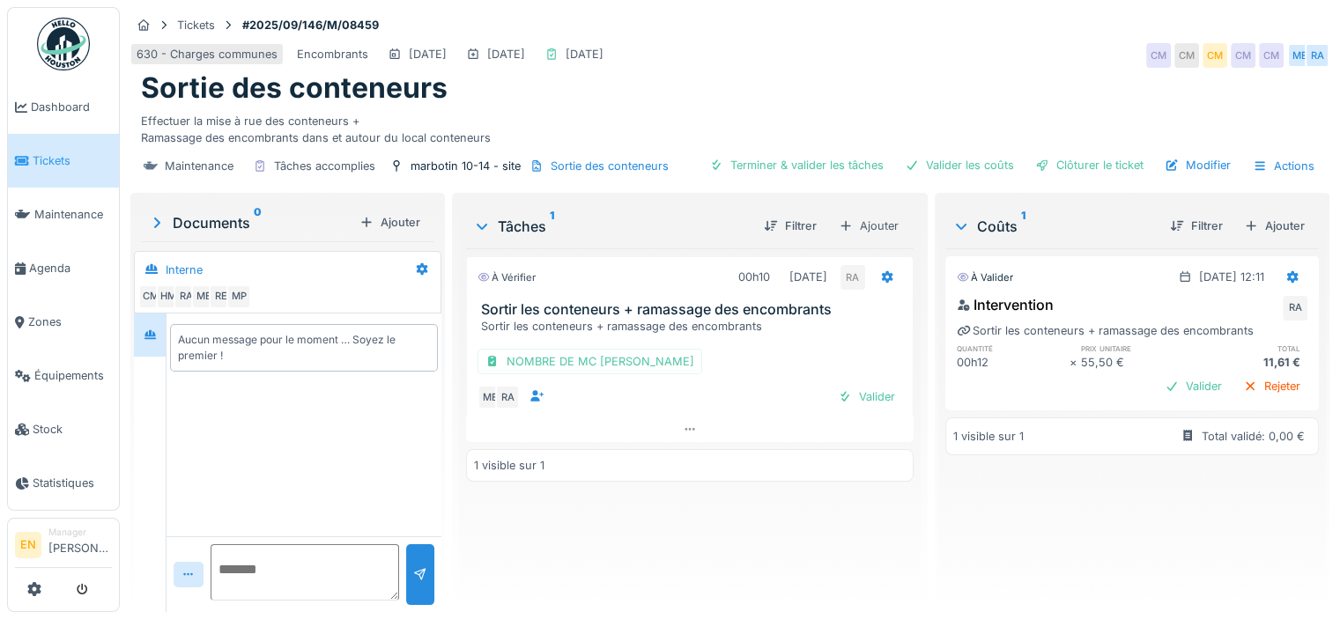
scroll to position [13, 0]
click at [1050, 483] on div "À valider [DATE] 12:11 Intervention RA Sortir les conteneurs + ramassage des en…" at bounding box center [1131, 423] width 373 height 350
click at [1248, 218] on div "Ajouter" at bounding box center [1274, 226] width 75 height 24
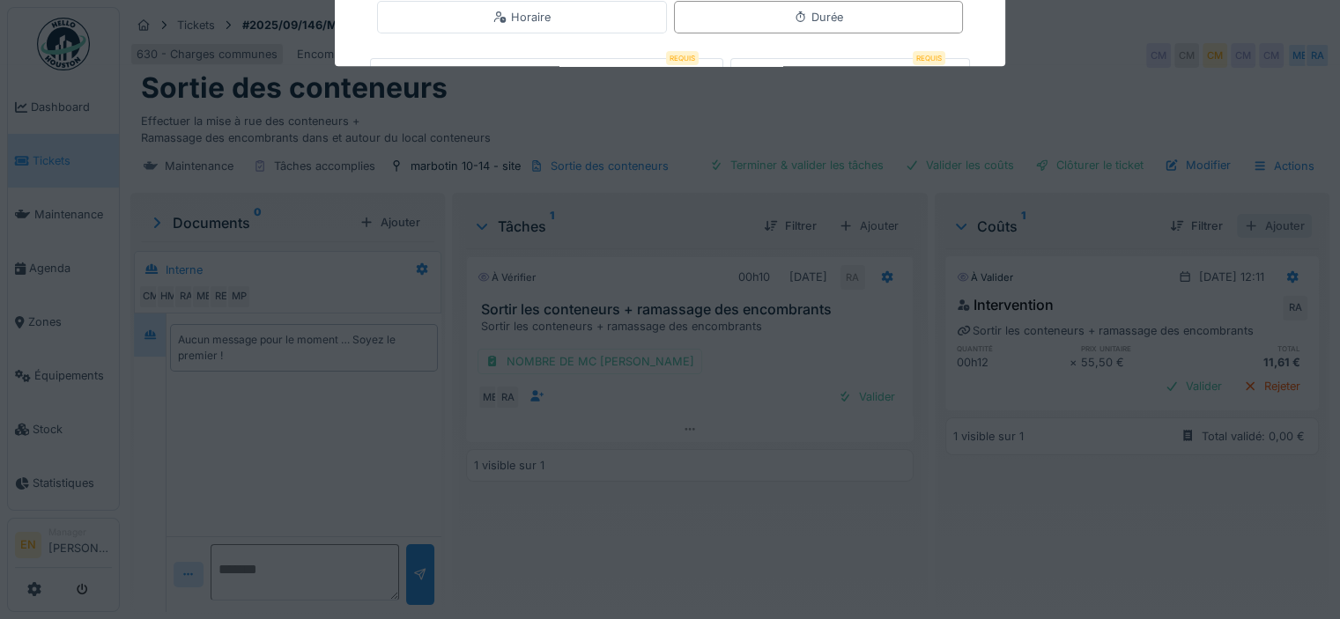
click at [1248, 218] on div "**********" at bounding box center [730, 309] width 1220 height 619
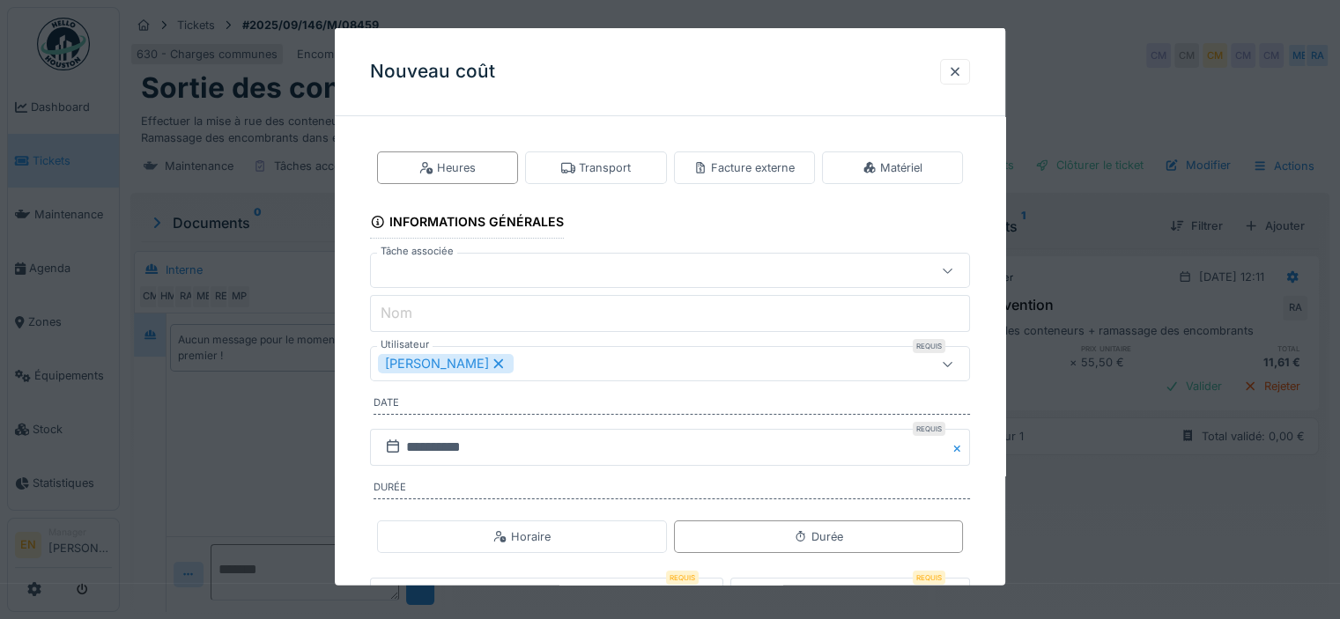
click at [984, 493] on div "**********" at bounding box center [670, 424] width 670 height 588
click at [992, 504] on div "**********" at bounding box center [670, 424] width 670 height 588
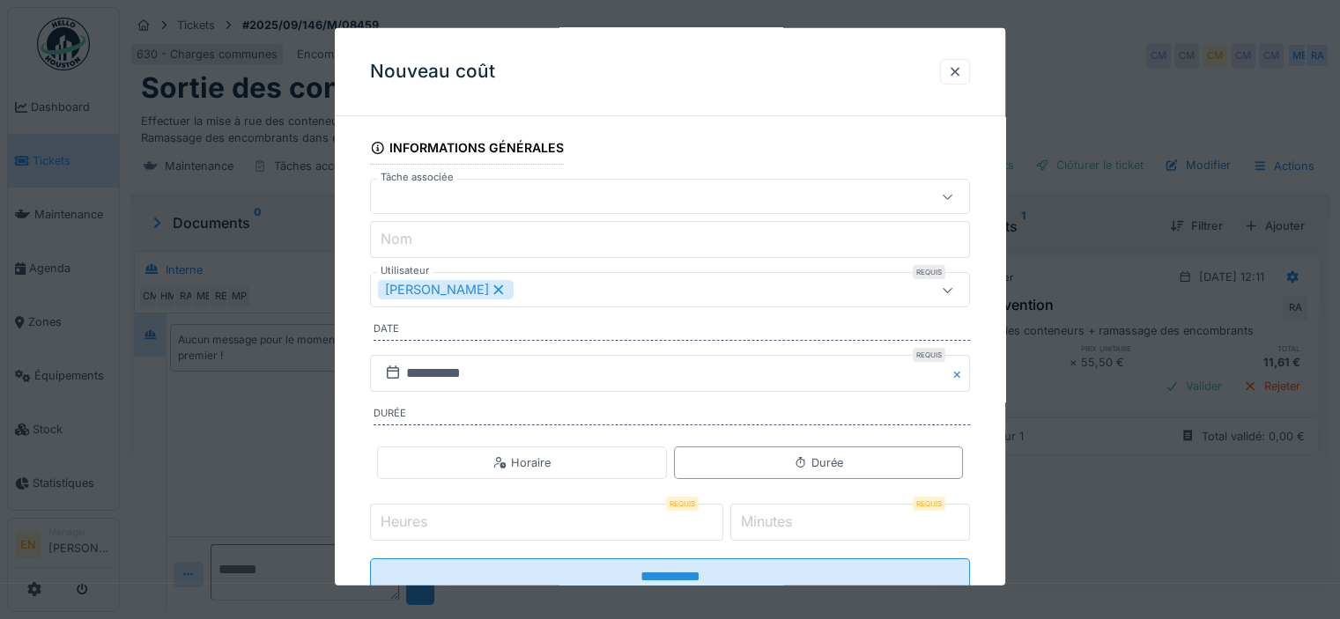
scroll to position [106, 0]
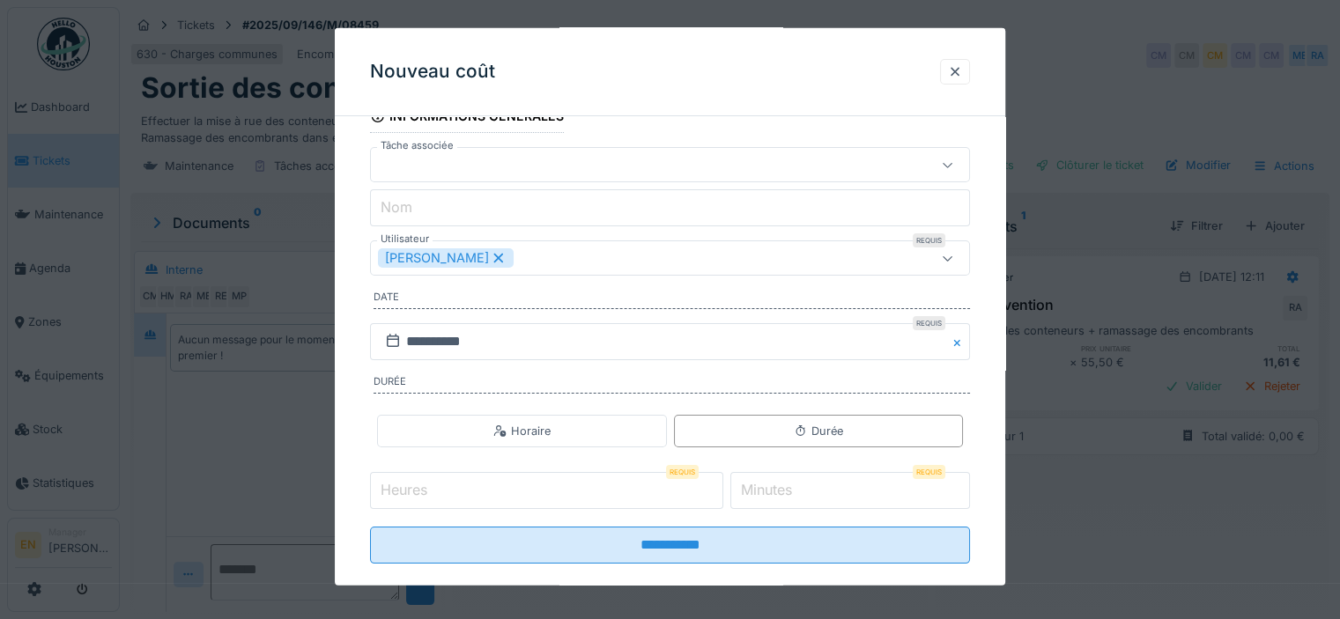
click at [669, 489] on input "Heures" at bounding box center [546, 490] width 353 height 37
type input "*"
click at [966, 485] on input "**" at bounding box center [850, 490] width 240 height 37
type input "**"
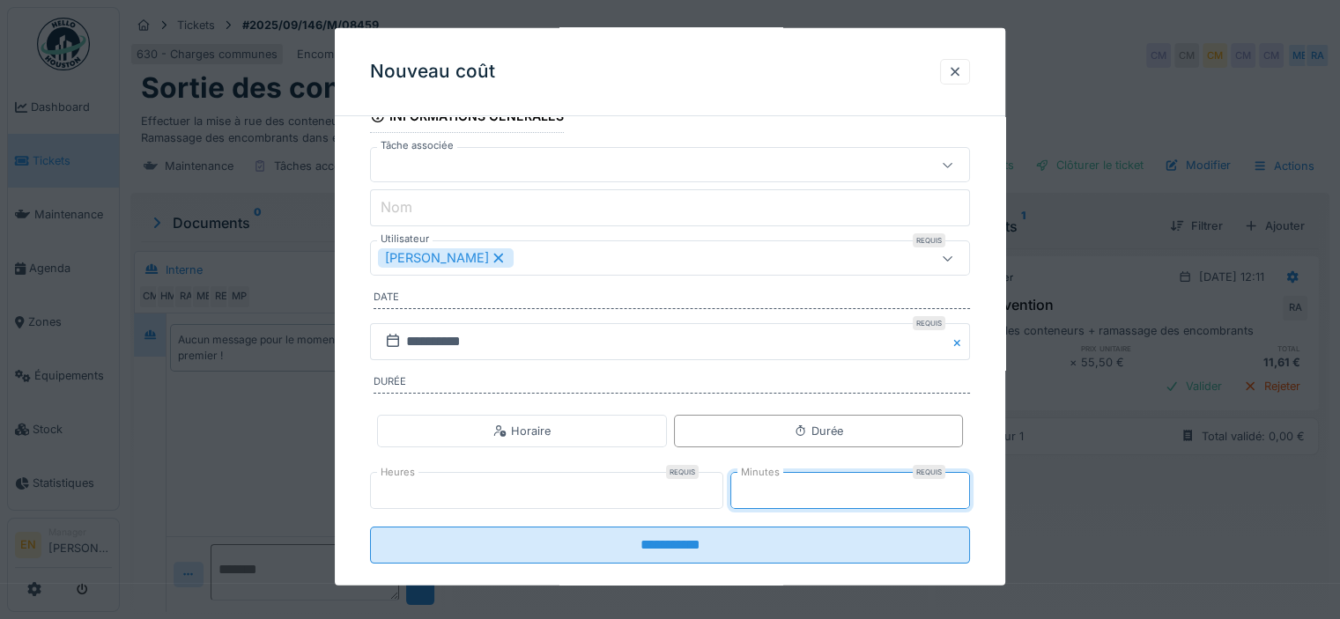
click at [967, 499] on input "**" at bounding box center [850, 490] width 240 height 37
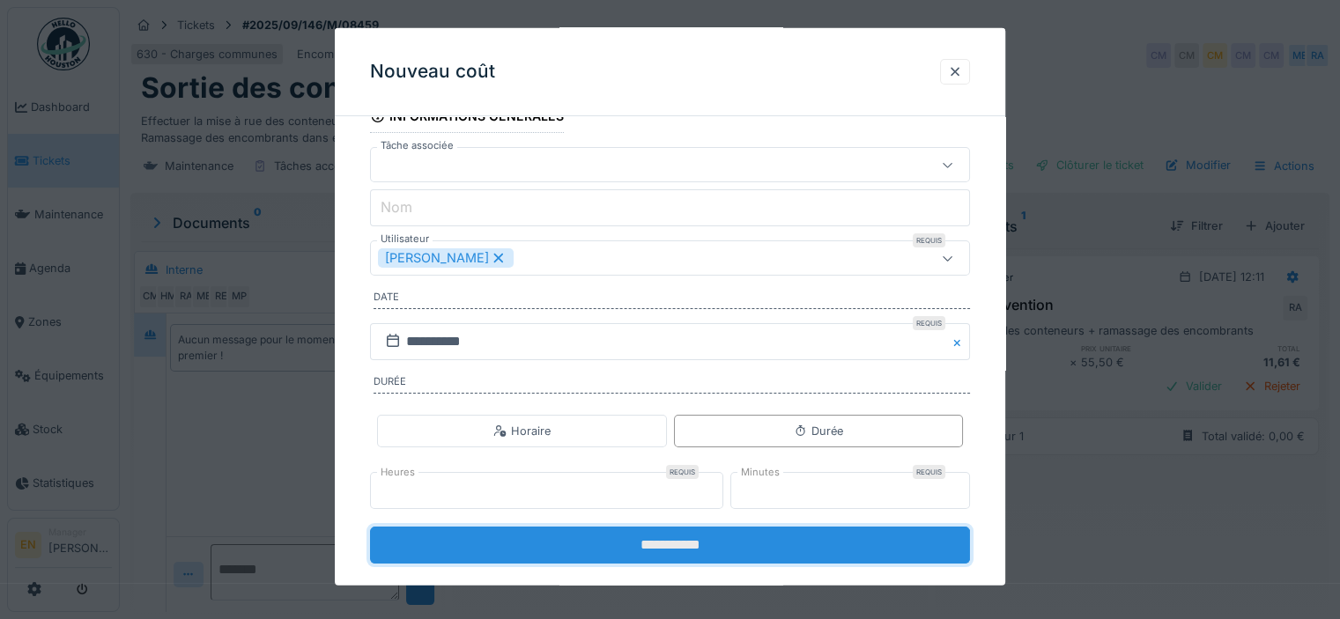
click at [777, 549] on input "**********" at bounding box center [670, 545] width 600 height 37
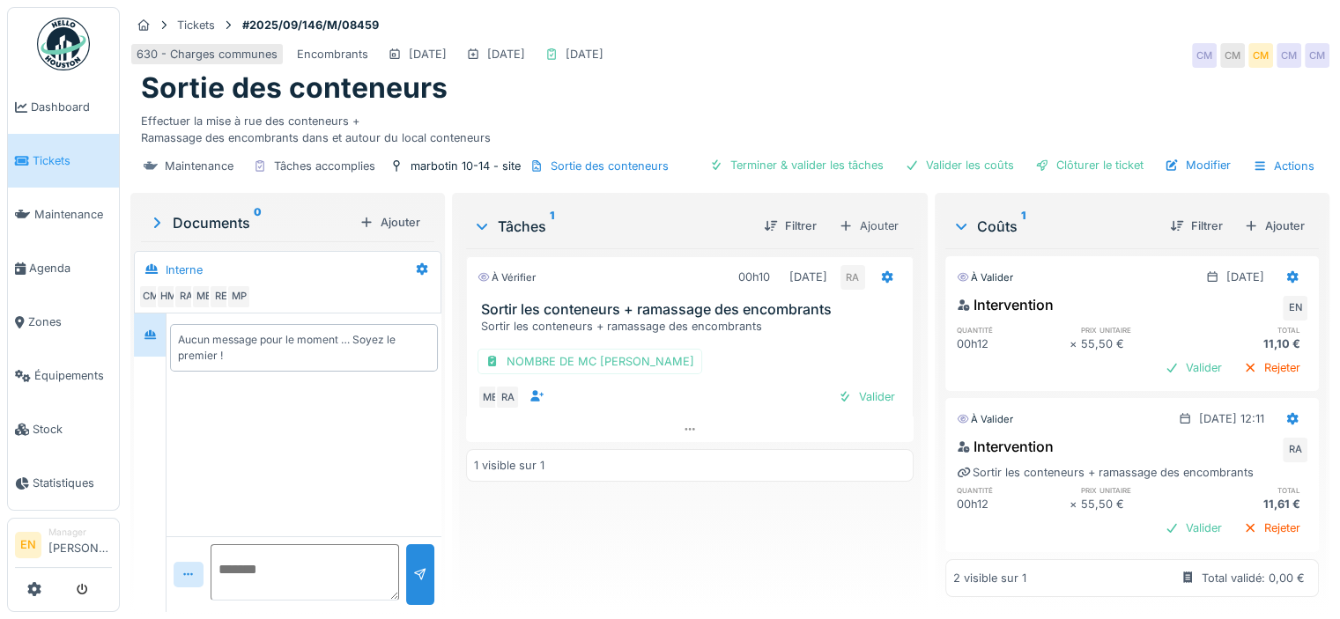
scroll to position [22, 0]
click at [1244, 218] on div "Ajouter" at bounding box center [1274, 226] width 75 height 24
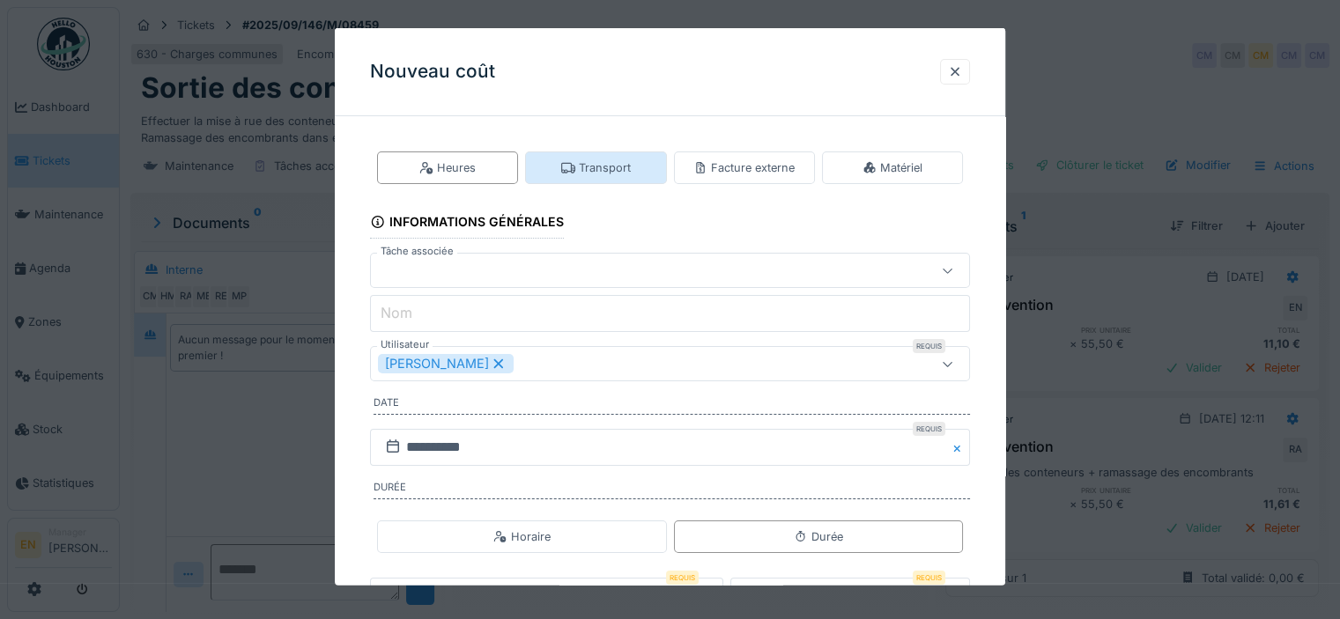
click at [633, 162] on div "Transport" at bounding box center [595, 167] width 141 height 33
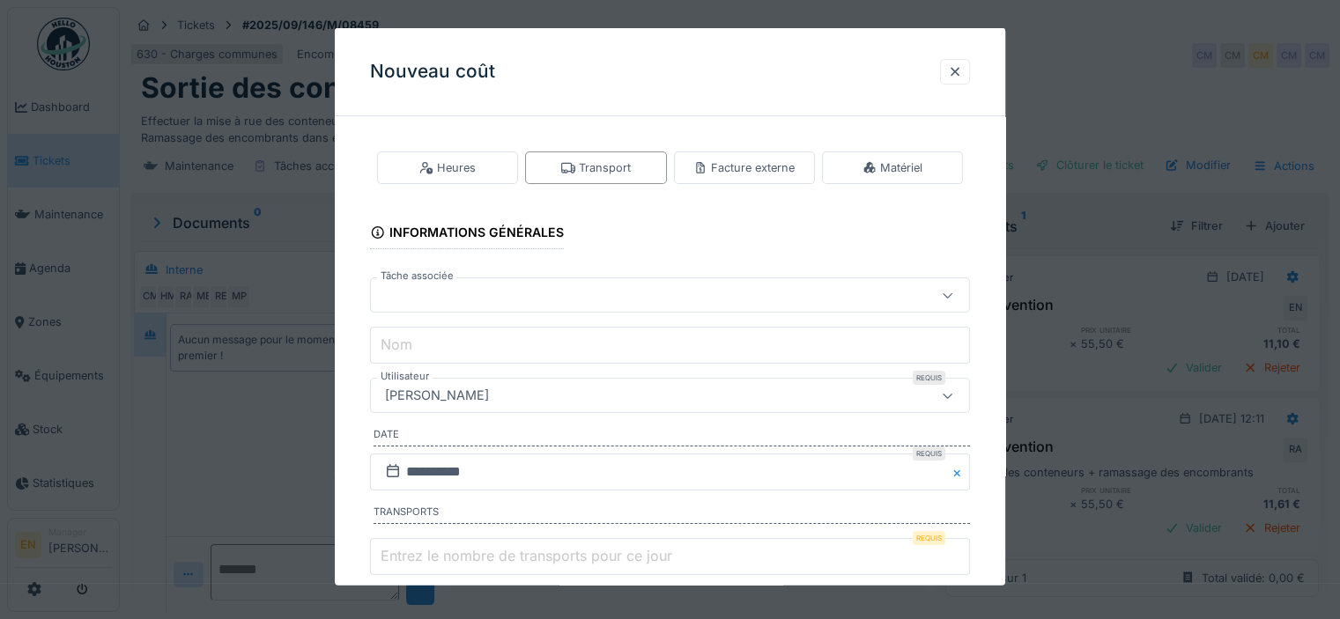
click at [770, 398] on div "[PERSON_NAME]" at bounding box center [633, 395] width 511 height 19
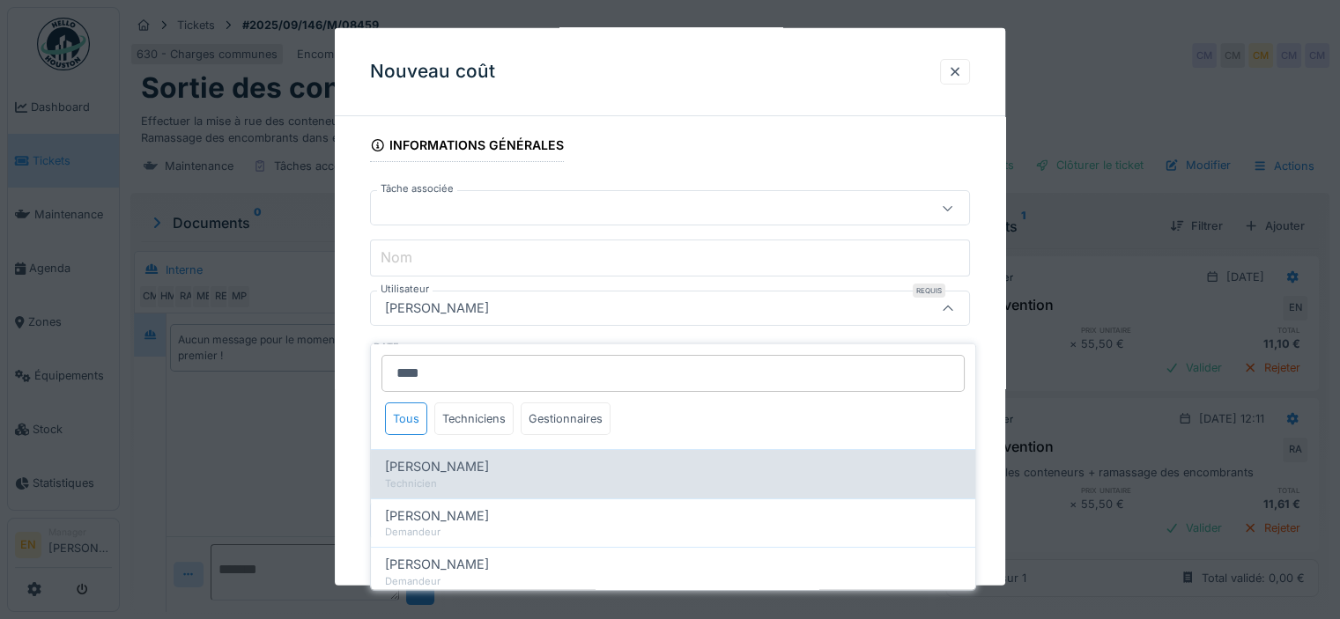
type input "****"
click at [645, 457] on div "[PERSON_NAME]" at bounding box center [673, 466] width 576 height 19
type input "****"
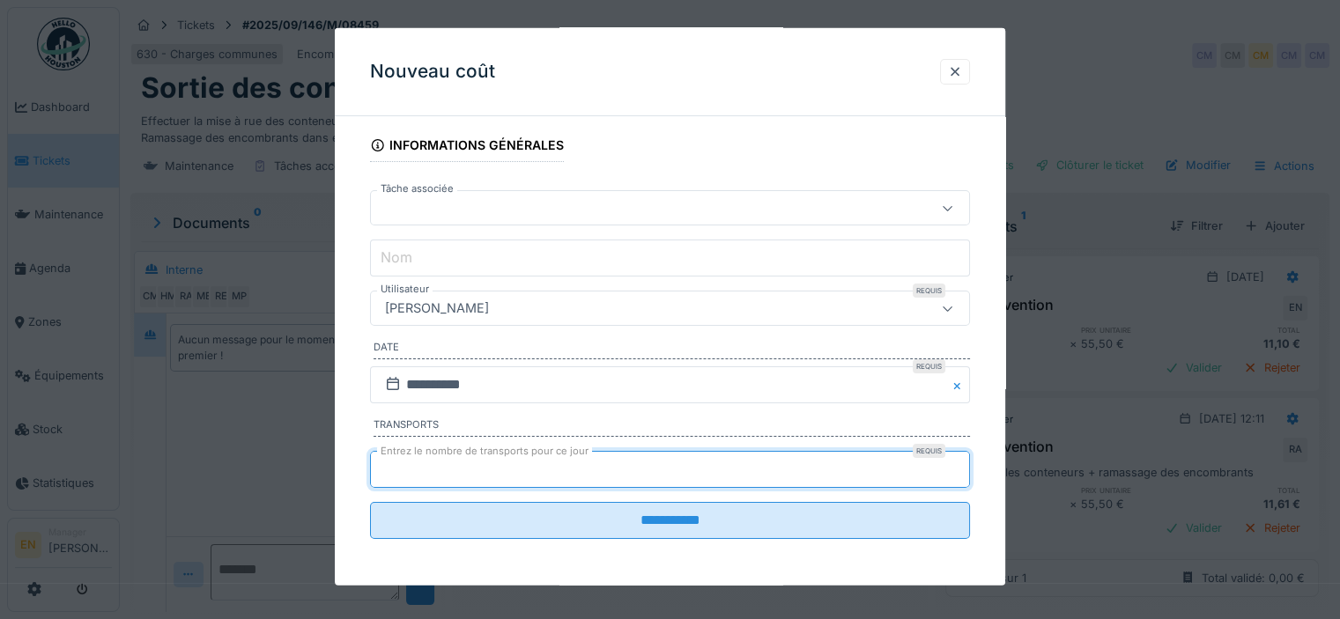
type input "*"
click at [968, 460] on input "*" at bounding box center [670, 469] width 600 height 37
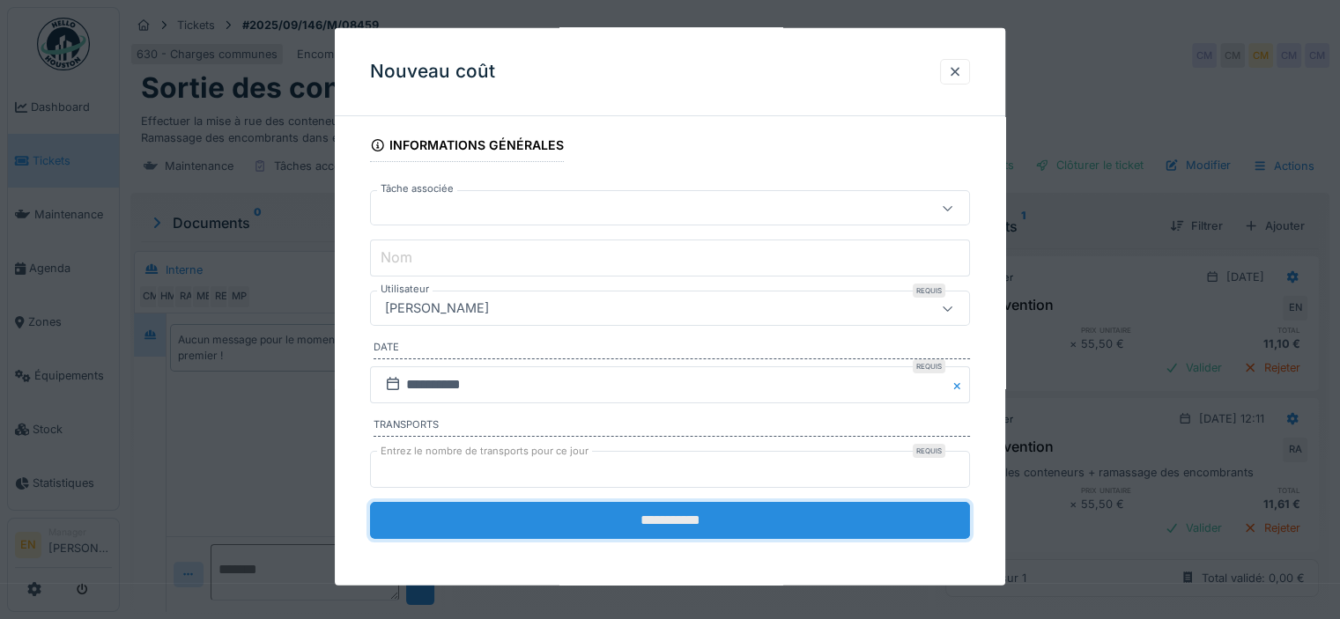
click at [698, 513] on input "**********" at bounding box center [670, 520] width 600 height 37
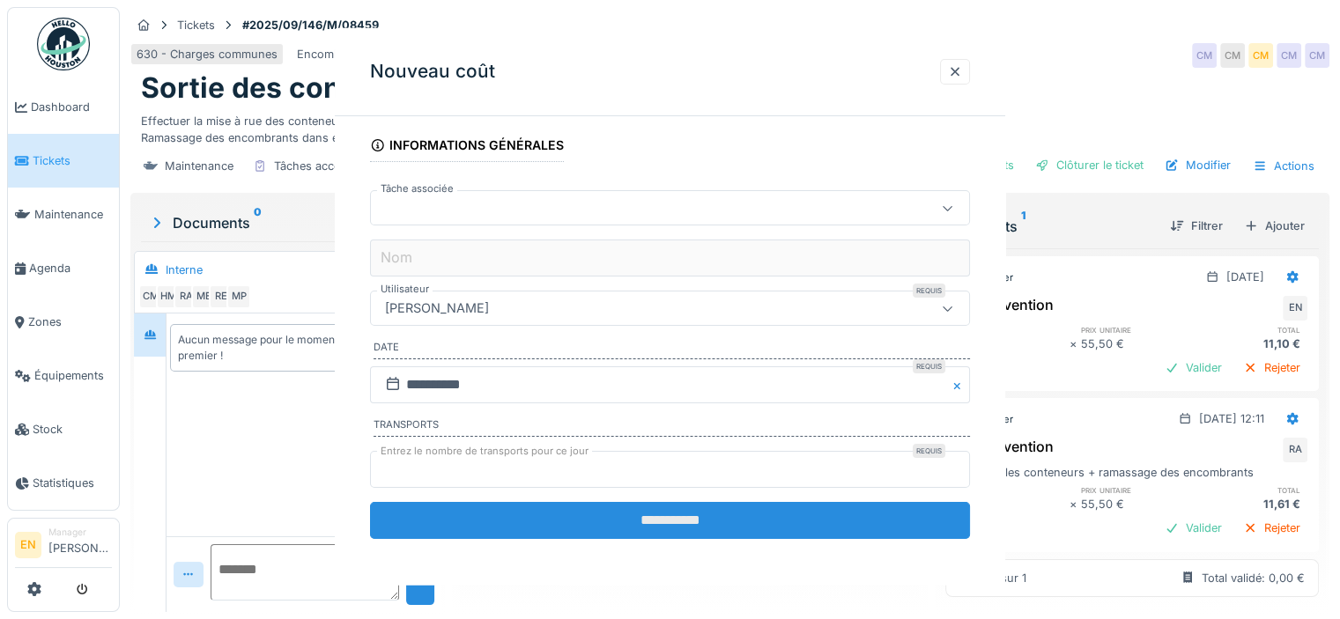
scroll to position [164, 0]
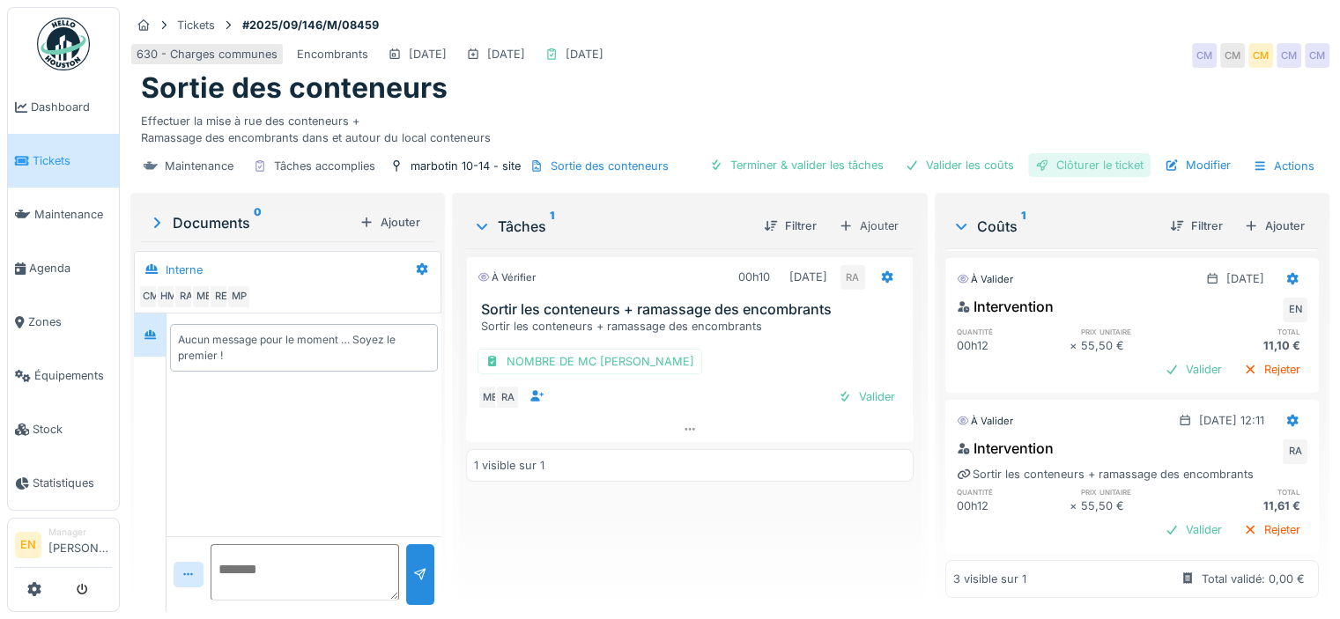
click at [1075, 158] on div "Clôturer le ticket" at bounding box center [1089, 165] width 122 height 24
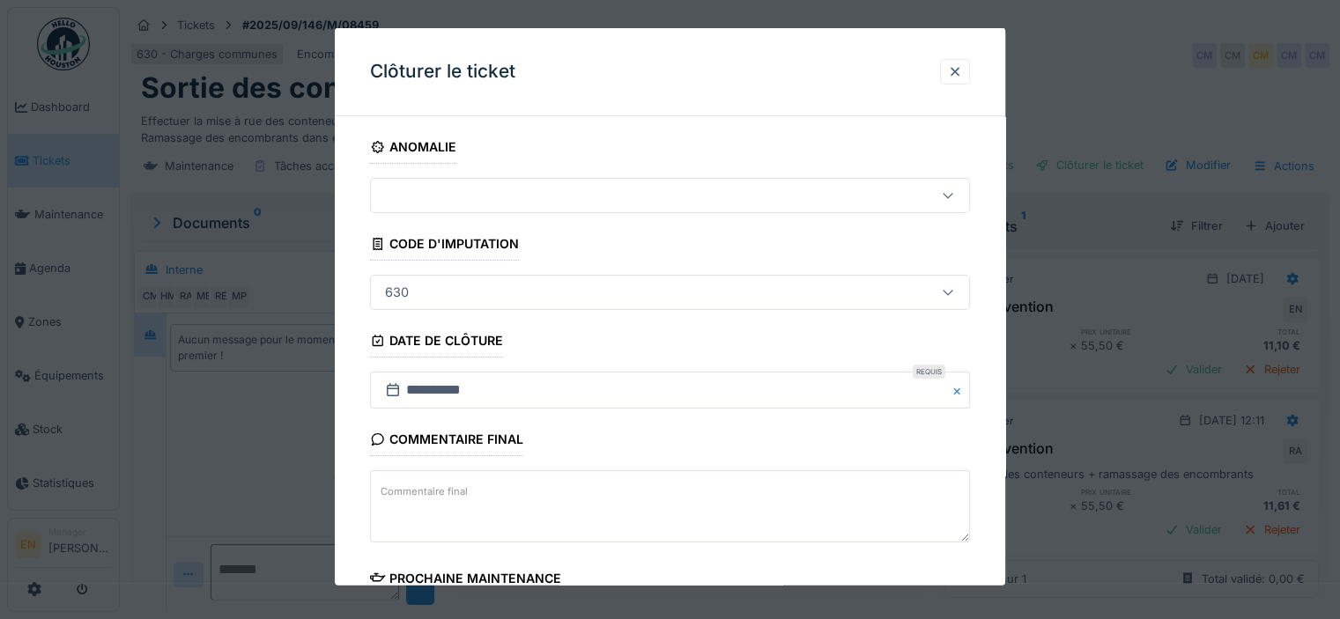
click at [995, 526] on div "**********" at bounding box center [670, 502] width 670 height 745
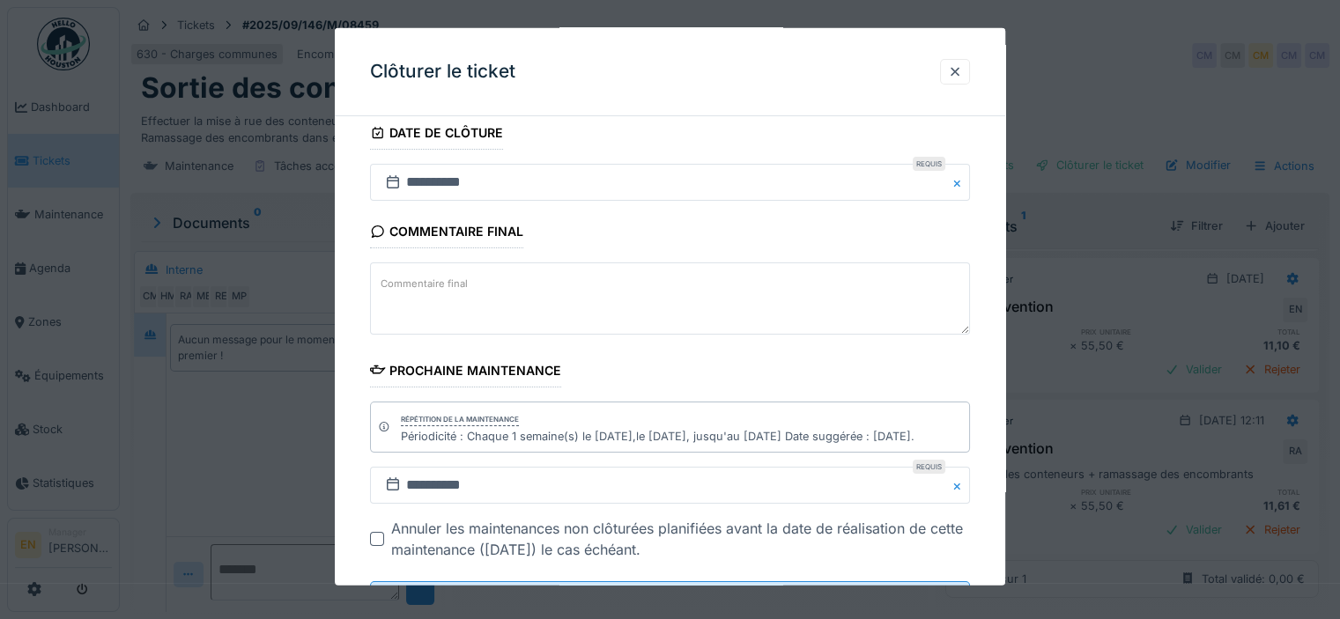
scroll to position [287, 0]
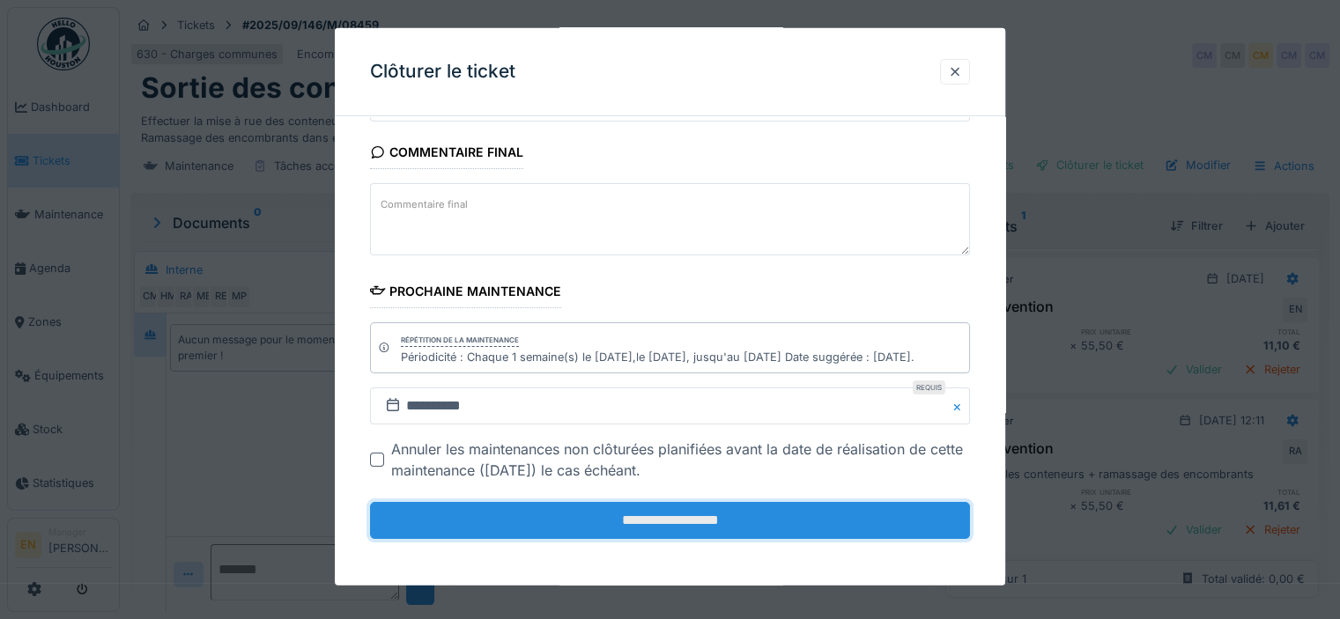
click at [638, 513] on input "**********" at bounding box center [670, 520] width 600 height 37
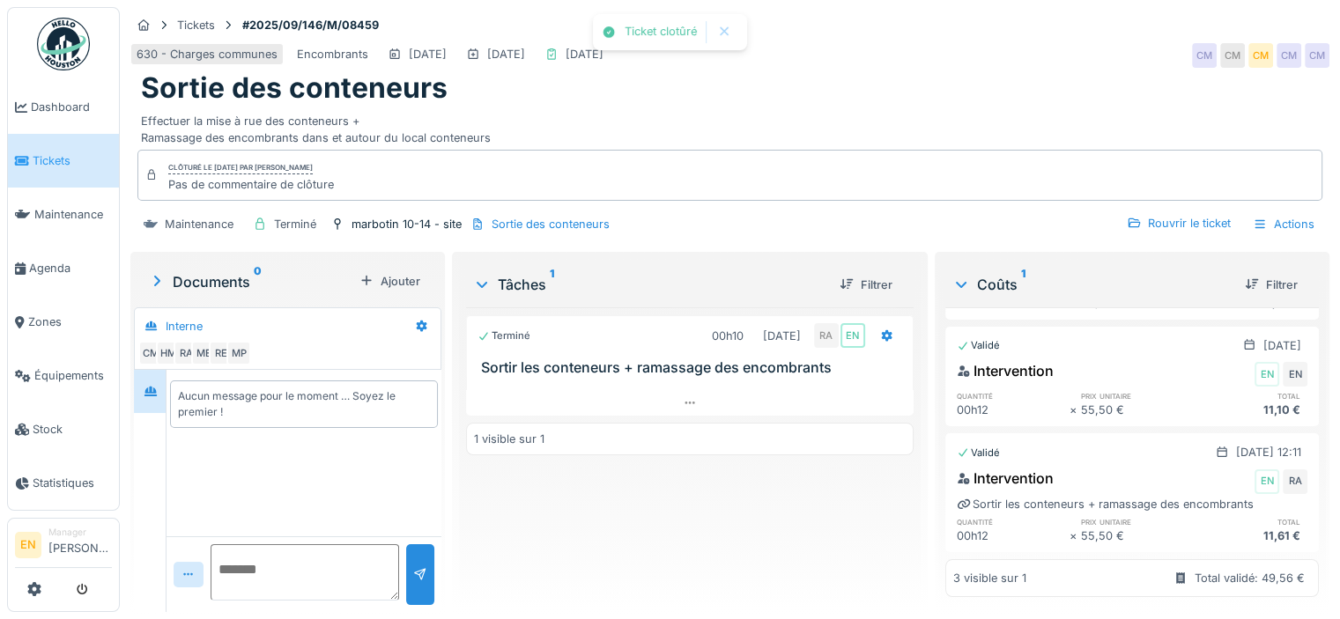
scroll to position [119, 0]
click at [880, 53] on div "630 - Charges communes Encombrants [DATE] [DATE] [DATE] CM CM CM CM CM" at bounding box center [729, 56] width 1199 height 32
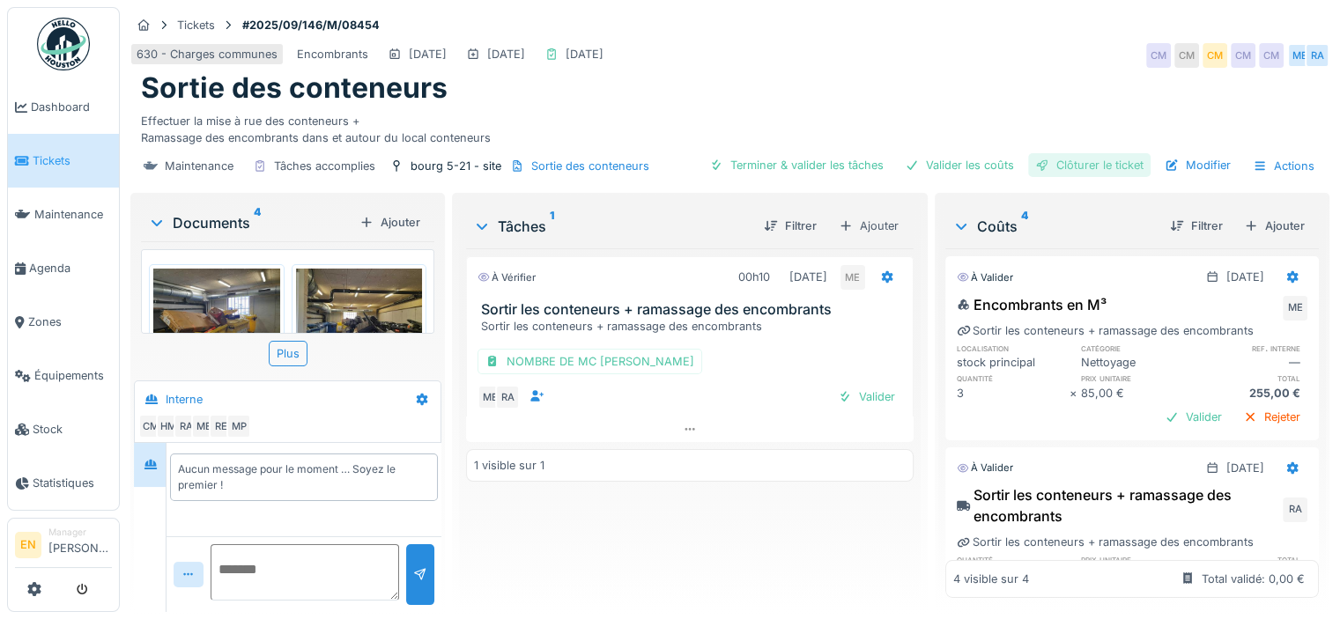
click at [1071, 165] on div "Clôturer le ticket" at bounding box center [1089, 165] width 122 height 24
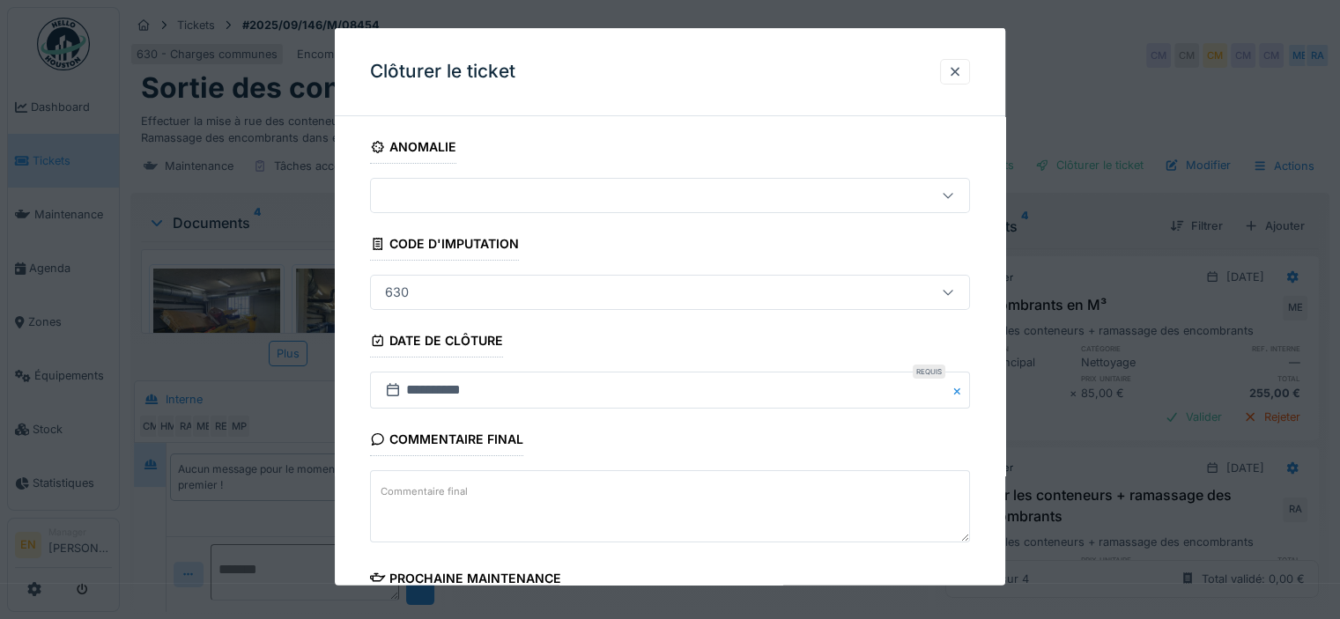
click at [990, 452] on div "**********" at bounding box center [670, 496] width 670 height 732
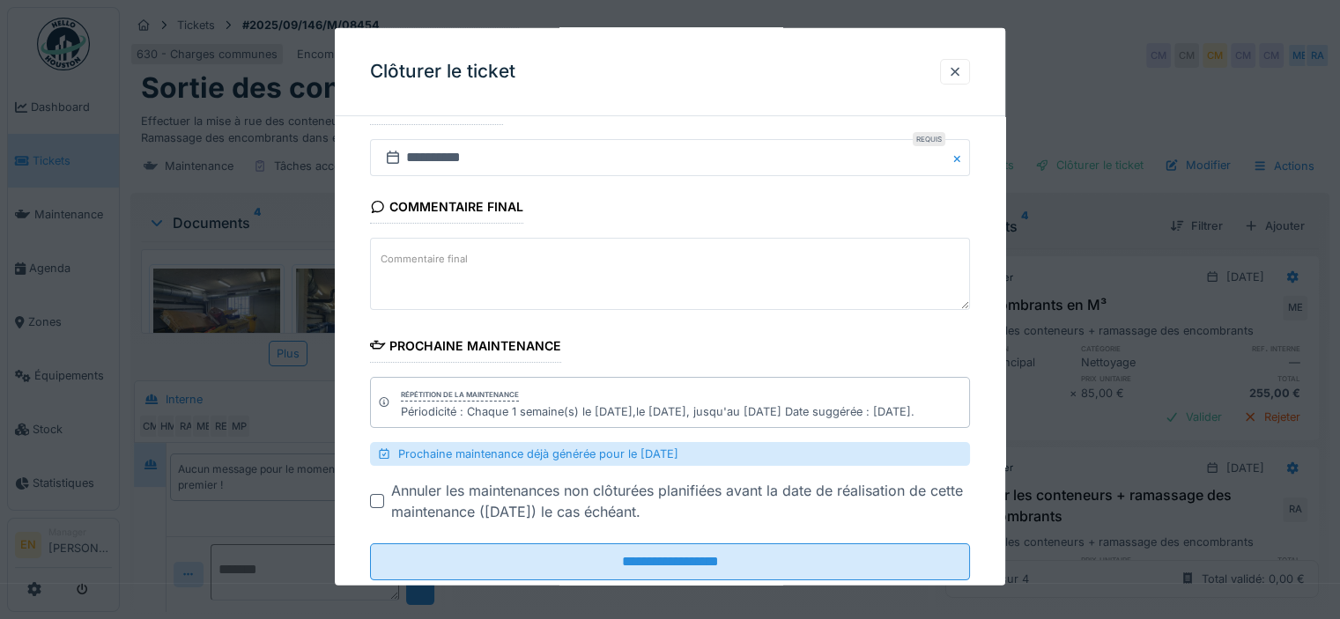
scroll to position [275, 0]
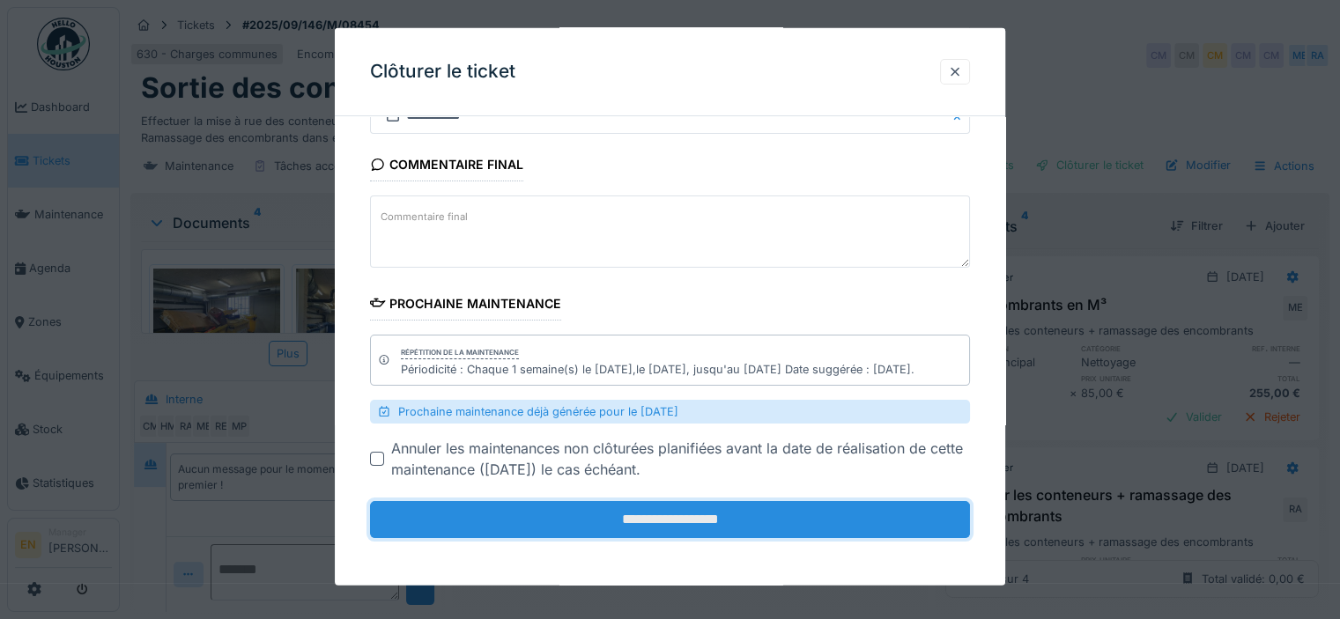
click at [747, 524] on input "**********" at bounding box center [670, 519] width 600 height 37
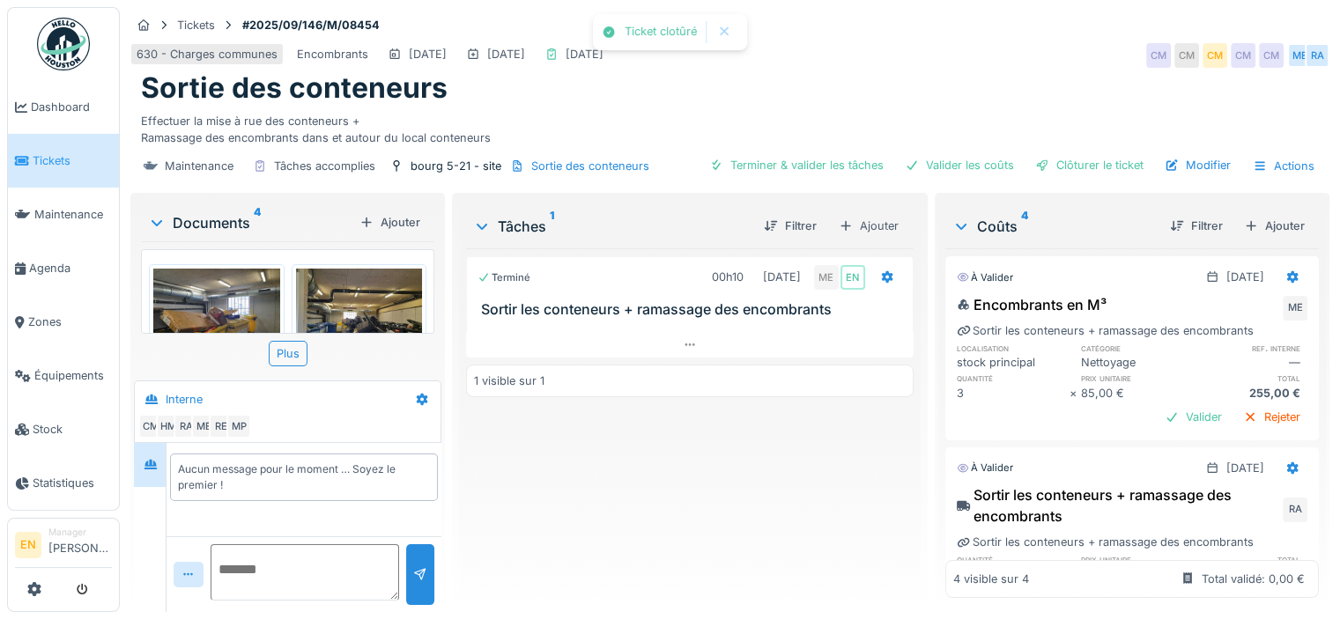
scroll to position [4, 0]
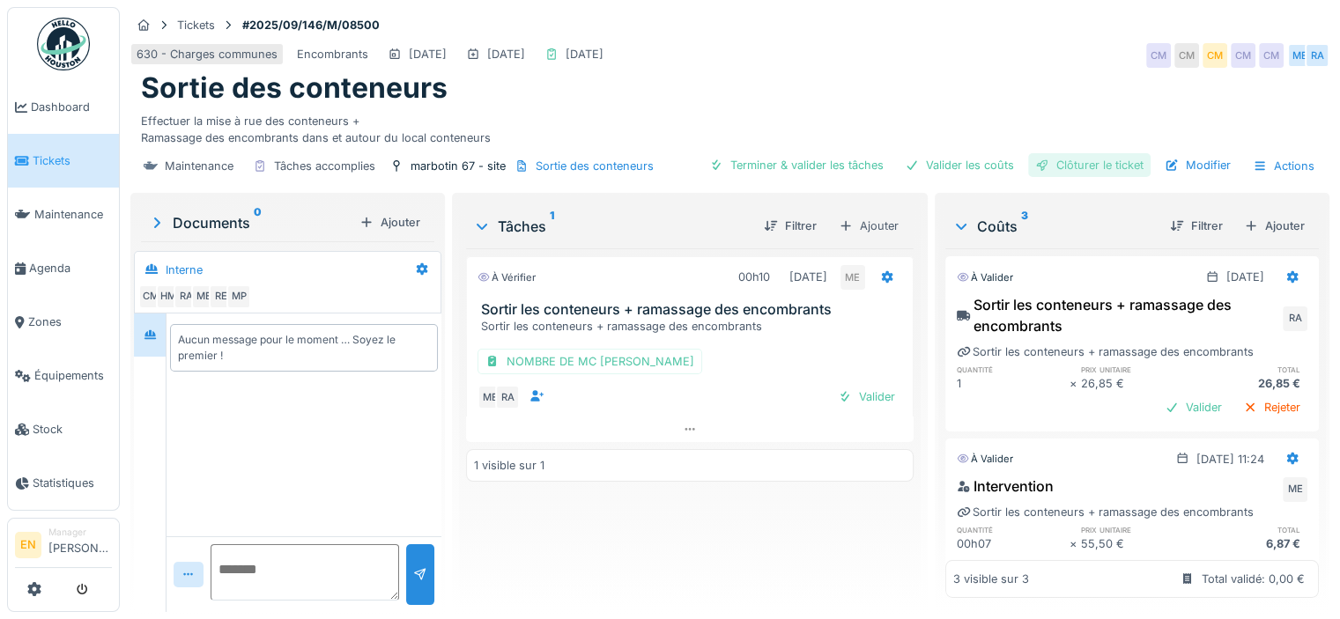
click at [1085, 174] on div "Clôturer le ticket" at bounding box center [1089, 165] width 122 height 24
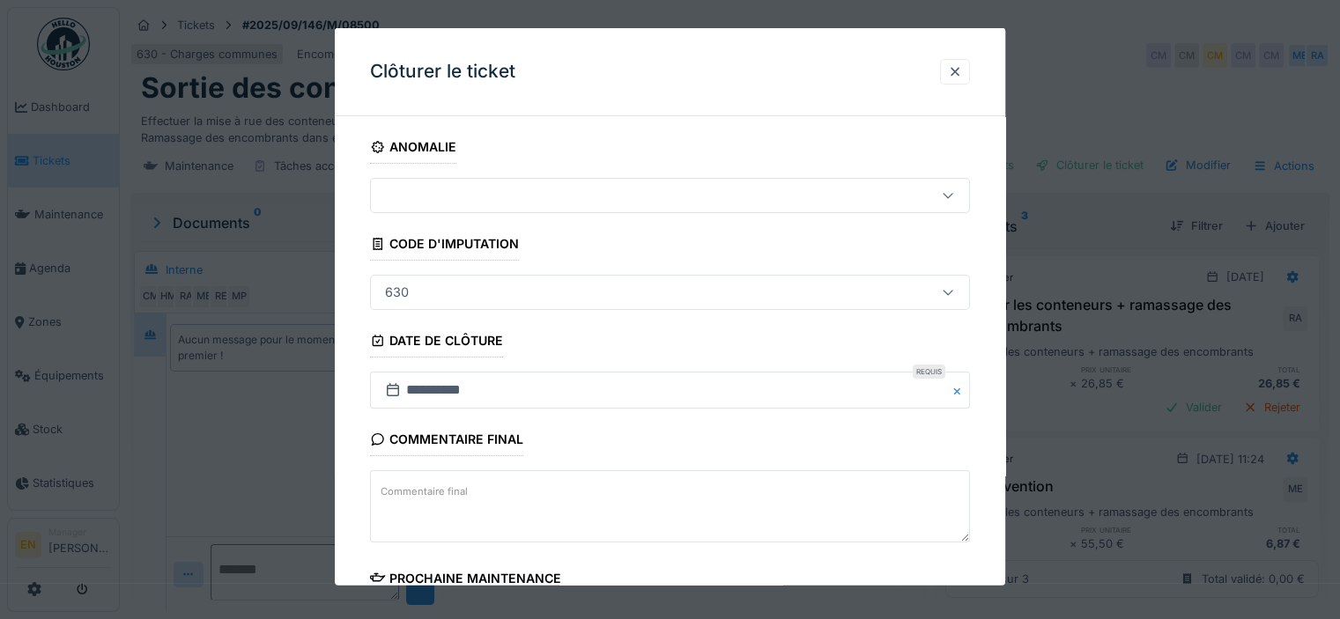
click at [994, 489] on div "**********" at bounding box center [670, 502] width 670 height 745
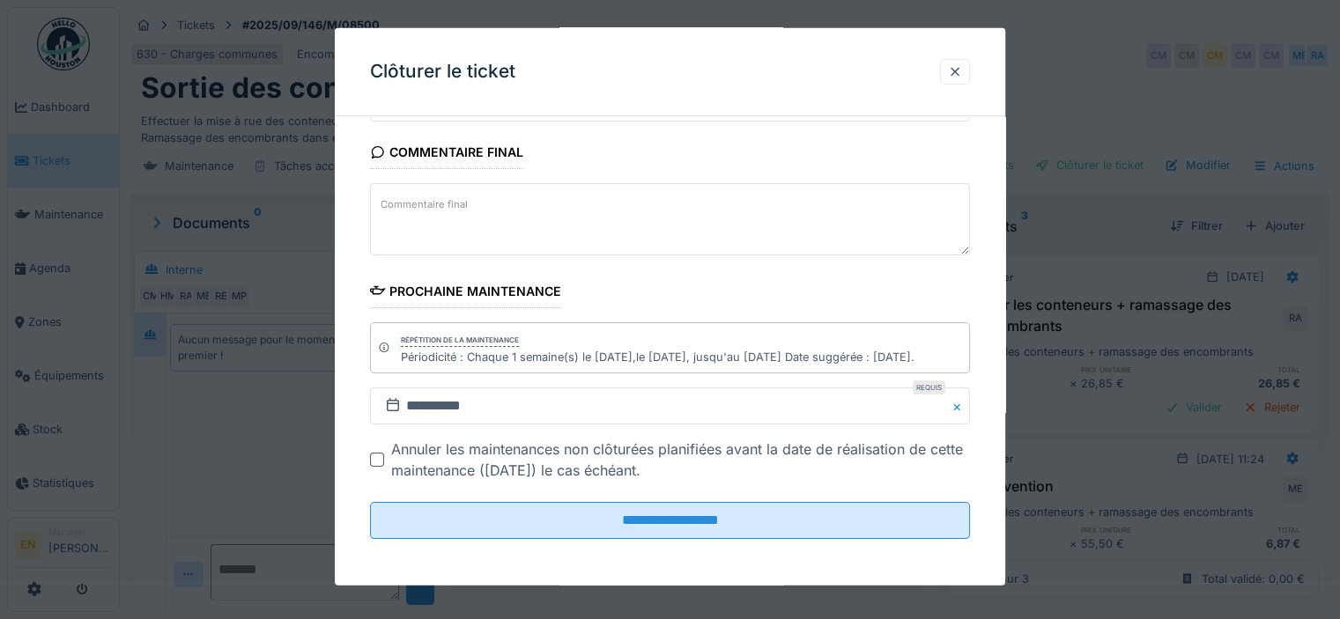
scroll to position [13, 0]
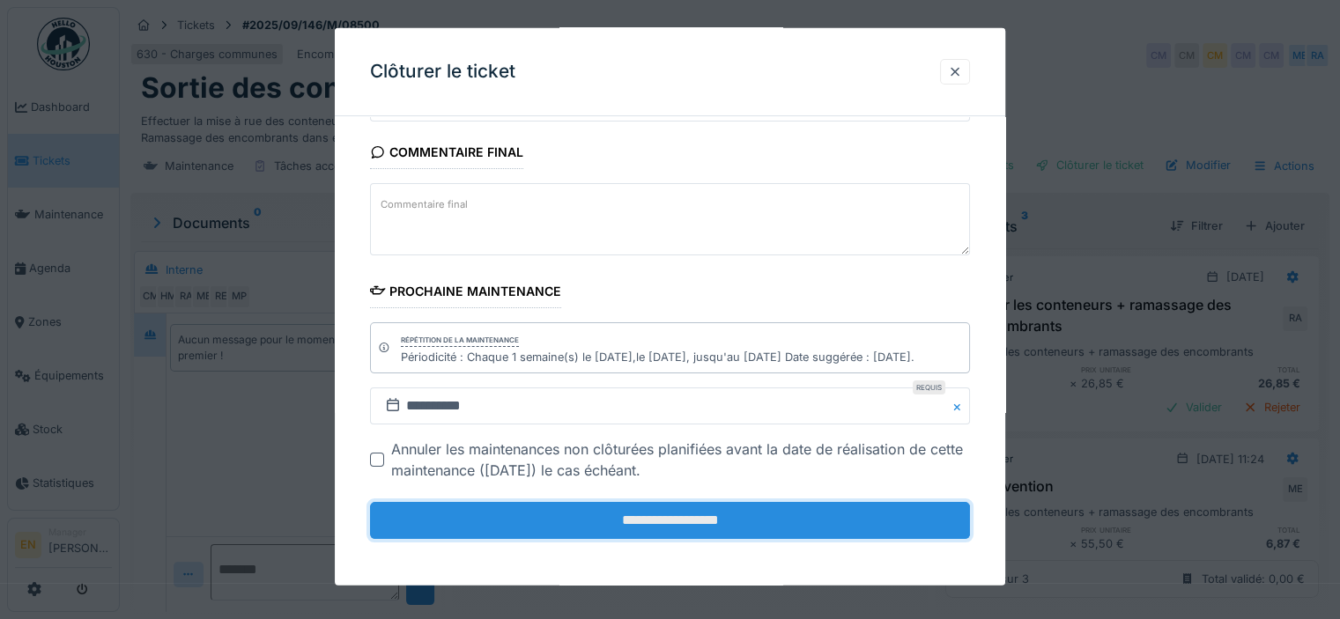
click at [780, 524] on input "**********" at bounding box center [670, 520] width 600 height 37
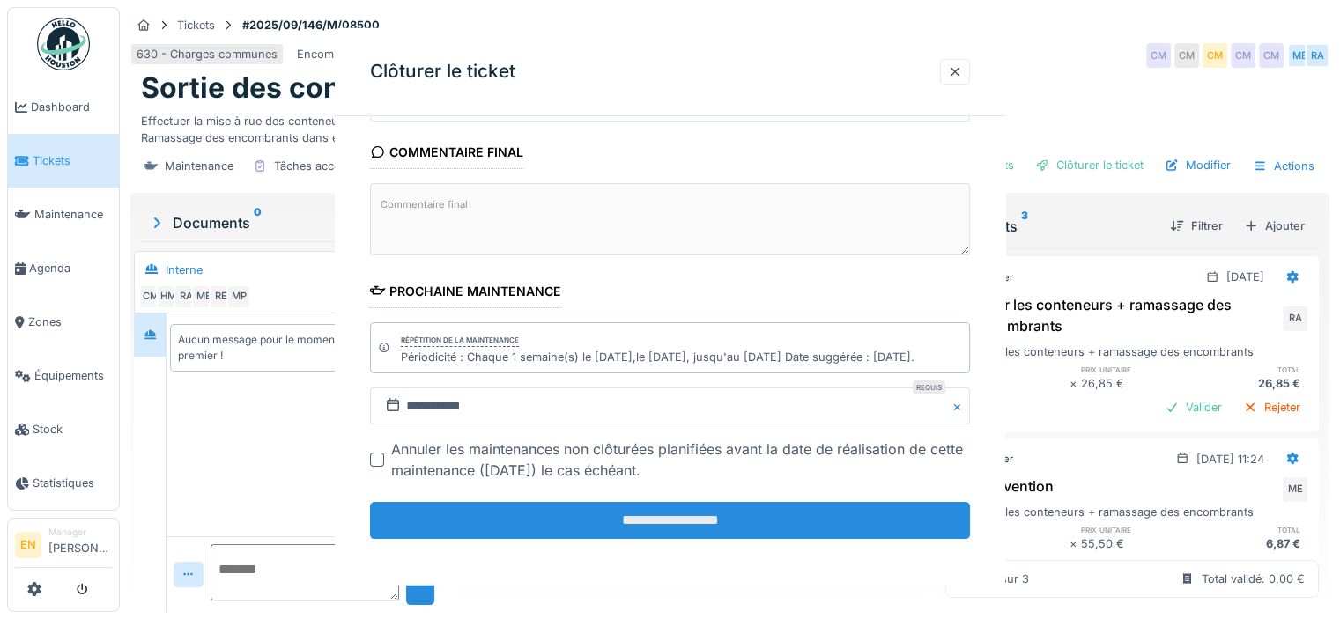
scroll to position [0, 0]
